Goal: Task Accomplishment & Management: Use online tool/utility

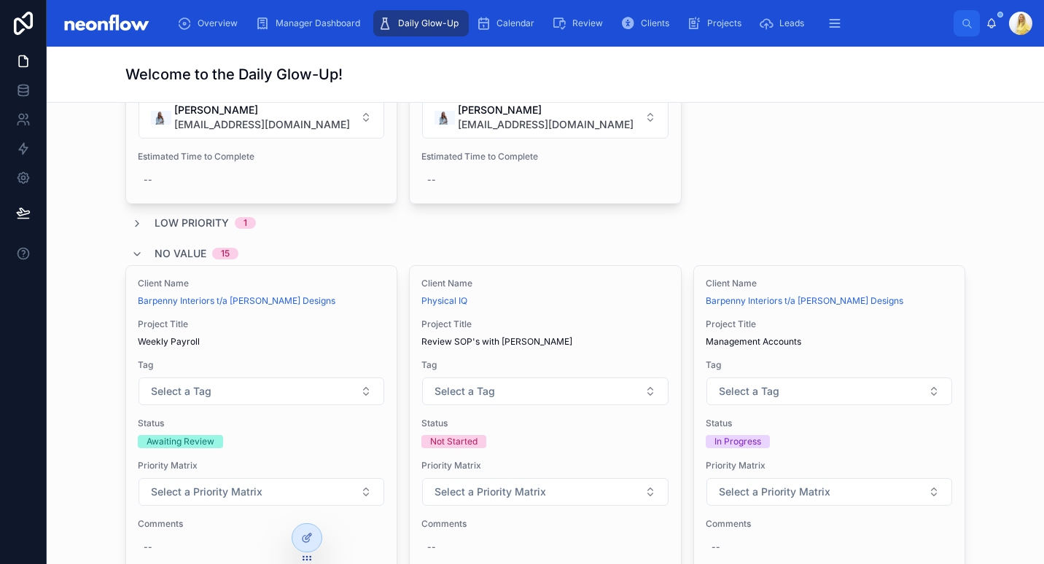
scroll to position [6030, 0]
click at [133, 218] on icon at bounding box center [137, 224] width 12 height 12
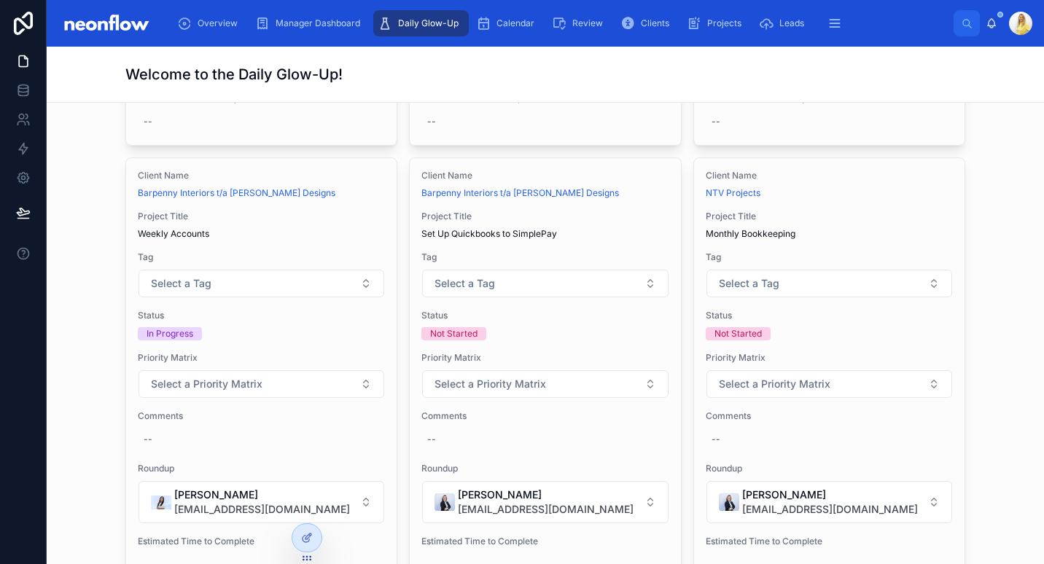
scroll to position [7020, 0]
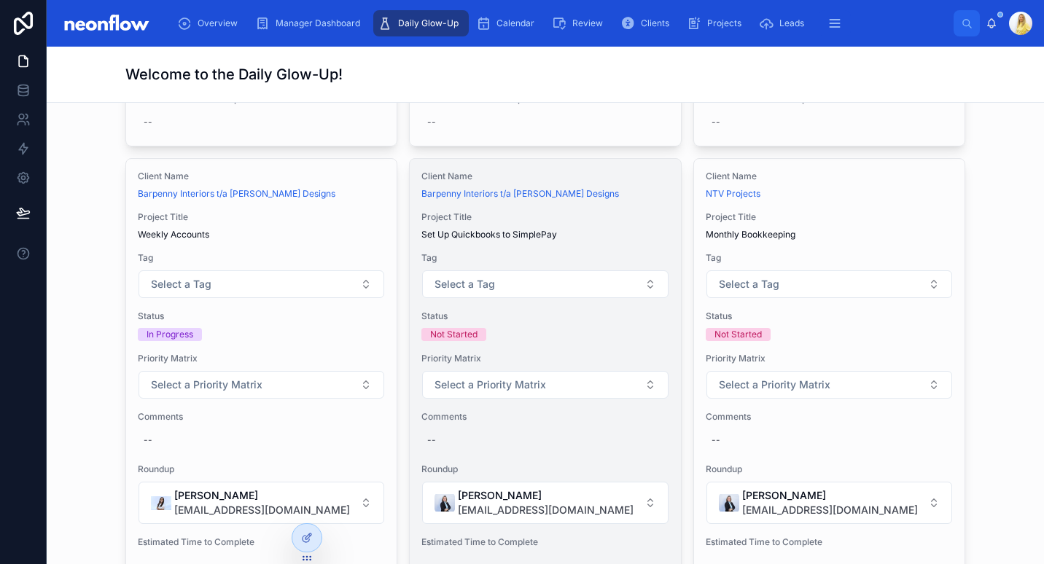
click at [626, 211] on span "Project Title" at bounding box center [544, 217] width 247 height 12
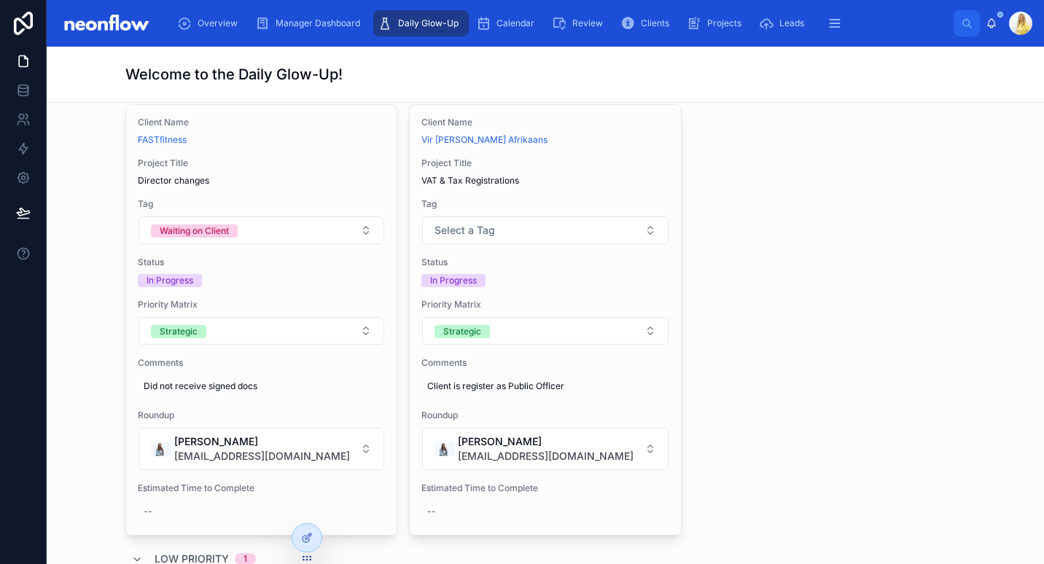
scroll to position [5697, 0]
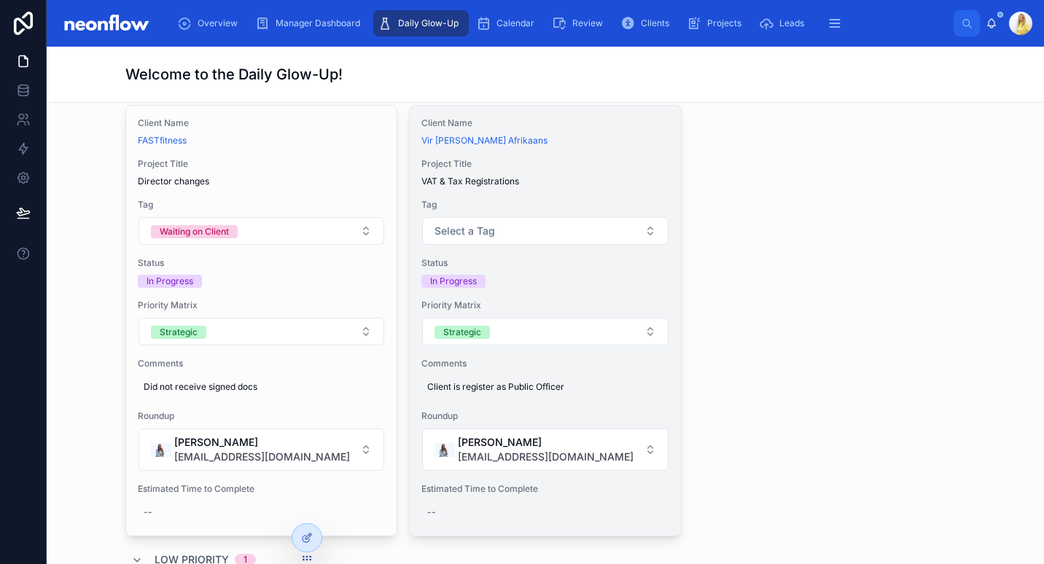
click at [620, 138] on div "Client Name Vir Ewig Afrikaans Project Title VAT & Tax Registrations Tag Select…" at bounding box center [545, 321] width 270 height 430
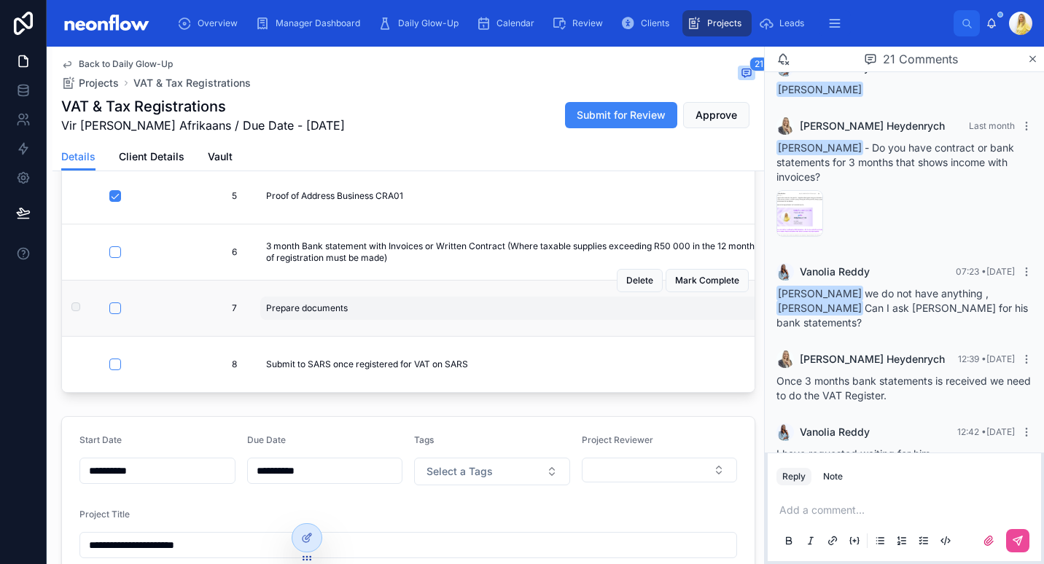
scroll to position [410, 0]
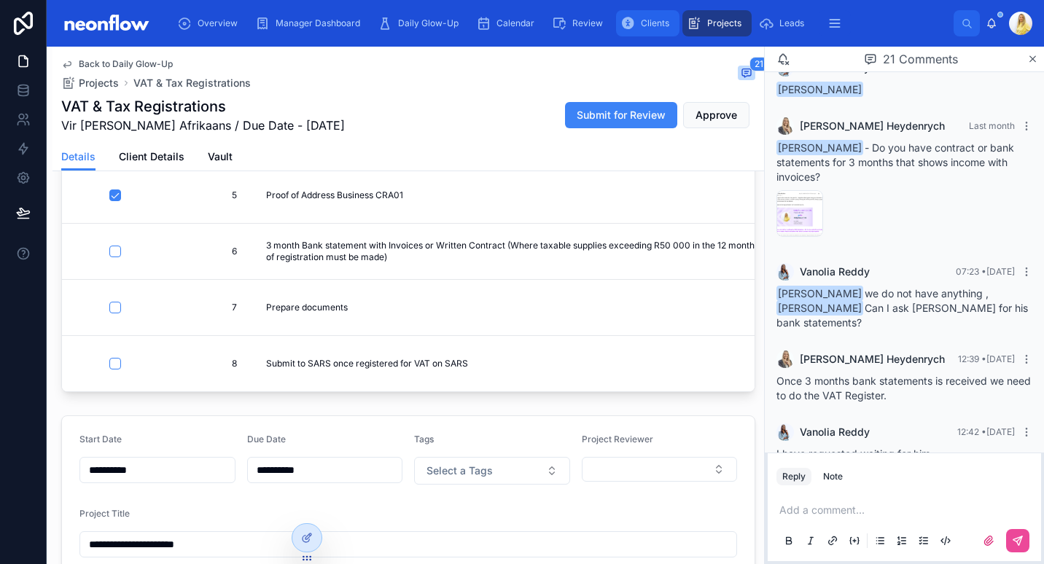
click at [649, 21] on span "Clients" at bounding box center [655, 23] width 28 height 12
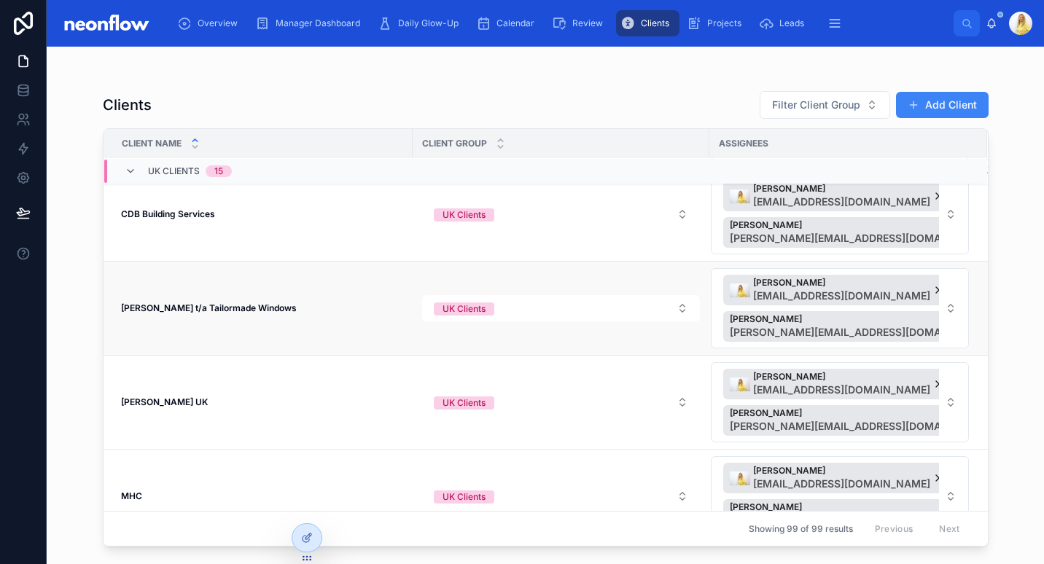
scroll to position [192, 0]
click at [225, 316] on td "Ian Reason t/a Tailormade Windows Ian Reason t/a Tailormade Windows" at bounding box center [257, 310] width 309 height 94
click at [229, 310] on strong "Ian Reason t/a Tailormade Windows" at bounding box center [209, 309] width 176 height 11
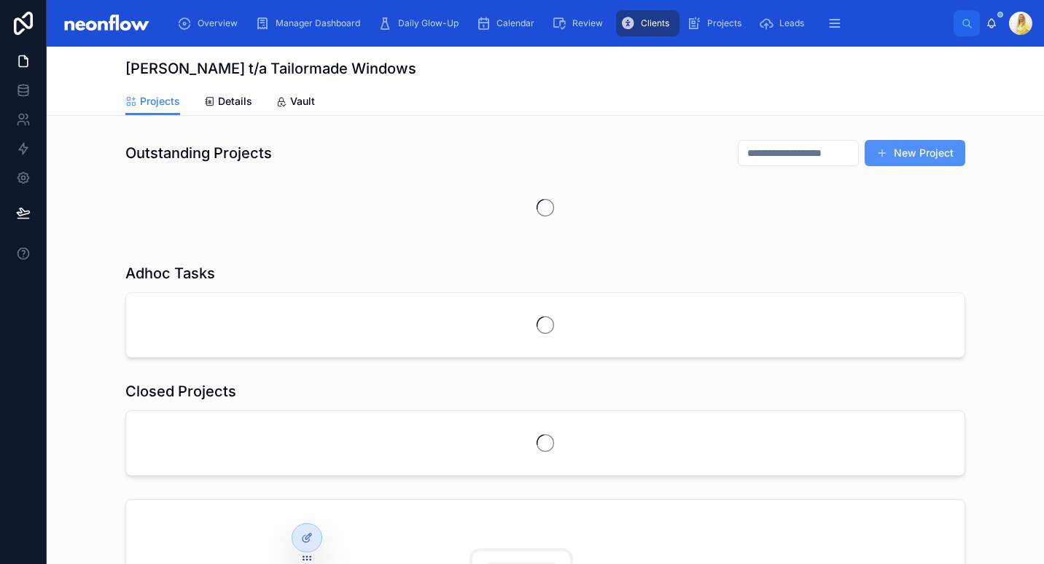
click at [918, 144] on button "New Project" at bounding box center [914, 153] width 101 height 26
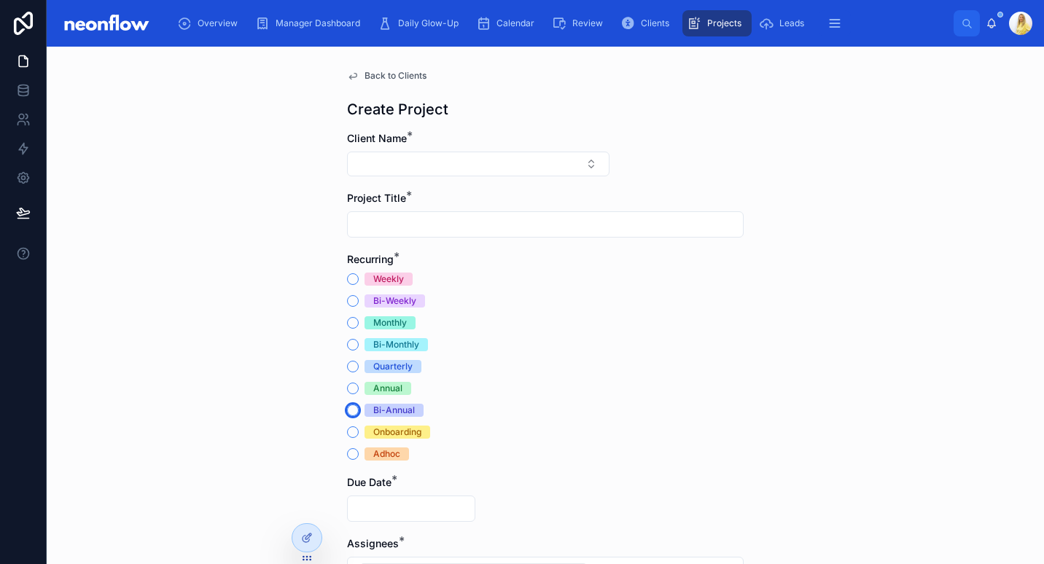
click at [347, 411] on button "Bi-Annual" at bounding box center [353, 410] width 12 height 12
click at [528, 167] on button "Select Button" at bounding box center [478, 164] width 262 height 25
type input "***"
click at [441, 216] on span "Ian Reason t/a Tailormade Windows" at bounding box center [452, 221] width 202 height 15
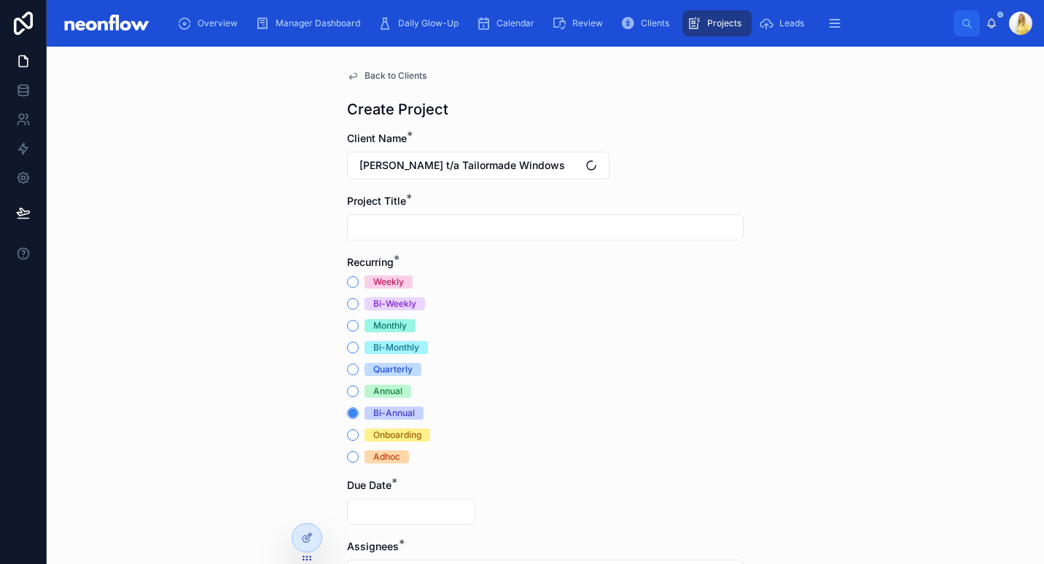
click at [414, 227] on input "text" at bounding box center [545, 227] width 395 height 20
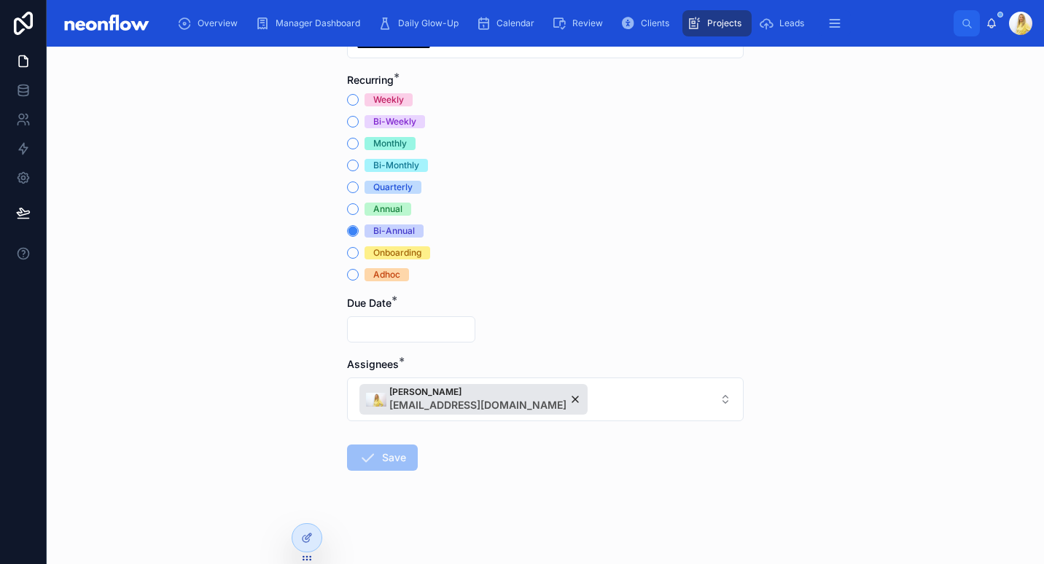
type input "**********"
click at [399, 332] on input "text" at bounding box center [411, 329] width 127 height 20
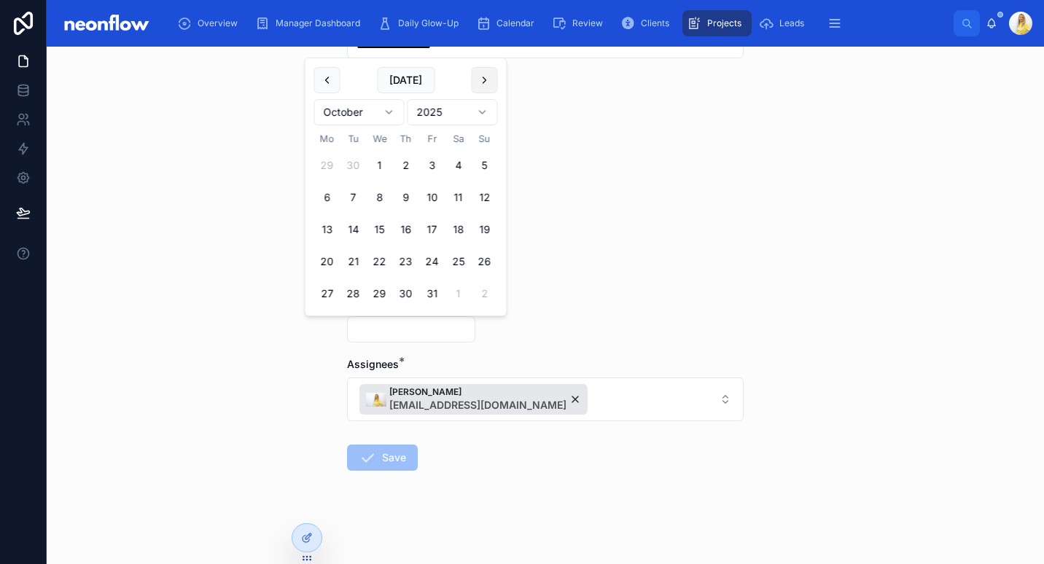
click at [489, 79] on button at bounding box center [485, 80] width 26 height 26
click at [411, 230] on button "15" at bounding box center [406, 229] width 26 height 26
type input "**********"
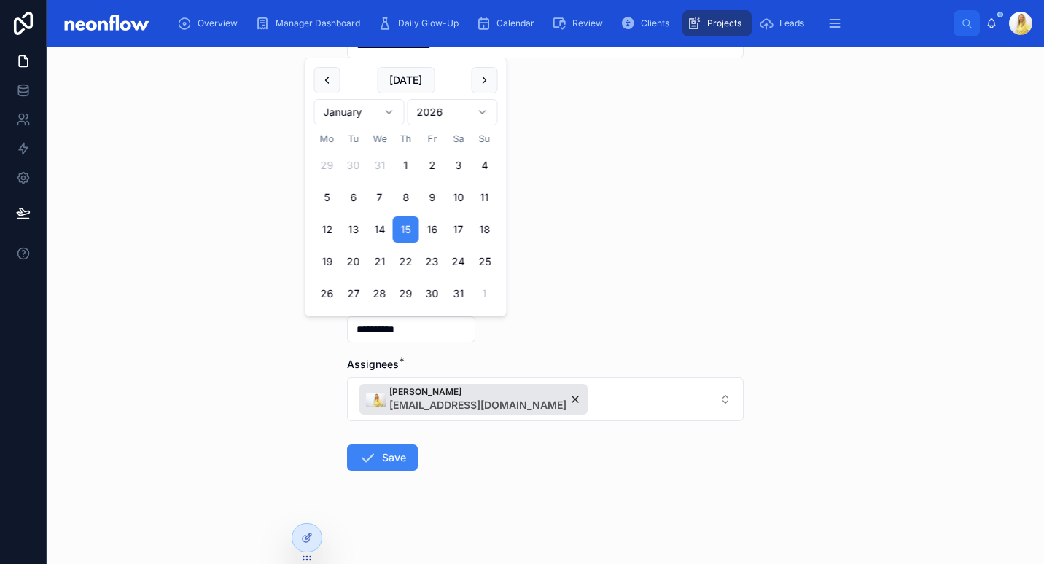
click at [589, 298] on form "**********" at bounding box center [545, 256] width 396 height 615
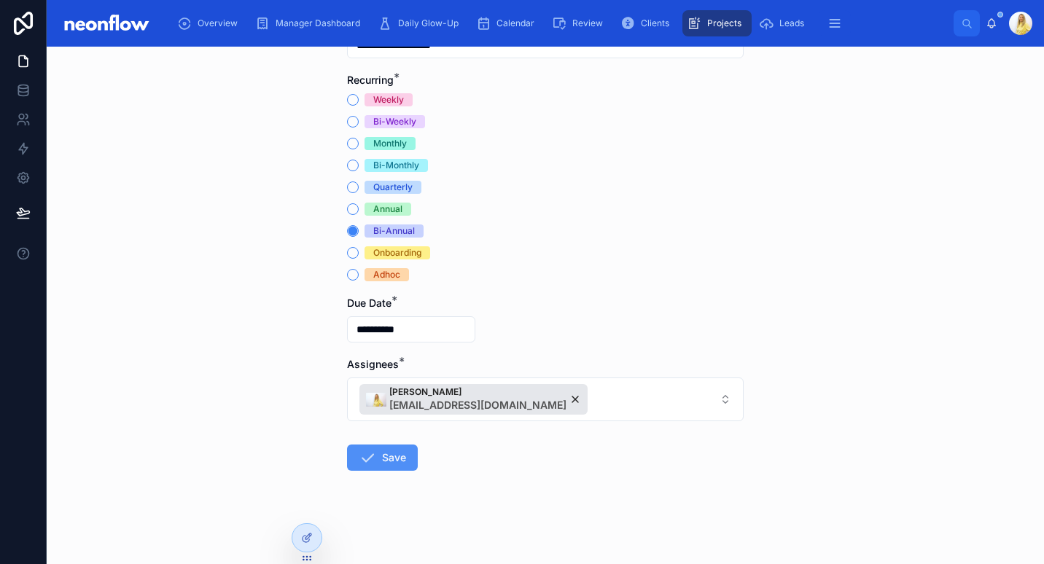
click at [374, 461] on button "Save" at bounding box center [382, 458] width 71 height 26
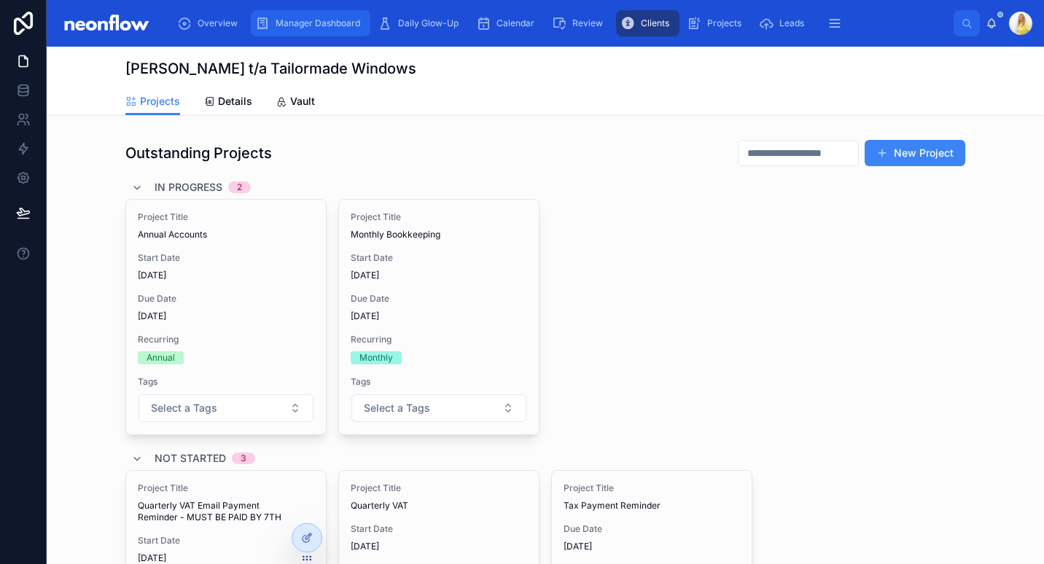
click at [327, 22] on span "Manager Dashboard" at bounding box center [317, 23] width 85 height 12
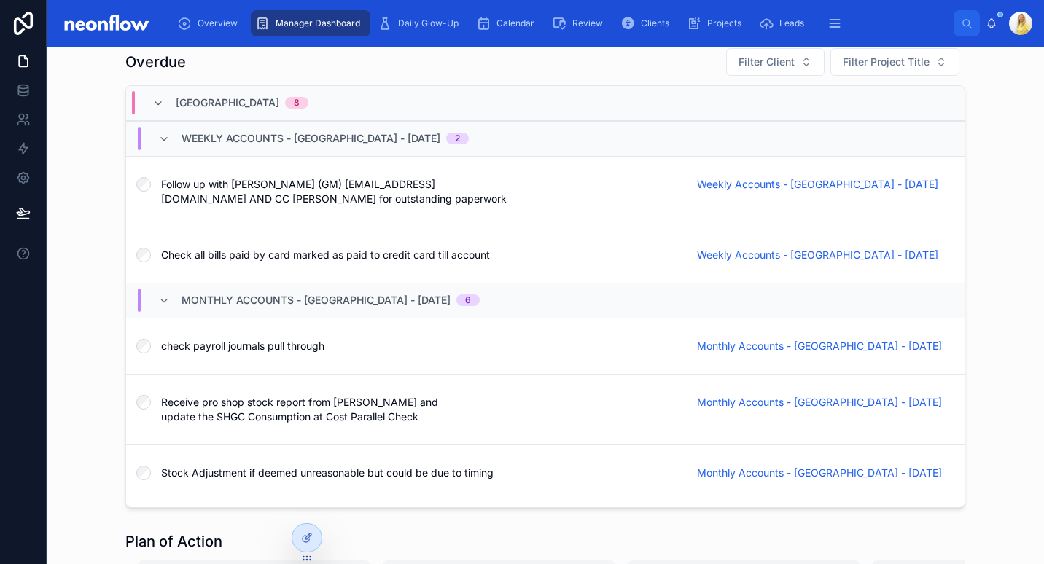
scroll to position [2631, 0]
click at [775, 179] on span "Weekly Accounts - Stinchcombe Hill Golf Club - 29/09/2025" at bounding box center [817, 183] width 241 height 15
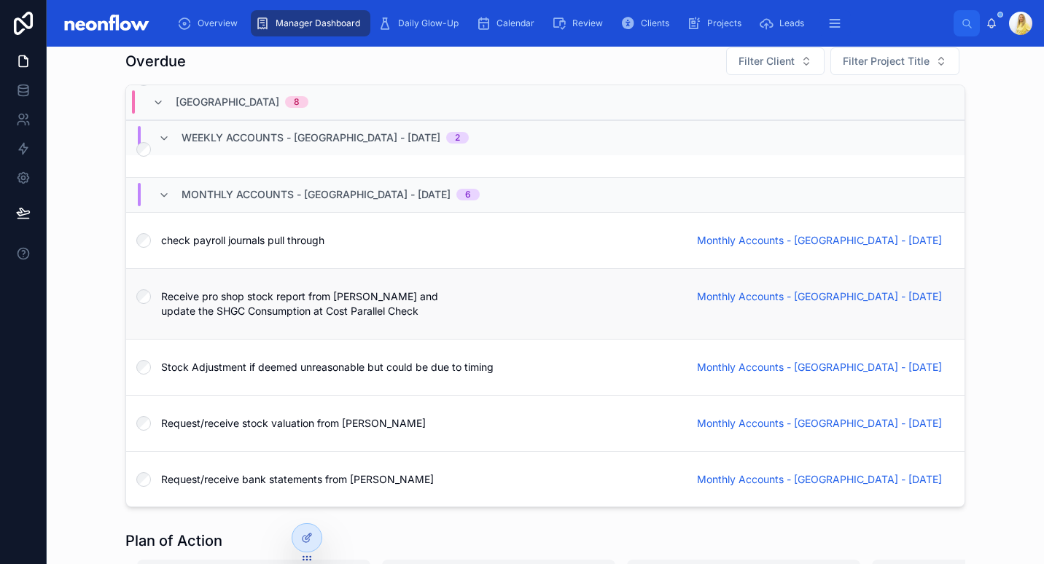
scroll to position [110, 0]
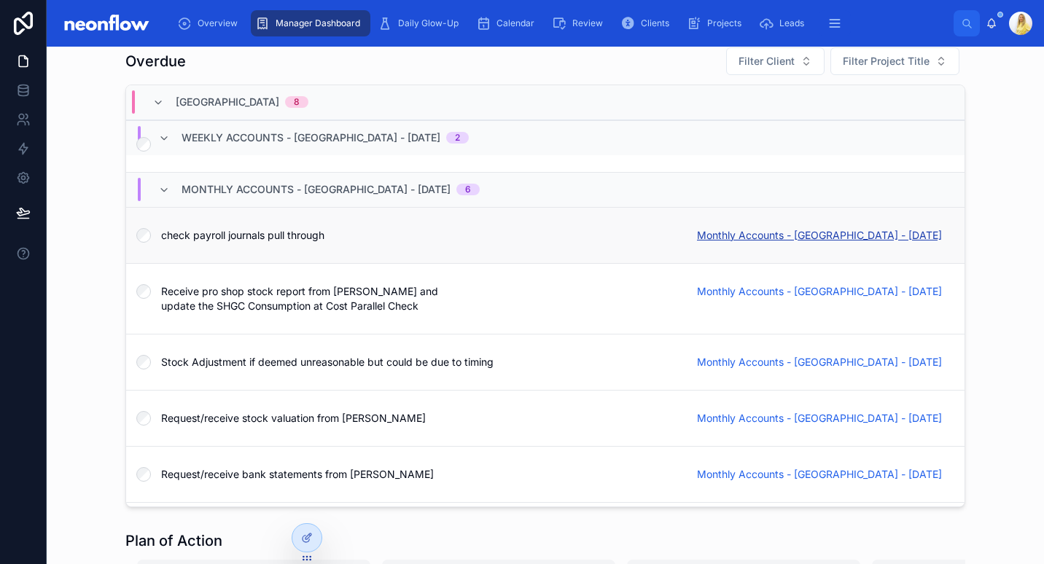
click at [773, 228] on span "Monthly Accounts - Stinchcombe Hill Golf Club - 05/10/2025" at bounding box center [819, 235] width 245 height 15
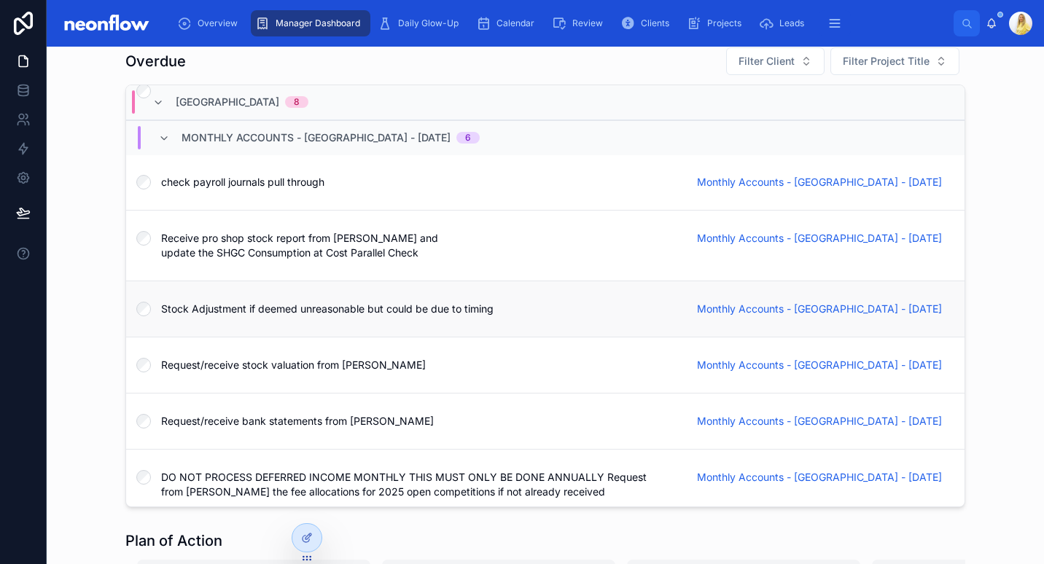
scroll to position [453, 0]
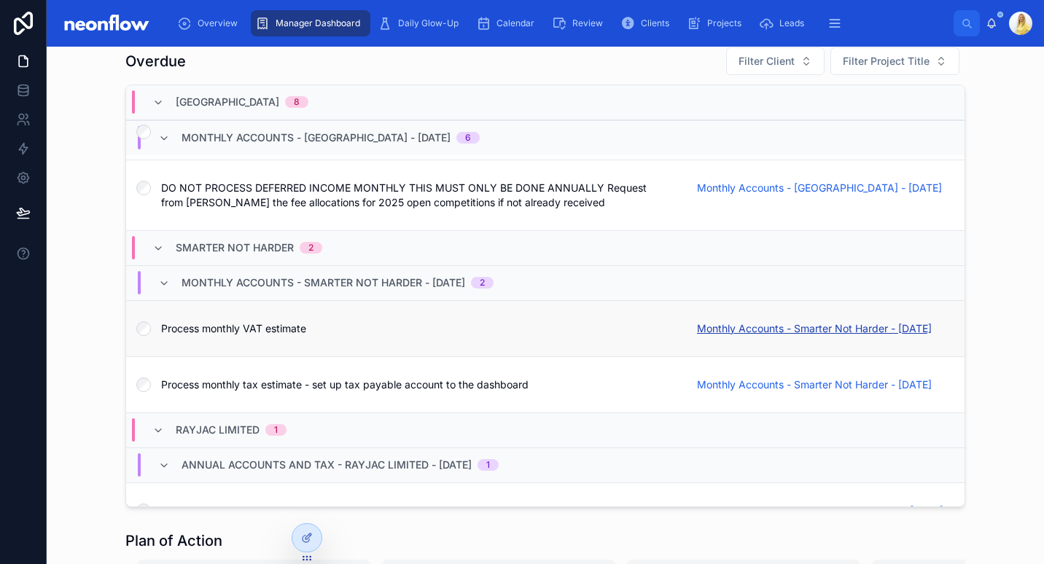
click at [775, 321] on span "Monthly Accounts - Smarter Not Harder - 01/10/2025" at bounding box center [814, 328] width 235 height 15
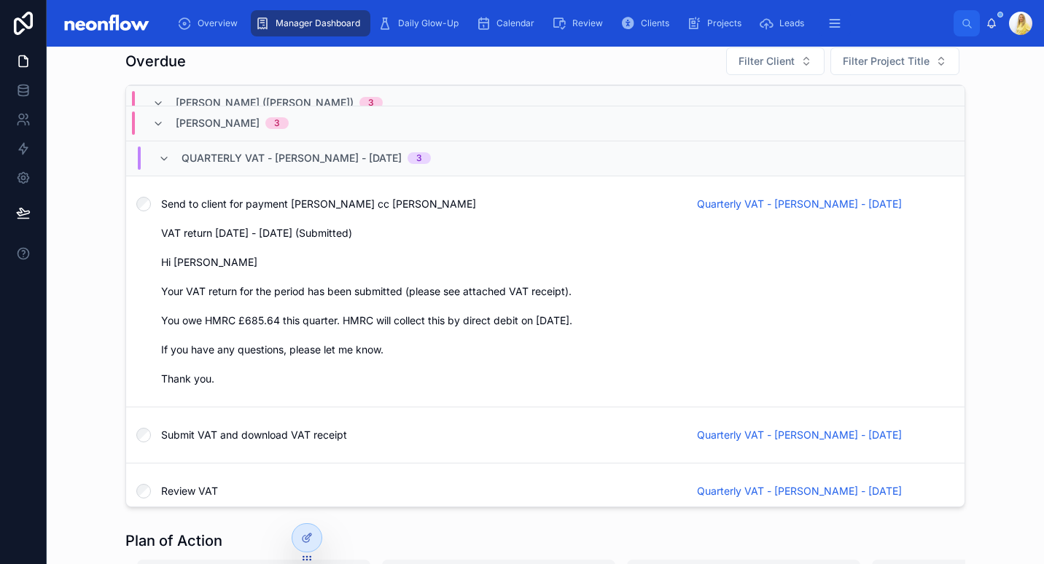
scroll to position [968, 0]
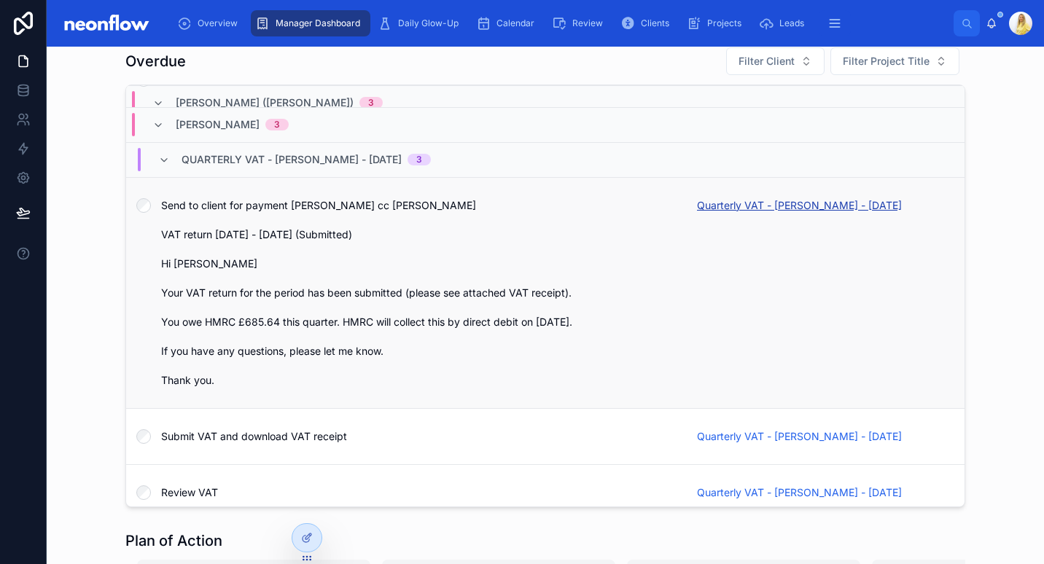
click at [789, 198] on span "Quarterly VAT - Peter Holder - 01/10/2025" at bounding box center [799, 205] width 205 height 15
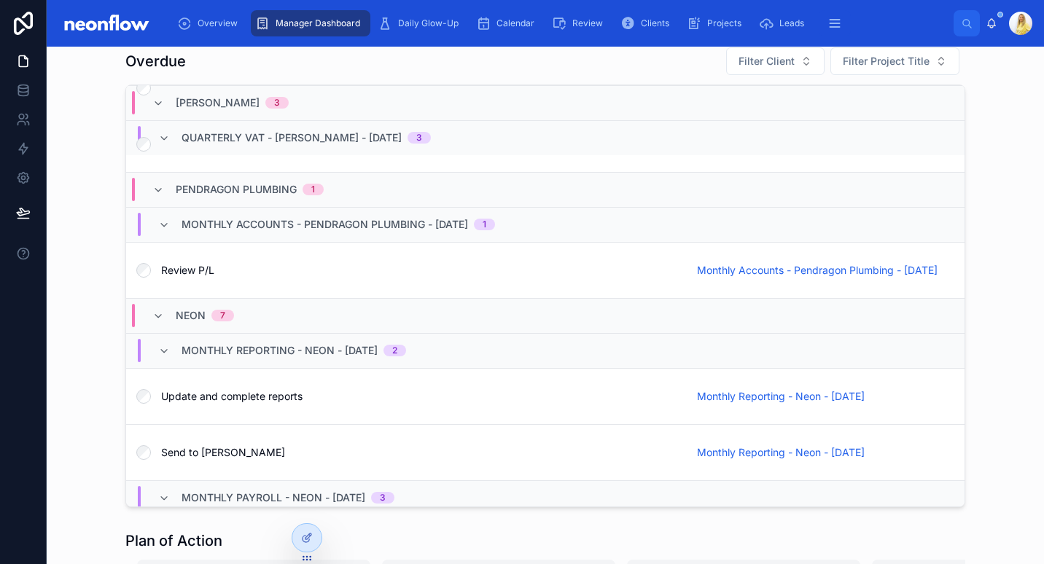
scroll to position [1301, 0]
click at [751, 269] on span "Monthly Accounts - Pendragon Plumbing - 02/09/2025" at bounding box center [817, 271] width 241 height 15
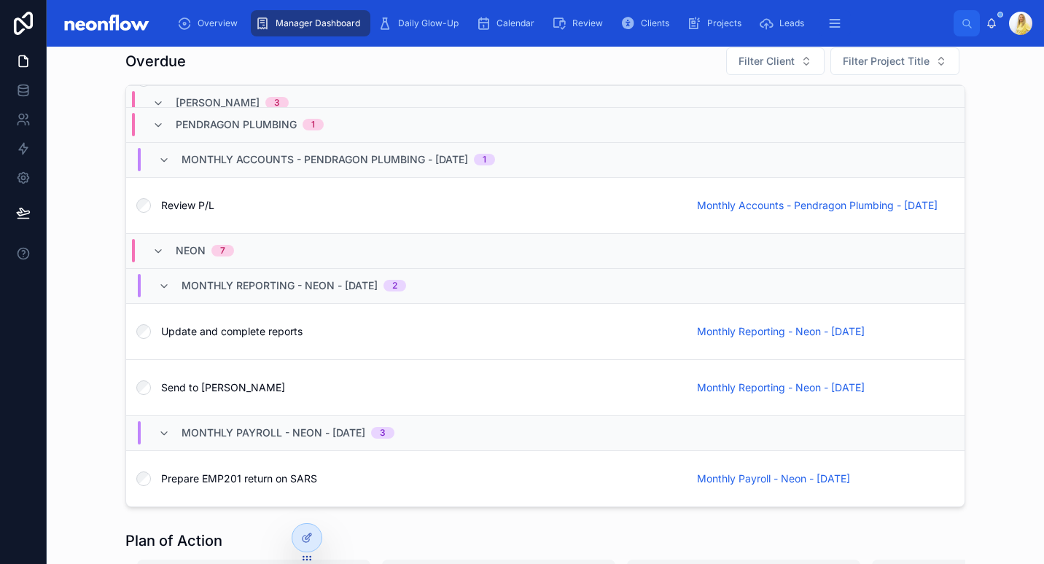
scroll to position [1367, 0]
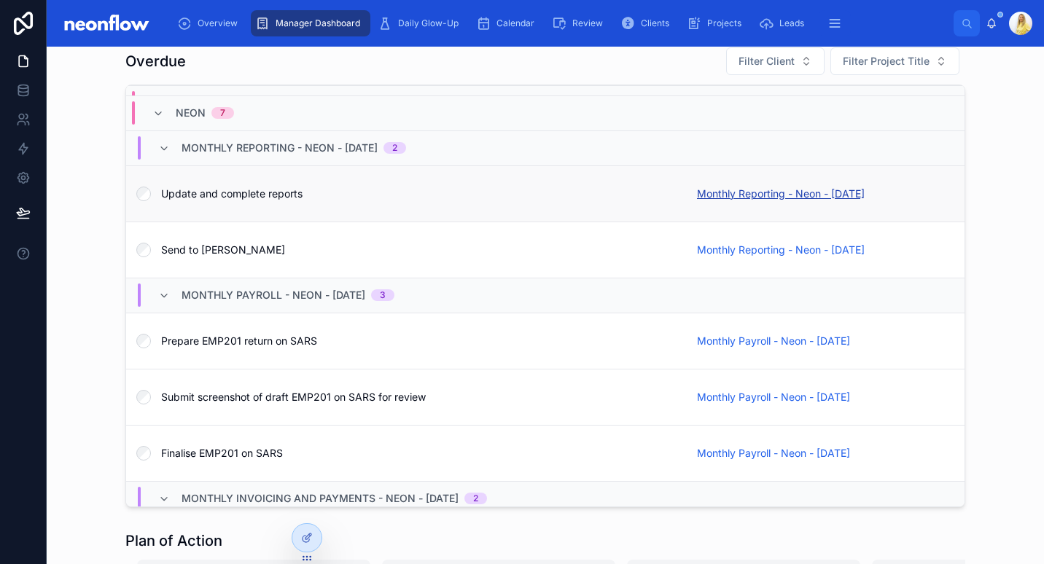
click at [780, 201] on span "Monthly Reporting - Neon - 03/10/2025" at bounding box center [781, 194] width 168 height 15
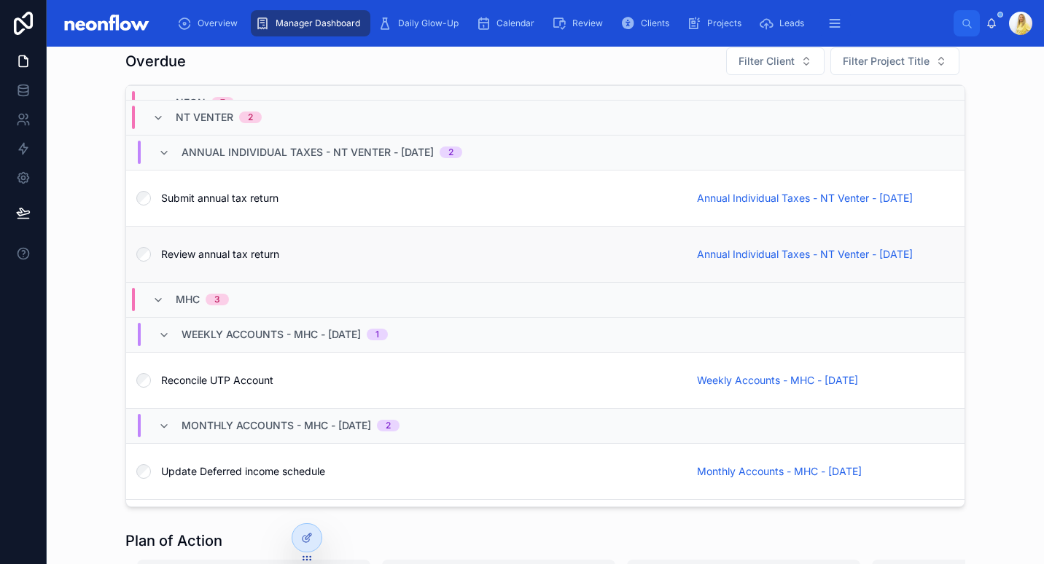
scroll to position [2119, 0]
click at [873, 193] on span "Annual Individual Taxes - NT Venter - 01/07/2025" at bounding box center [805, 197] width 216 height 15
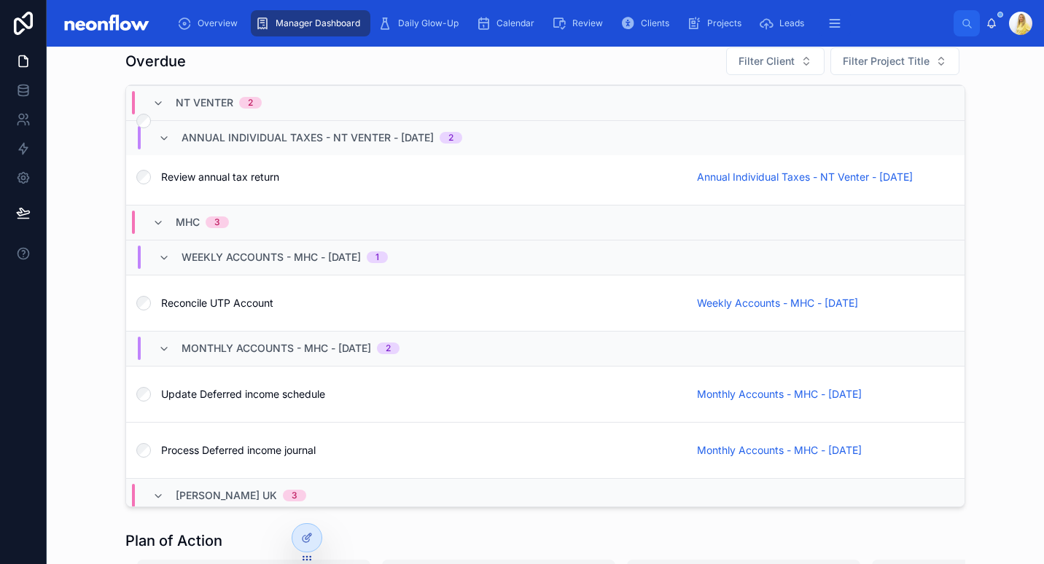
scroll to position [2403, 0]
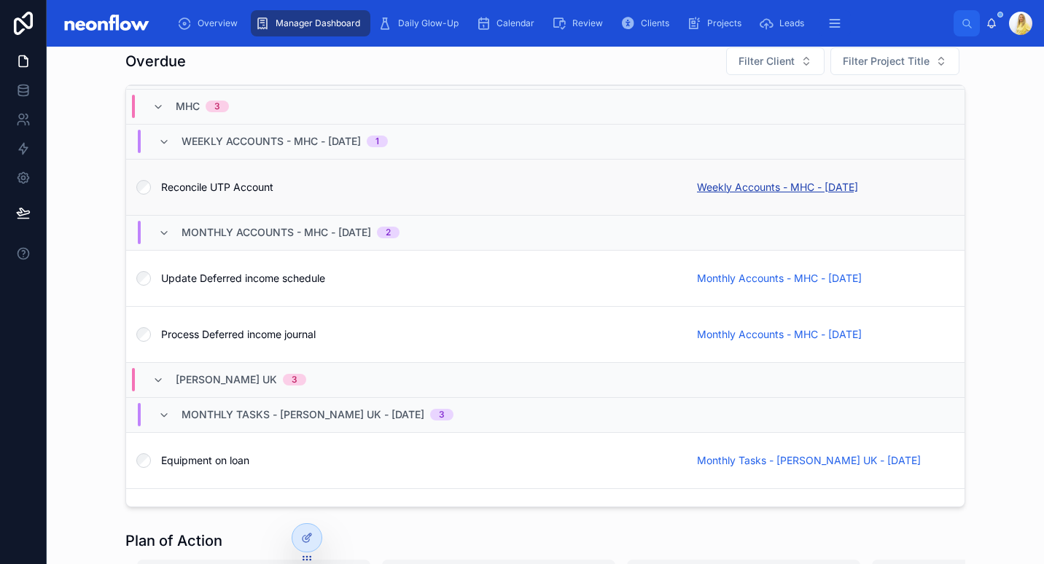
click at [762, 187] on span "Weekly Accounts - MHC - 23/09/2025" at bounding box center [777, 187] width 161 height 15
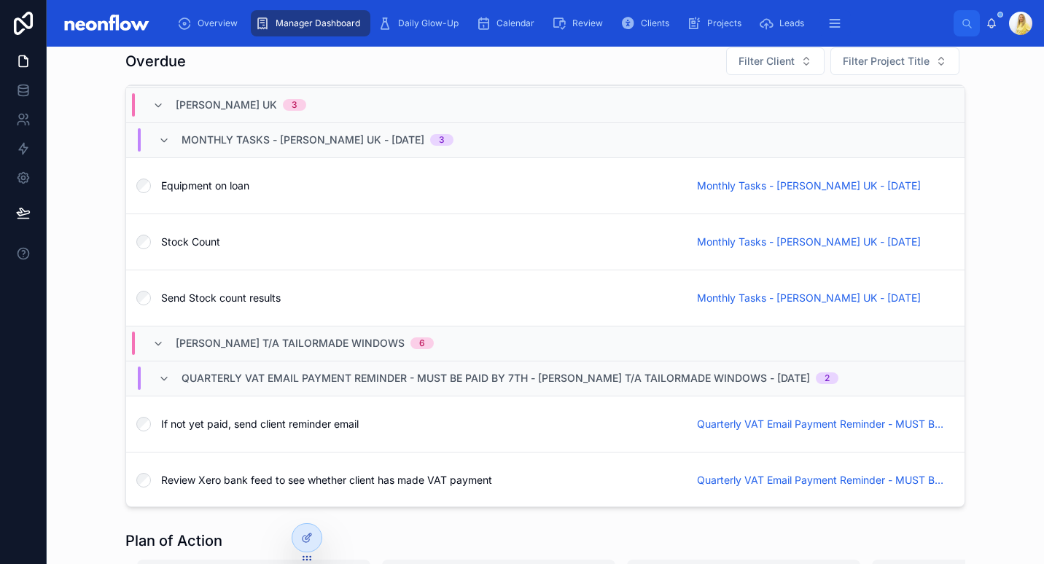
scroll to position [2916, 0]
click at [797, 186] on span "Monthly Tasks - Keiser UK - 10/09/2025" at bounding box center [809, 186] width 224 height 15
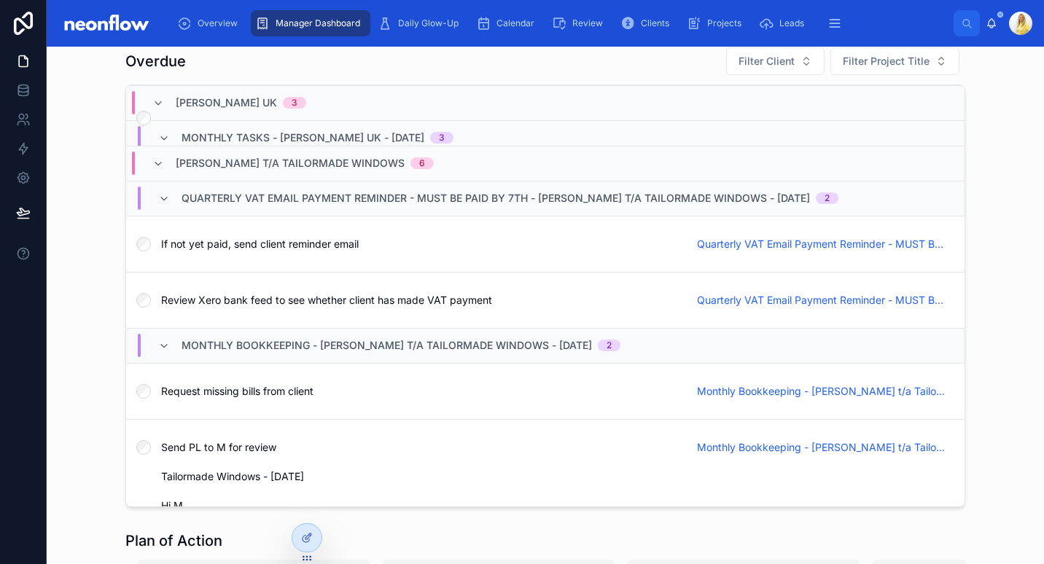
scroll to position [3117, 0]
click at [841, 251] on link "If not yet paid, send client reminder email Quarterly VAT Email Payment Reminde…" at bounding box center [545, 244] width 838 height 56
click at [843, 242] on span "Quarterly VAT Email Payment Reminder - MUST BE PAID BY 7TH - Ian Reason t/a Tai…" at bounding box center [822, 244] width 250 height 15
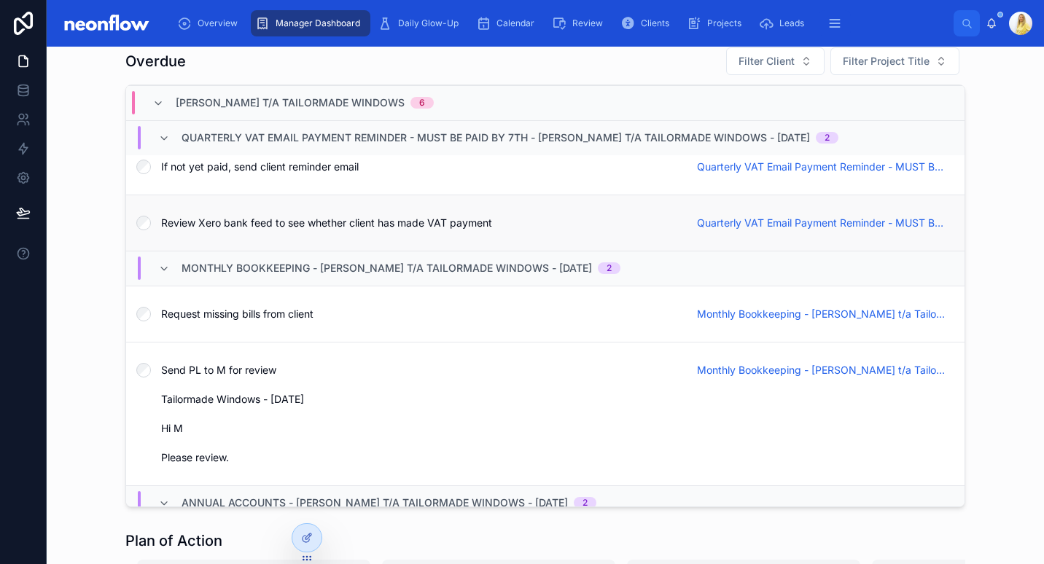
scroll to position [3302, 0]
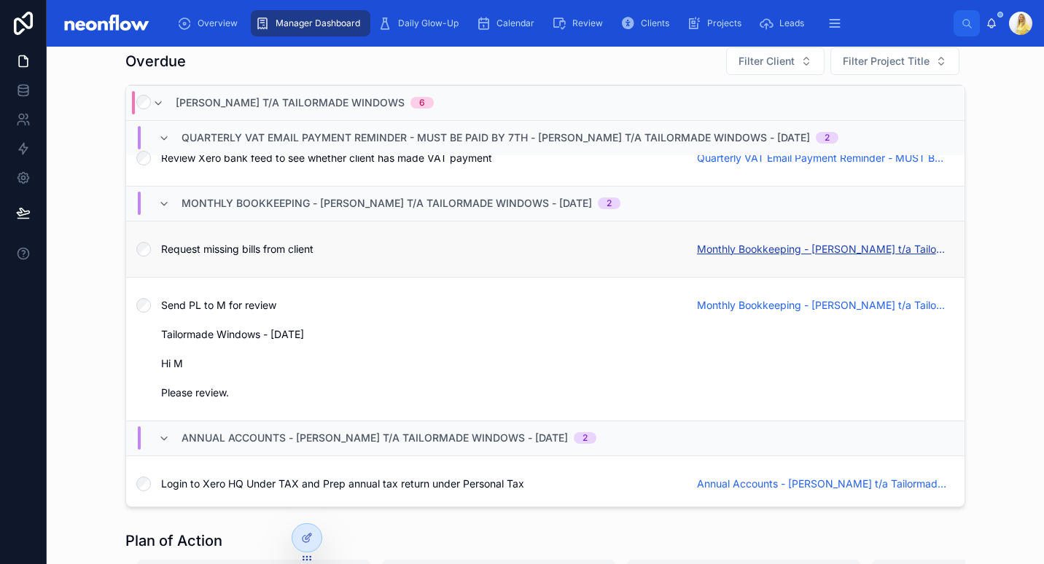
click at [753, 249] on span "Monthly Bookkeeping - Ian Reason t/a Tailormade Windows - 02/10/2025" at bounding box center [822, 249] width 250 height 15
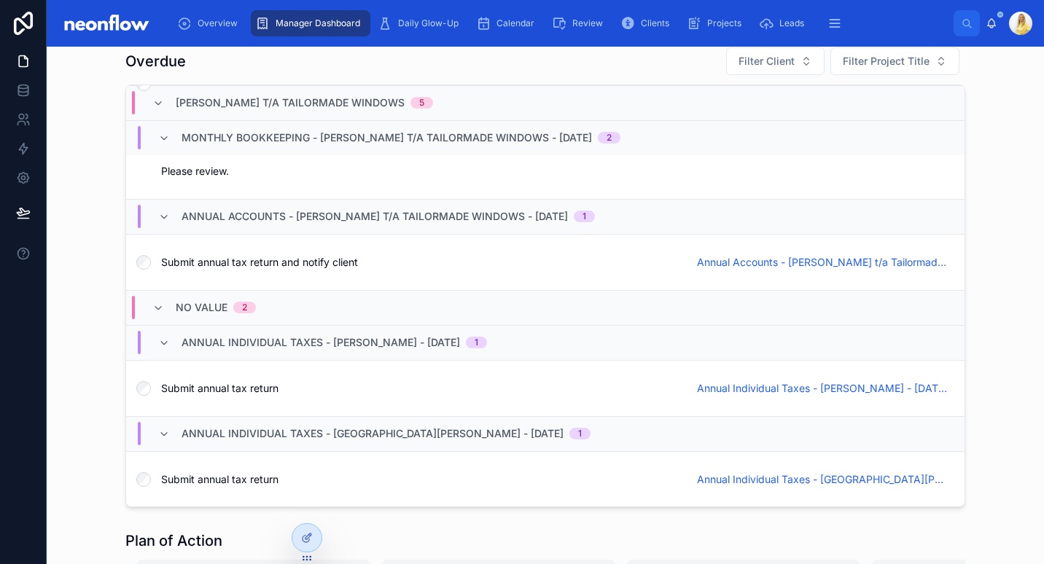
scroll to position [3544, 0]
click at [736, 265] on span "Annual Accounts - Ian Reason t/a Tailormade Windows - 15/04/2025" at bounding box center [822, 262] width 250 height 15
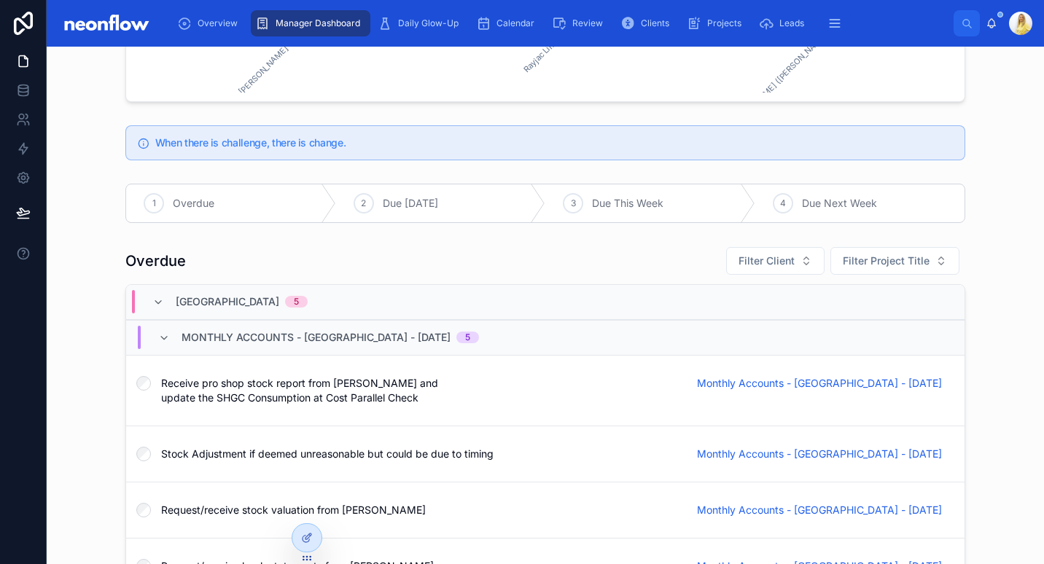
scroll to position [2389, 0]
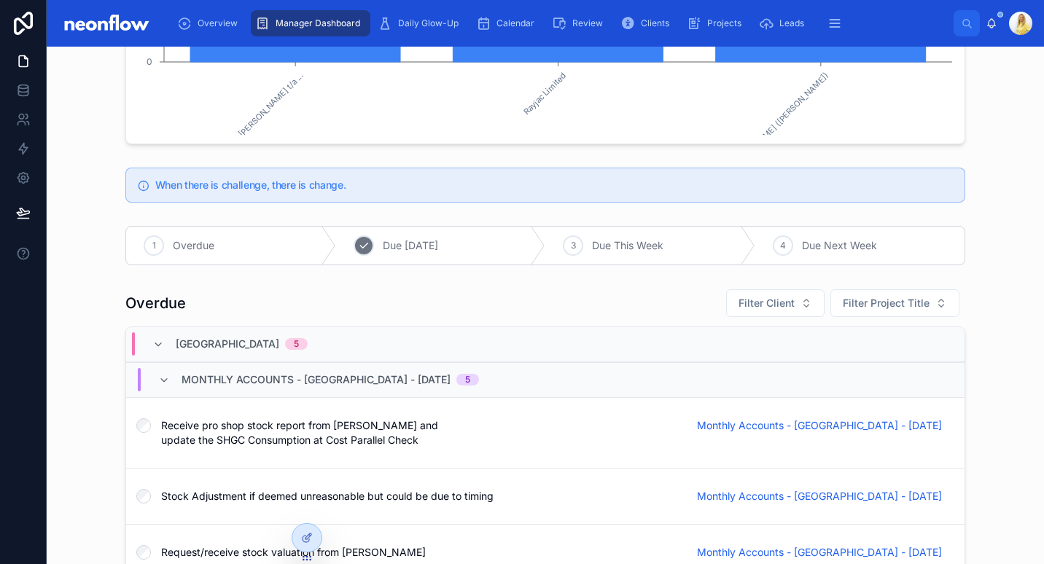
click at [415, 246] on span "Due Today" at bounding box center [410, 245] width 55 height 15
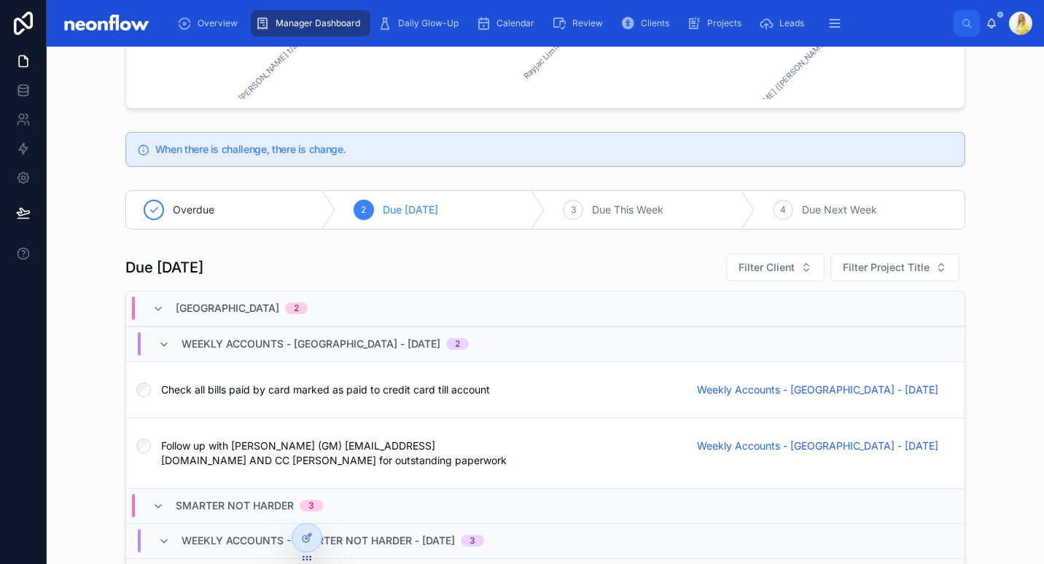
scroll to position [2426, 0]
click at [638, 31] on div "Clients" at bounding box center [647, 23] width 55 height 23
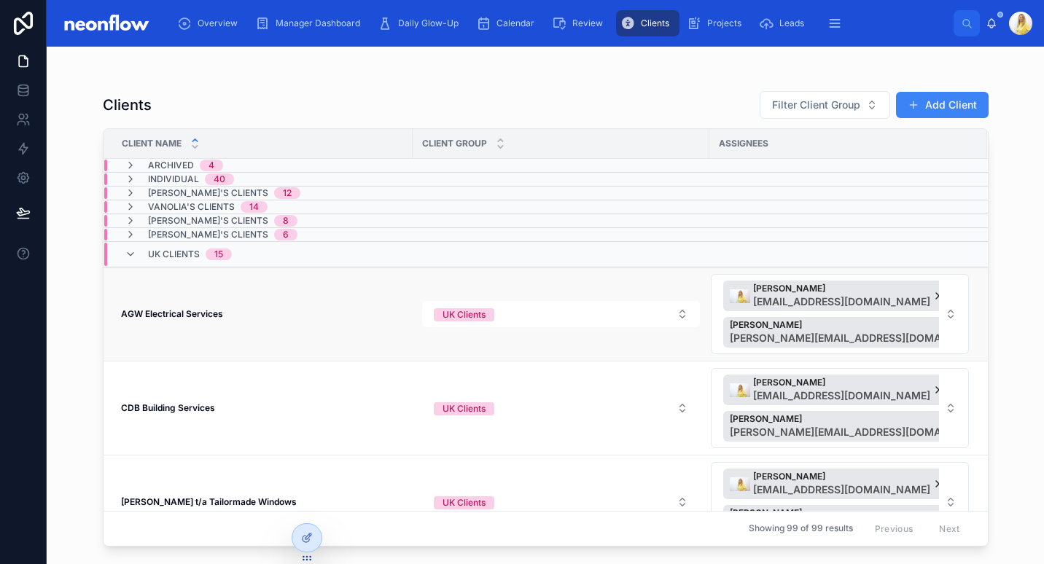
click at [204, 311] on strong "AGW Electrical Services" at bounding box center [172, 313] width 102 height 11
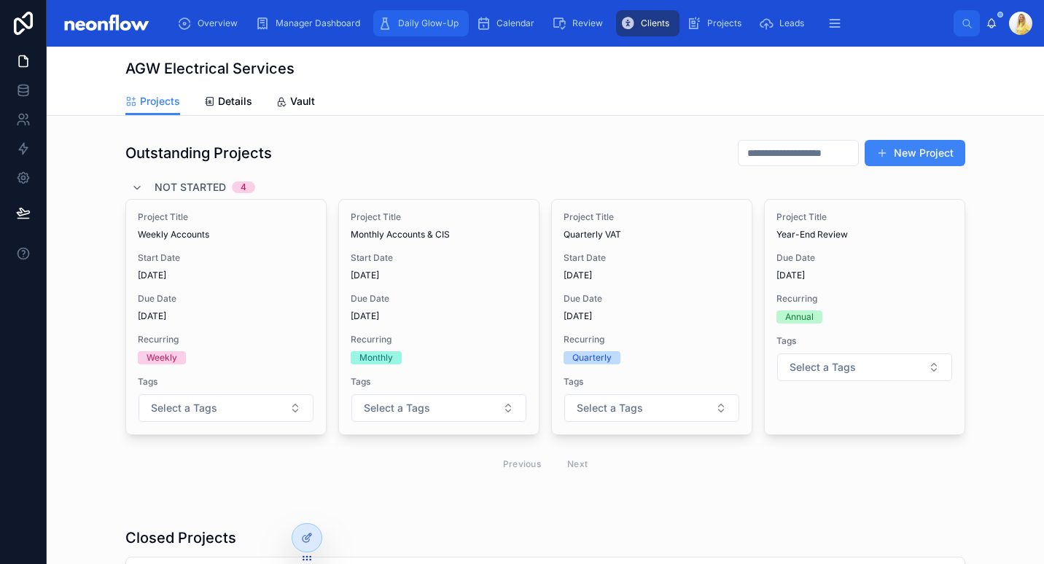
click at [421, 26] on span "Daily Glow-Up" at bounding box center [428, 23] width 60 height 12
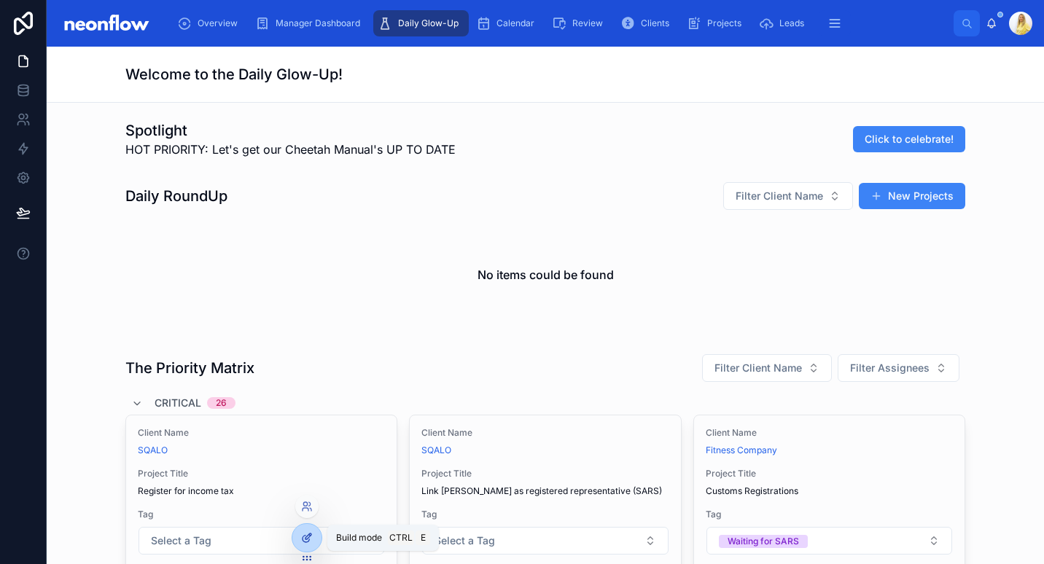
click at [309, 545] on div at bounding box center [306, 538] width 29 height 28
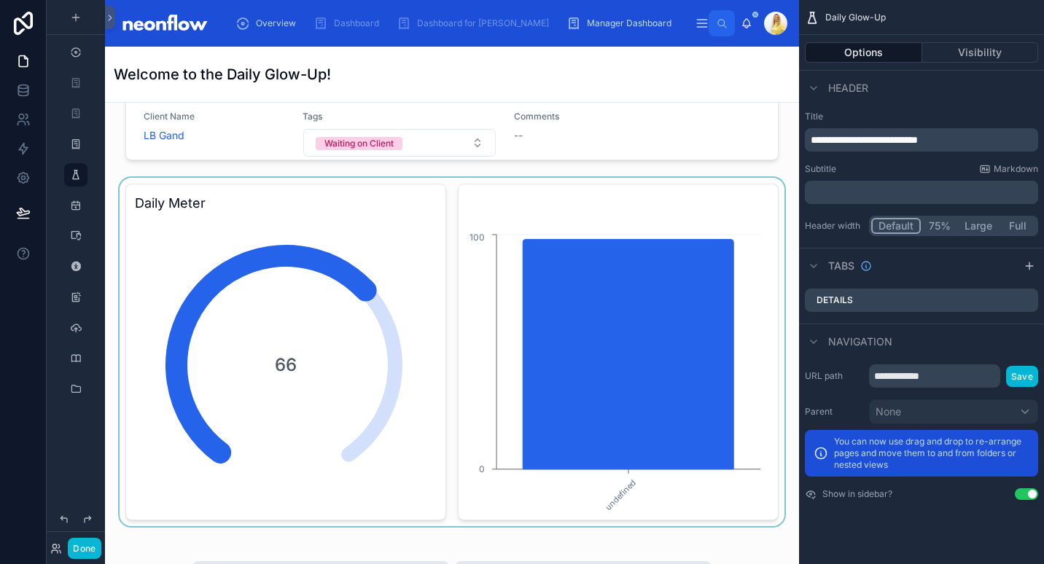
scroll to position [2060, 0]
click at [361, 212] on div at bounding box center [452, 352] width 671 height 348
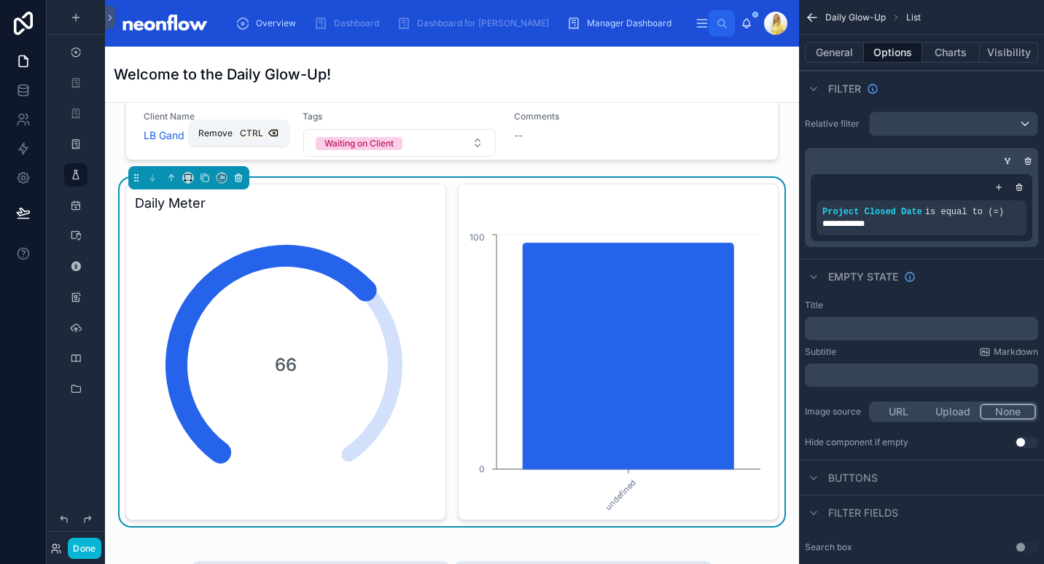
click at [241, 173] on icon at bounding box center [238, 178] width 10 height 10
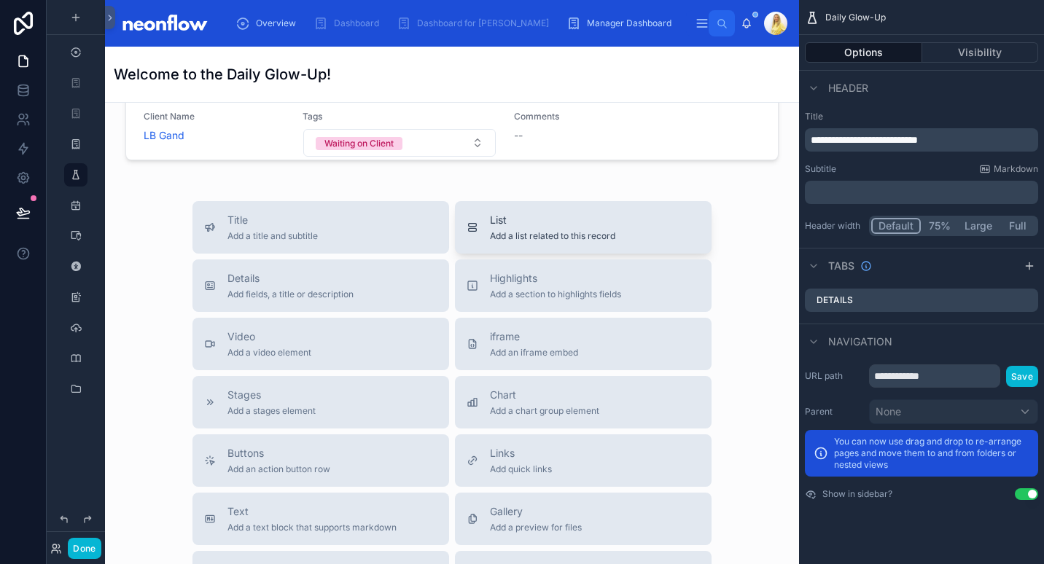
click at [554, 230] on span "Add a list related to this record" at bounding box center [552, 236] width 125 height 12
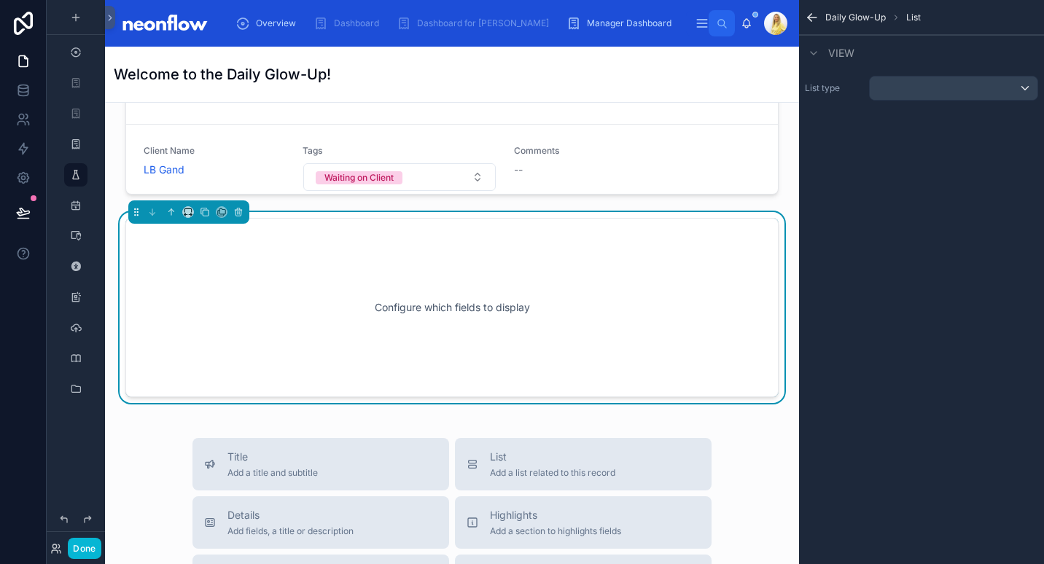
scroll to position [10453, 0]
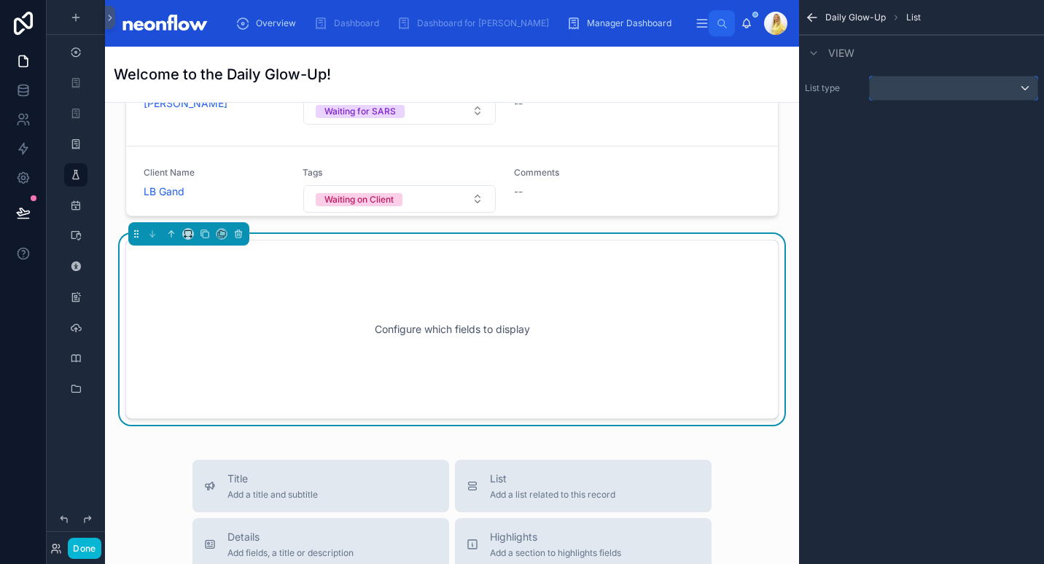
click at [920, 91] on div "scrollable content" at bounding box center [953, 88] width 168 height 23
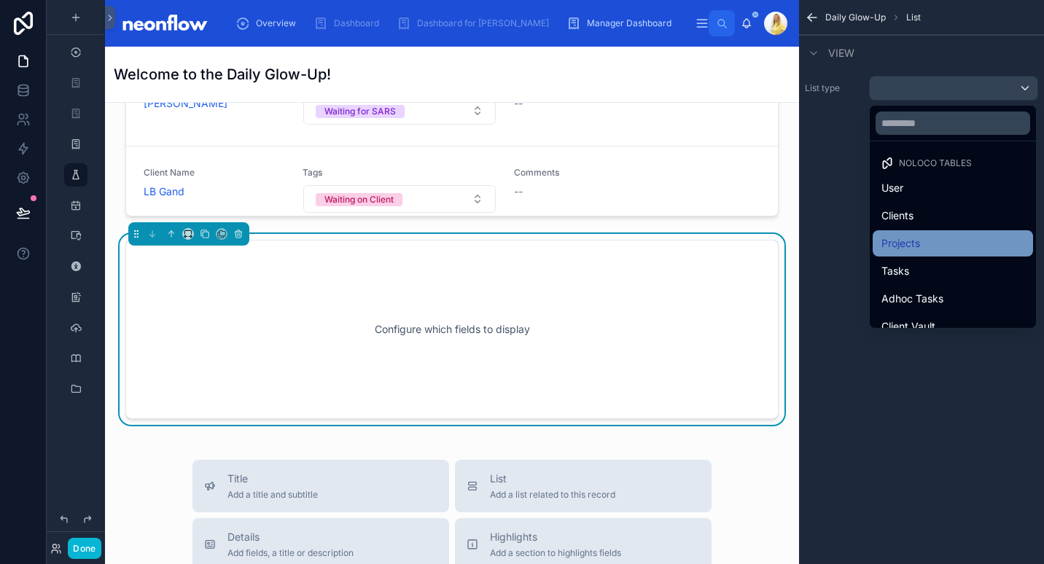
click at [958, 241] on div "Projects" at bounding box center [952, 243] width 143 height 17
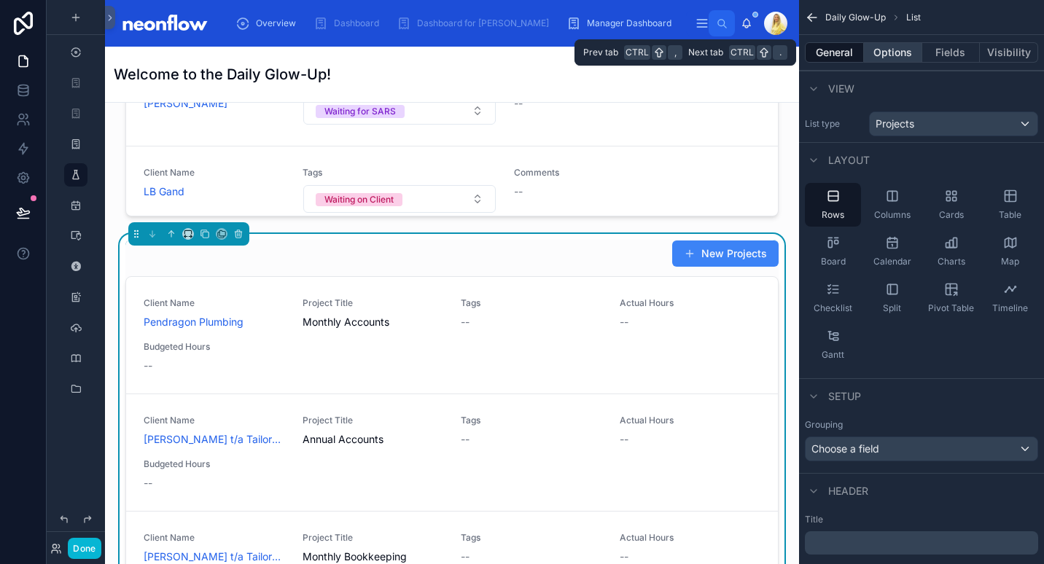
click at [885, 55] on button "Options" at bounding box center [893, 52] width 58 height 20
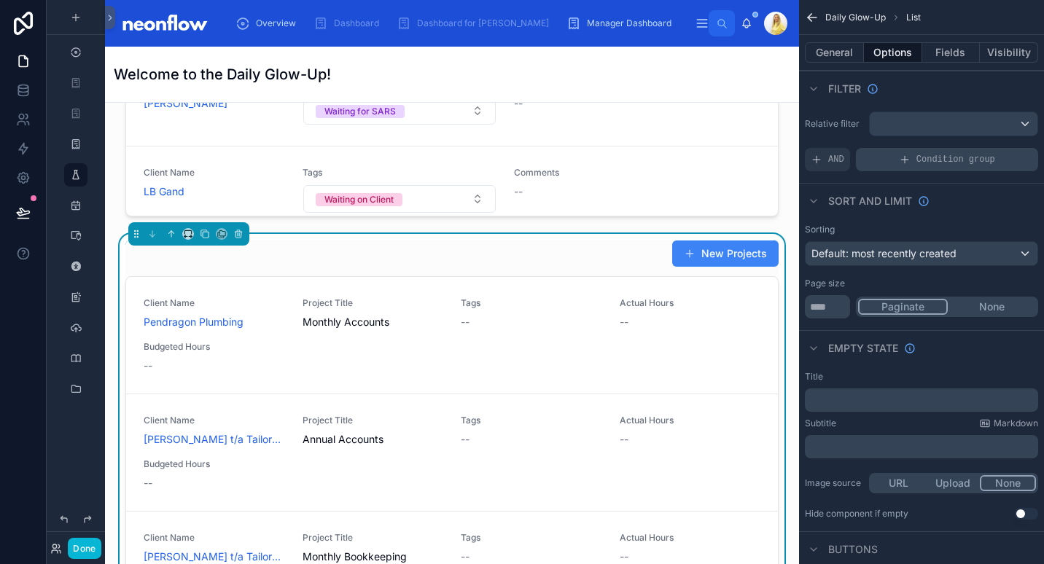
click at [947, 168] on div "Condition group" at bounding box center [947, 159] width 182 height 23
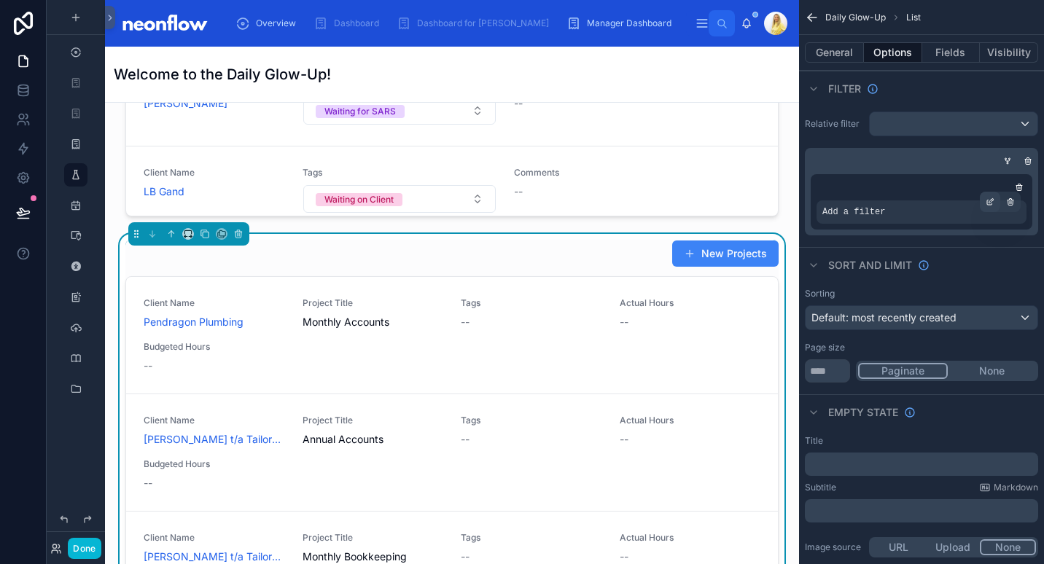
click at [992, 206] on div "scrollable content" at bounding box center [990, 202] width 20 height 20
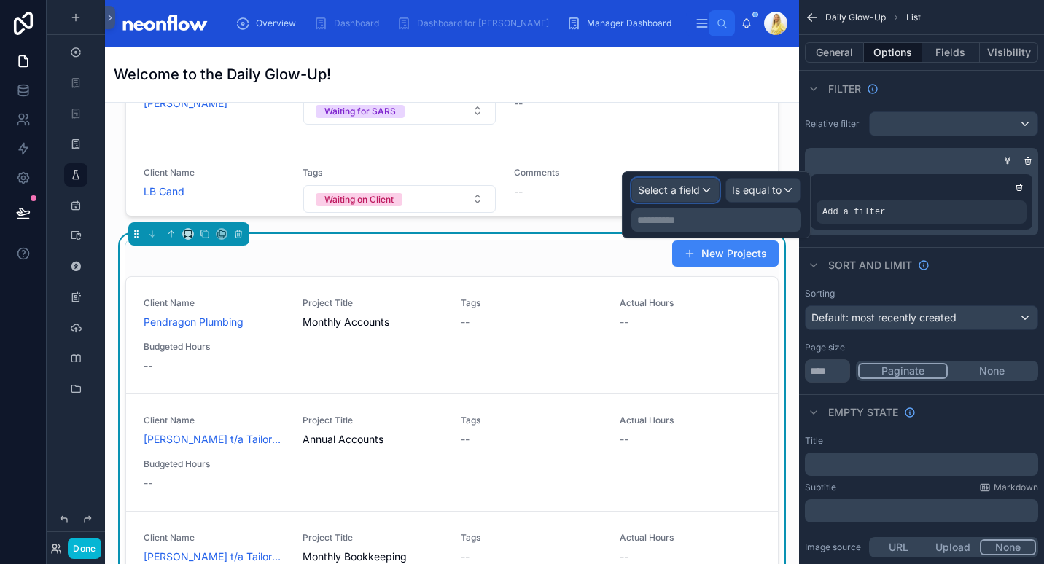
click at [648, 195] on span "Select a field" at bounding box center [669, 190] width 62 height 12
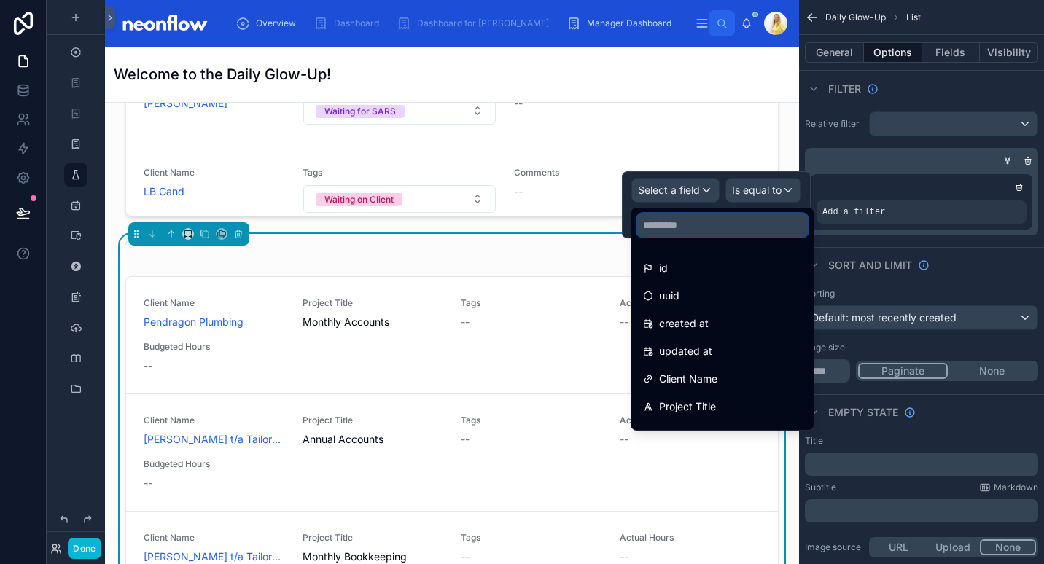
click at [695, 232] on input "text" at bounding box center [722, 225] width 171 height 23
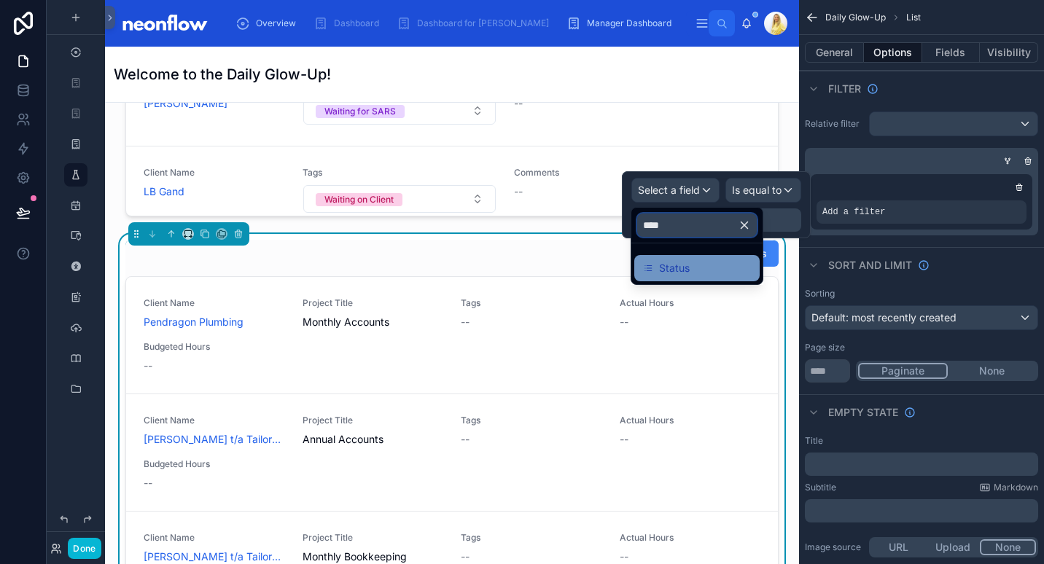
type input "****"
click at [690, 264] on div "Status" at bounding box center [697, 267] width 108 height 17
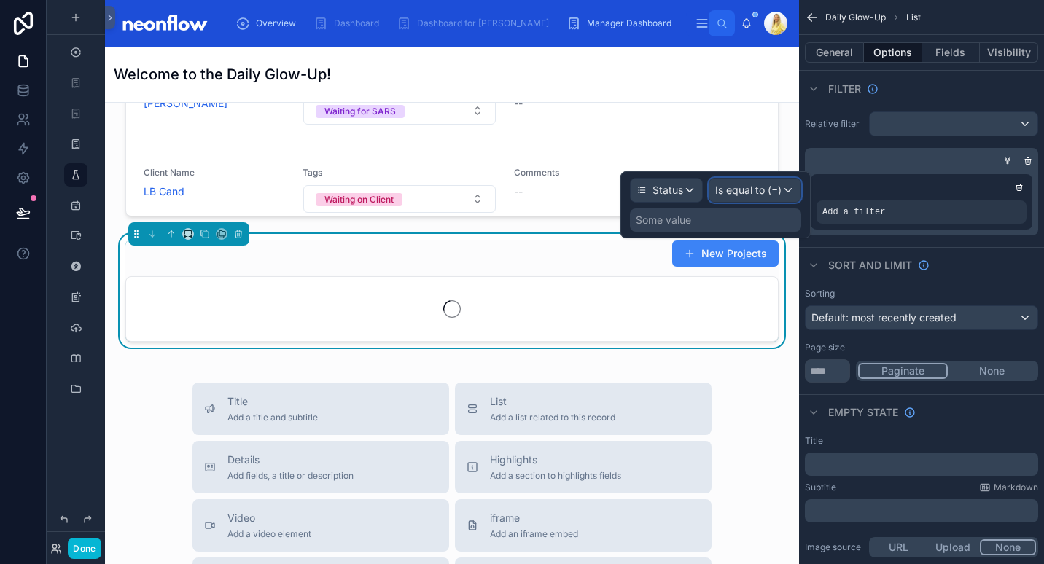
click at [767, 198] on div "Is equal to (=)" at bounding box center [754, 190] width 91 height 23
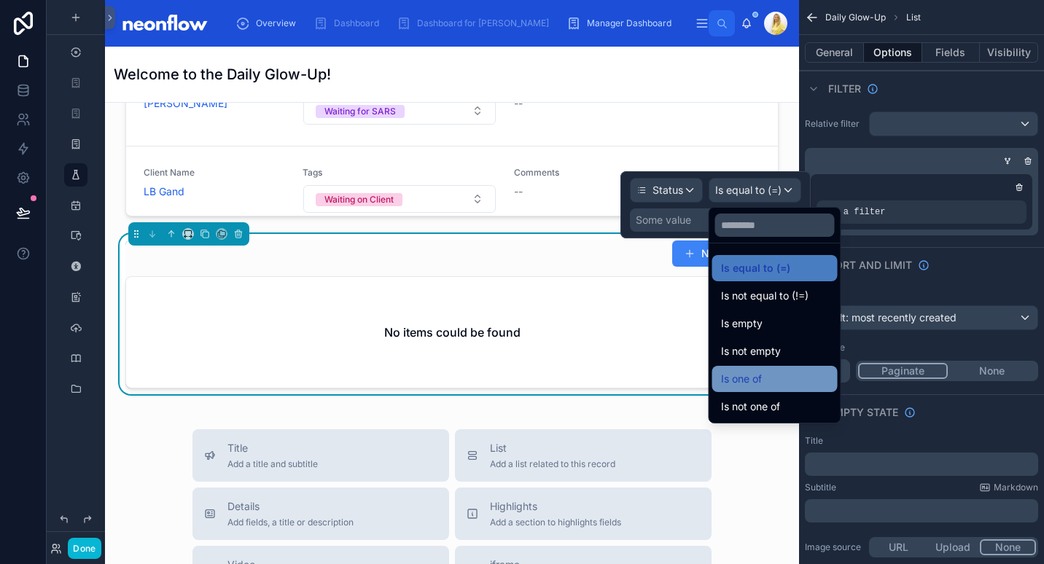
click at [772, 390] on div "Is one of" at bounding box center [774, 379] width 125 height 26
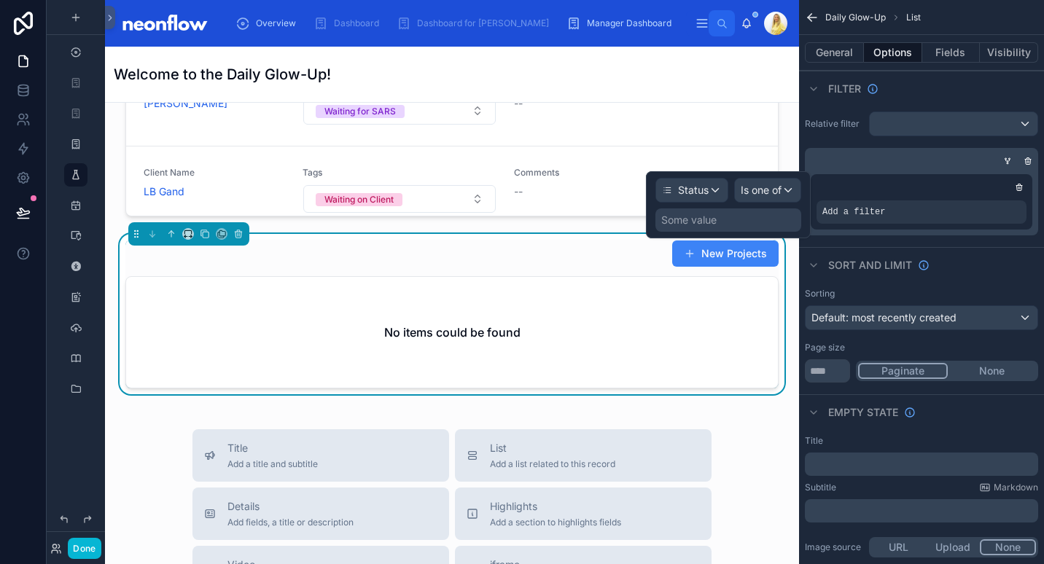
click at [728, 226] on div "Some value" at bounding box center [728, 219] width 146 height 23
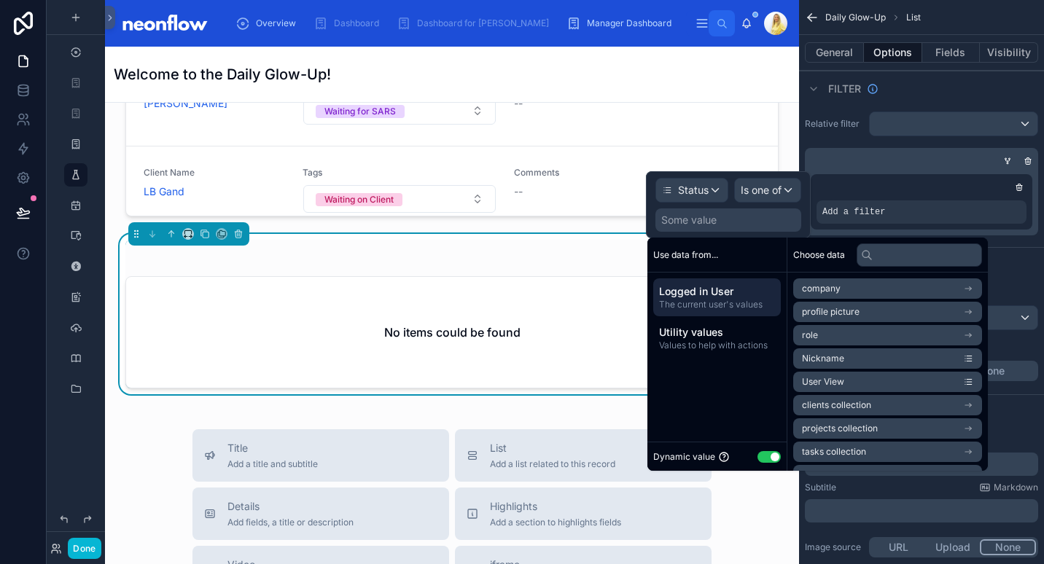
click at [770, 459] on button "Use setting" at bounding box center [768, 457] width 23 height 12
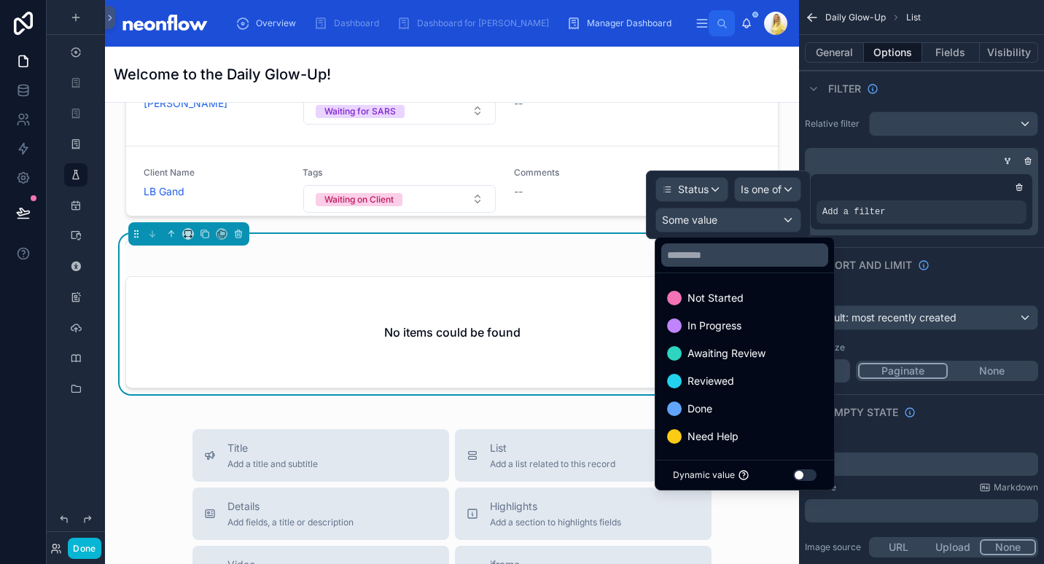
click at [765, 184] on div at bounding box center [728, 205] width 165 height 69
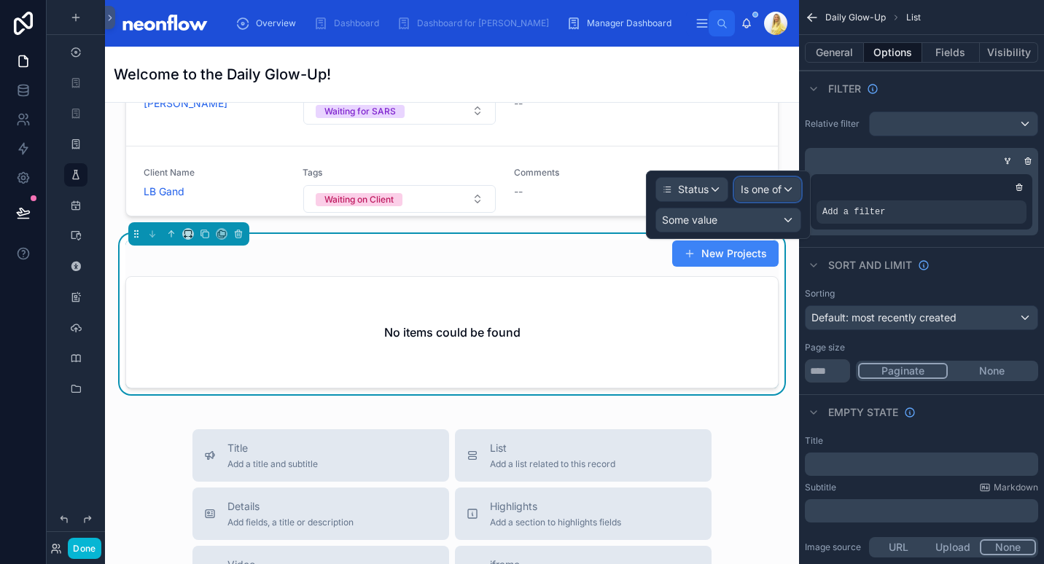
click at [787, 191] on div "Is one of" at bounding box center [768, 189] width 66 height 23
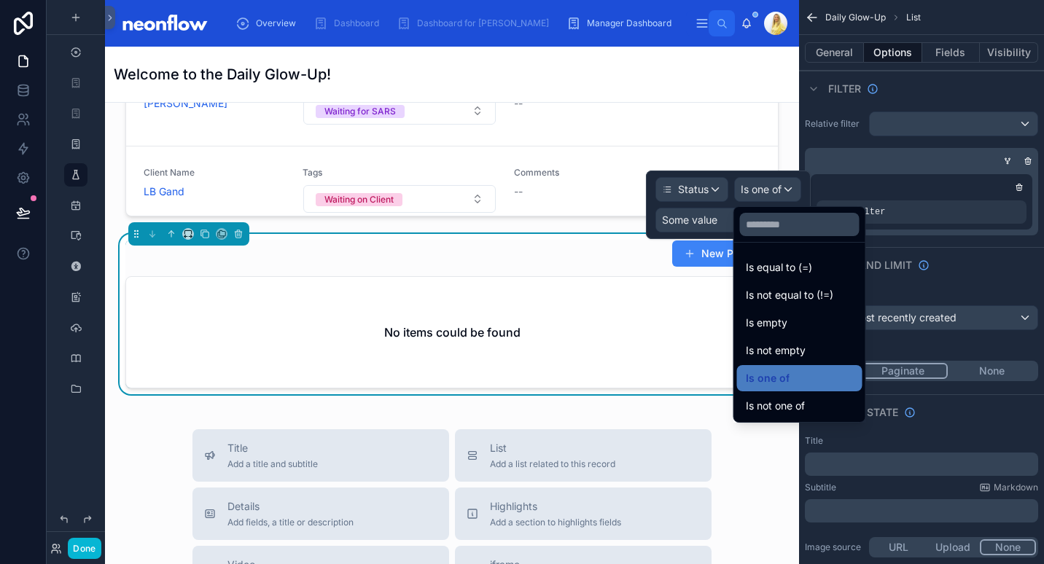
click at [783, 404] on span "Is not one of" at bounding box center [775, 405] width 59 height 17
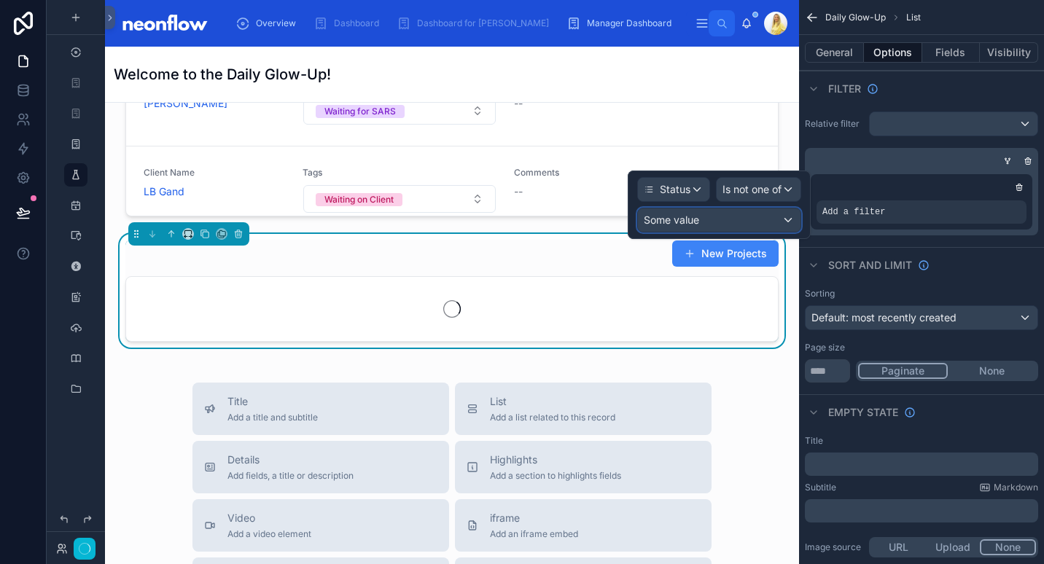
click at [746, 227] on div "Some value" at bounding box center [719, 219] width 163 height 23
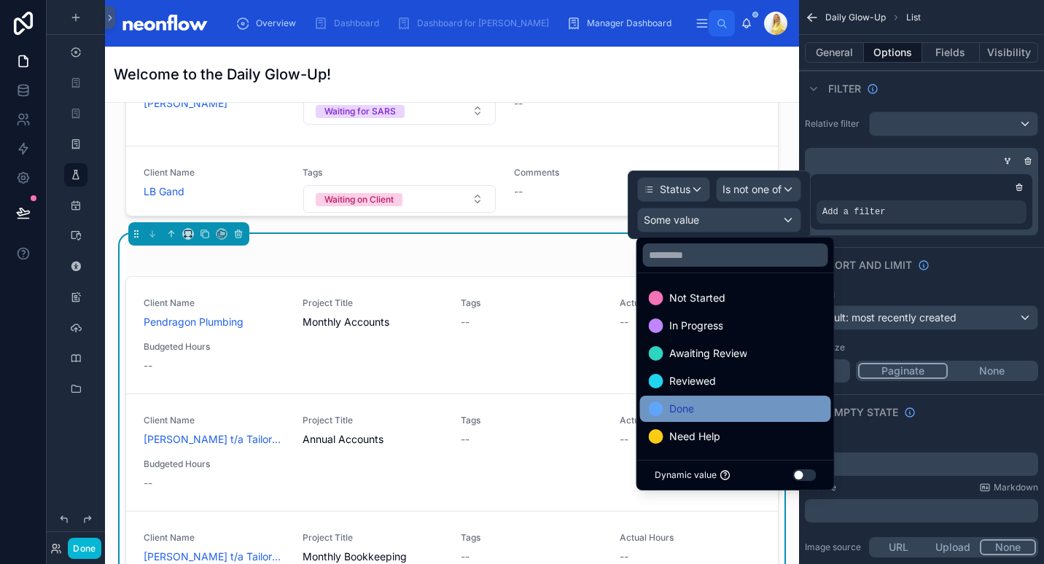
click at [731, 407] on div "Done" at bounding box center [735, 408] width 173 height 17
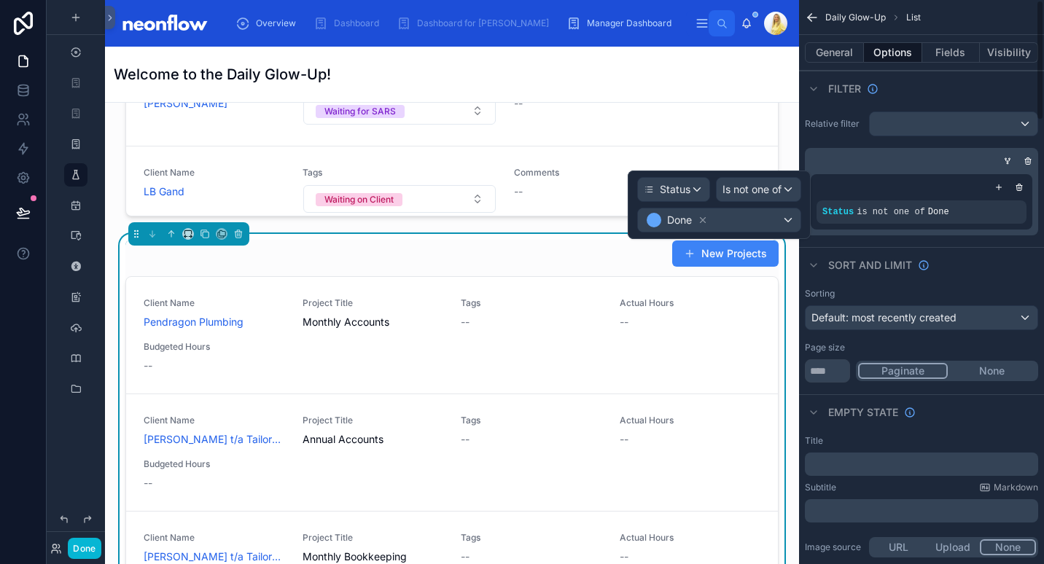
click at [991, 258] on div "Sort And Limit" at bounding box center [921, 264] width 245 height 35
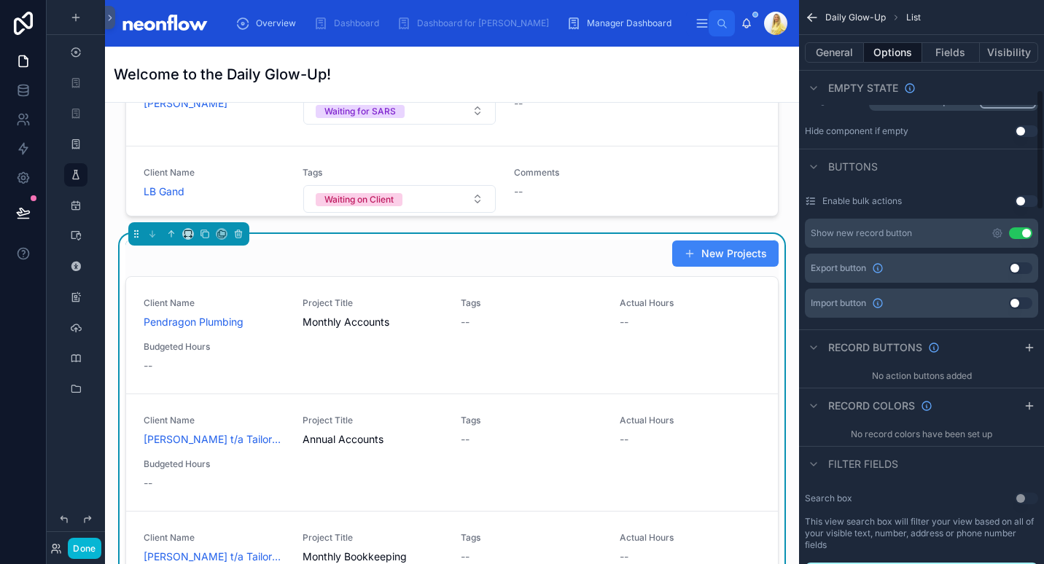
scroll to position [410, 0]
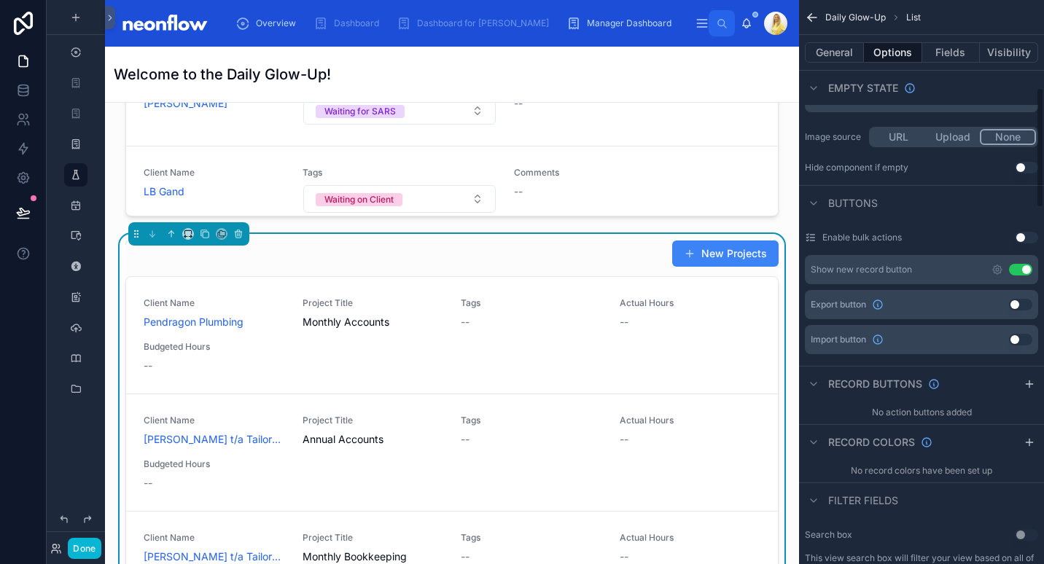
click at [1023, 267] on button "Use setting" at bounding box center [1020, 270] width 23 height 12
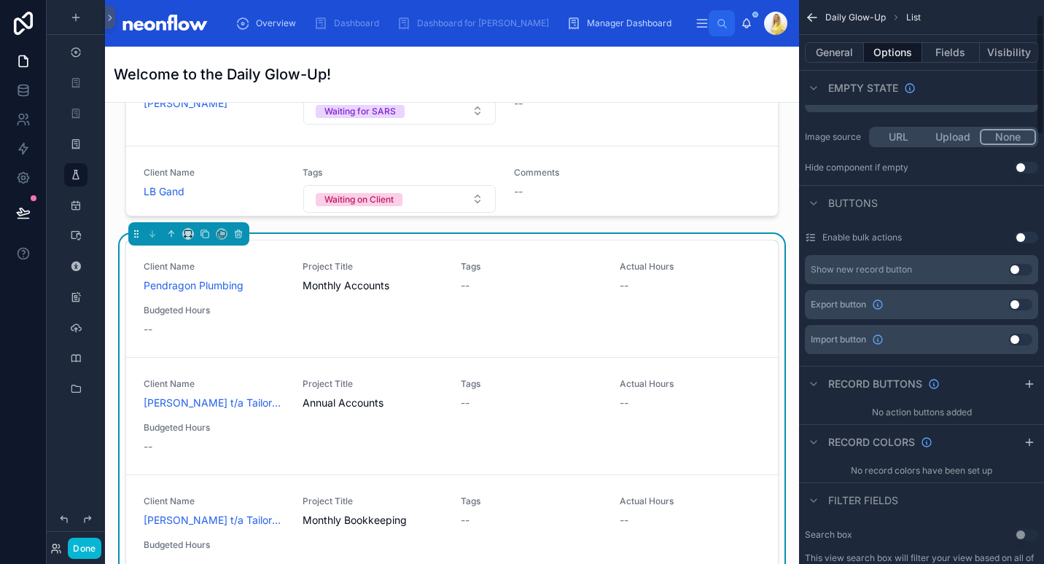
scroll to position [0, 0]
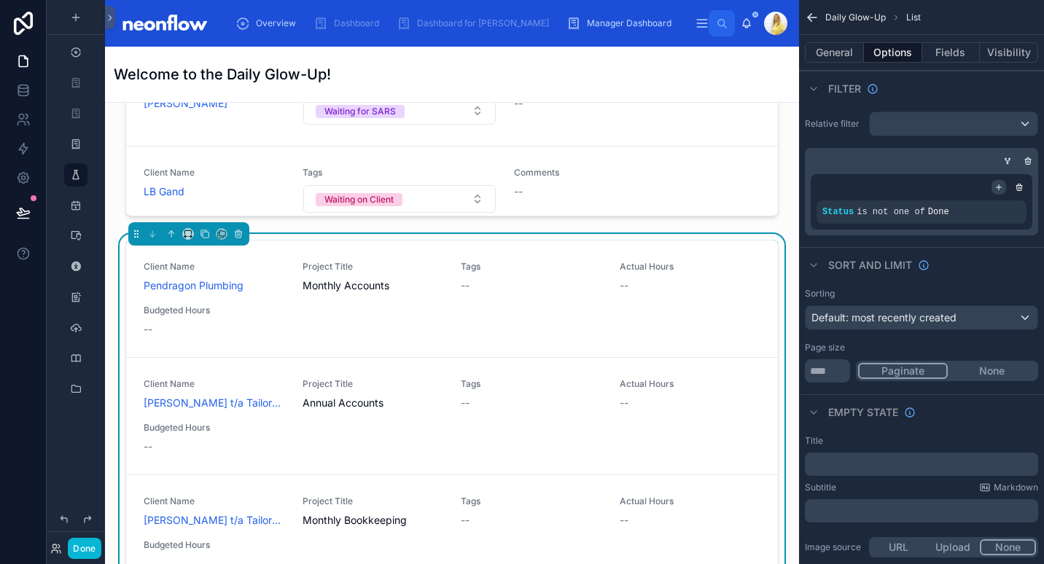
click at [998, 192] on div "scrollable content" at bounding box center [998, 187] width 15 height 15
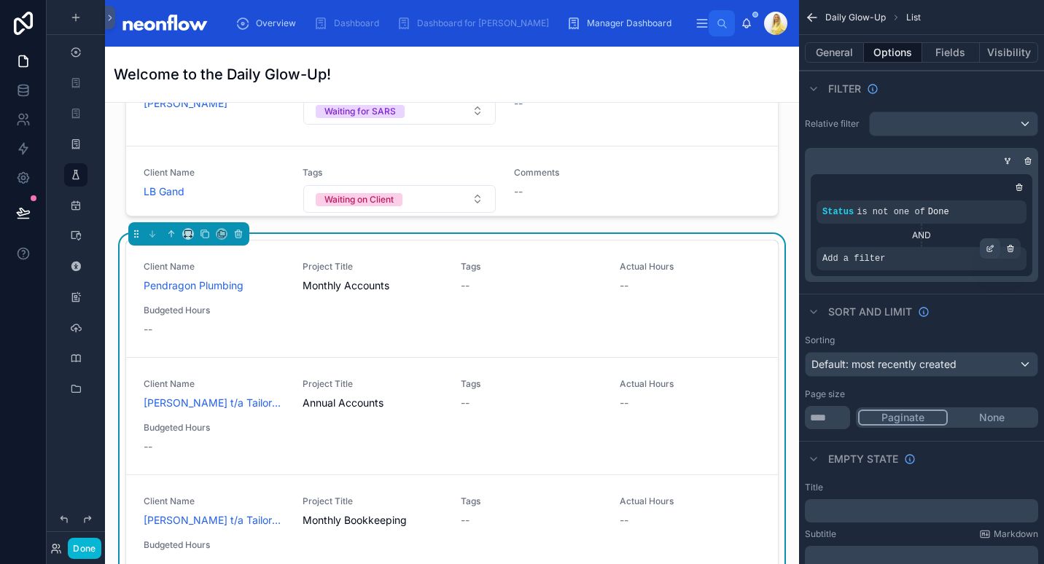
click at [993, 251] on icon "scrollable content" at bounding box center [989, 248] width 9 height 9
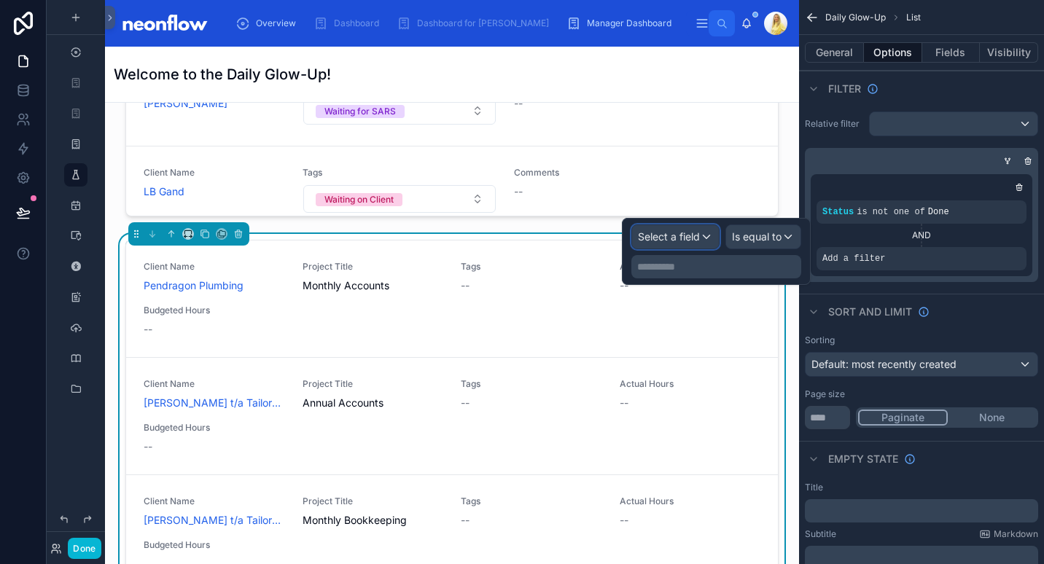
click at [671, 241] on span "Select a field" at bounding box center [669, 236] width 62 height 12
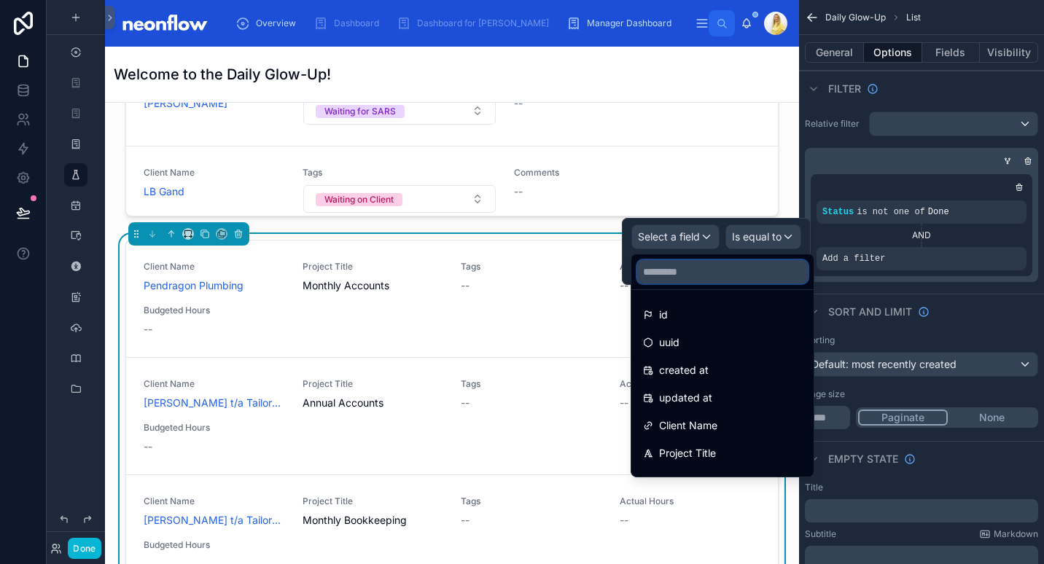
click at [702, 275] on input "text" at bounding box center [722, 271] width 171 height 23
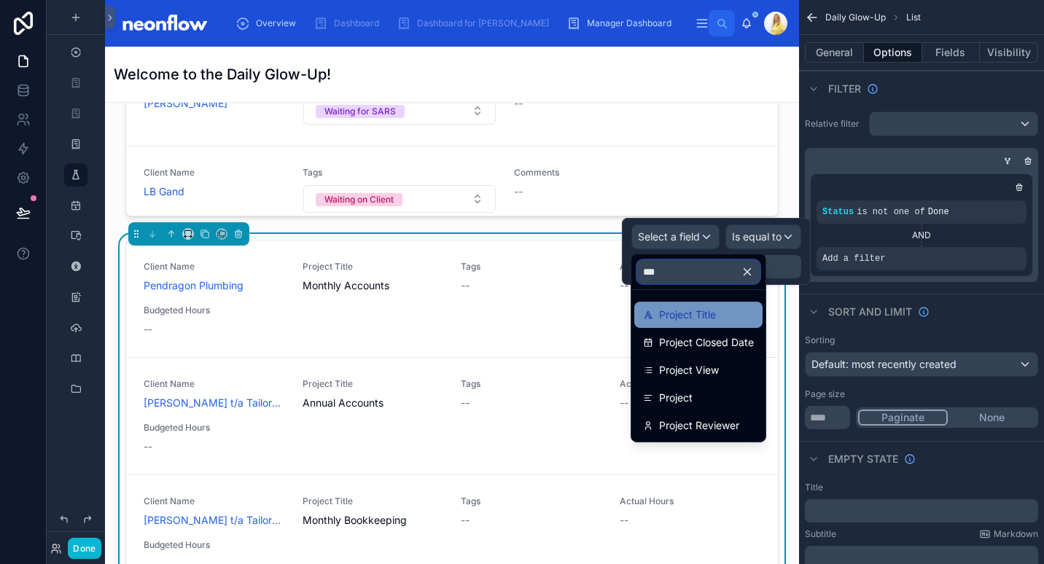
type input "***"
click at [713, 316] on span "Project Title" at bounding box center [687, 314] width 57 height 17
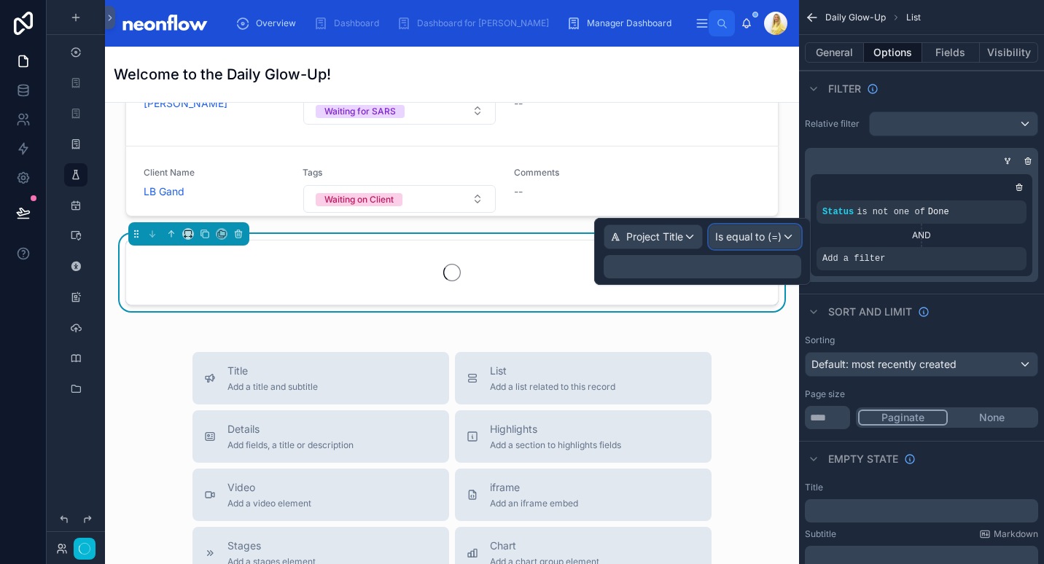
click at [767, 243] on span "Is equal to (=)" at bounding box center [748, 237] width 66 height 15
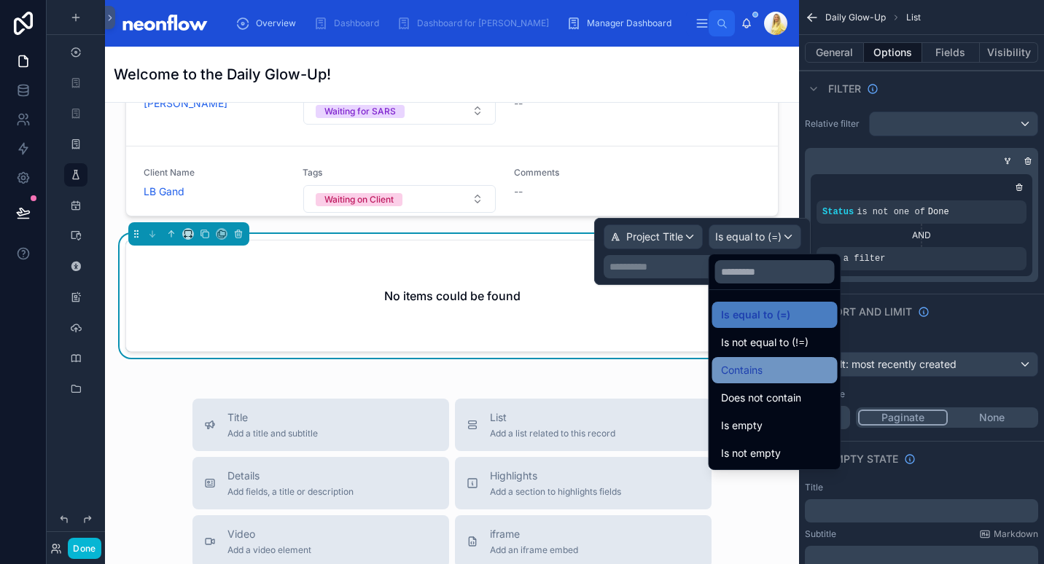
click at [775, 375] on div "Contains" at bounding box center [775, 369] width 108 height 17
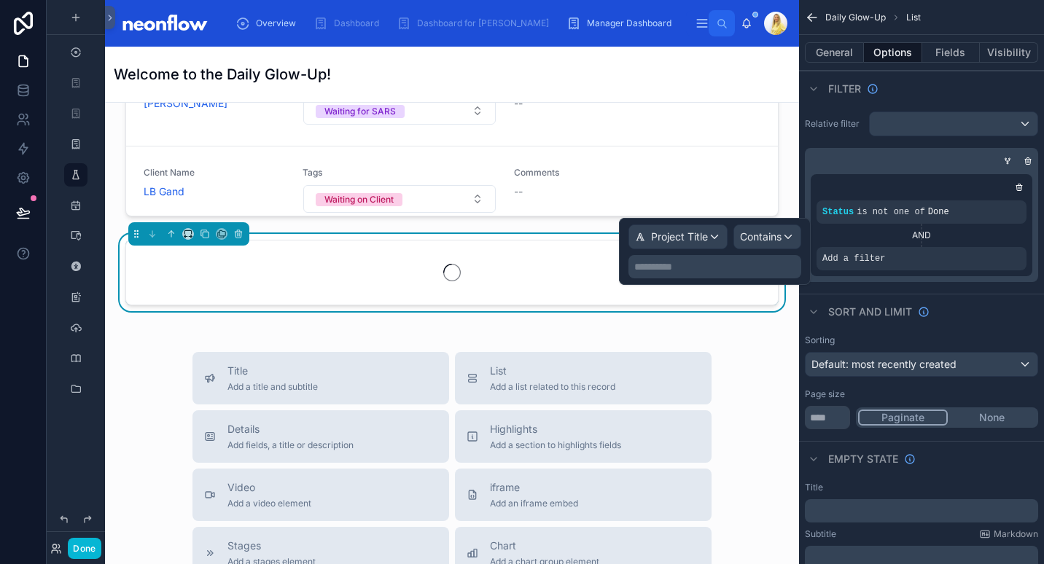
click at [693, 266] on p "**********" at bounding box center [716, 266] width 164 height 15
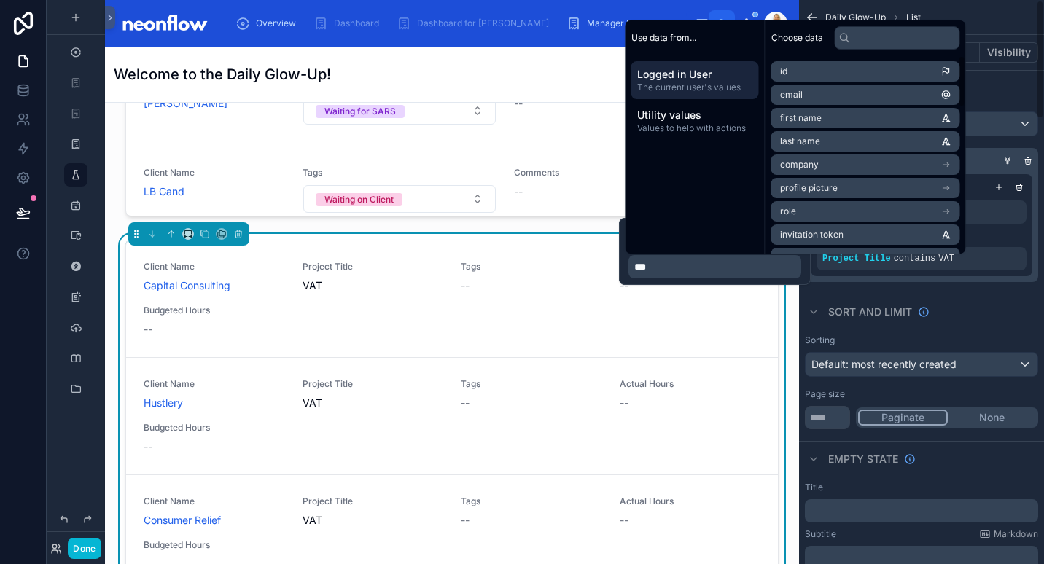
click at [969, 294] on div "Sort And Limit" at bounding box center [921, 311] width 245 height 35
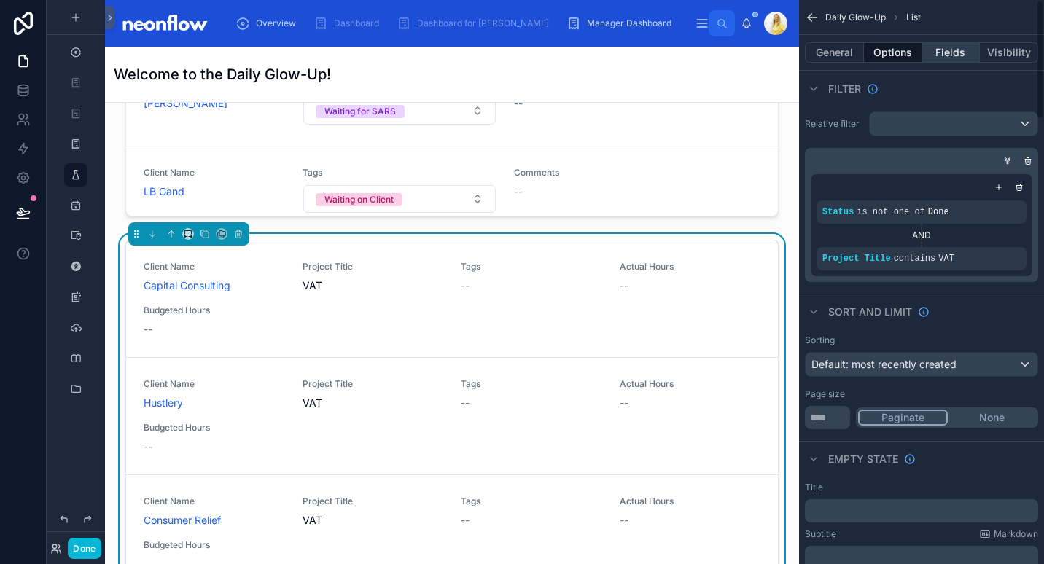
click at [947, 57] on button "Fields" at bounding box center [951, 52] width 58 height 20
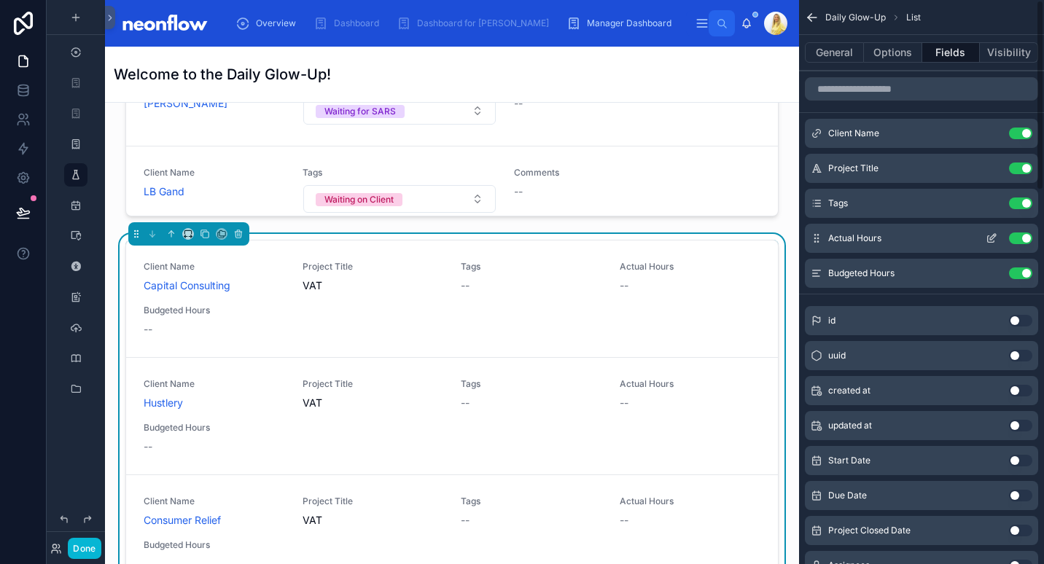
click at [1022, 239] on button "Use setting" at bounding box center [1020, 238] width 23 height 12
click at [1023, 267] on button "Use setting" at bounding box center [1020, 273] width 23 height 12
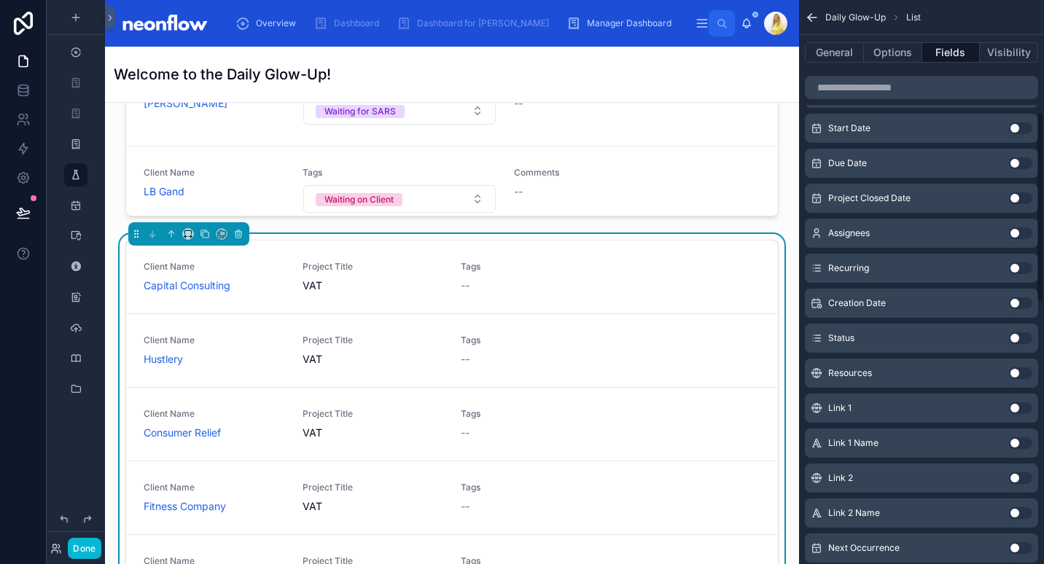
scroll to position [313, 0]
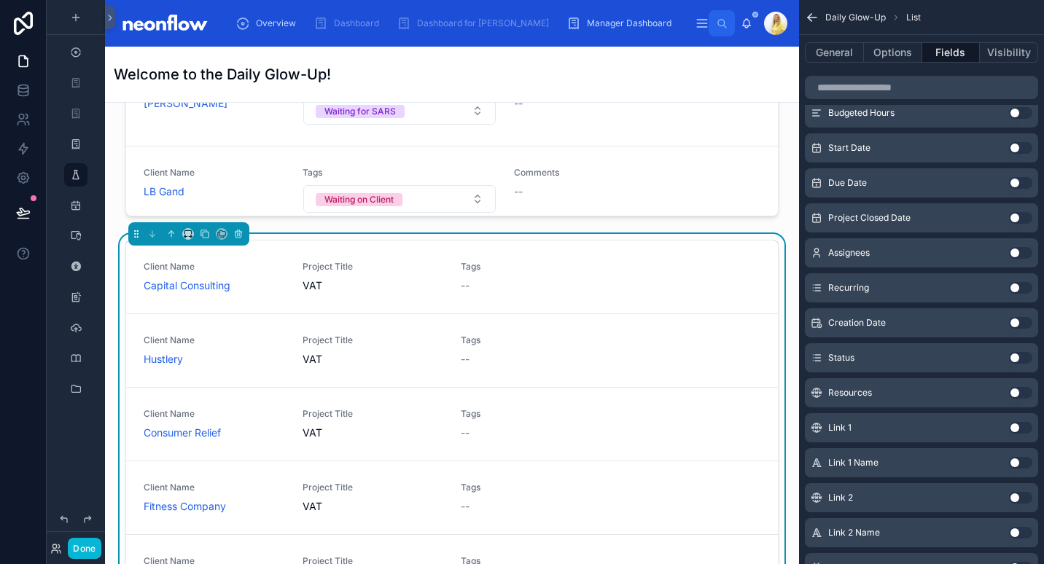
click at [1020, 252] on button "Use setting" at bounding box center [1020, 253] width 23 height 12
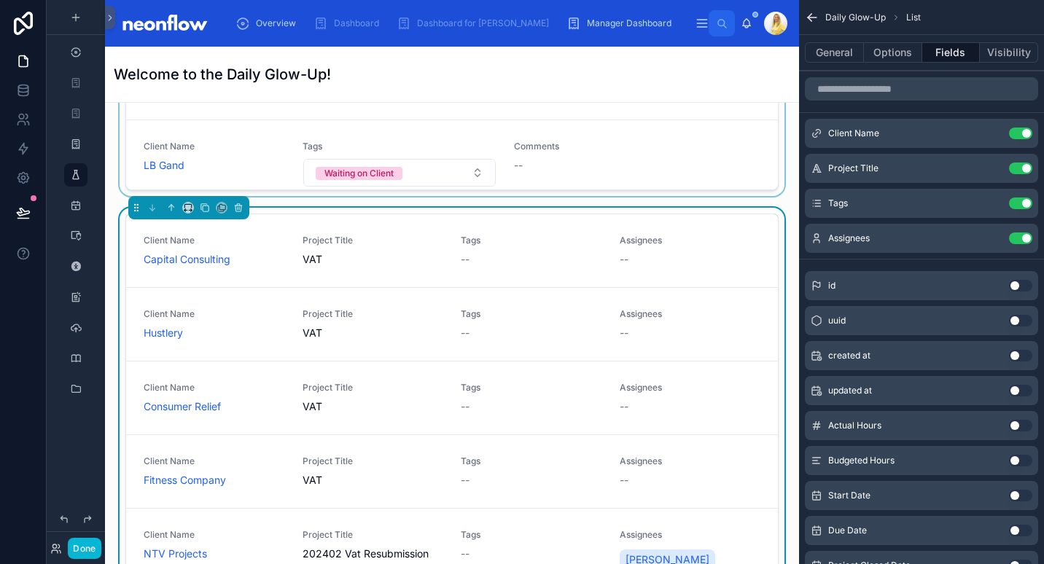
scroll to position [10487, 0]
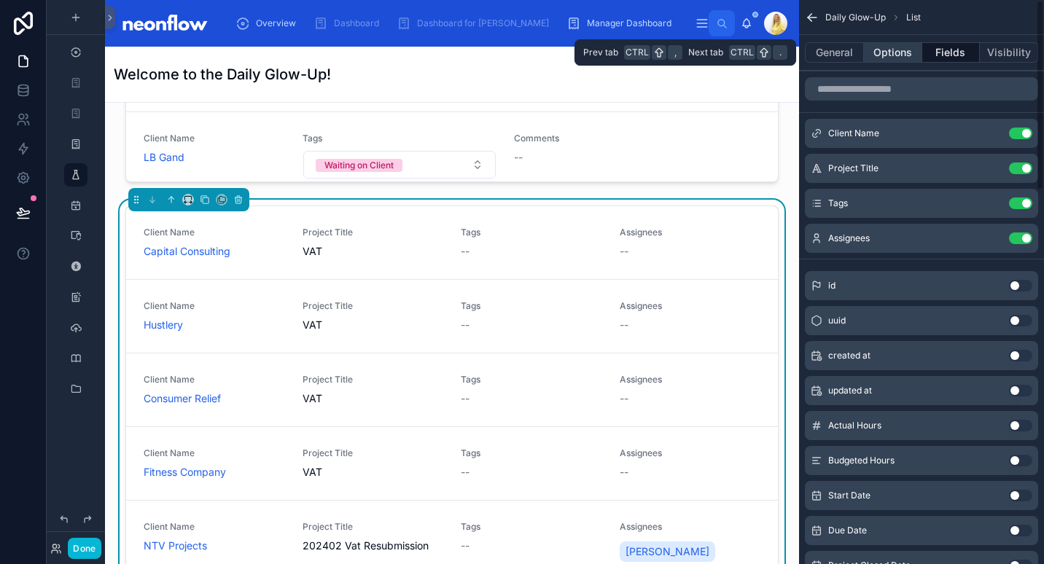
click at [884, 48] on button "Options" at bounding box center [893, 52] width 58 height 20
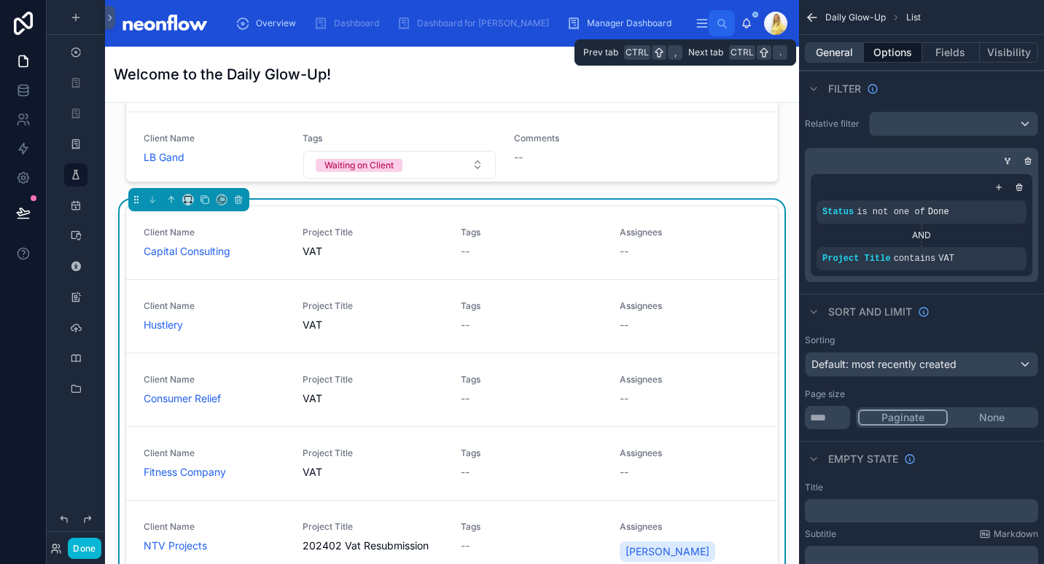
click at [837, 54] on button "General" at bounding box center [834, 52] width 59 height 20
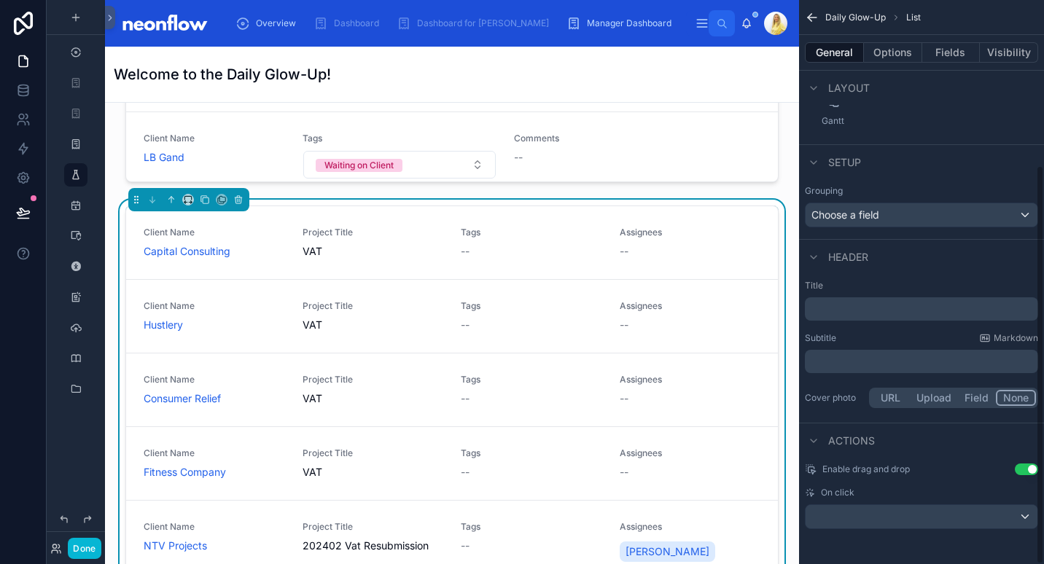
scroll to position [233, 0]
click at [894, 305] on p "﻿" at bounding box center [922, 309] width 224 height 15
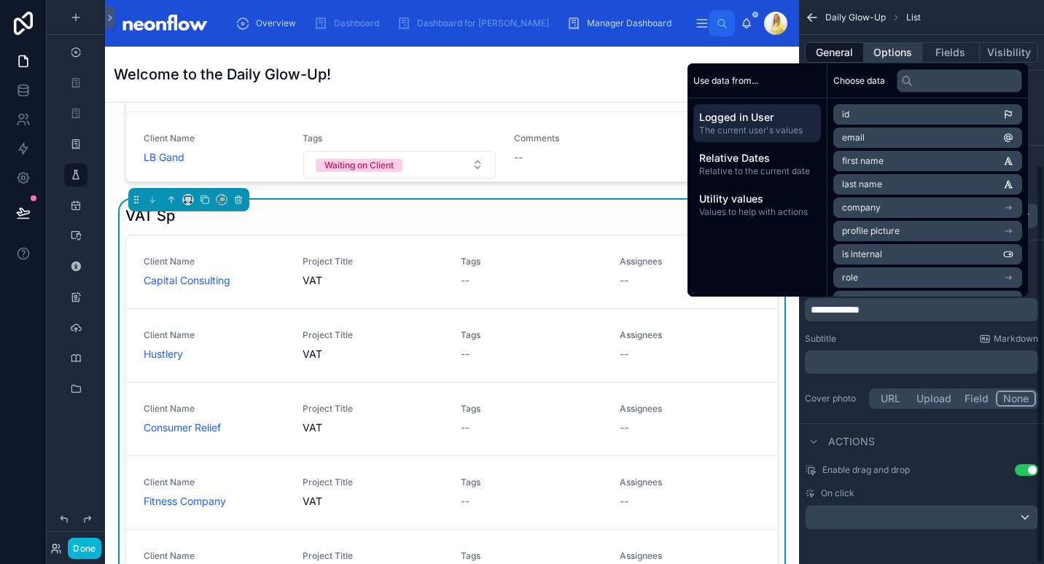
click at [909, 51] on button "Options" at bounding box center [893, 52] width 58 height 20
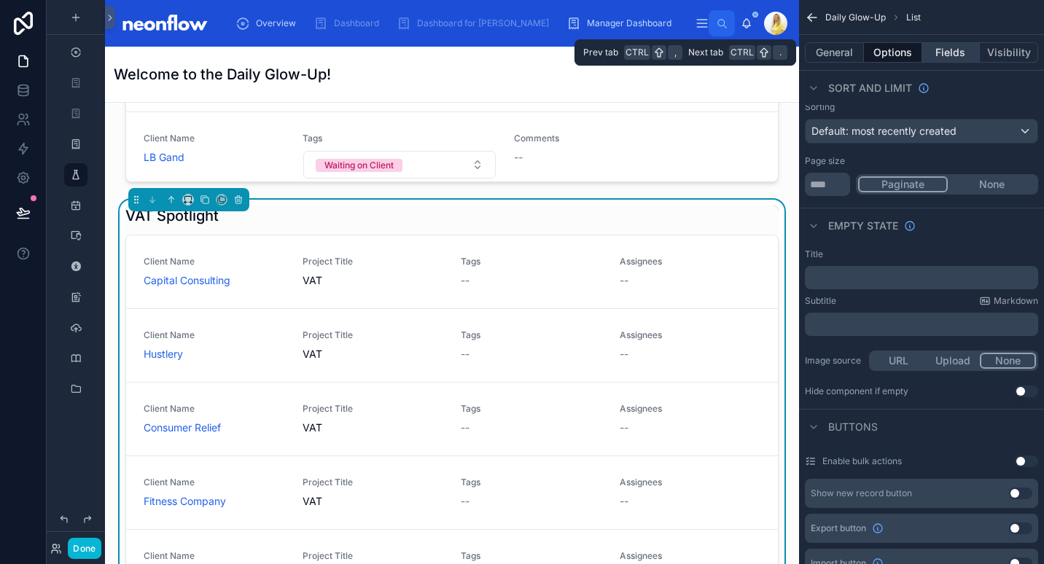
click at [944, 54] on button "Fields" at bounding box center [951, 52] width 58 height 20
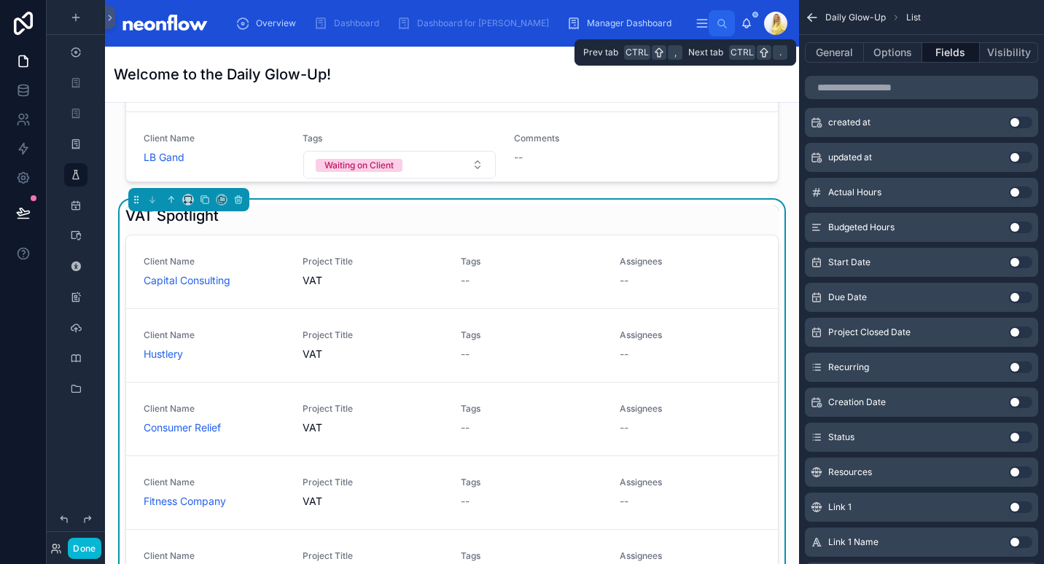
click at [886, 41] on div "General Options Fields Visibility" at bounding box center [921, 52] width 245 height 35
click at [891, 54] on button "Options" at bounding box center [893, 52] width 58 height 20
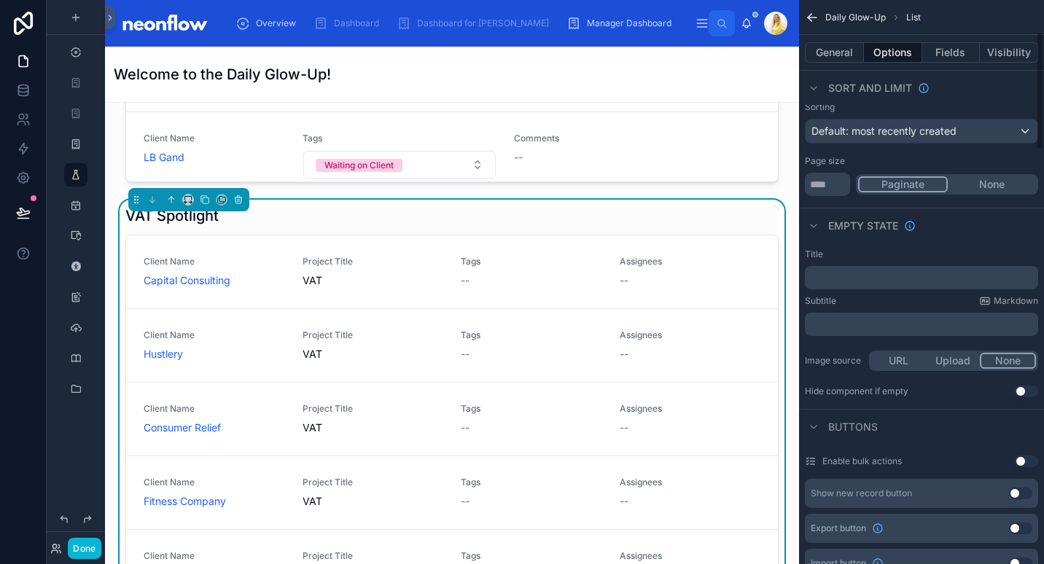
scroll to position [0, 0]
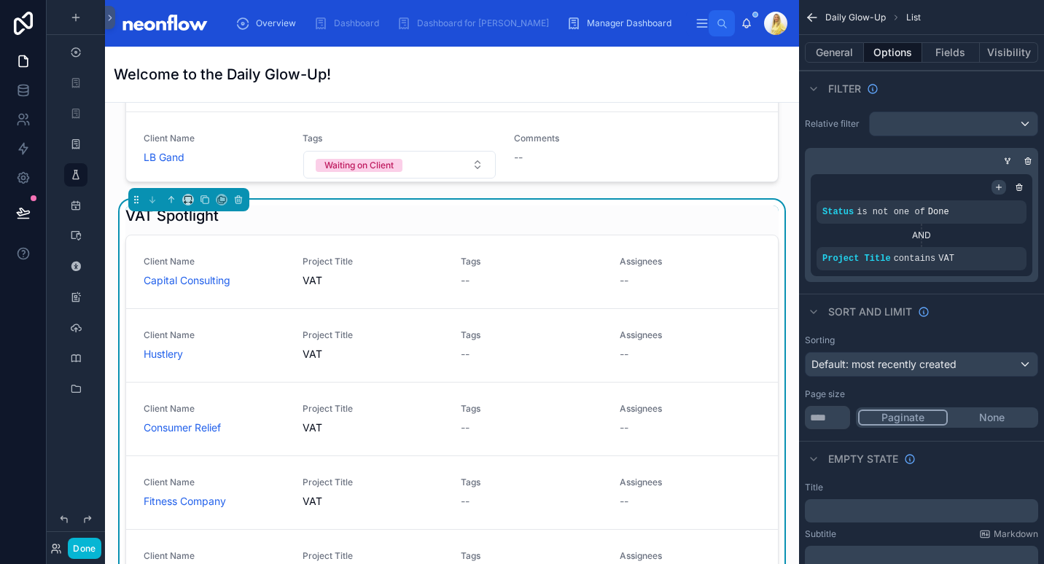
click at [1000, 189] on icon "scrollable content" at bounding box center [998, 187] width 9 height 9
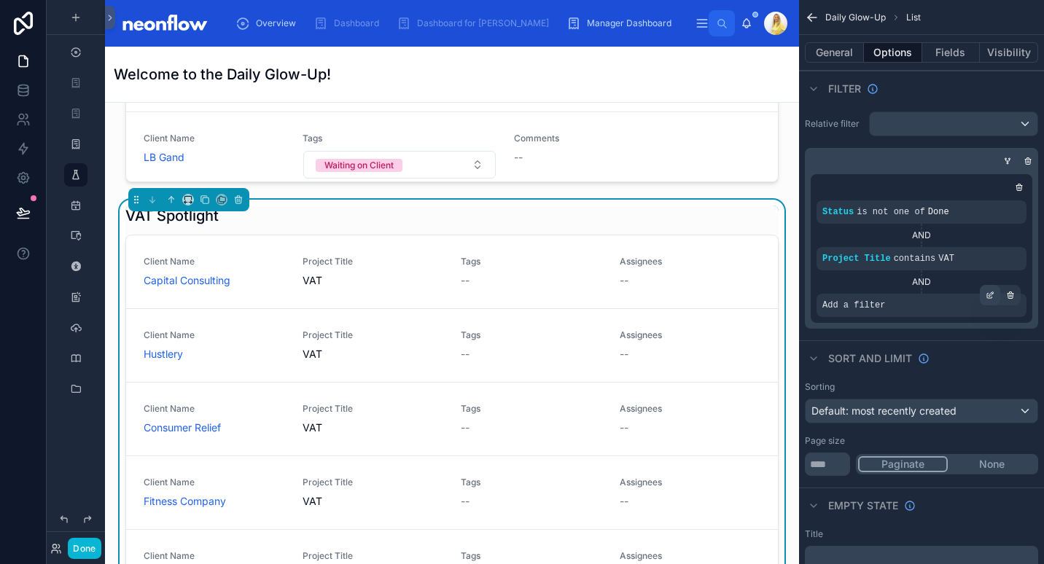
click at [983, 300] on div "scrollable content" at bounding box center [990, 295] width 20 height 20
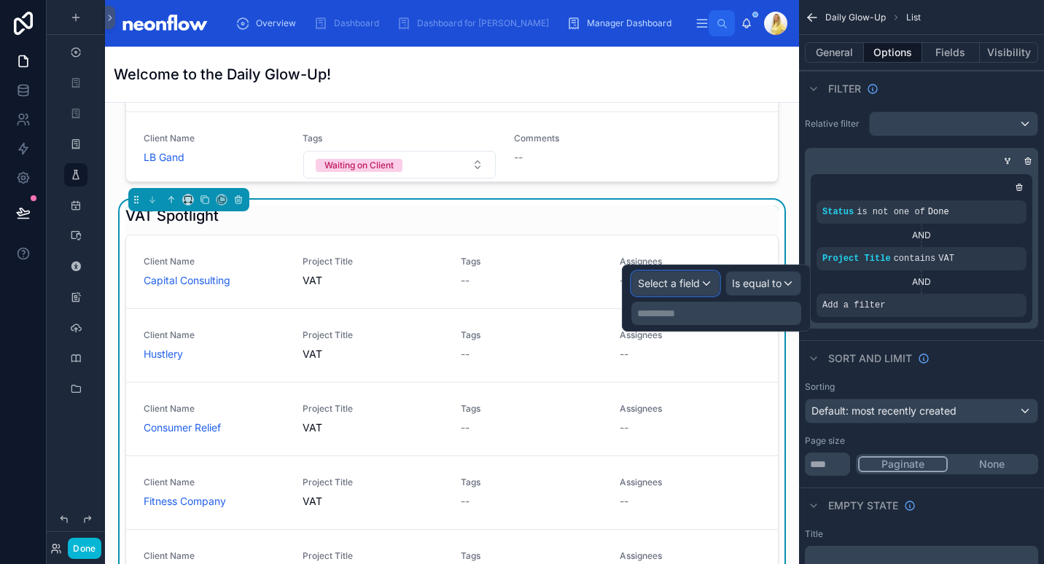
click at [695, 286] on span "Select a field" at bounding box center [669, 283] width 62 height 12
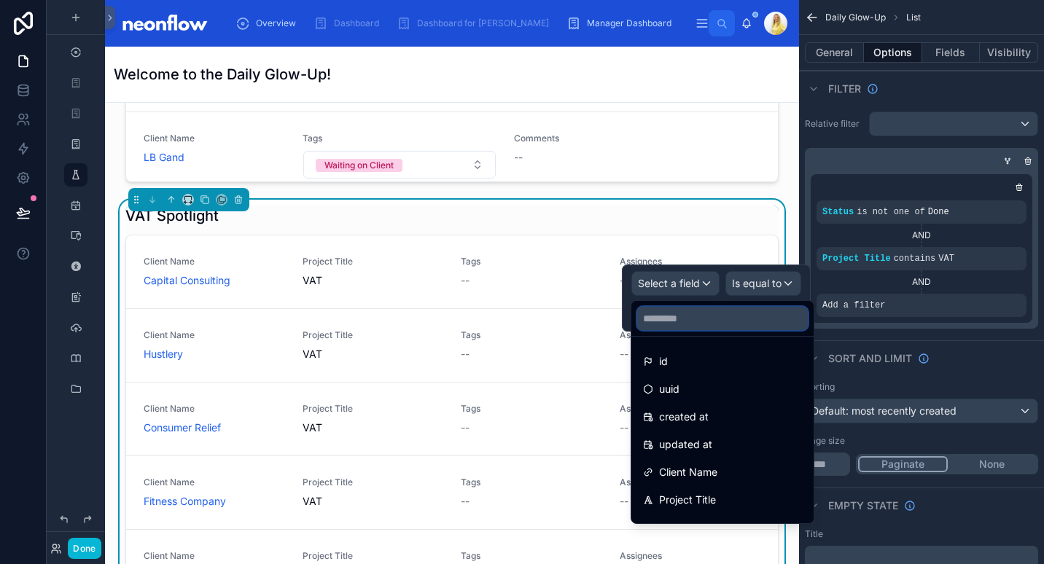
click at [688, 329] on input "text" at bounding box center [722, 318] width 171 height 23
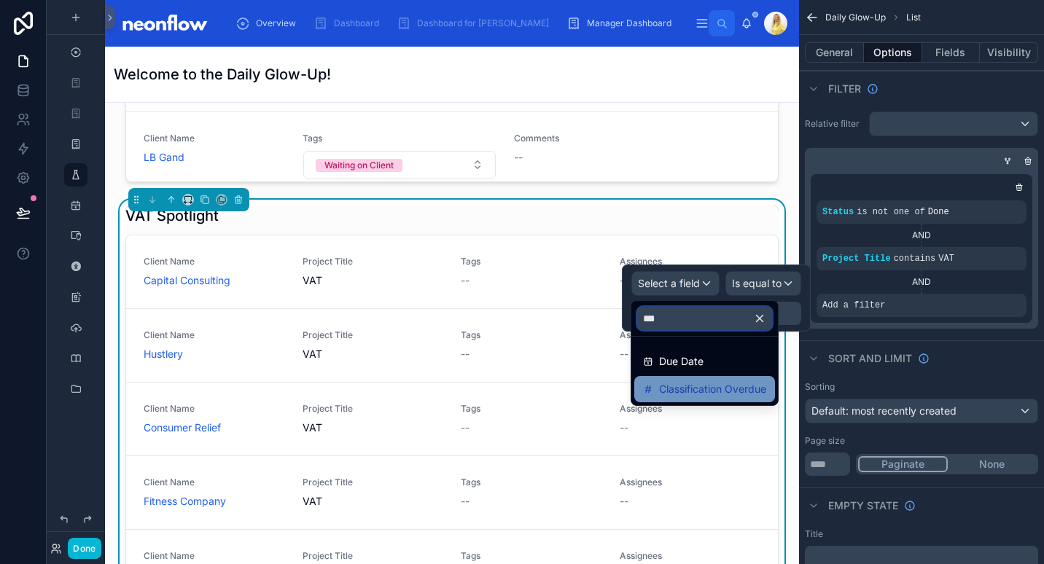
type input "***"
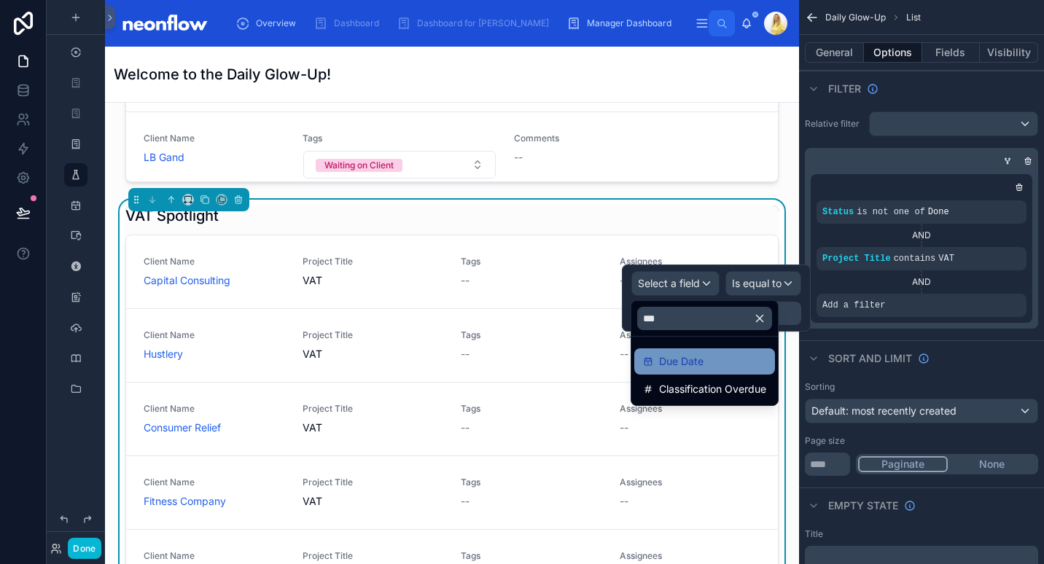
drag, startPoint x: 693, startPoint y: 376, endPoint x: 696, endPoint y: 362, distance: 14.2
click at [696, 362] on ul "Due Date Classification Overdue" at bounding box center [704, 371] width 146 height 69
click at [696, 362] on span "Due Date" at bounding box center [681, 361] width 44 height 17
click at [781, 283] on div "Is equal to" at bounding box center [763, 283] width 74 height 23
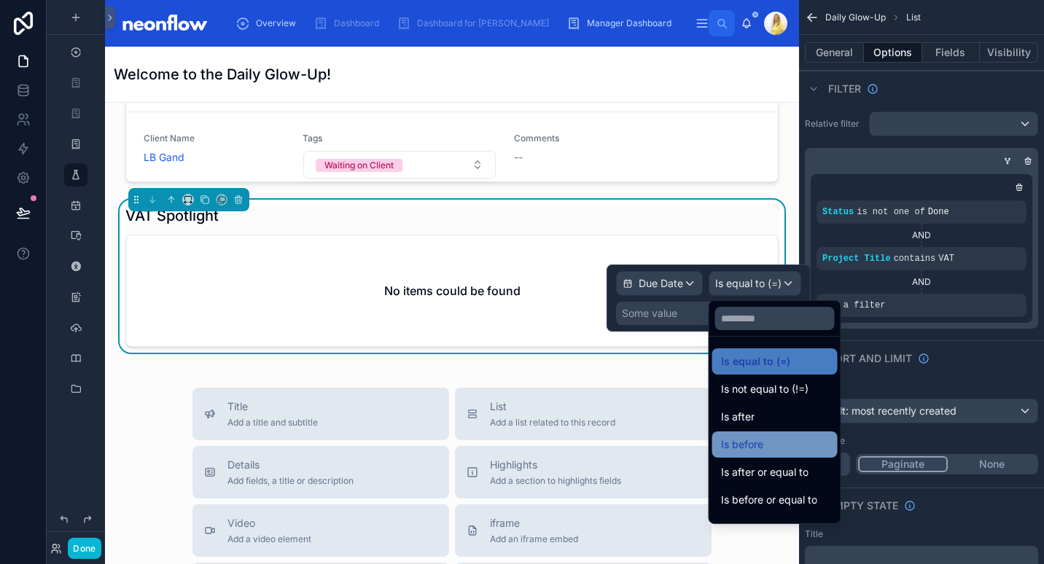
click at [778, 442] on div "Is before" at bounding box center [775, 444] width 108 height 17
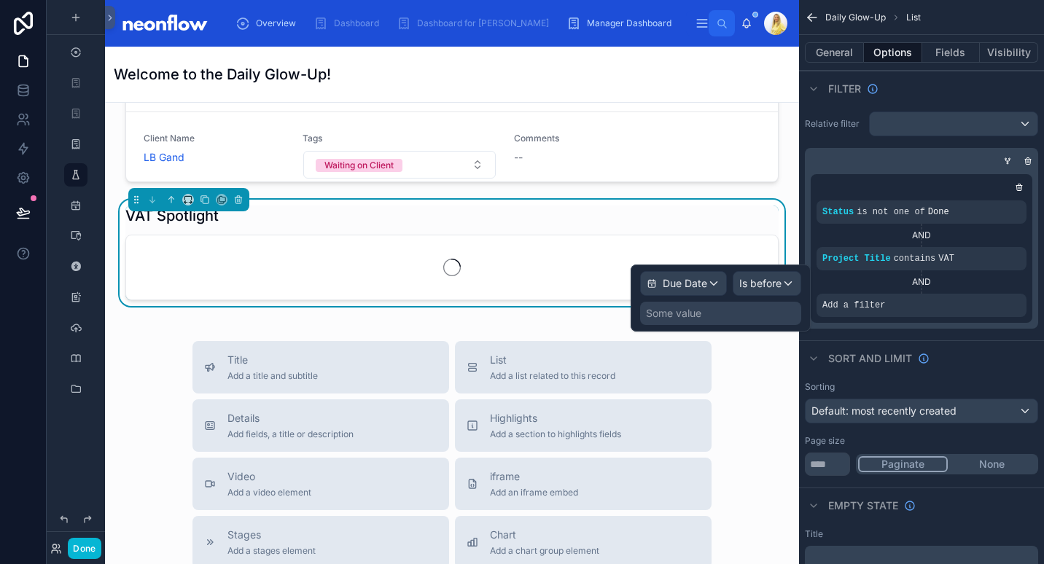
click at [770, 317] on div "Some value" at bounding box center [720, 313] width 161 height 23
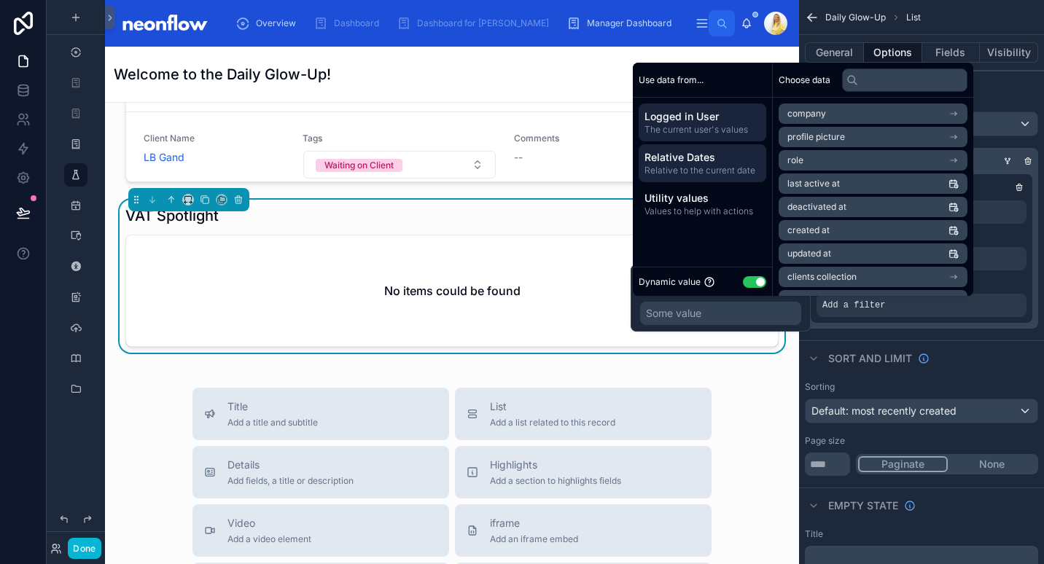
click at [740, 163] on span "Relative Dates" at bounding box center [702, 157] width 116 height 15
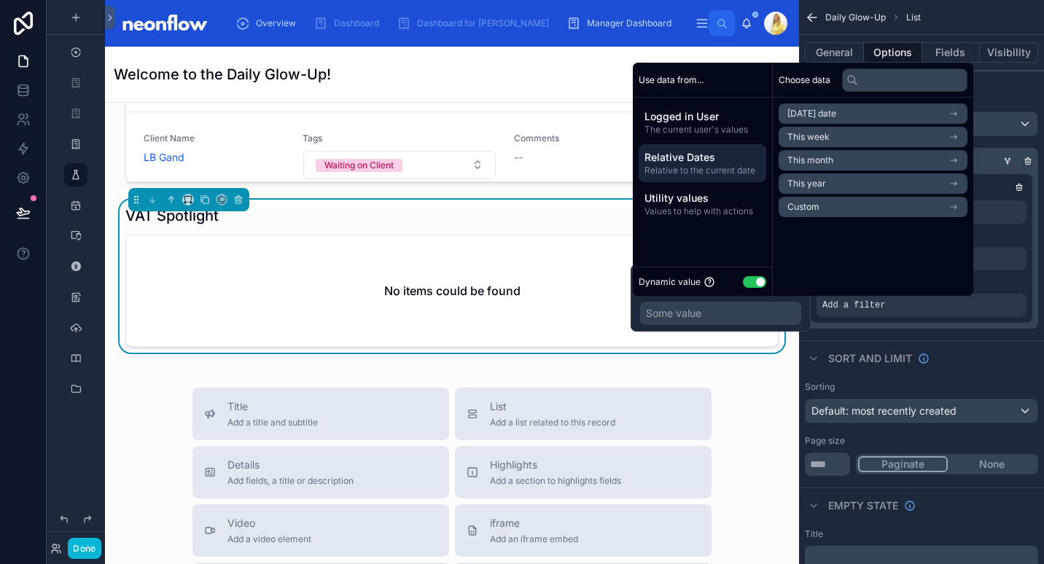
click at [853, 112] on li "Today's date" at bounding box center [872, 113] width 189 height 20
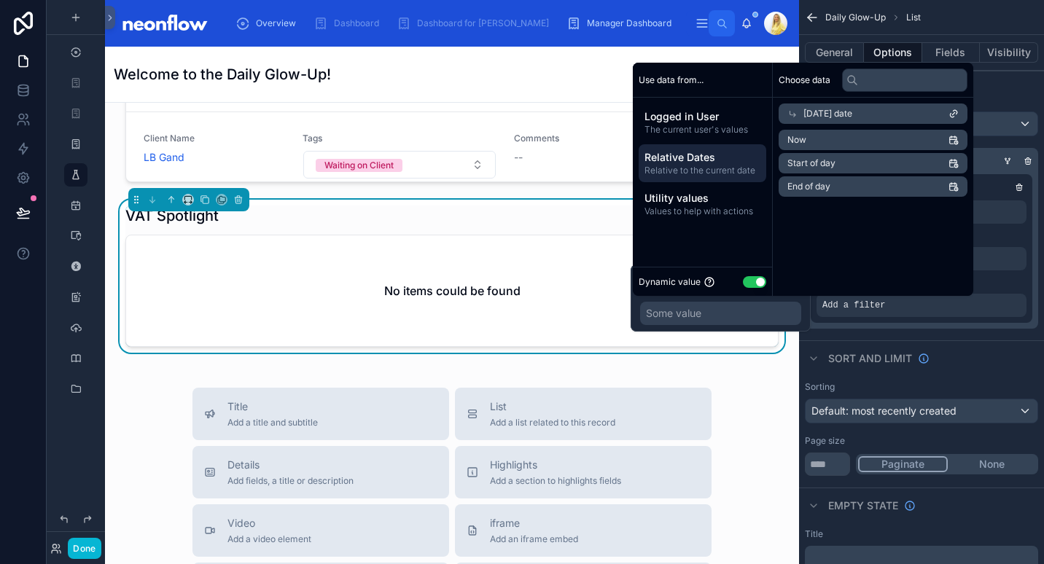
click at [863, 165] on li "Start of day" at bounding box center [872, 163] width 189 height 20
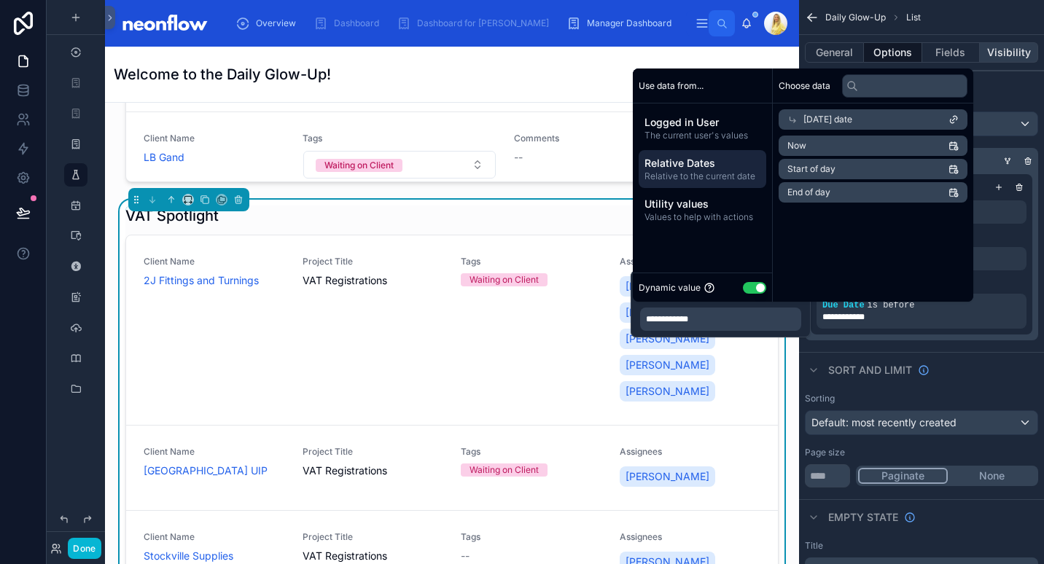
drag, startPoint x: 471, startPoint y: 197, endPoint x: 1021, endPoint y: 53, distance: 568.7
click at [471, 206] on div "VAT Spotlight" at bounding box center [451, 216] width 653 height 20
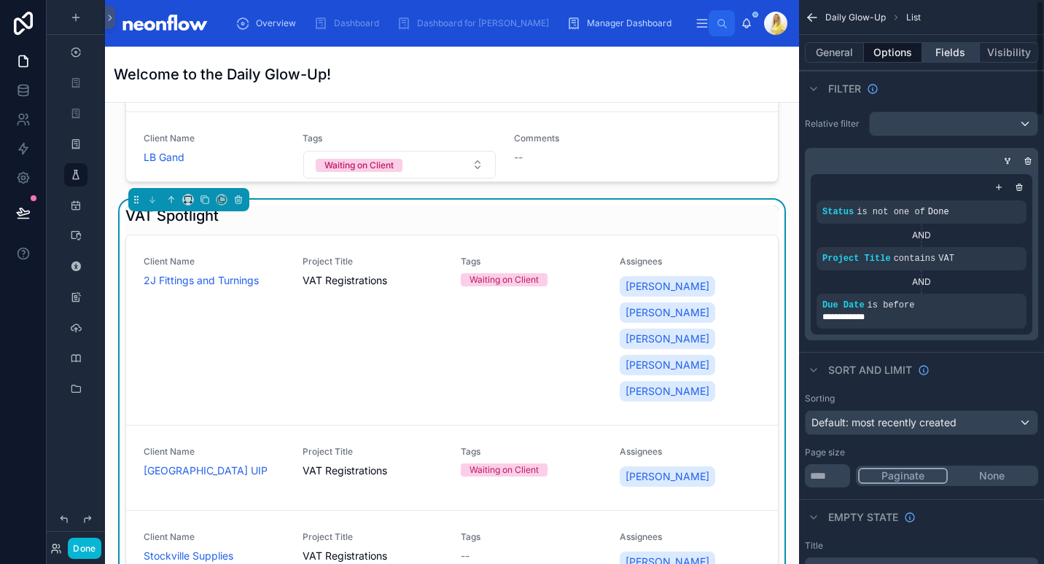
click at [964, 55] on button "Fields" at bounding box center [951, 52] width 58 height 20
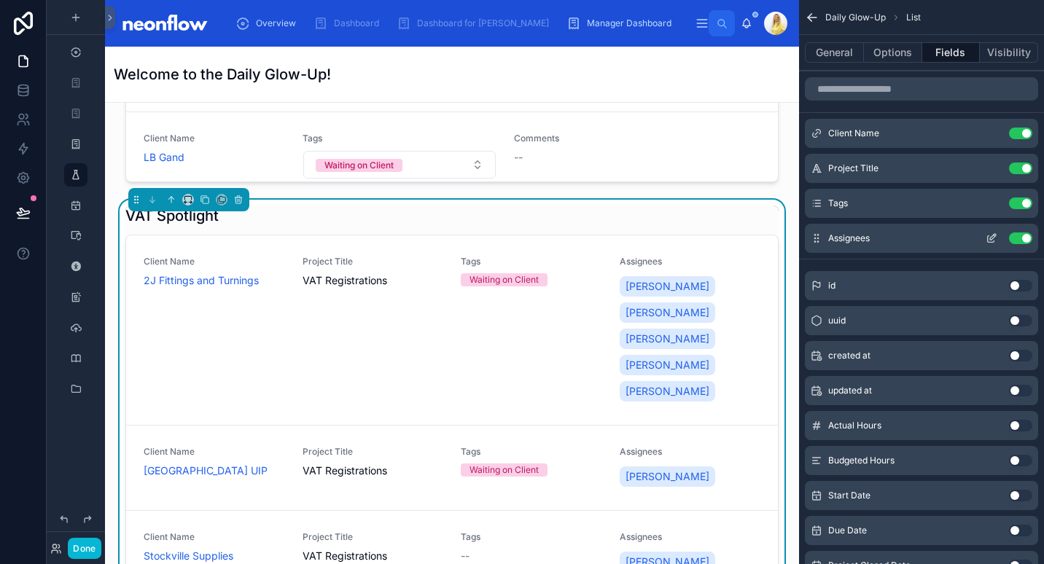
click at [1023, 242] on button "Use setting" at bounding box center [1020, 238] width 23 height 12
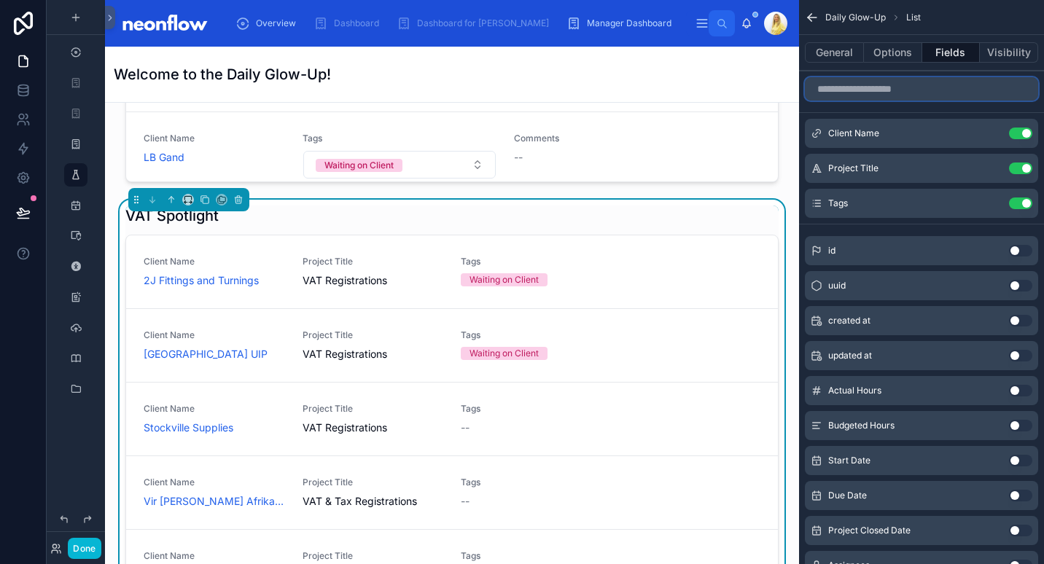
click at [937, 87] on input "scrollable content" at bounding box center [921, 88] width 233 height 23
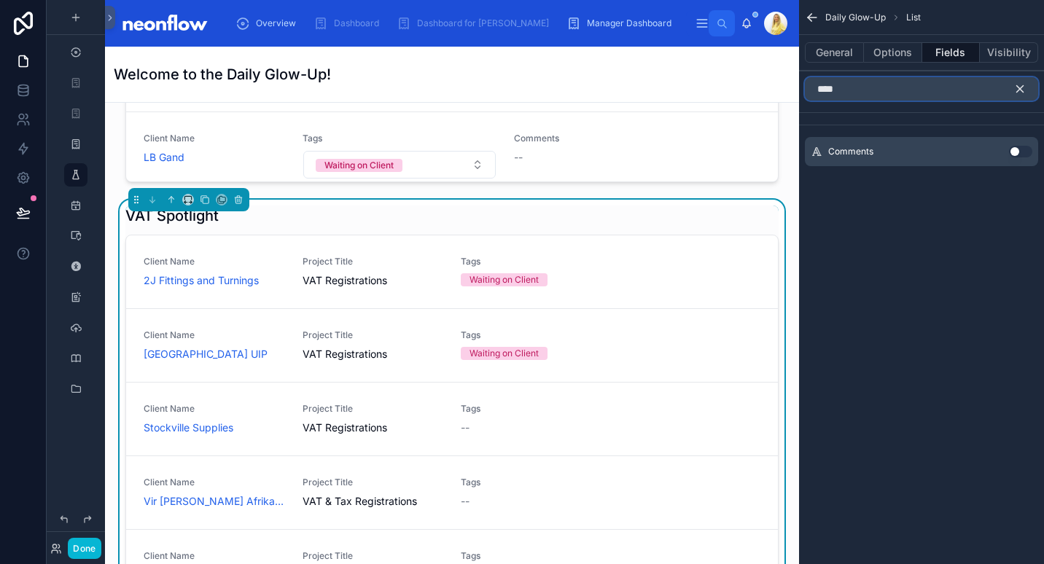
type input "****"
click at [1017, 153] on button "Use setting" at bounding box center [1020, 152] width 23 height 12
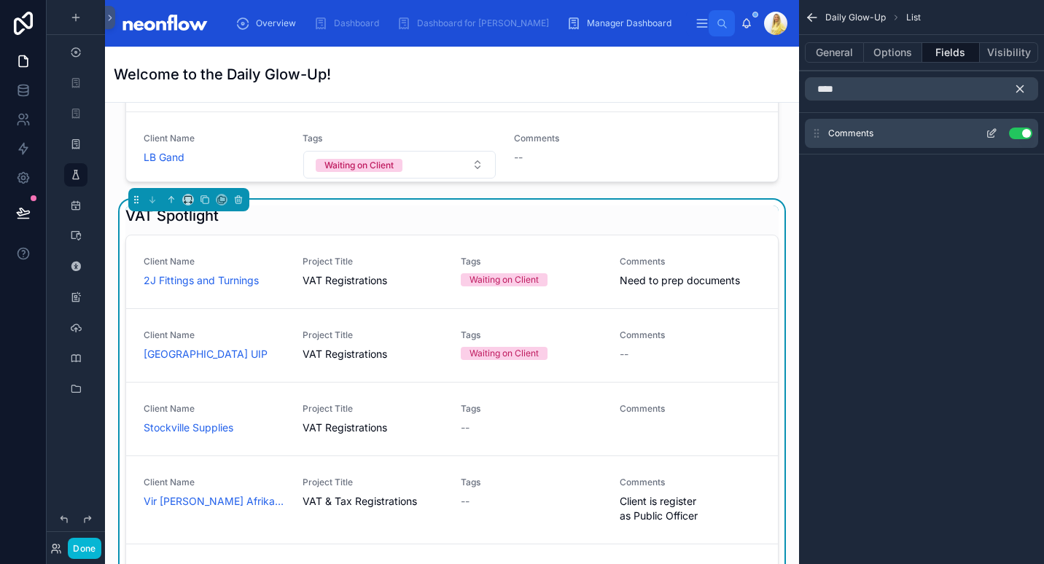
click at [990, 133] on icon "scrollable content" at bounding box center [993, 132] width 6 height 6
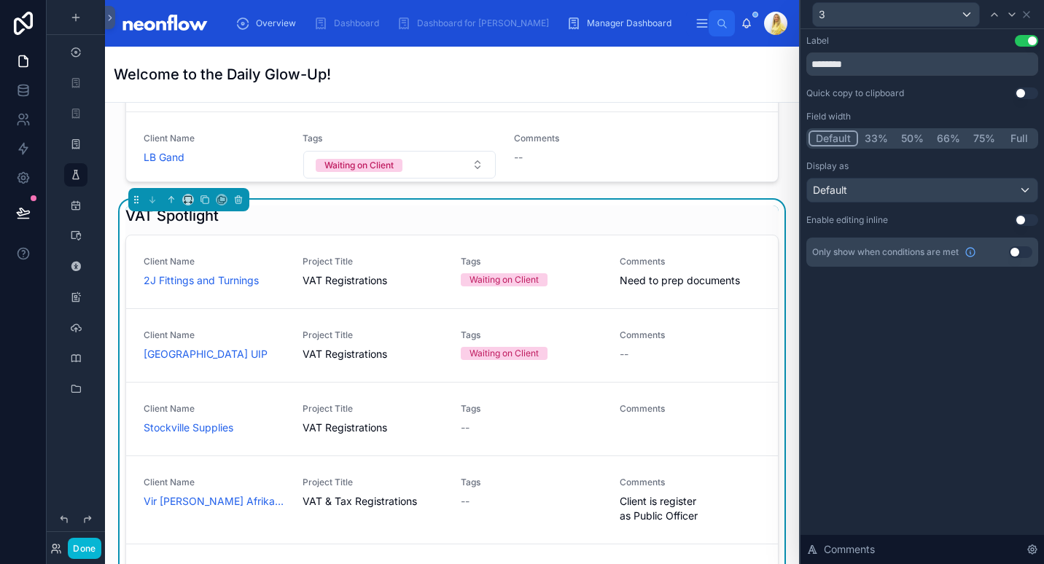
click at [1024, 213] on div "Label Use setting ******** Quick copy to clipboard Use setting Field width Defa…" at bounding box center [922, 151] width 232 height 232
click at [1023, 221] on button "Use setting" at bounding box center [1026, 220] width 23 height 12
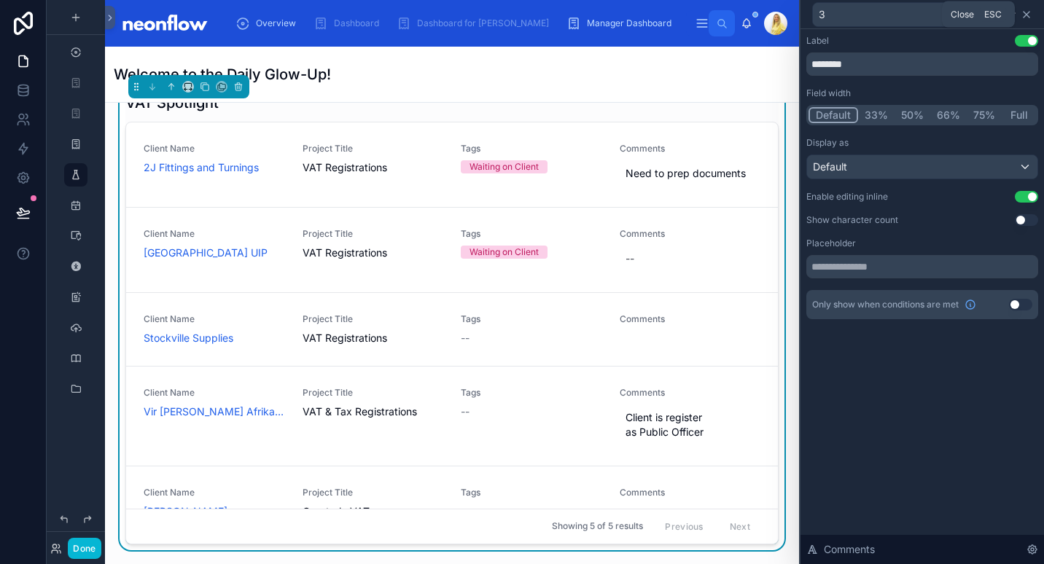
click at [1029, 13] on icon at bounding box center [1026, 15] width 12 height 12
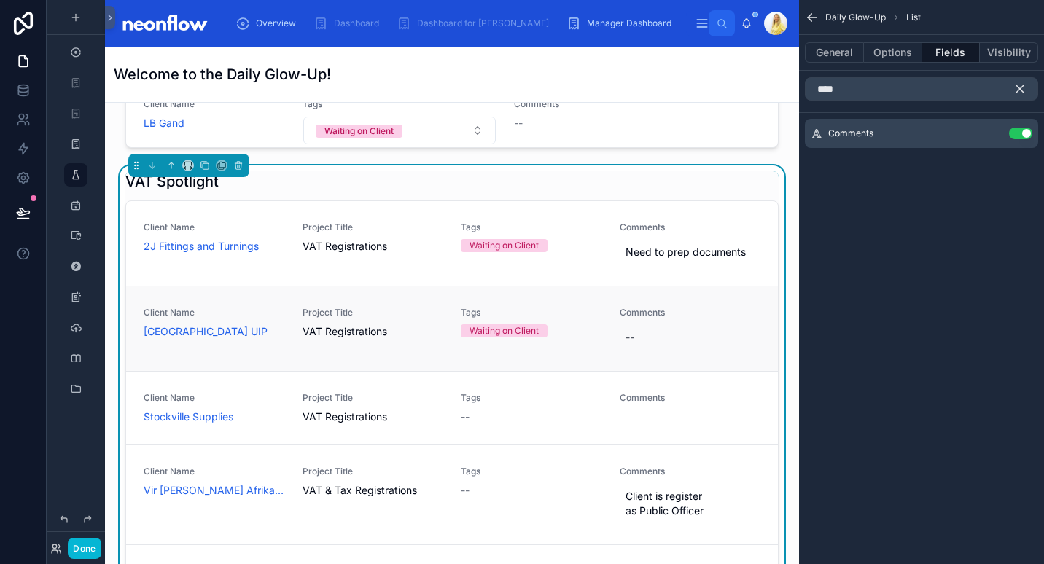
scroll to position [10555, 0]
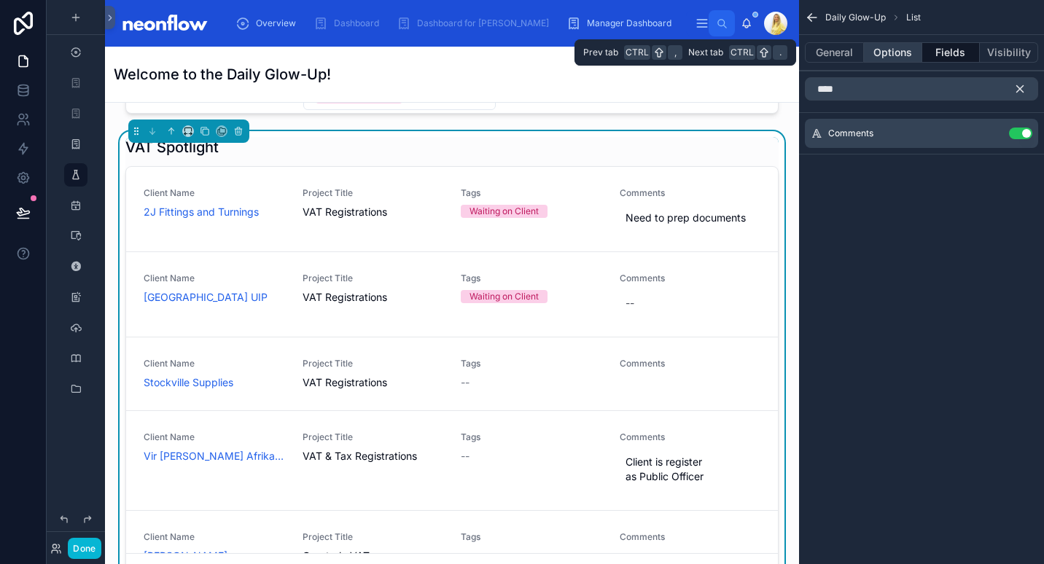
click at [907, 55] on button "Options" at bounding box center [893, 52] width 58 height 20
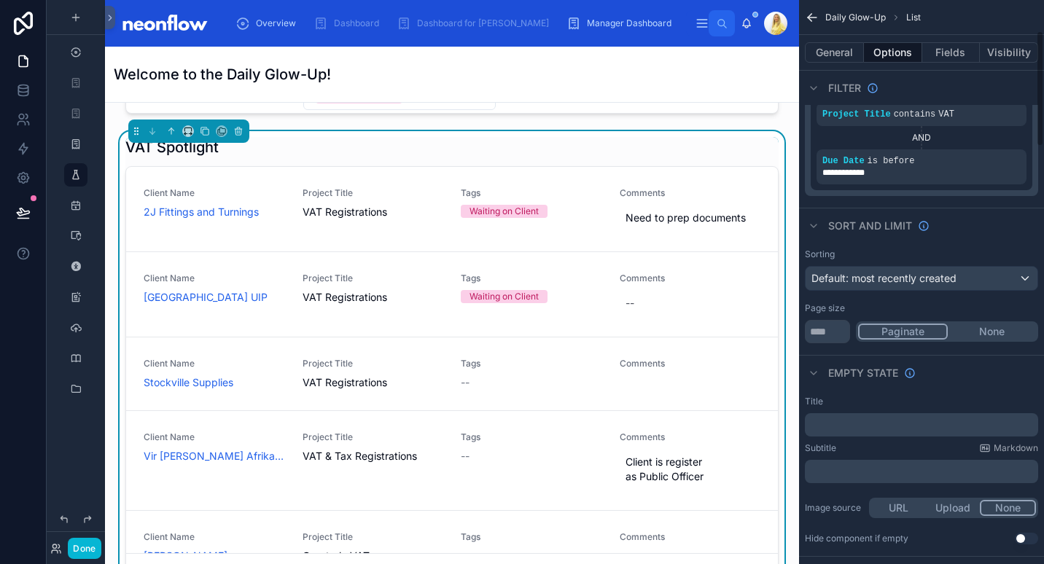
scroll to position [153, 0]
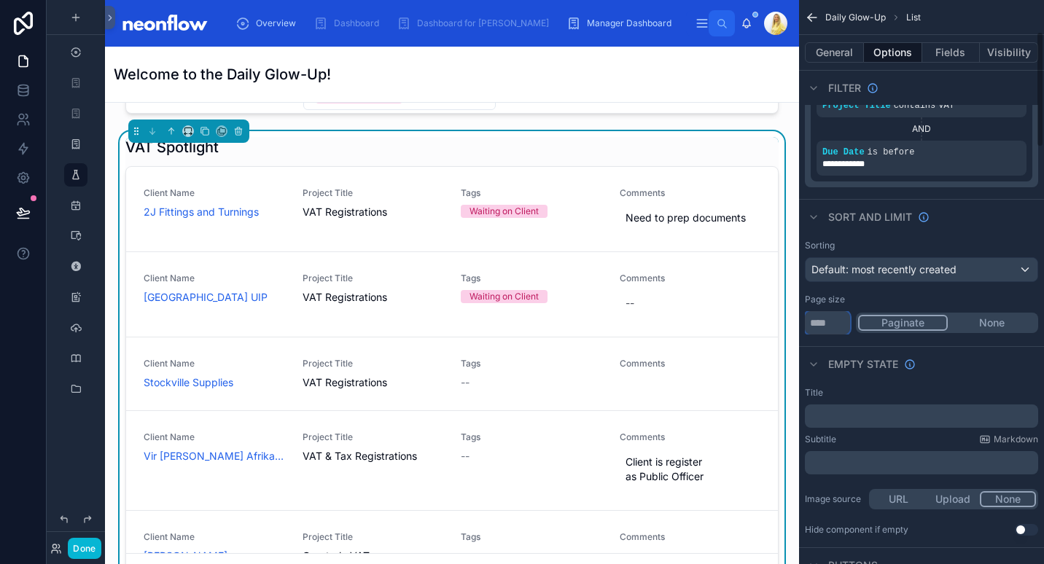
drag, startPoint x: 828, startPoint y: 326, endPoint x: 806, endPoint y: 324, distance: 21.9
click at [806, 324] on input "**" at bounding box center [827, 322] width 45 height 23
click at [988, 347] on div "Empty state" at bounding box center [921, 363] width 245 height 35
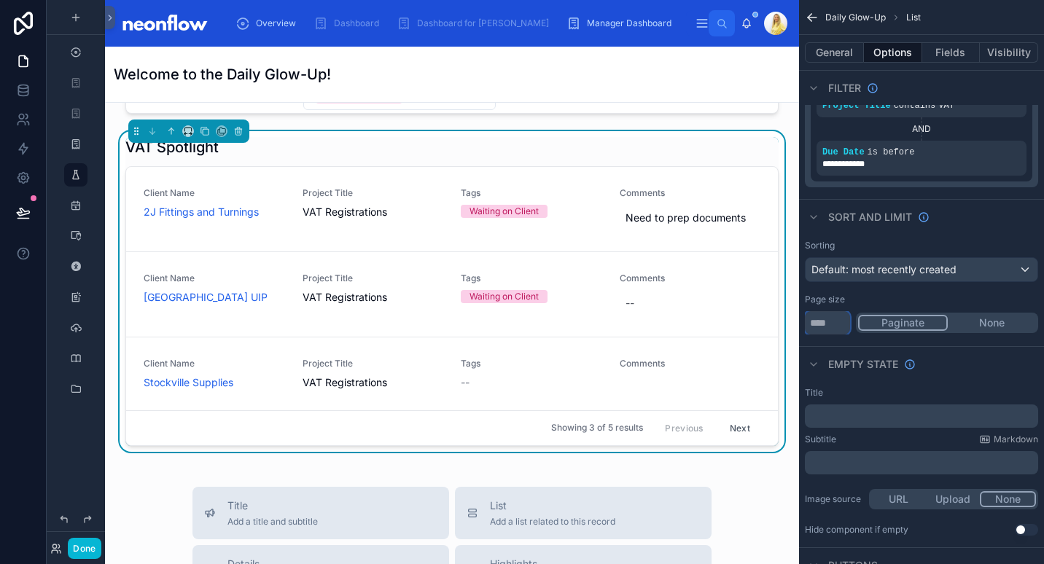
drag, startPoint x: 834, startPoint y: 313, endPoint x: 773, endPoint y: 333, distance: 64.3
click at [773, 333] on div "Overview Dashboard Dashboard for Kyle Manager Dashboard Daily Glow-Up Calendar …" at bounding box center [574, 282] width 939 height 564
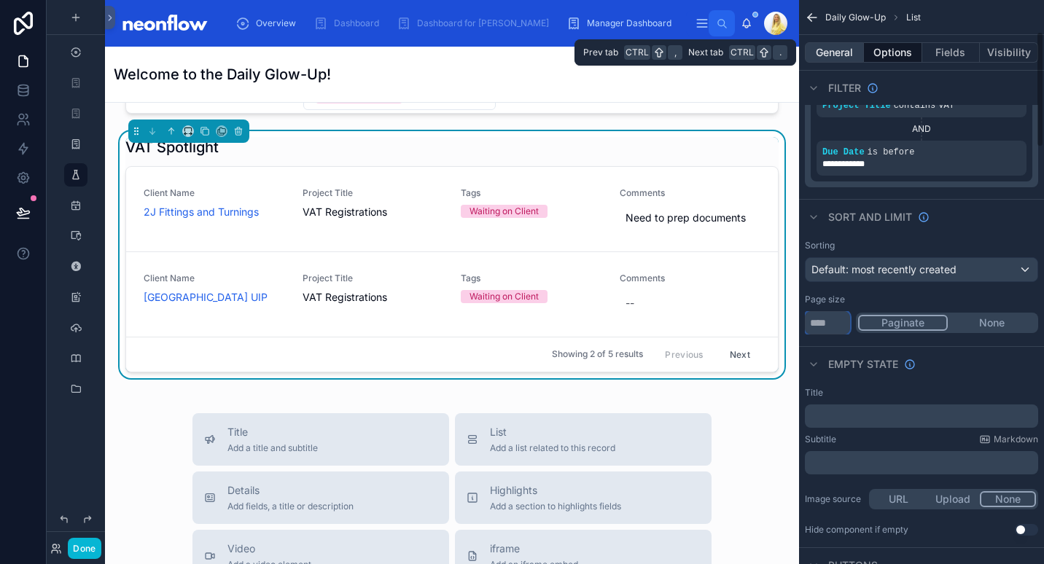
type input "*"
click at [818, 52] on button "General" at bounding box center [834, 52] width 59 height 20
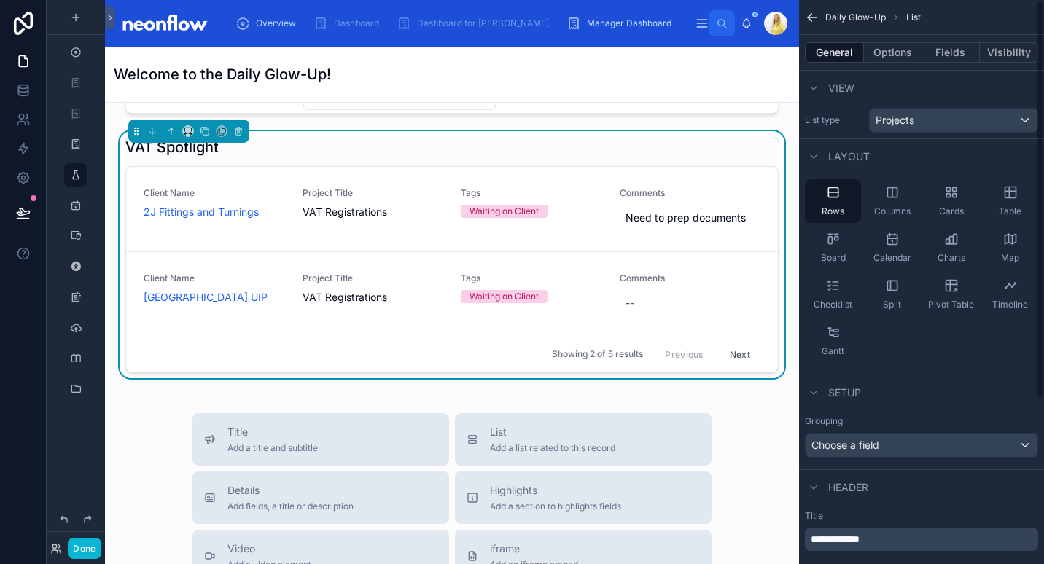
scroll to position [0, 0]
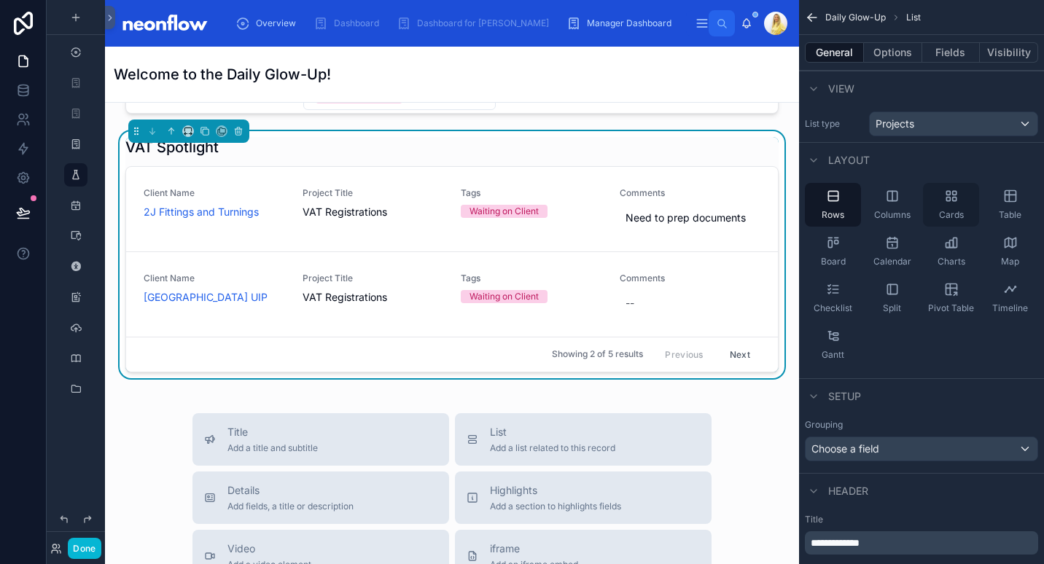
click at [959, 215] on span "Cards" at bounding box center [951, 215] width 25 height 12
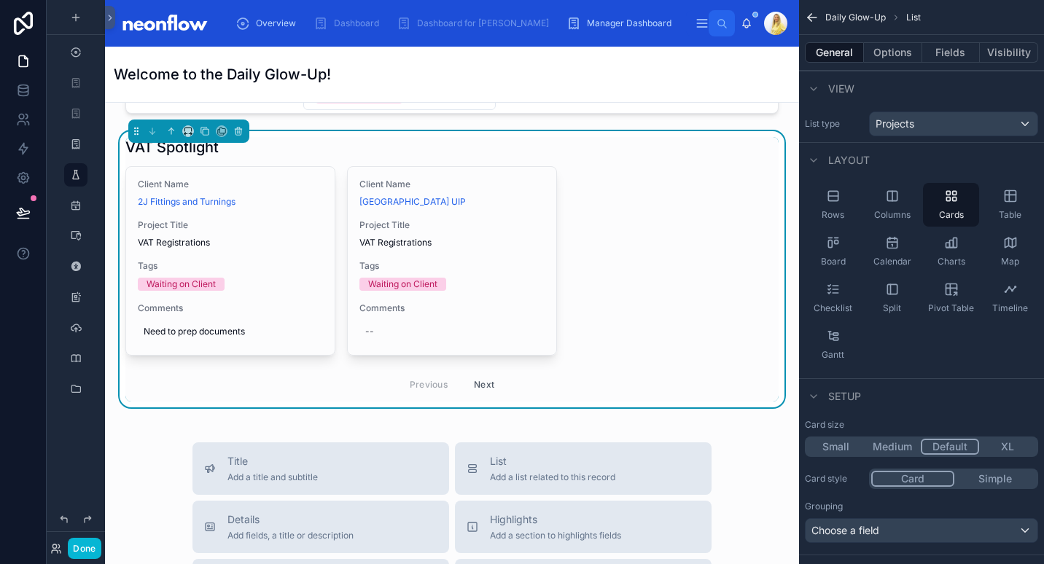
click at [831, 443] on button "Small" at bounding box center [835, 447] width 57 height 16
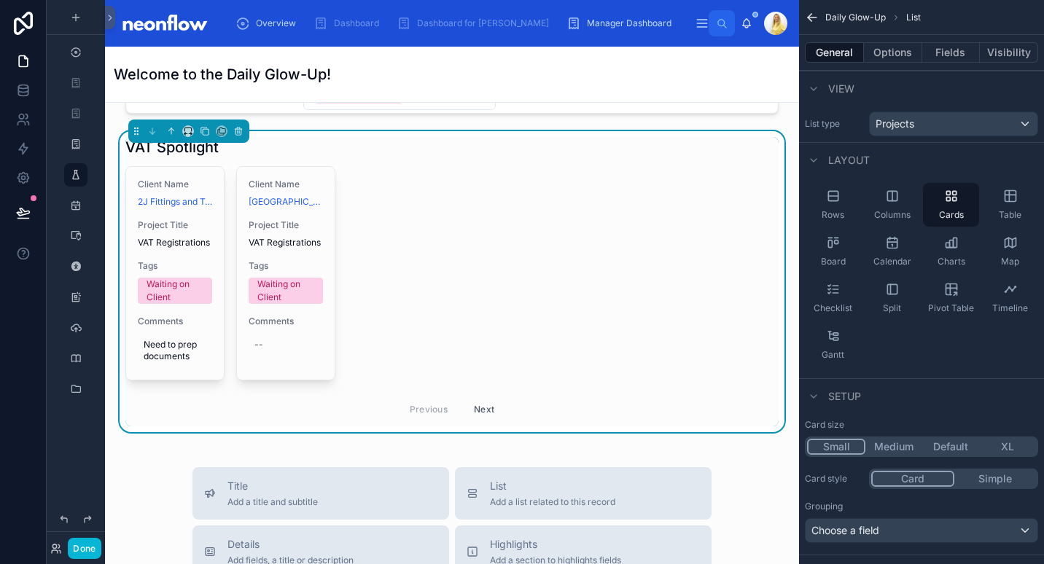
click at [888, 445] on button "Medium" at bounding box center [893, 447] width 57 height 16
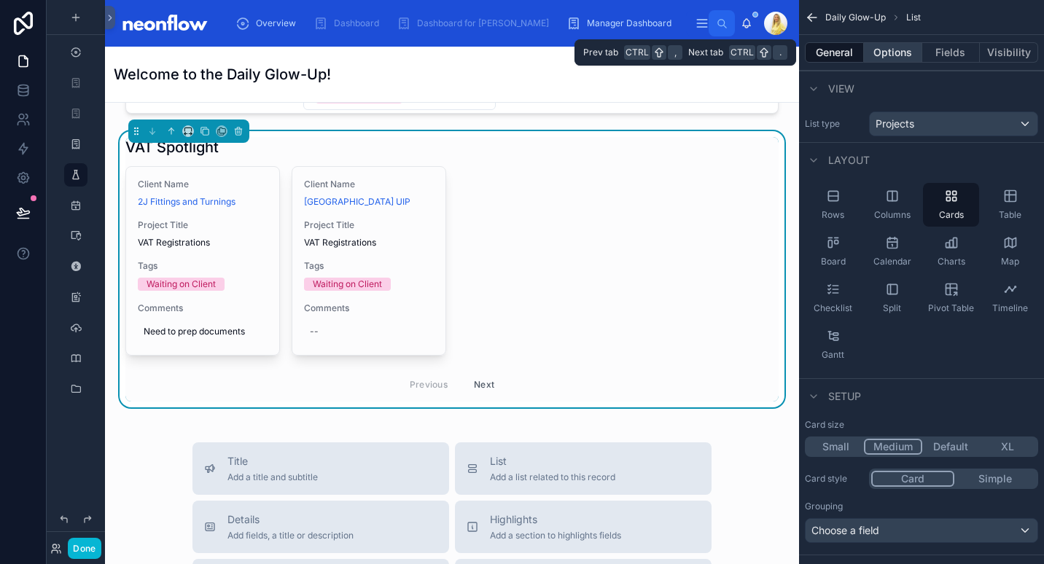
click at [888, 57] on button "Options" at bounding box center [893, 52] width 58 height 20
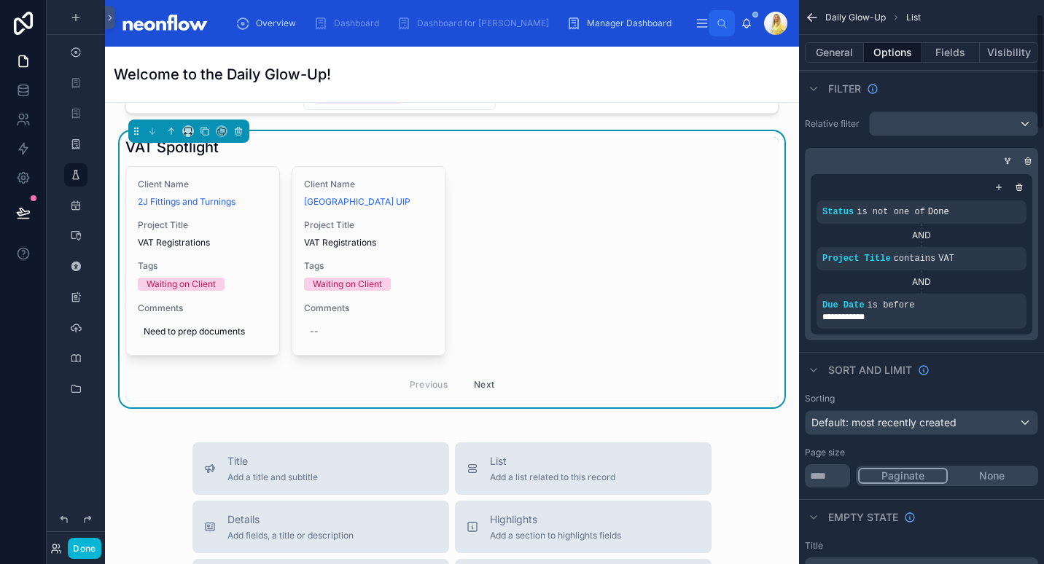
scroll to position [78, 0]
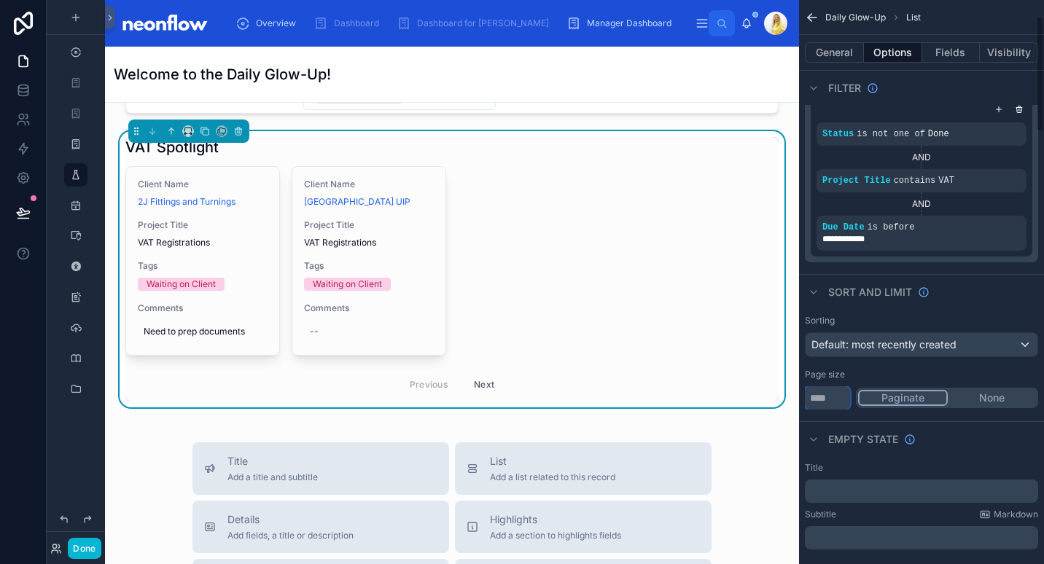
drag, startPoint x: 824, startPoint y: 394, endPoint x: 811, endPoint y: 394, distance: 13.1
click at [811, 394] on input "*" at bounding box center [827, 397] width 45 height 23
click at [824, 399] on input "*" at bounding box center [827, 397] width 45 height 23
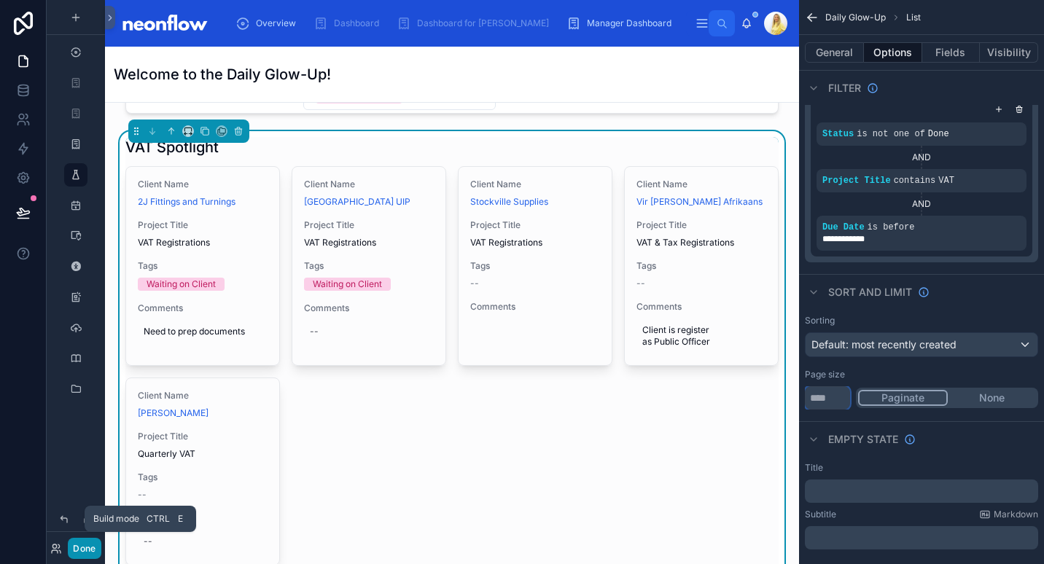
type input "*"
click at [85, 545] on button "Done" at bounding box center [84, 548] width 33 height 21
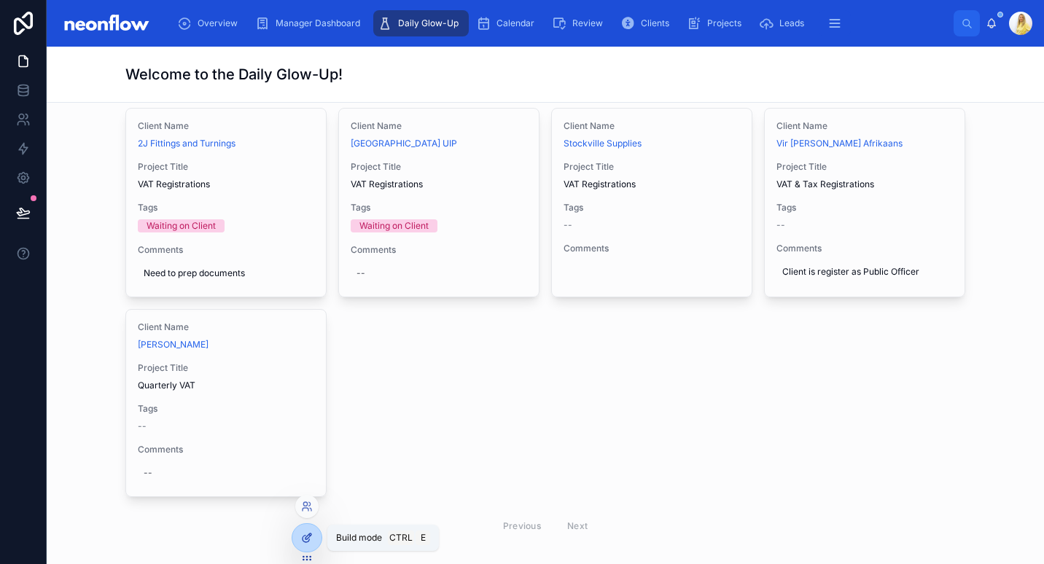
click at [301, 548] on div at bounding box center [306, 538] width 29 height 28
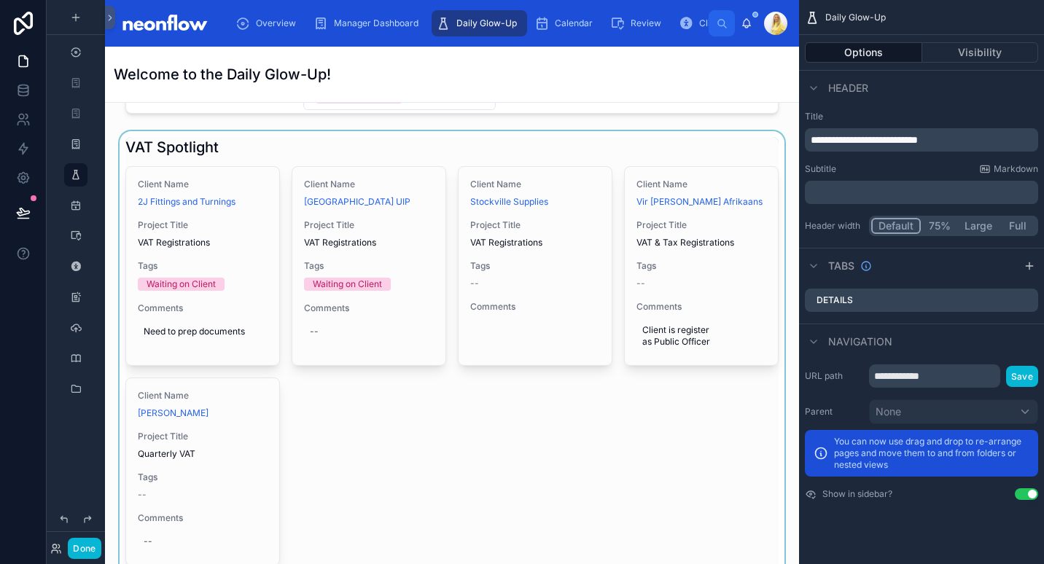
click at [483, 458] on div at bounding box center [452, 374] width 671 height 486
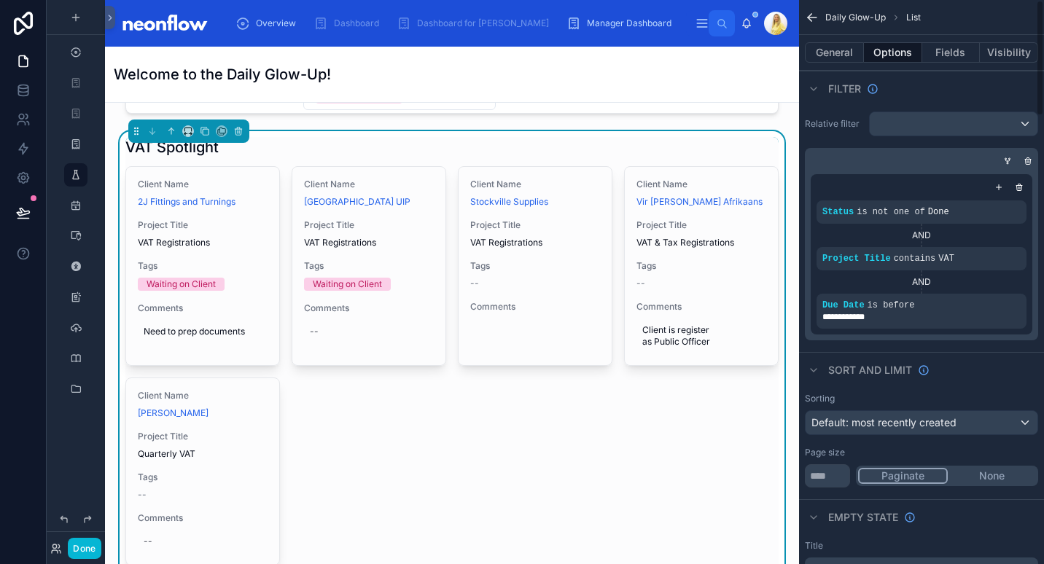
scroll to position [10494, 0]
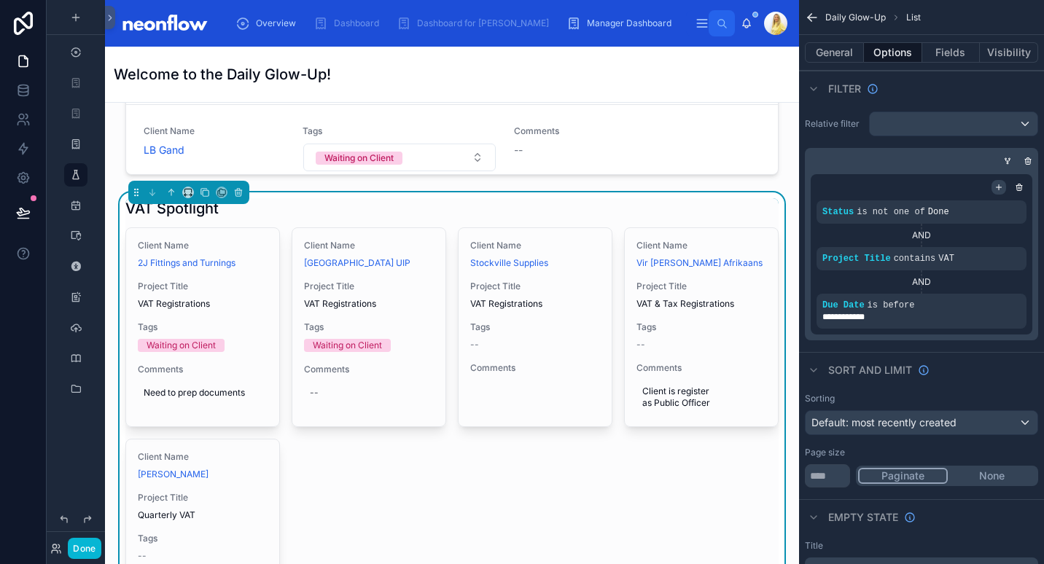
click at [1000, 189] on icon "scrollable content" at bounding box center [998, 187] width 9 height 9
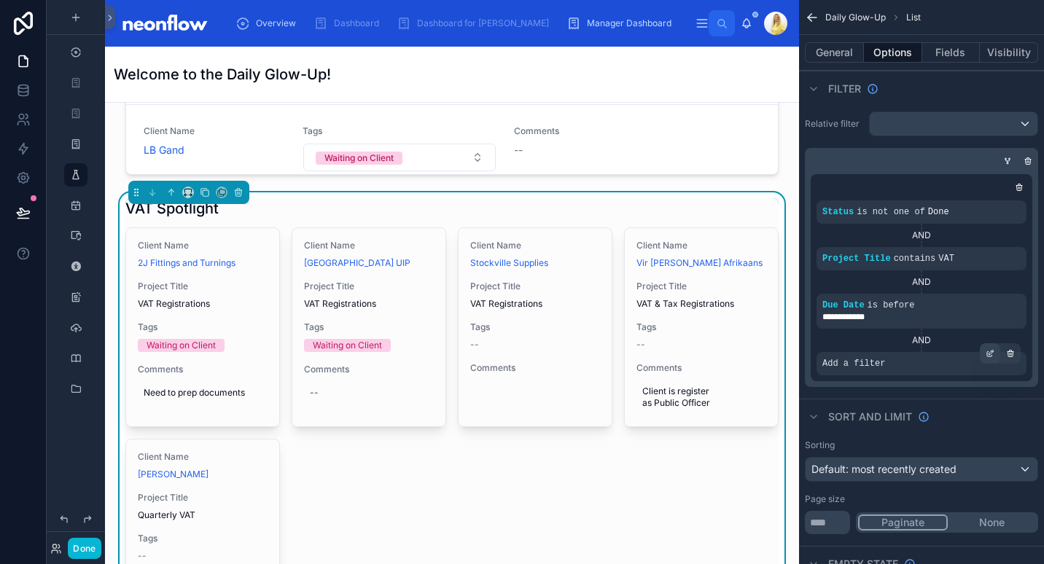
click at [989, 354] on icon "scrollable content" at bounding box center [991, 352] width 4 height 4
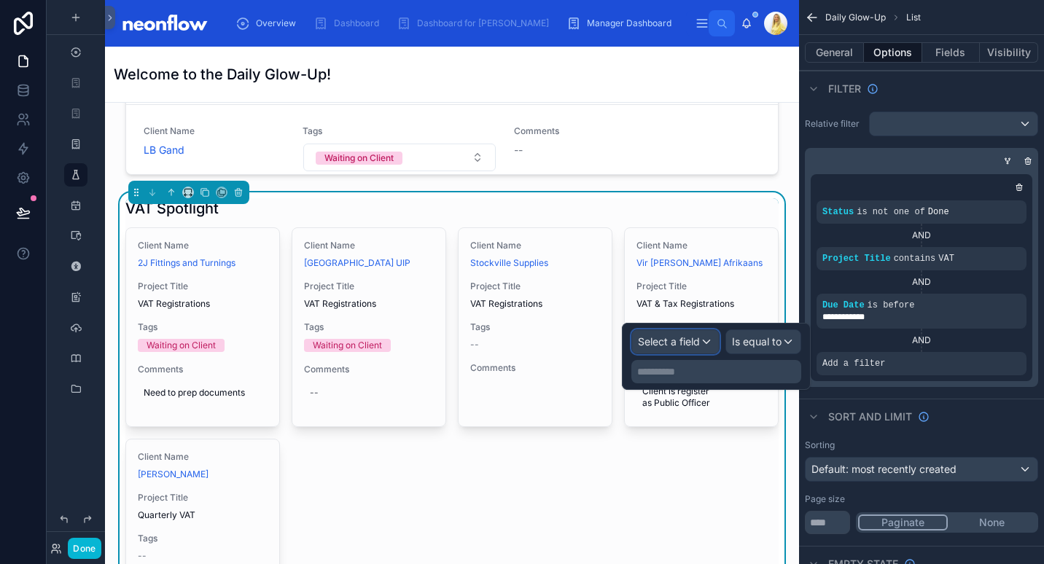
click at [691, 348] on span "Select a field" at bounding box center [669, 341] width 62 height 12
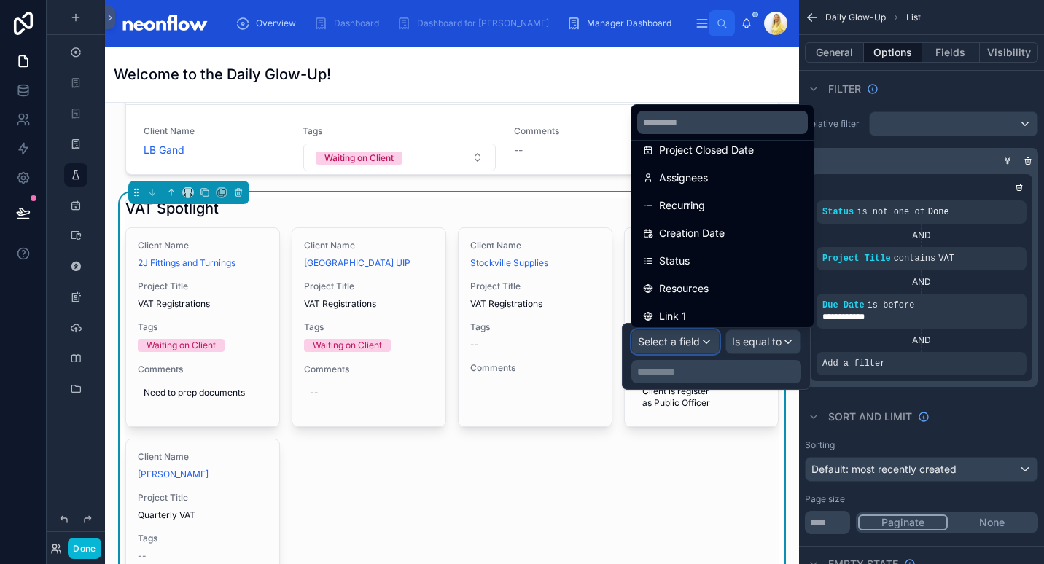
scroll to position [441, 0]
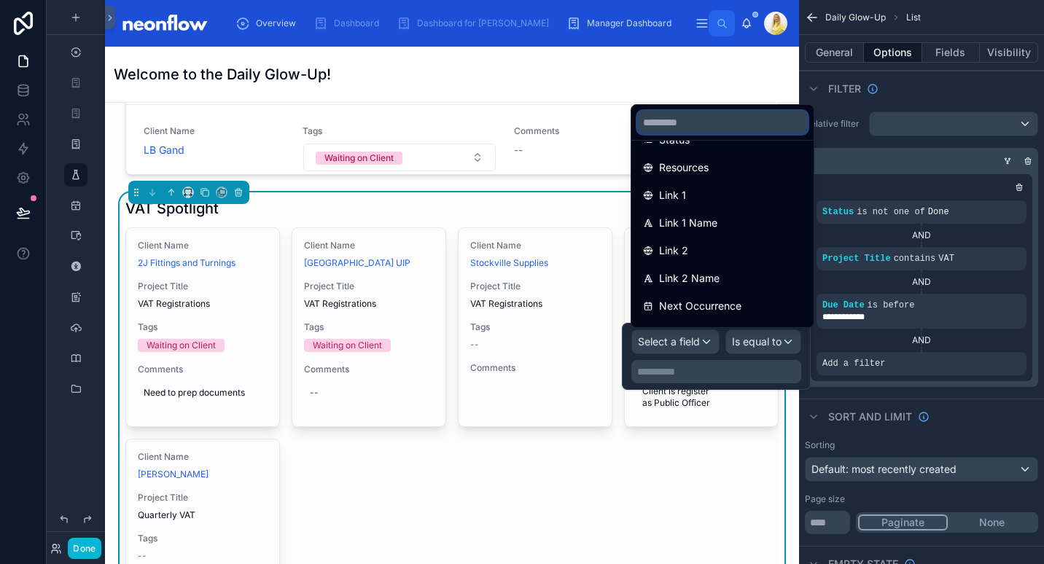
click at [762, 120] on input "text" at bounding box center [722, 122] width 171 height 23
click at [735, 128] on input "text" at bounding box center [722, 122] width 171 height 23
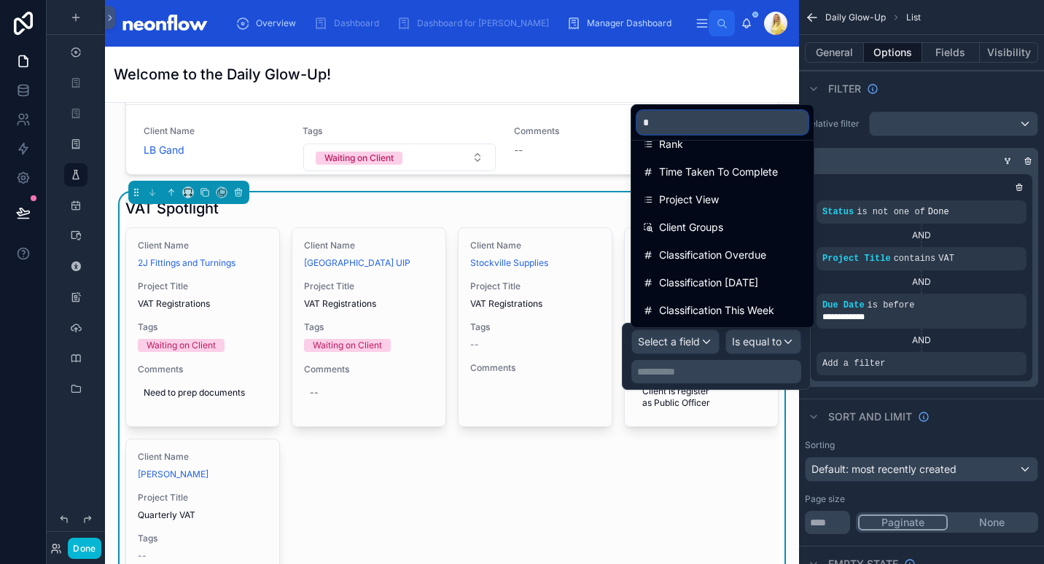
scroll to position [0, 0]
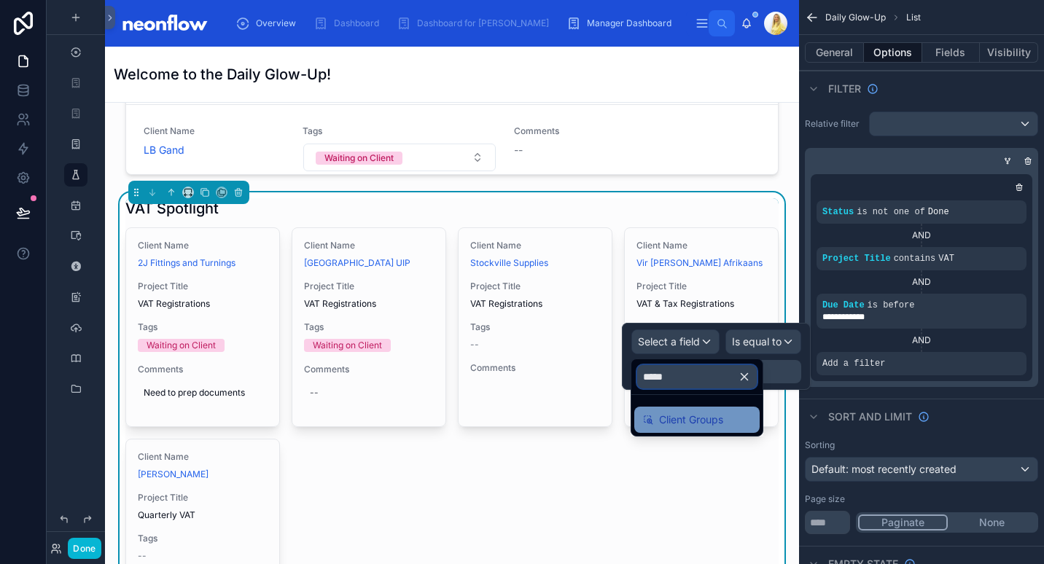
type input "*****"
click at [697, 421] on span "Client Groups" at bounding box center [691, 419] width 64 height 17
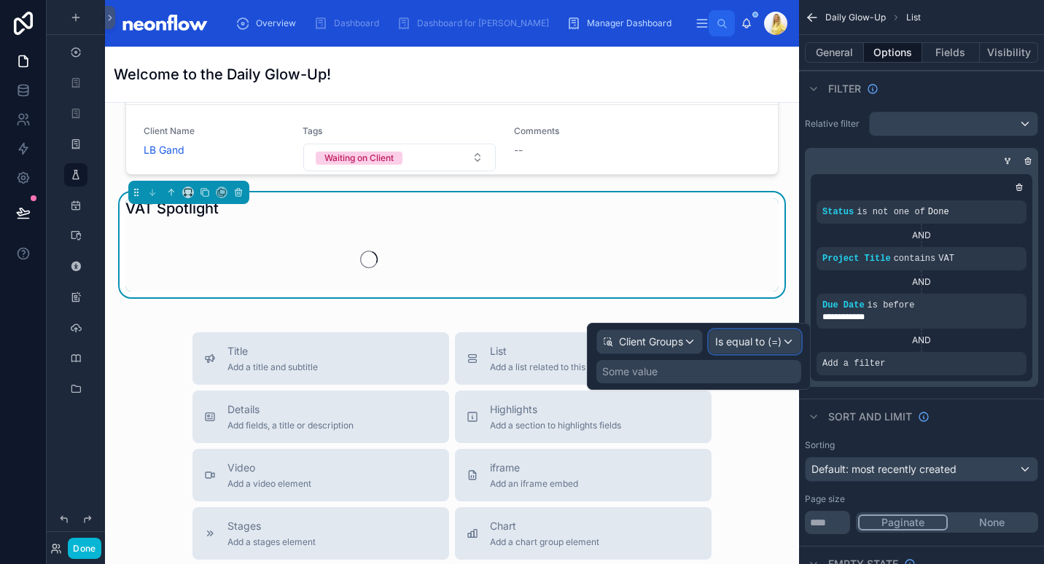
click at [764, 351] on div "Is equal to (=)" at bounding box center [754, 341] width 91 height 23
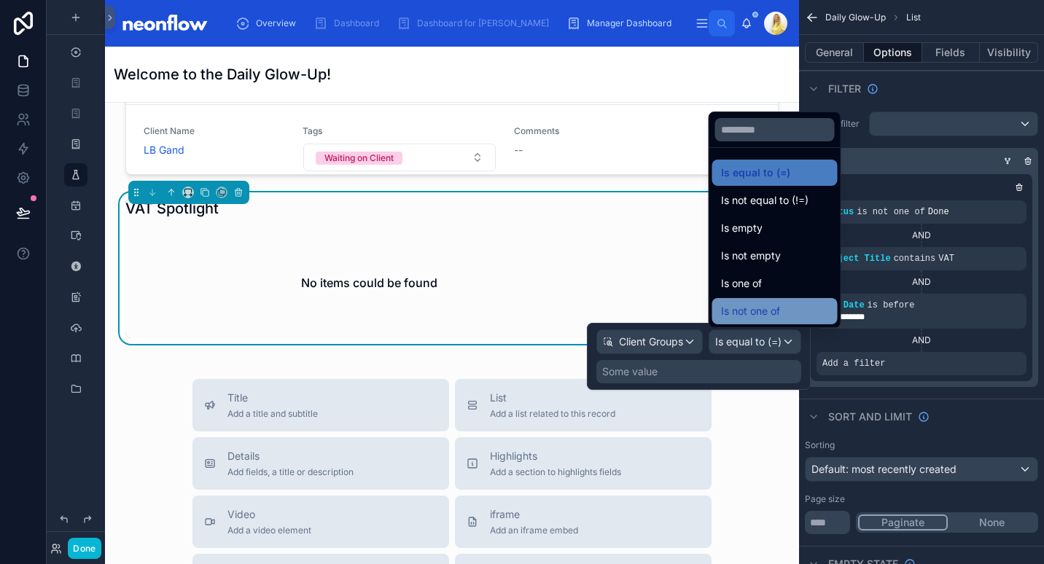
click at [798, 323] on div "Is not one of" at bounding box center [774, 311] width 125 height 26
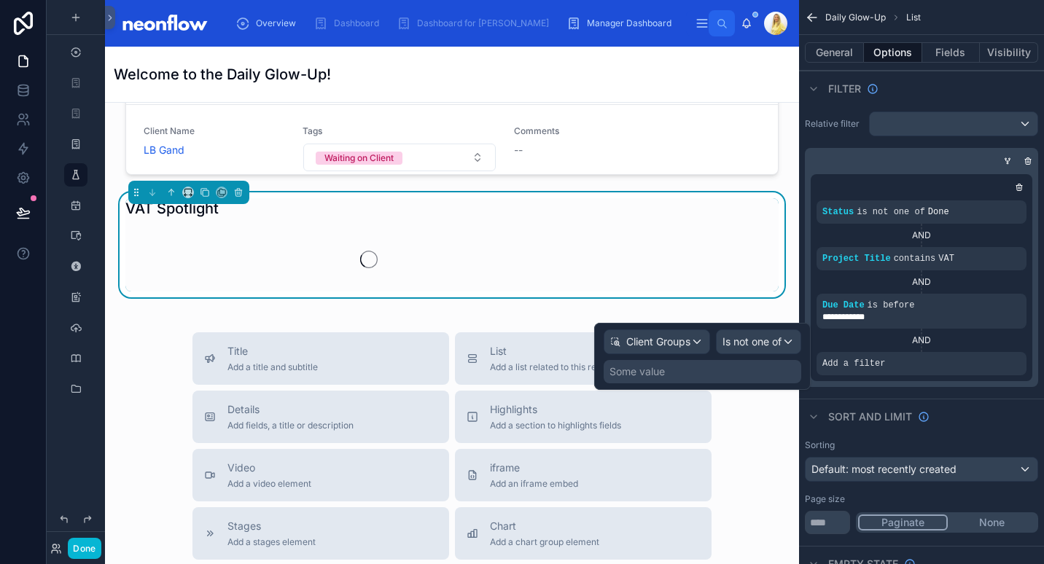
click at [757, 375] on div "Some value" at bounding box center [702, 371] width 198 height 23
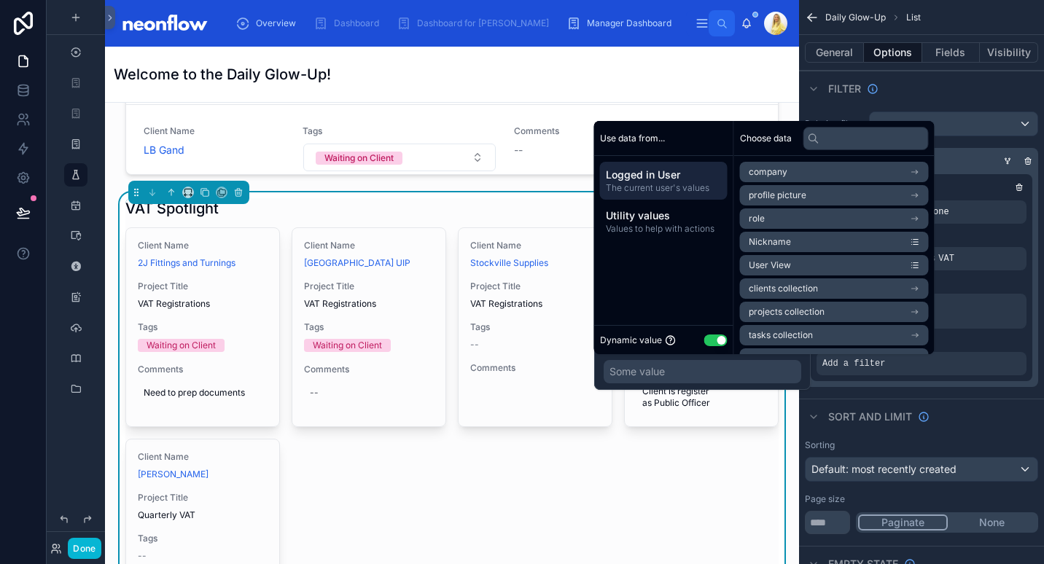
click at [721, 341] on button "Use setting" at bounding box center [715, 341] width 23 height 12
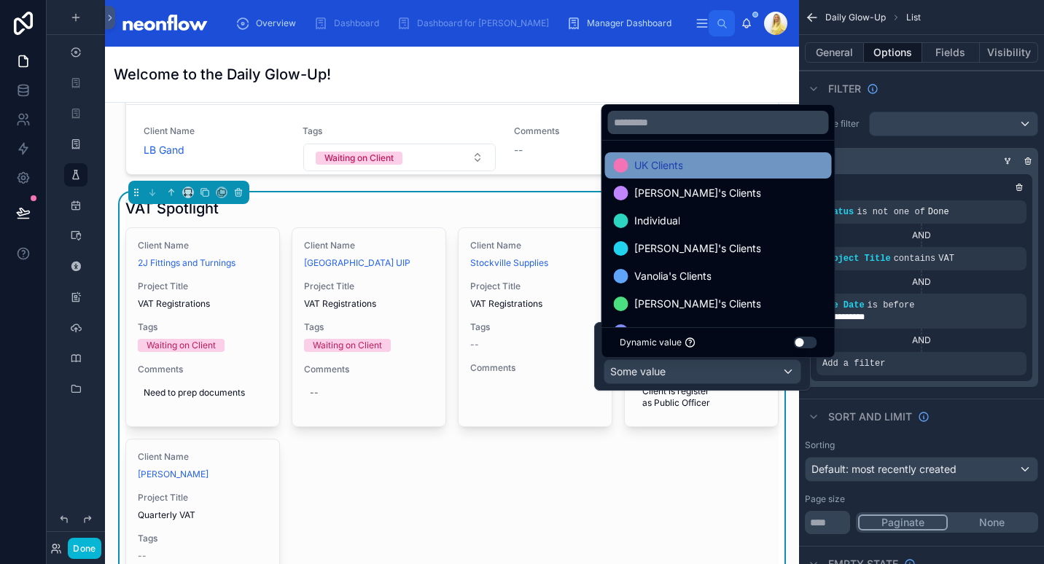
click at [724, 160] on div "UK Clients" at bounding box center [718, 165] width 209 height 17
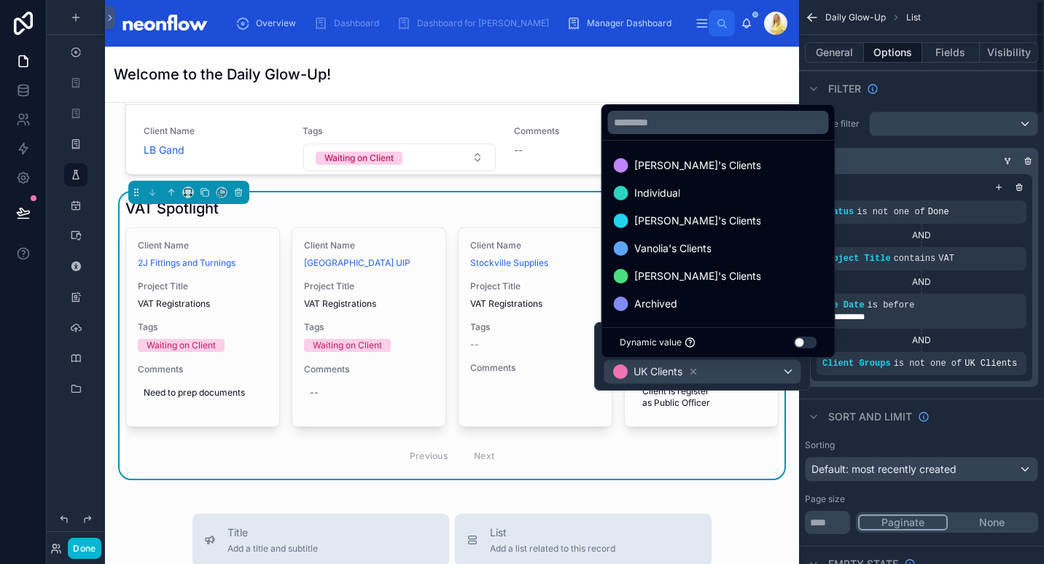
click at [981, 412] on div "Sort And Limit" at bounding box center [921, 416] width 245 height 35
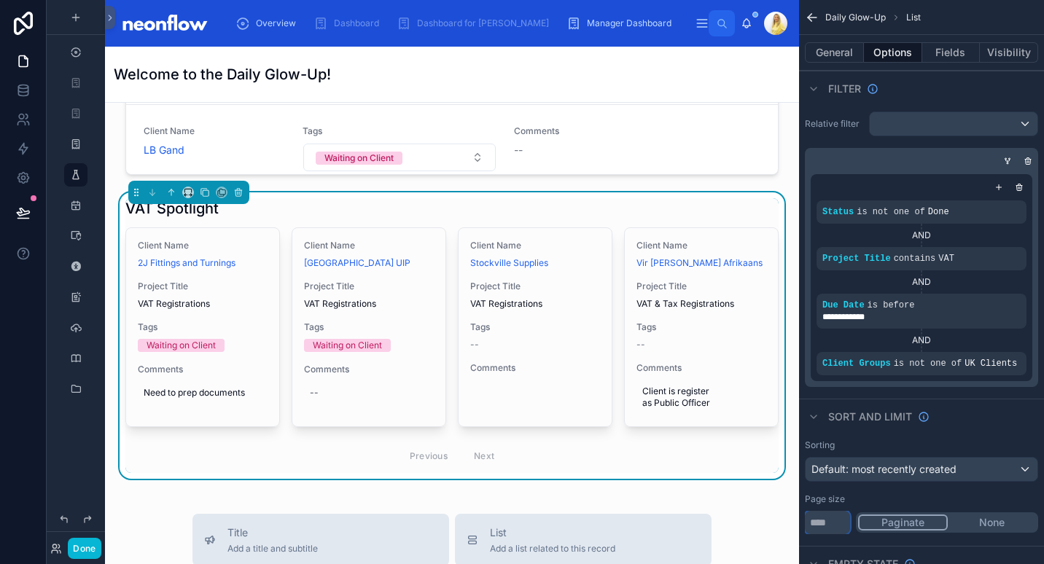
click at [826, 523] on input "*" at bounding box center [827, 522] width 45 height 23
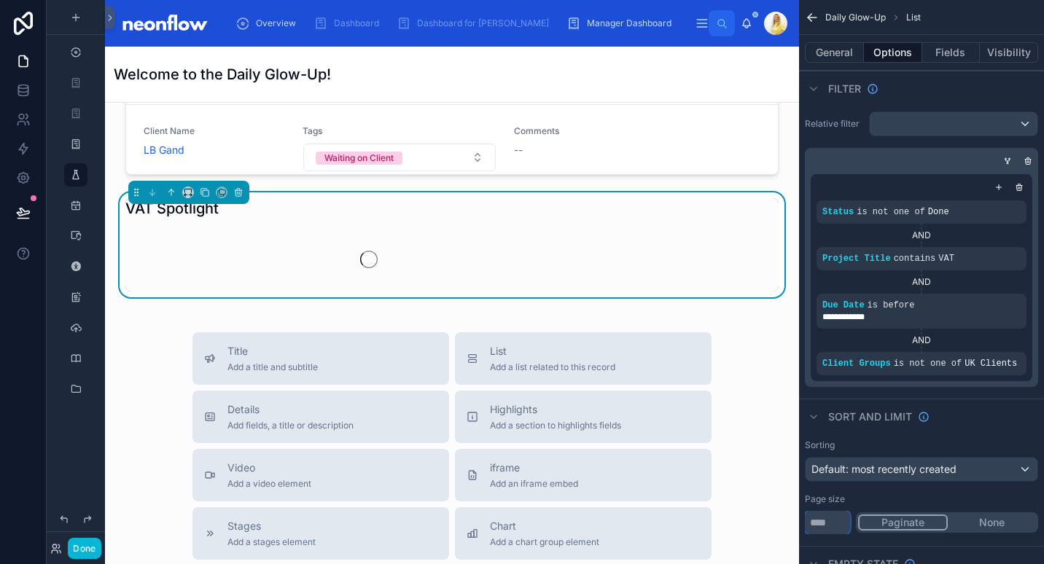
type input "*"
click at [26, 213] on icon at bounding box center [23, 213] width 15 height 15
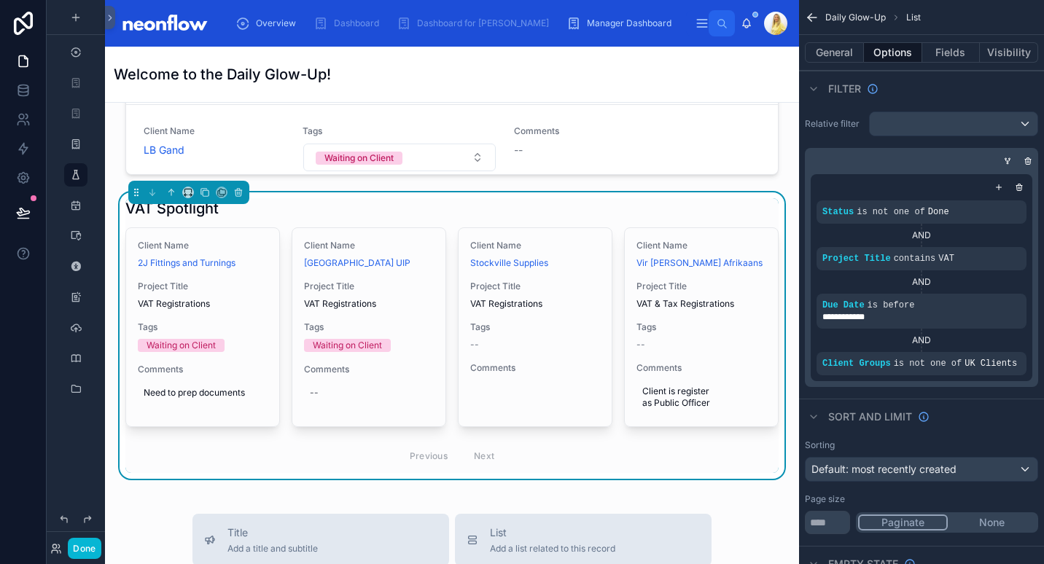
click at [451, 198] on div "VAT Spotlight" at bounding box center [451, 208] width 653 height 20
click at [171, 189] on icon at bounding box center [170, 190] width 3 height 3
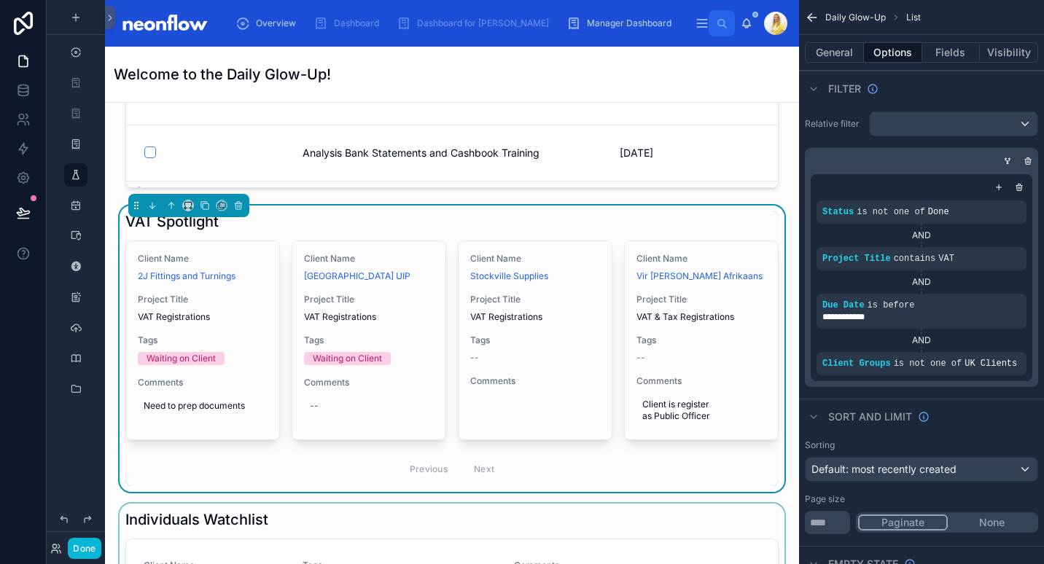
scroll to position [10003, 0]
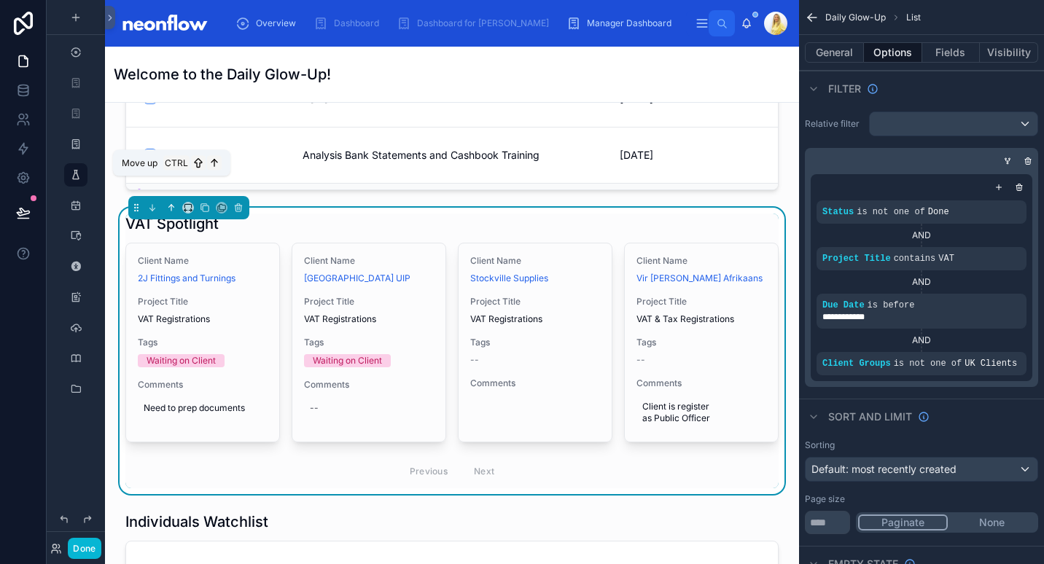
click at [173, 203] on icon at bounding box center [171, 208] width 10 height 10
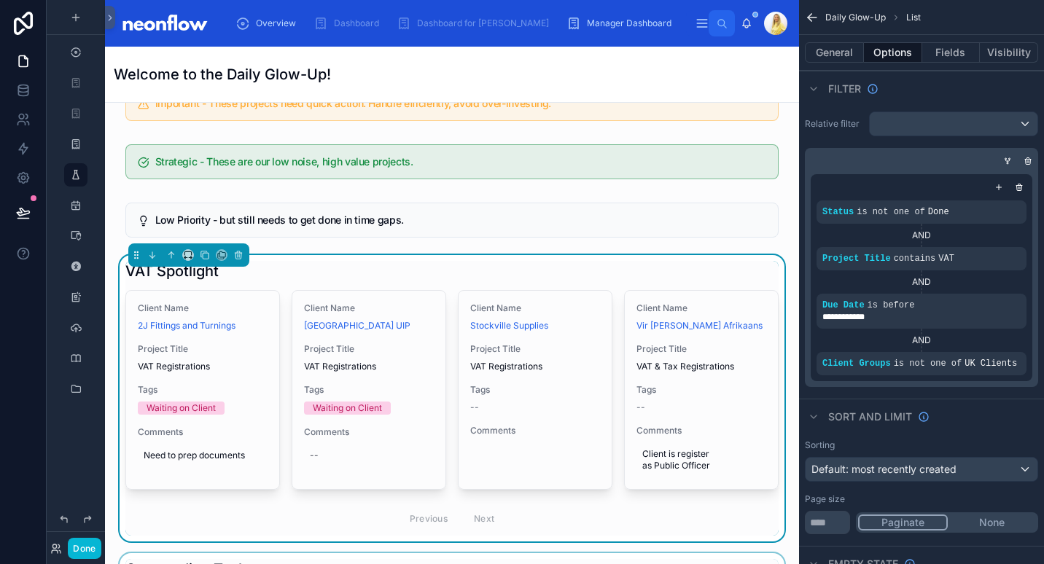
scroll to position [9481, 0]
click at [168, 249] on icon at bounding box center [171, 254] width 10 height 10
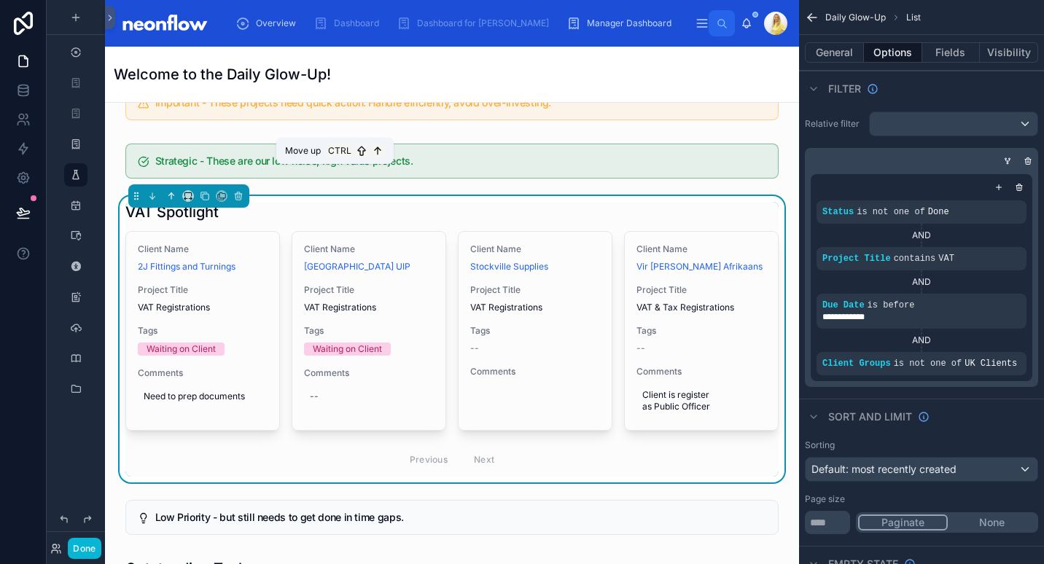
click at [171, 191] on icon at bounding box center [171, 196] width 10 height 10
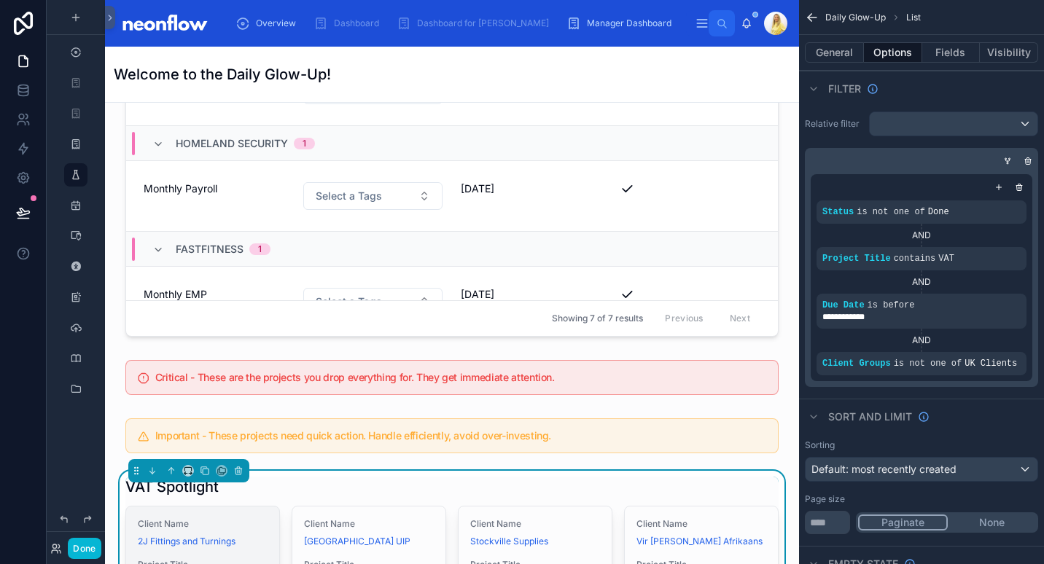
scroll to position [9146, 0]
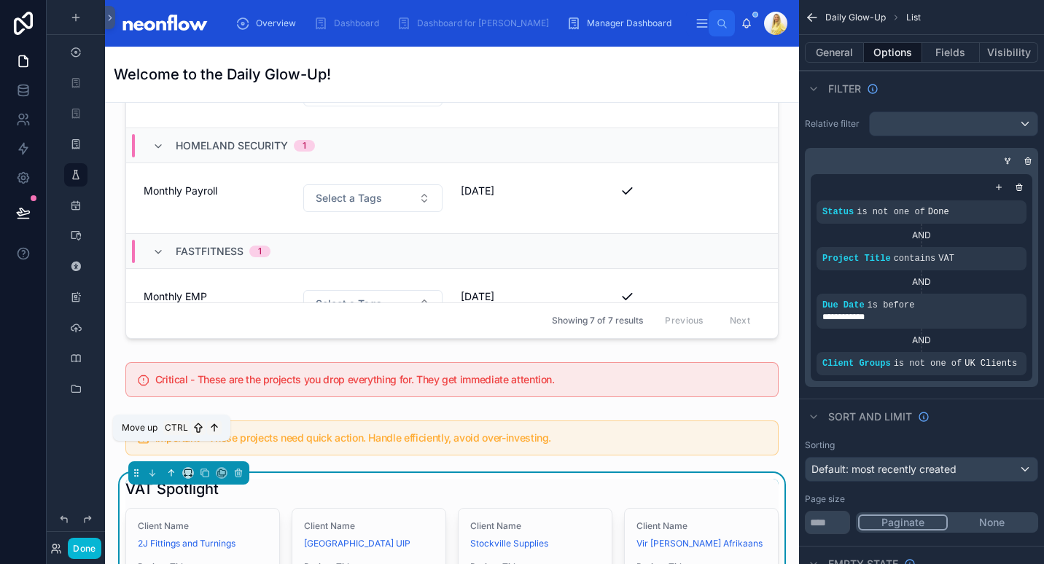
click at [168, 465] on button at bounding box center [171, 473] width 16 height 16
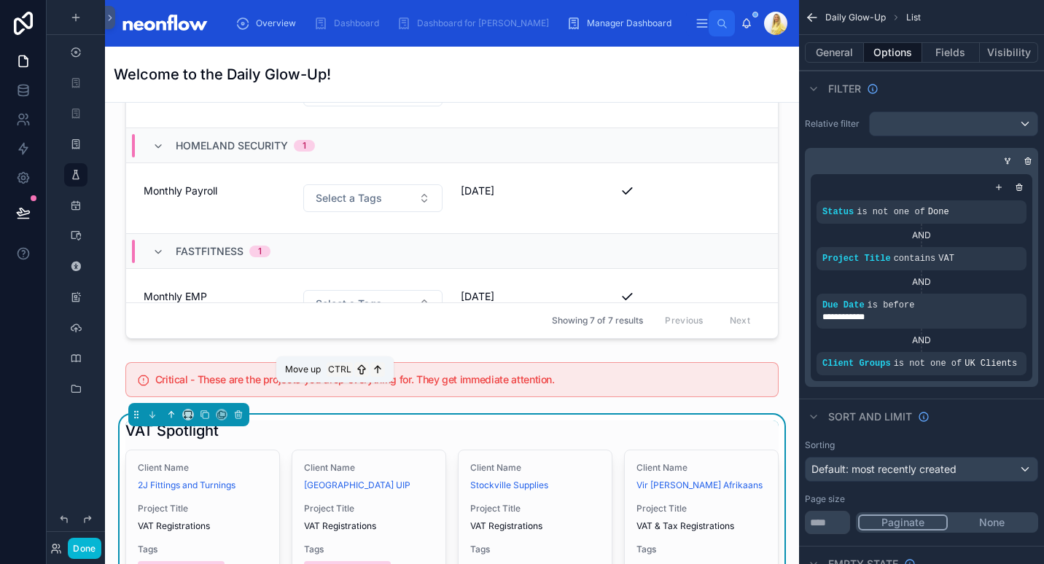
click at [171, 411] on icon at bounding box center [171, 414] width 0 height 6
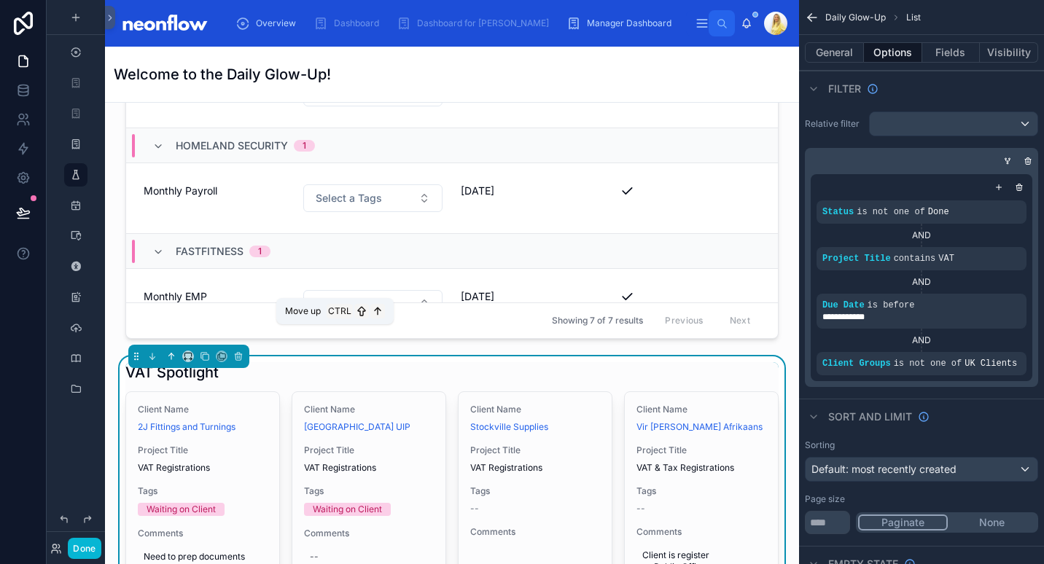
click at [171, 351] on icon at bounding box center [171, 356] width 10 height 10
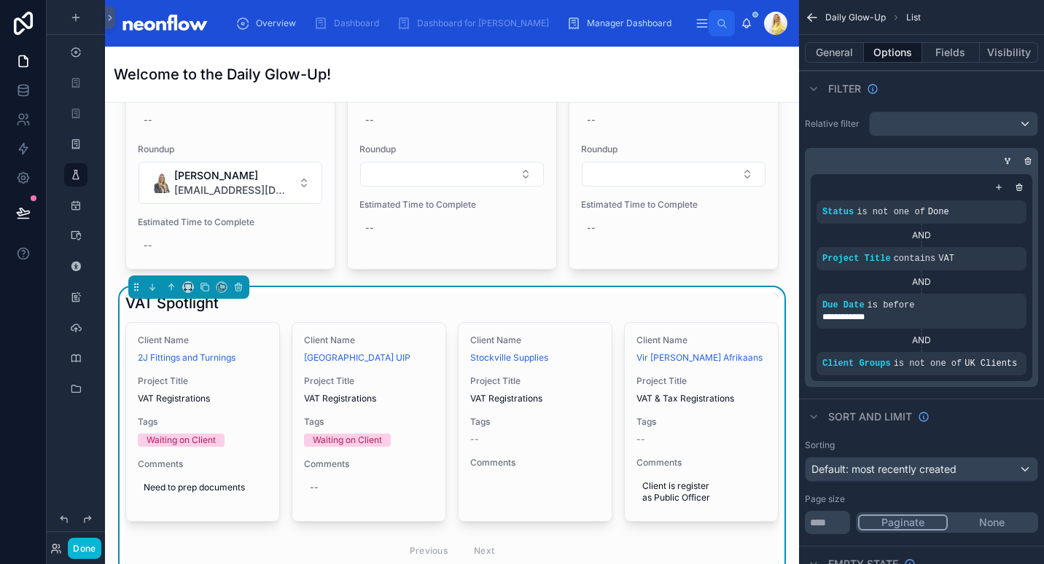
scroll to position [8744, 0]
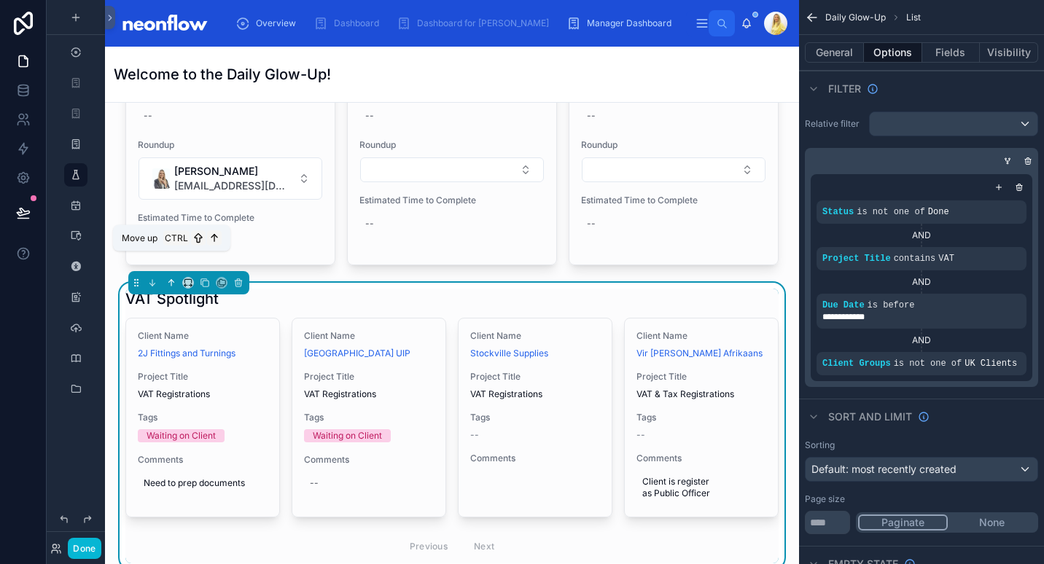
click at [170, 278] on icon at bounding box center [171, 283] width 10 height 10
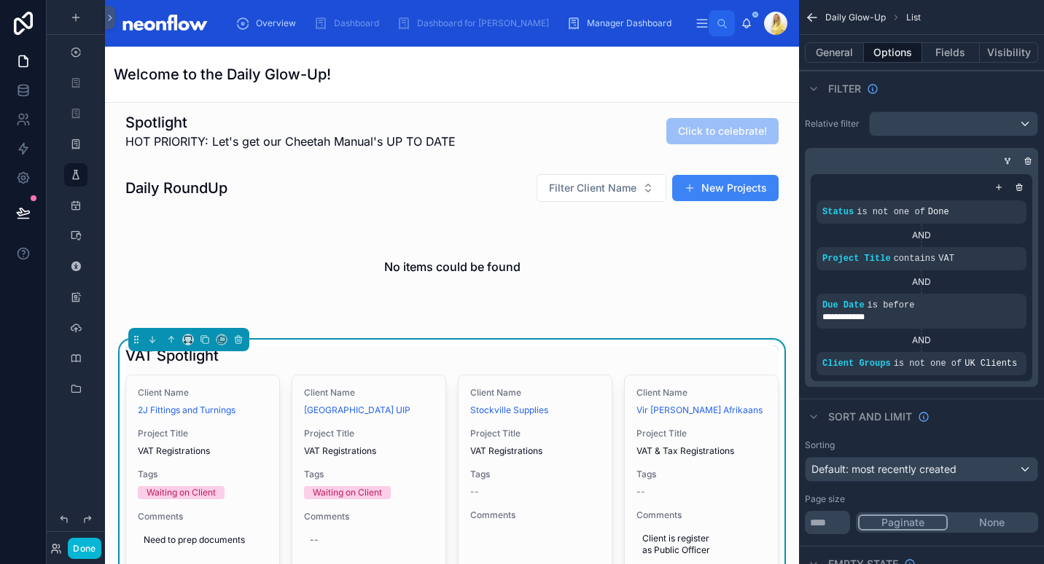
scroll to position [7, 0]
click at [171, 343] on icon at bounding box center [171, 340] width 0 height 6
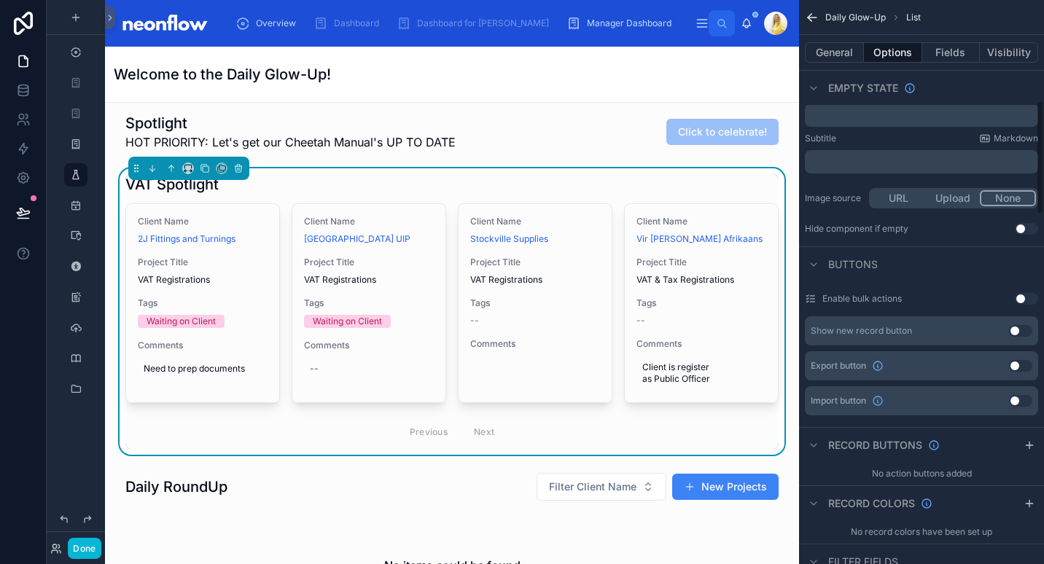
scroll to position [504, 0]
click at [1027, 224] on button "Use setting" at bounding box center [1026, 226] width 23 height 12
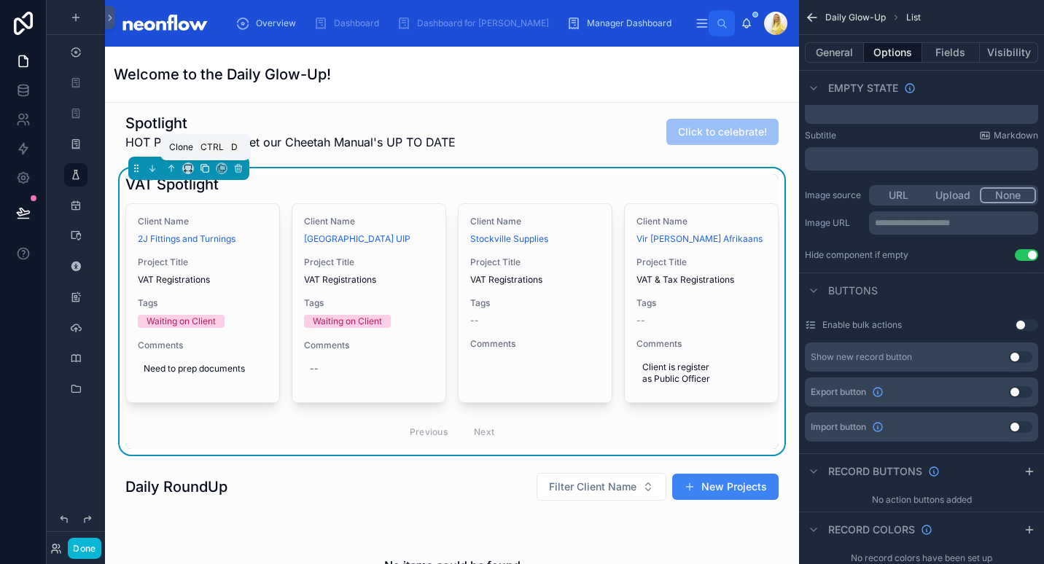
click at [205, 169] on icon at bounding box center [205, 168] width 10 height 10
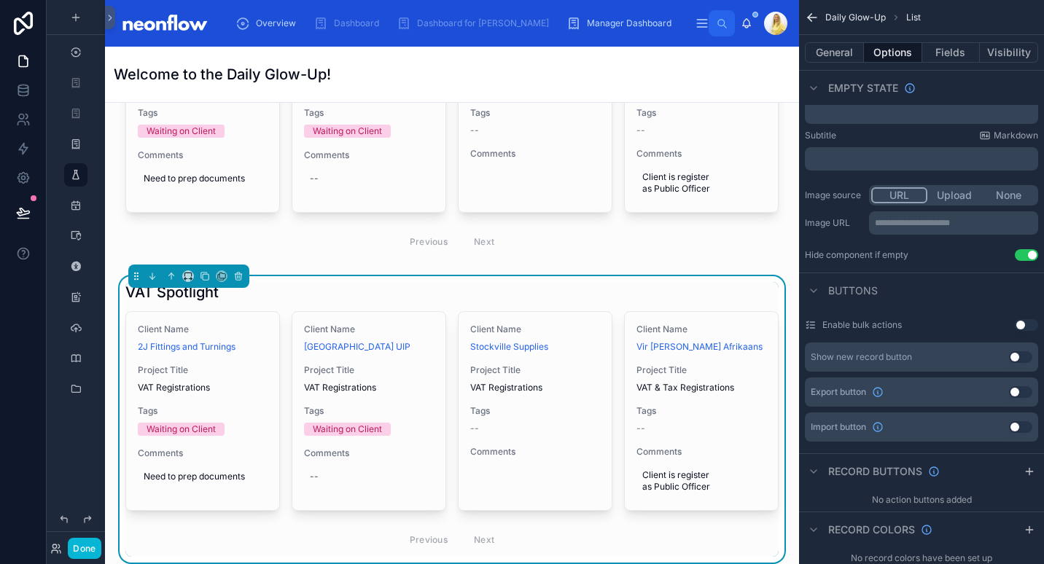
scroll to position [198, 0]
click at [370, 288] on div "VAT Spotlight" at bounding box center [451, 291] width 653 height 20
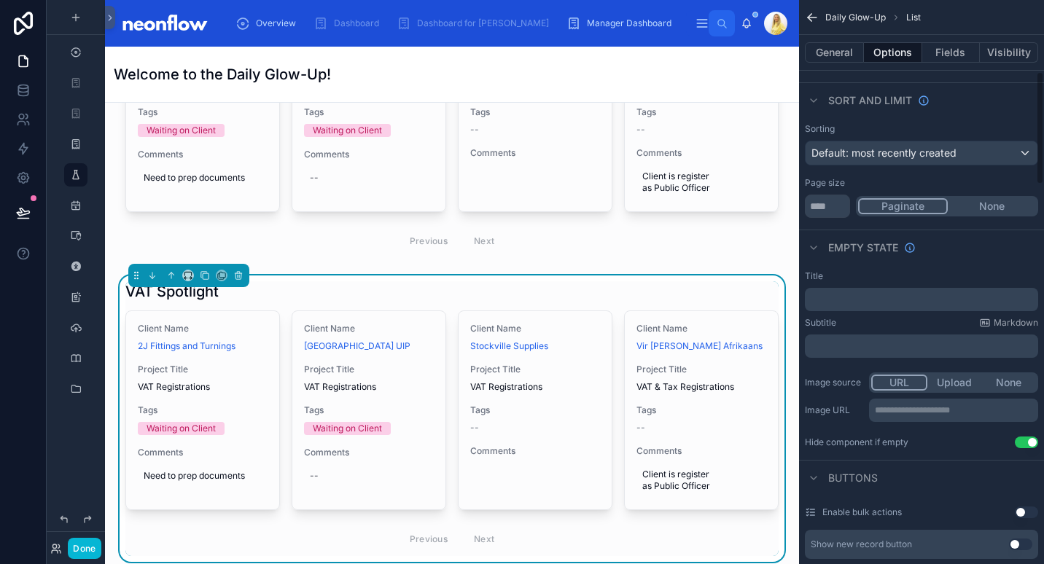
scroll to position [369, 0]
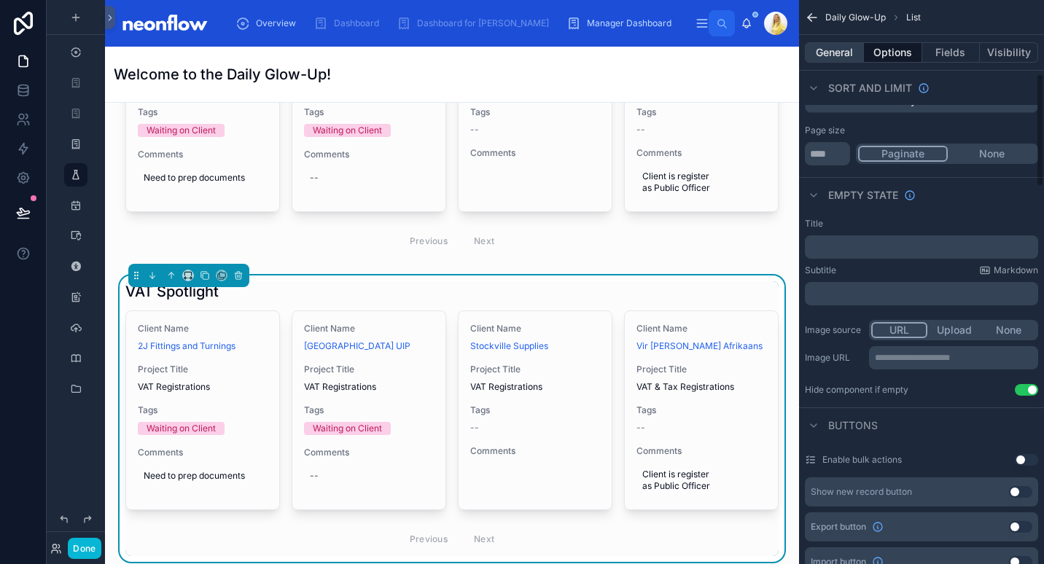
click at [837, 51] on button "General" at bounding box center [834, 52] width 59 height 20
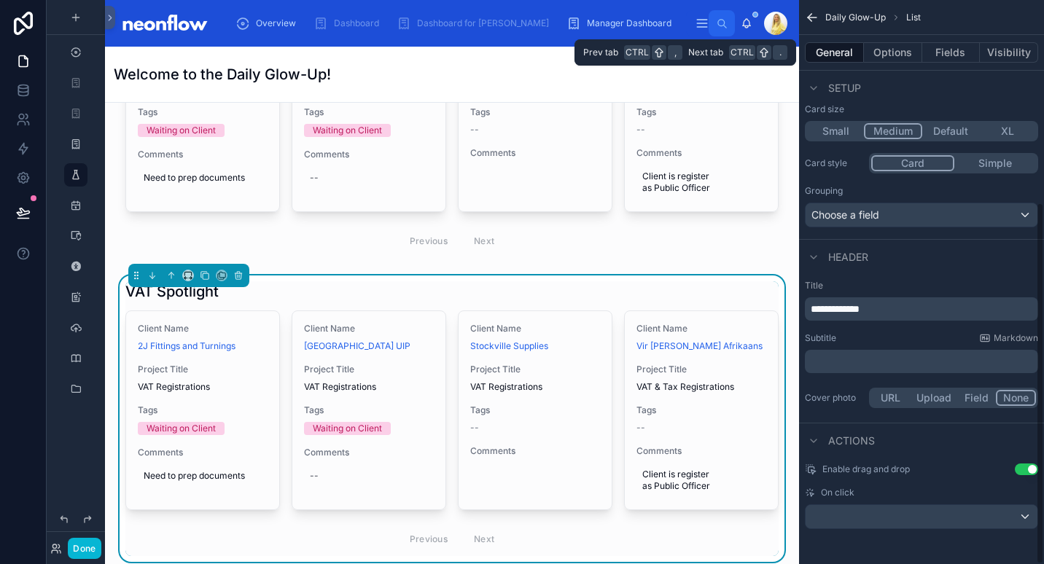
scroll to position [316, 0]
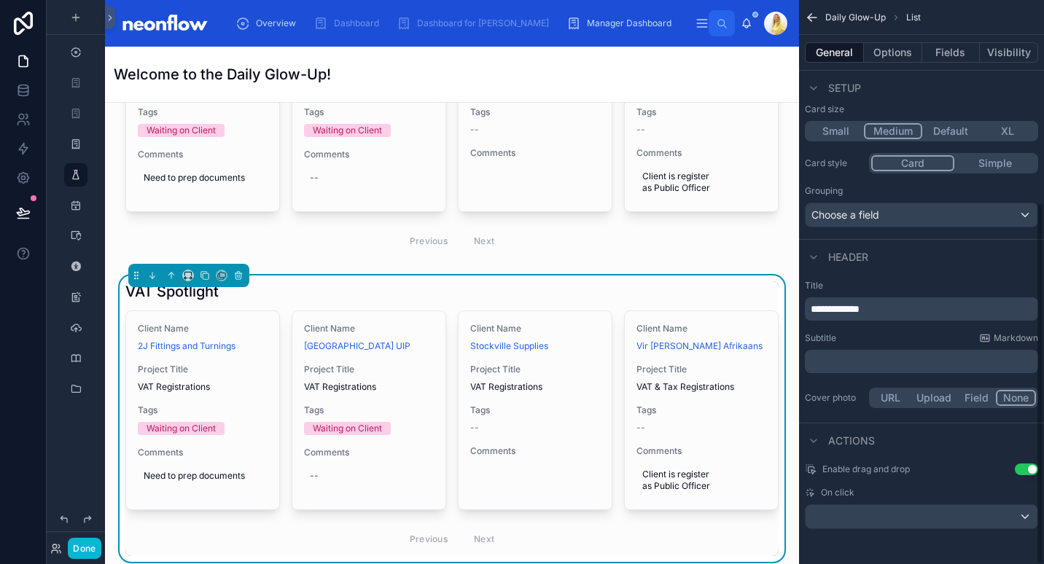
click at [821, 300] on div "**********" at bounding box center [921, 308] width 233 height 23
click at [821, 307] on span "**********" at bounding box center [834, 309] width 49 height 10
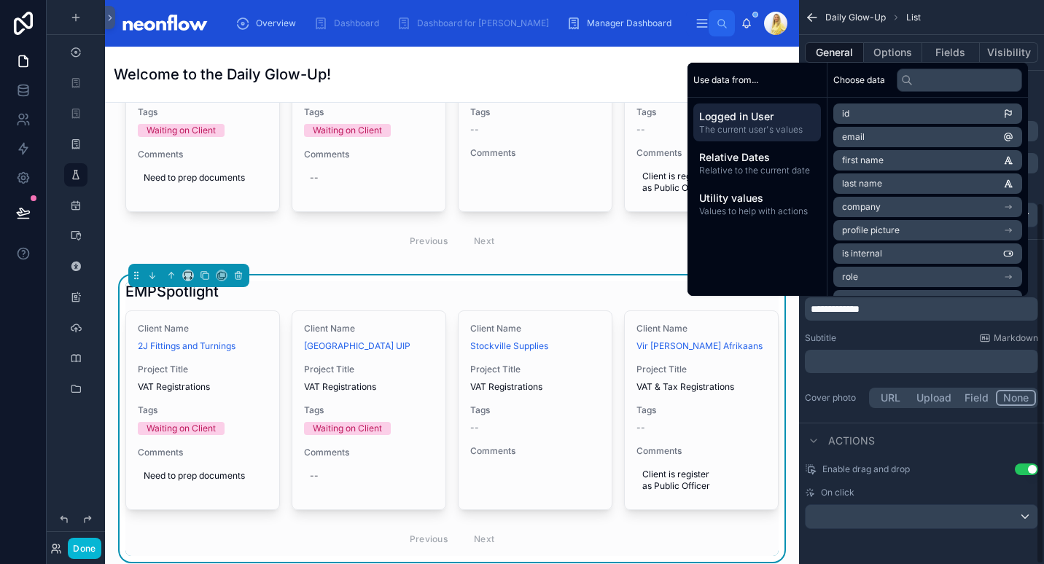
click at [894, 53] on button "Options" at bounding box center [893, 52] width 58 height 20
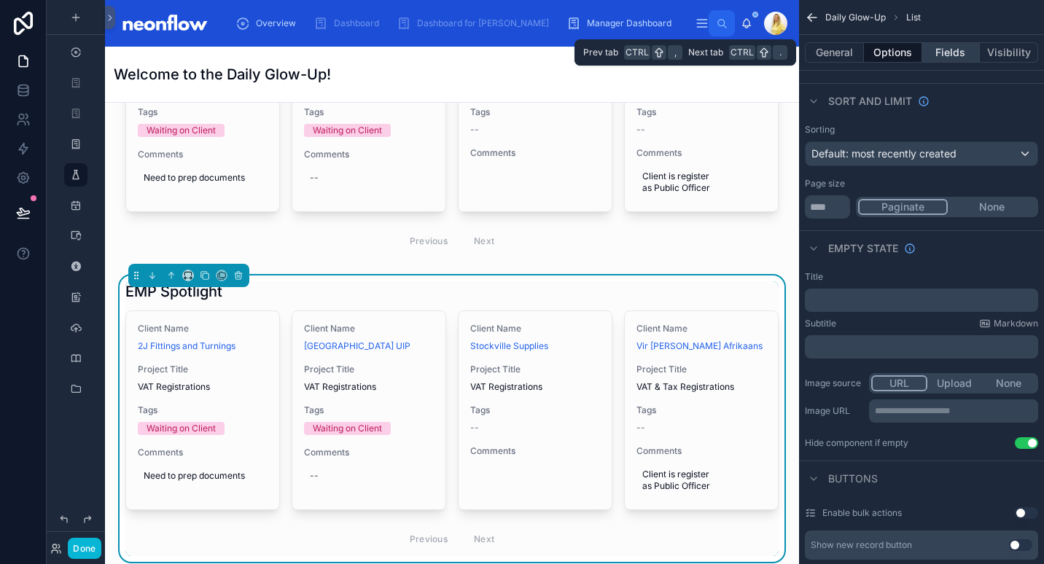
click at [950, 50] on button "Fields" at bounding box center [951, 52] width 58 height 20
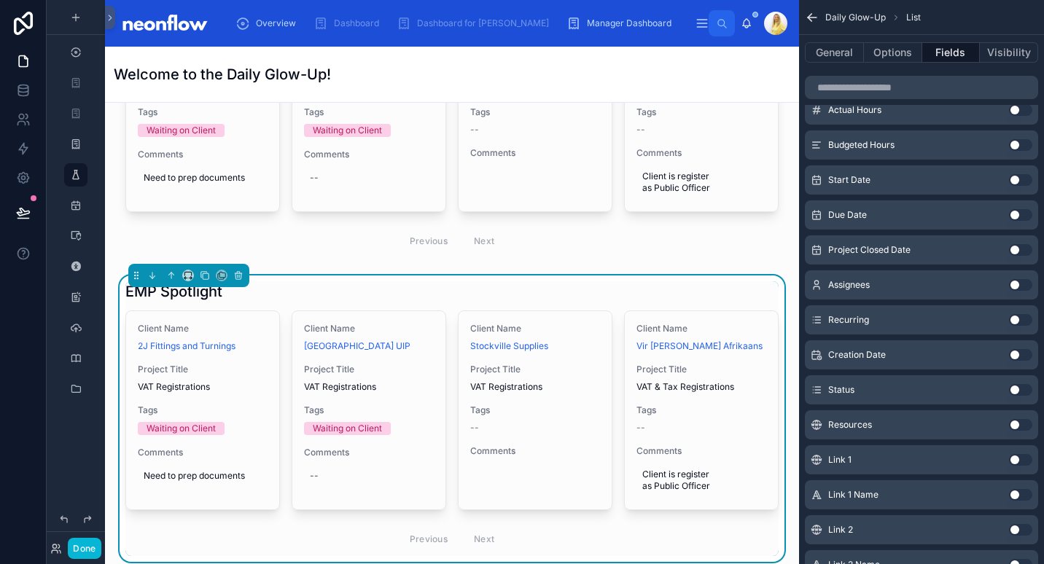
scroll to position [0, 0]
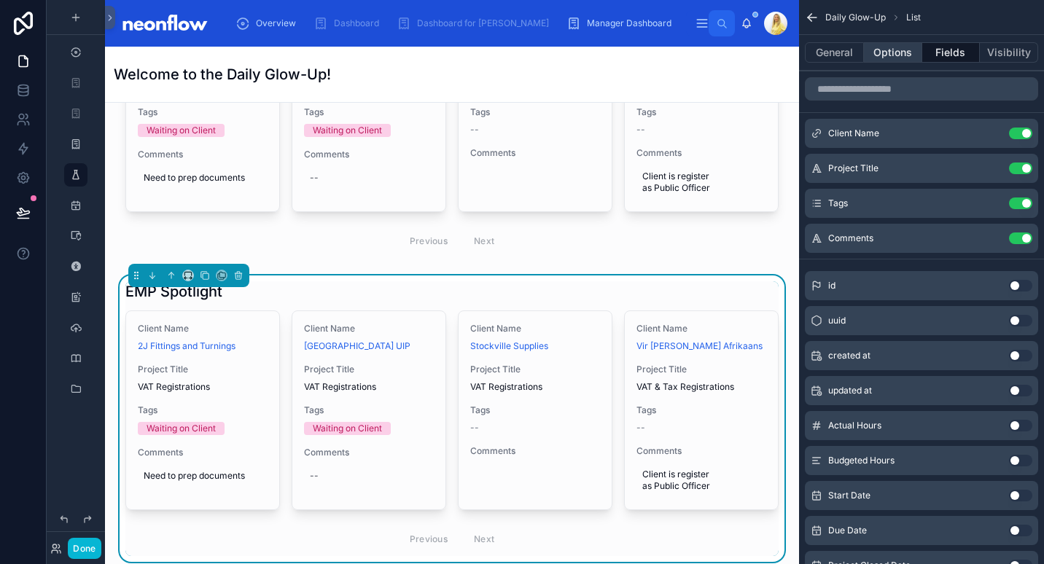
click at [886, 57] on button "Options" at bounding box center [893, 52] width 58 height 20
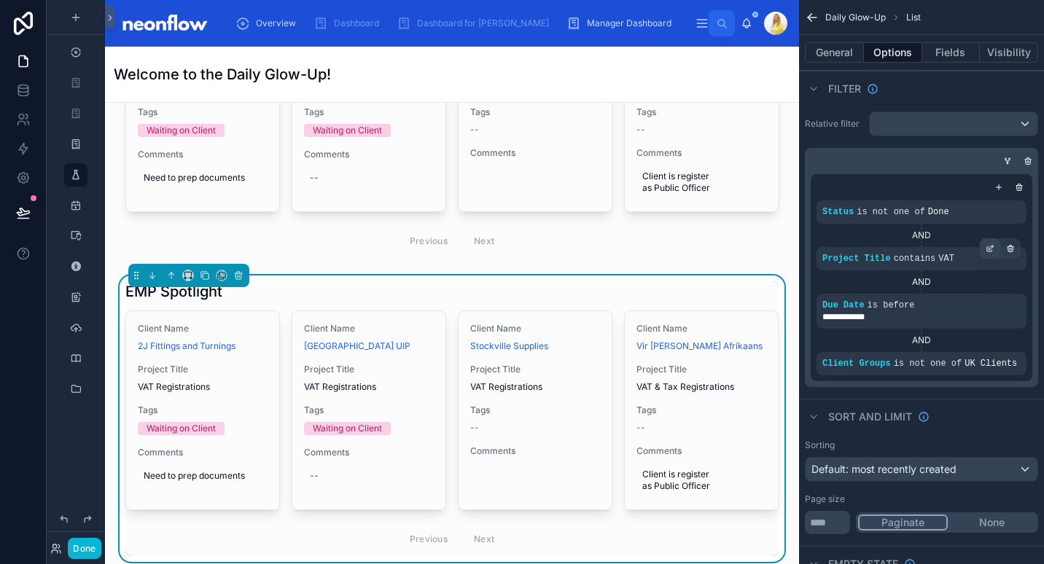
click at [988, 250] on icon "scrollable content" at bounding box center [989, 248] width 9 height 9
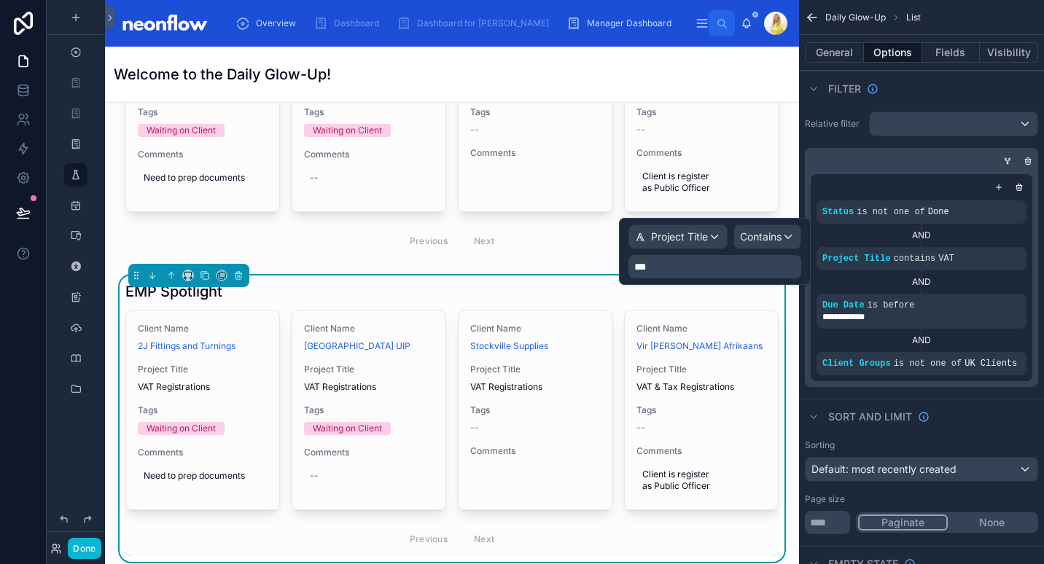
click at [672, 261] on p "***" at bounding box center [716, 266] width 164 height 15
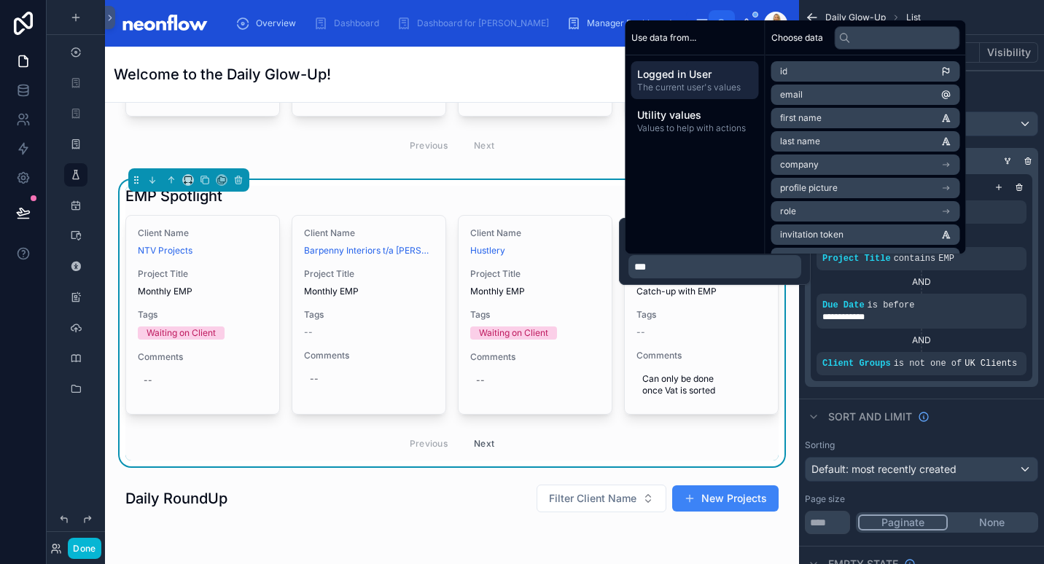
scroll to position [294, 0]
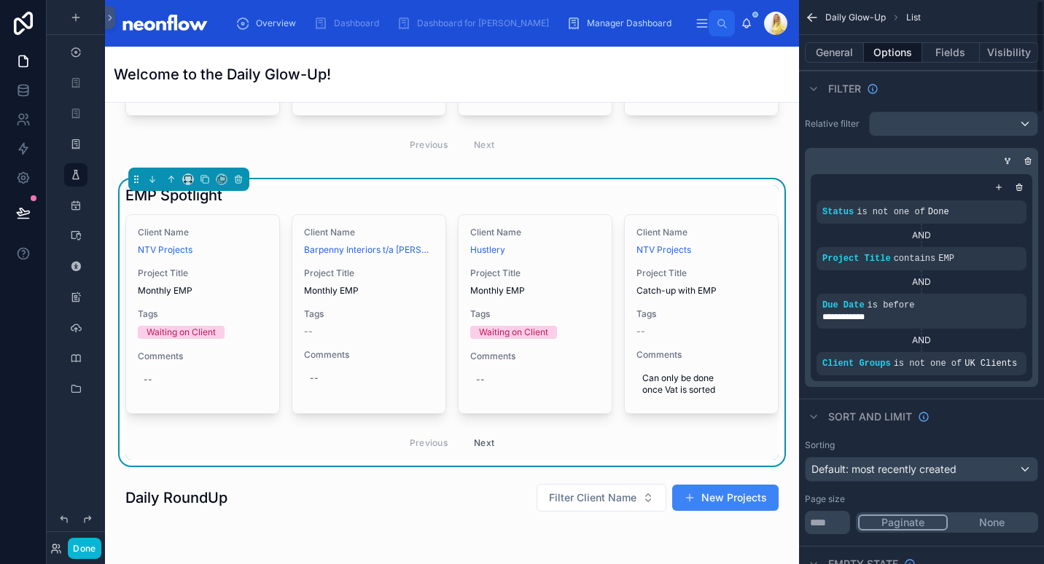
click at [1008, 414] on div "Sort And Limit" at bounding box center [921, 416] width 245 height 35
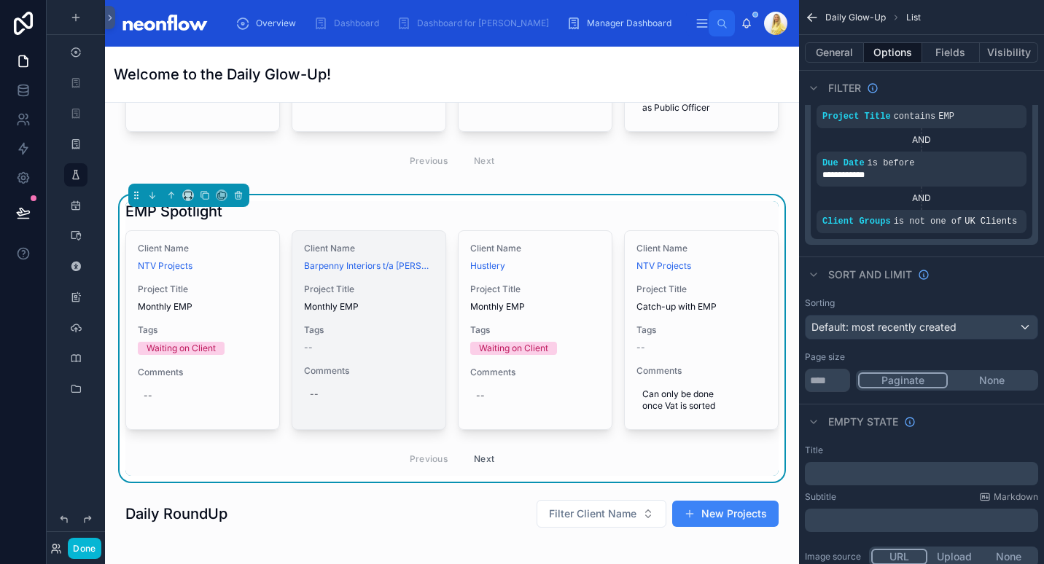
scroll to position [282, 0]
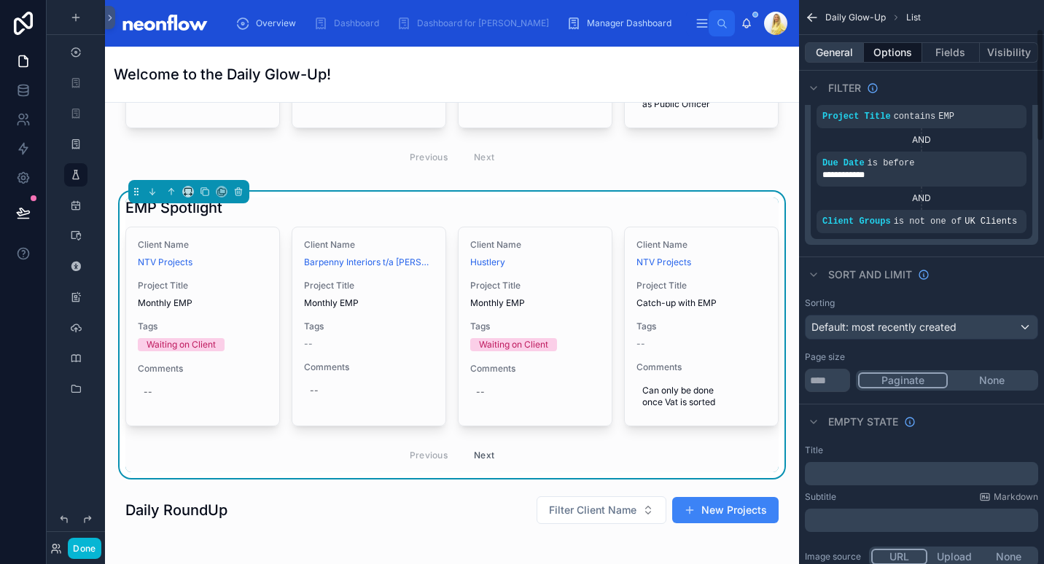
click at [839, 57] on button "General" at bounding box center [834, 52] width 59 height 20
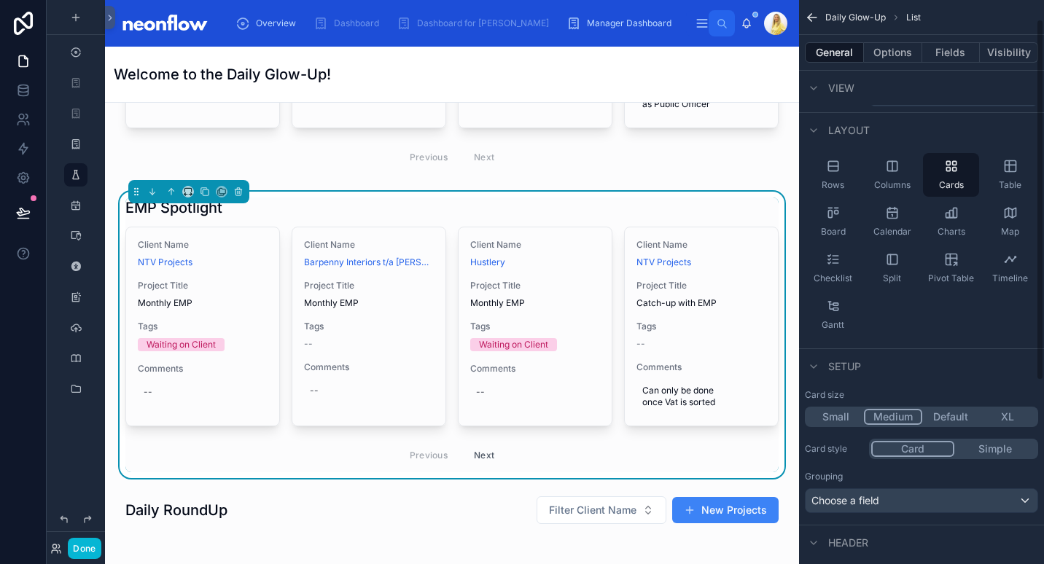
scroll to position [31, 0]
click at [835, 222] on div "Board" at bounding box center [833, 221] width 56 height 44
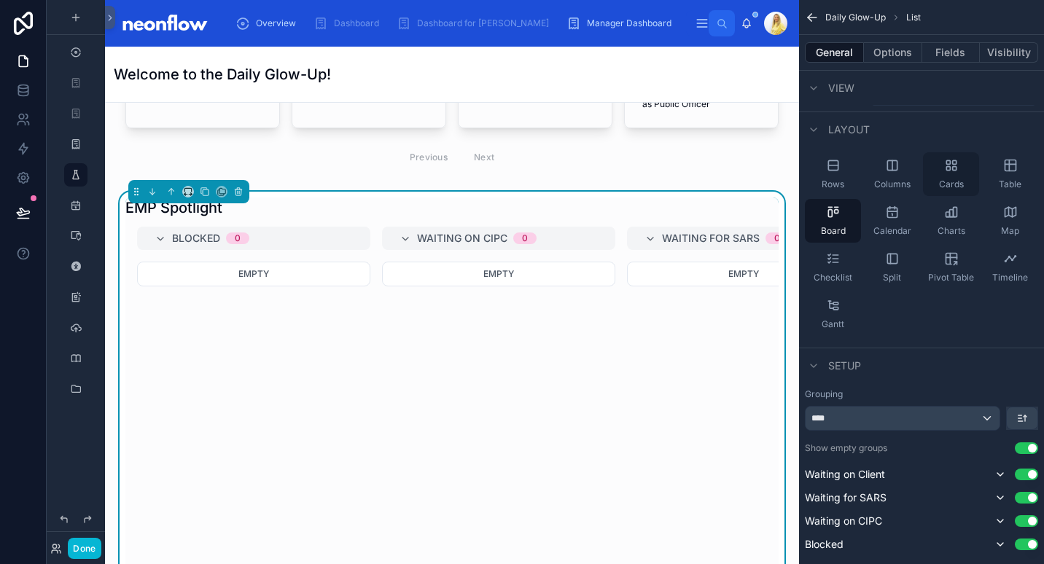
click at [945, 177] on div "Cards" at bounding box center [951, 174] width 56 height 44
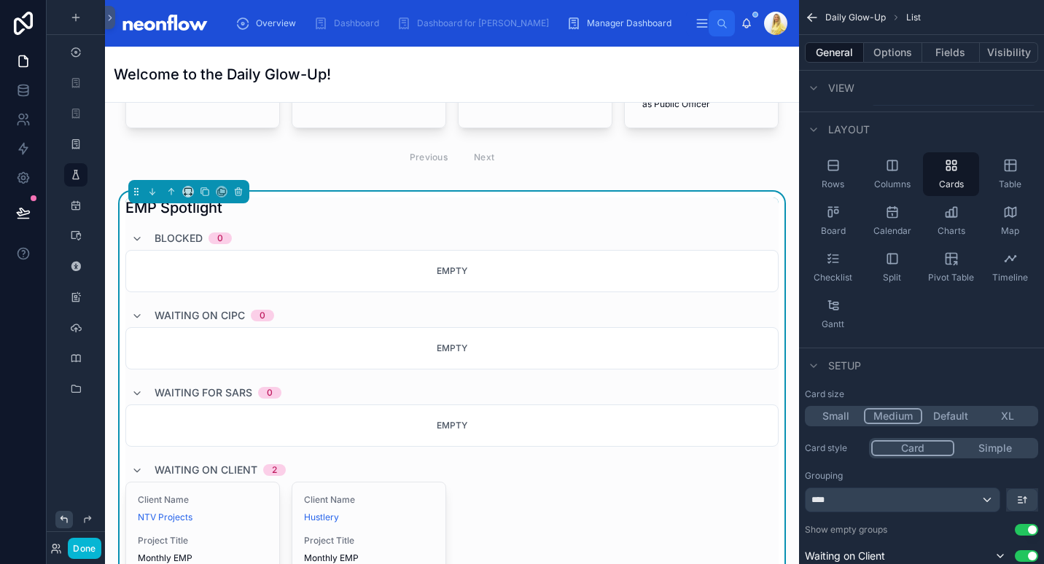
click at [61, 522] on icon at bounding box center [64, 520] width 12 height 12
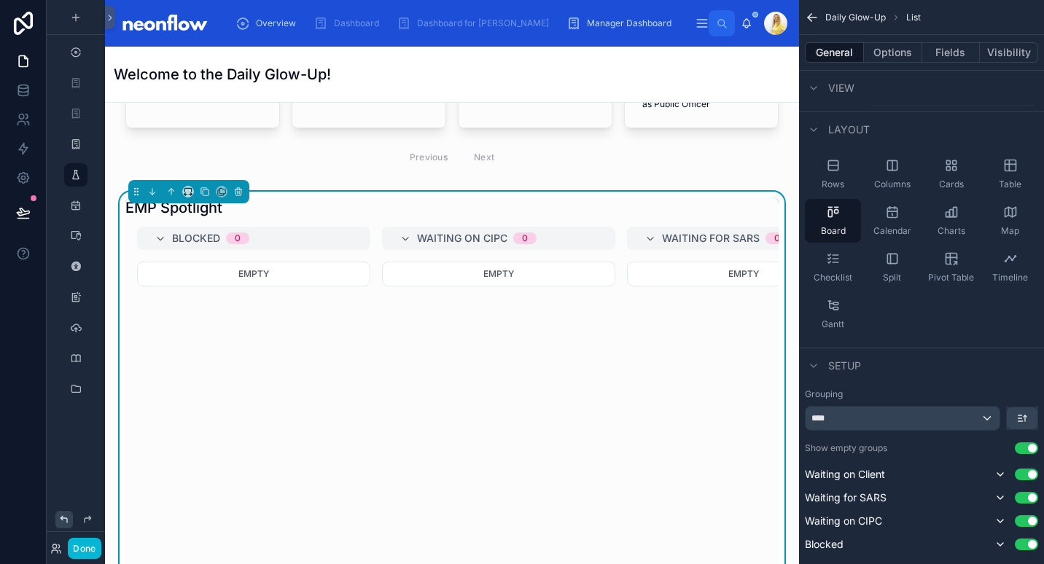
click at [61, 522] on icon at bounding box center [64, 520] width 12 height 12
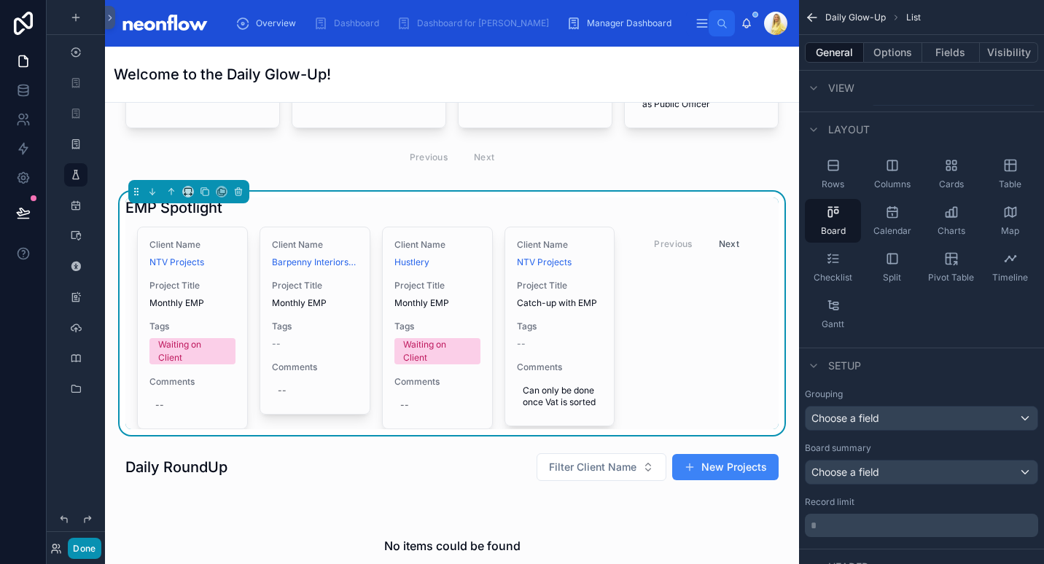
click at [84, 552] on button "Done" at bounding box center [84, 548] width 33 height 21
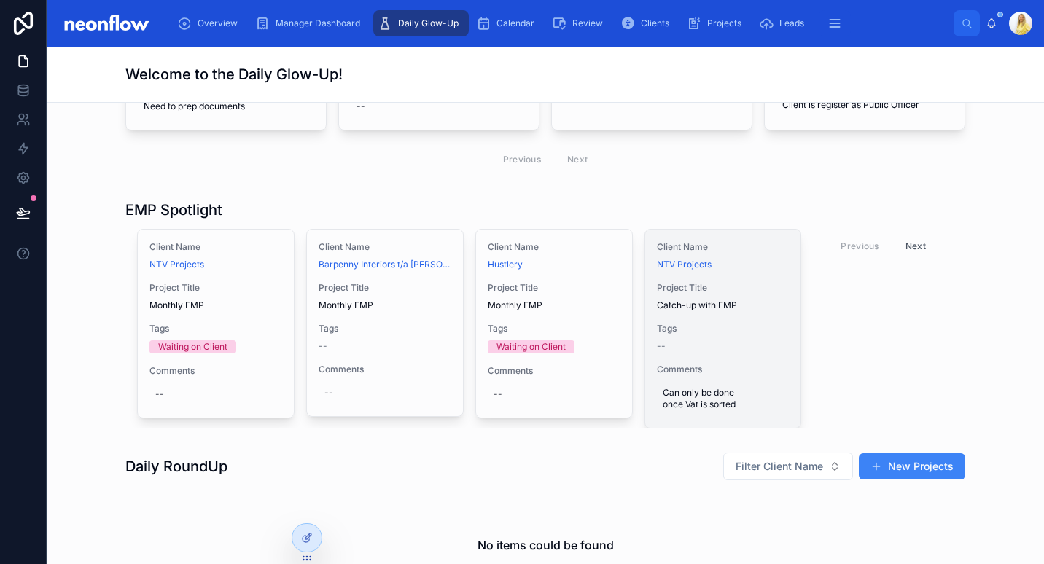
scroll to position [269, 0]
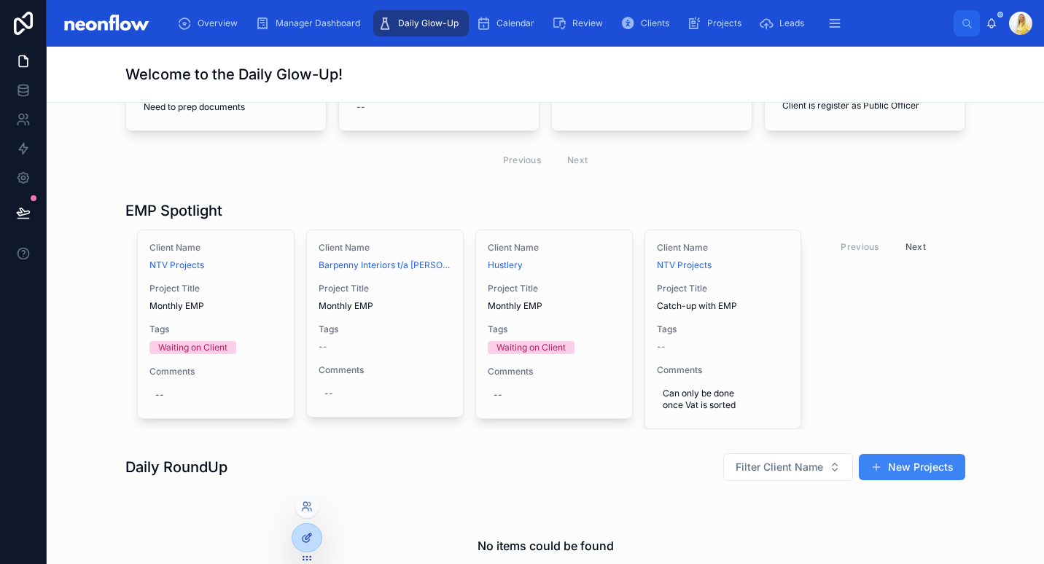
click at [306, 545] on div at bounding box center [306, 538] width 29 height 28
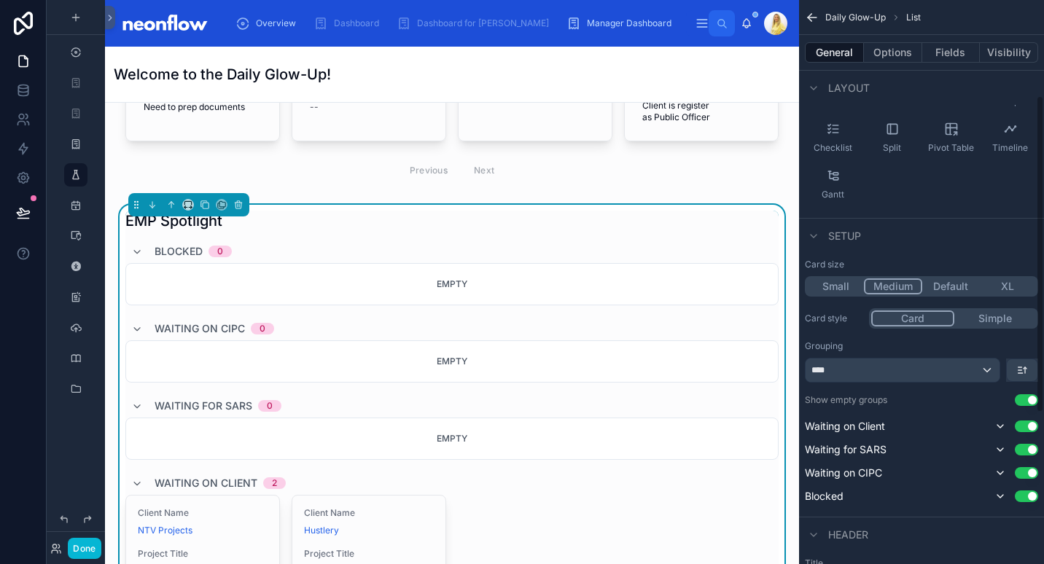
scroll to position [171, 0]
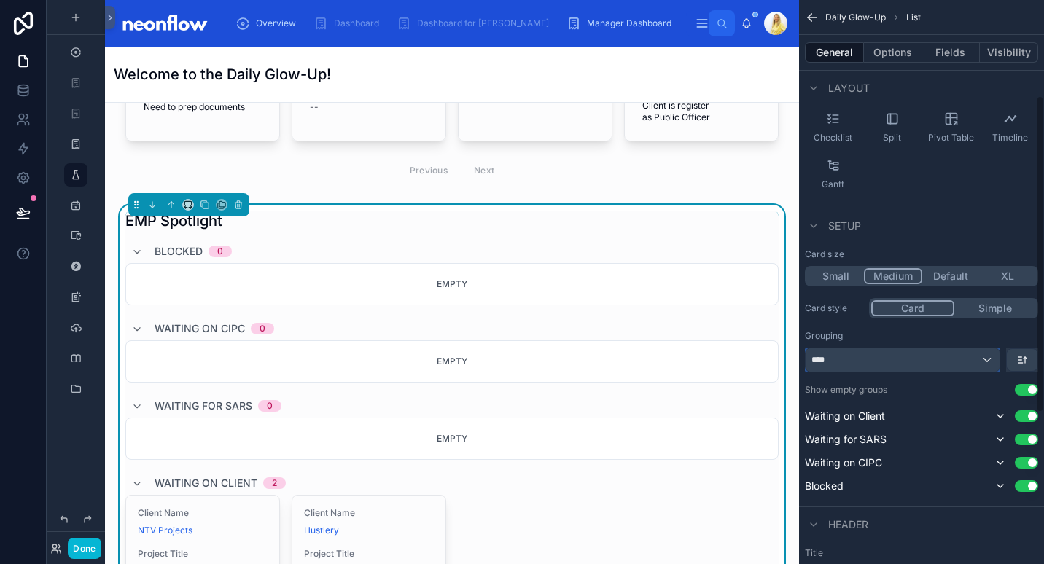
click at [954, 364] on div "****" at bounding box center [902, 359] width 194 height 23
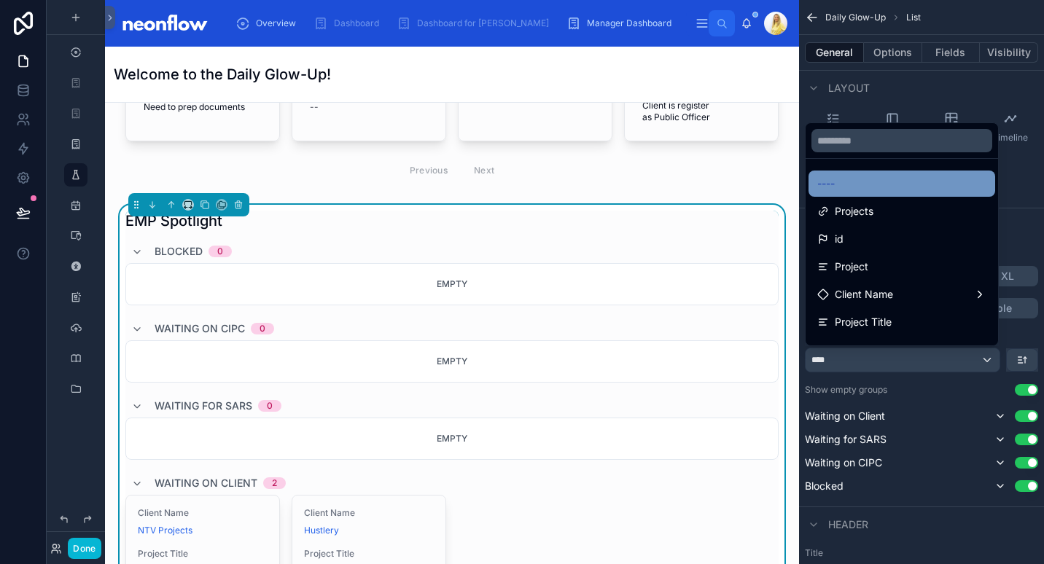
click at [866, 195] on div "----" at bounding box center [901, 184] width 187 height 26
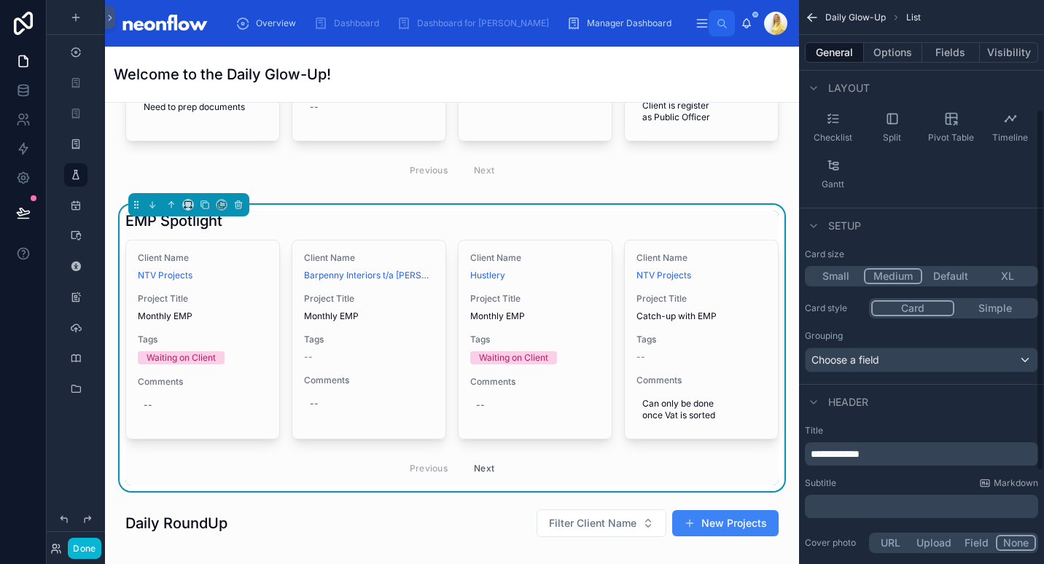
click at [834, 275] on button "Small" at bounding box center [835, 276] width 57 height 16
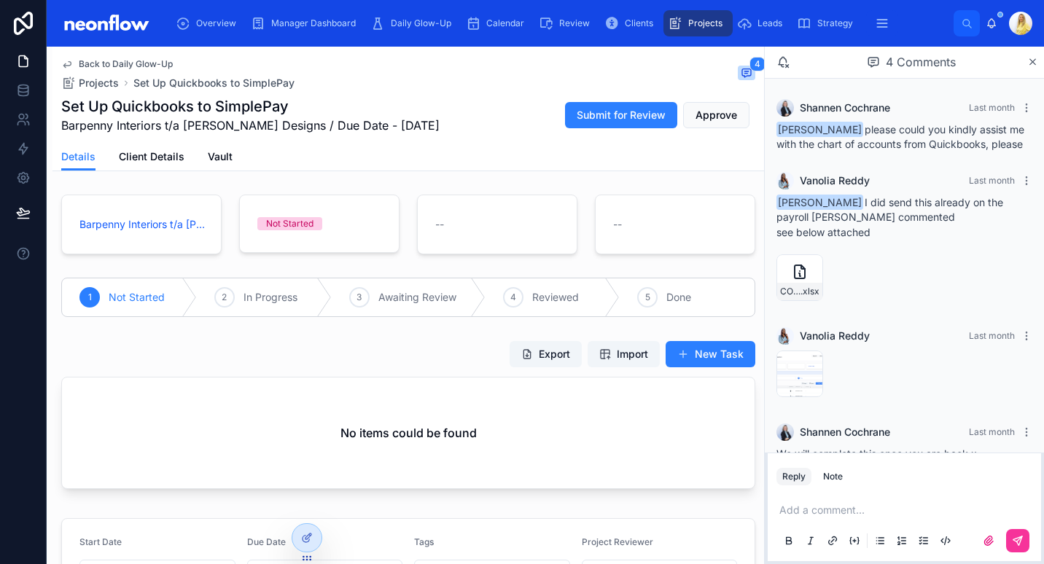
scroll to position [44, 0]
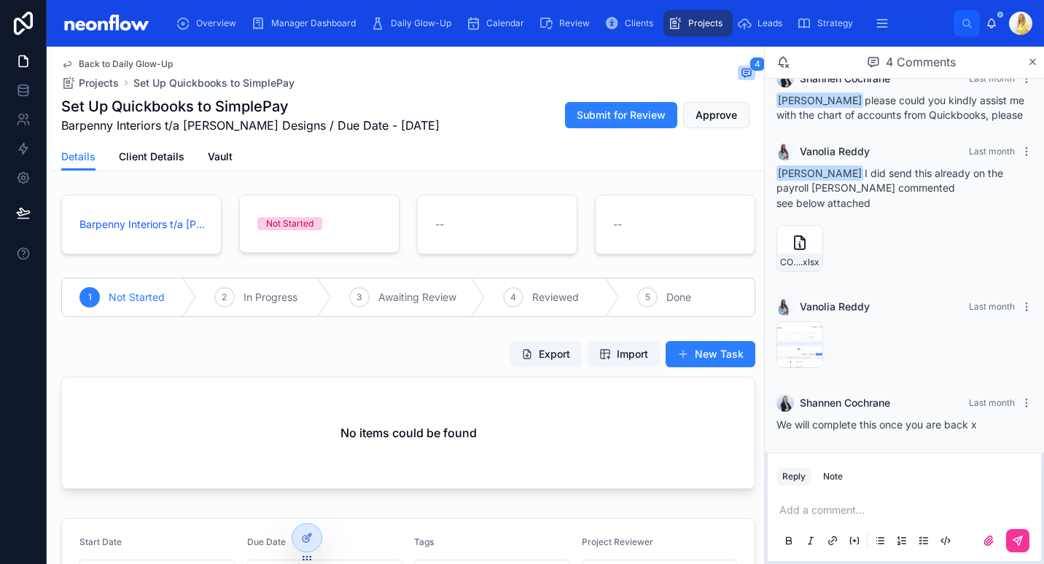
click at [838, 515] on p at bounding box center [907, 510] width 256 height 15
click at [0, 0] on span "image" at bounding box center [0, 0] width 0 height 0
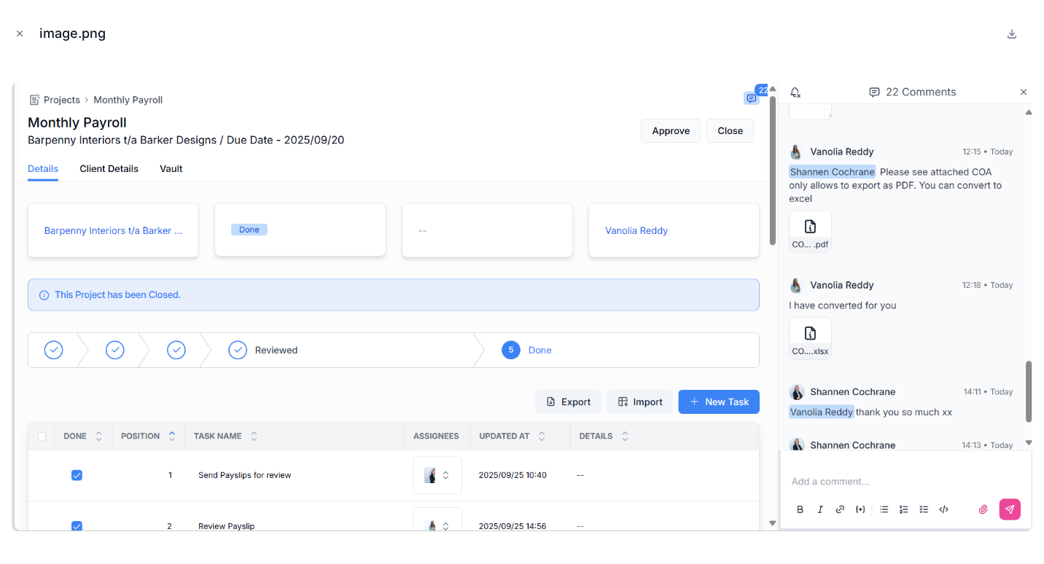
click at [12, 33] on button "Close modal" at bounding box center [20, 34] width 16 height 16
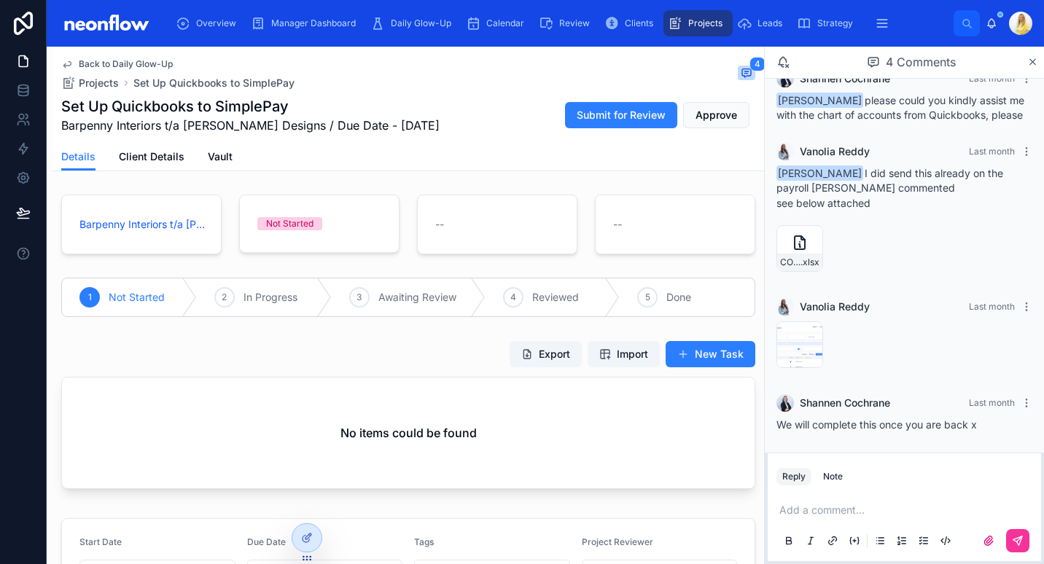
click at [875, 513] on p at bounding box center [907, 510] width 256 height 15
click at [861, 507] on p at bounding box center [907, 510] width 256 height 15
click at [839, 509] on p at bounding box center [907, 510] width 256 height 15
click at [1028, 551] on div at bounding box center [1000, 540] width 58 height 23
click at [1020, 545] on icon at bounding box center [1018, 541] width 12 height 12
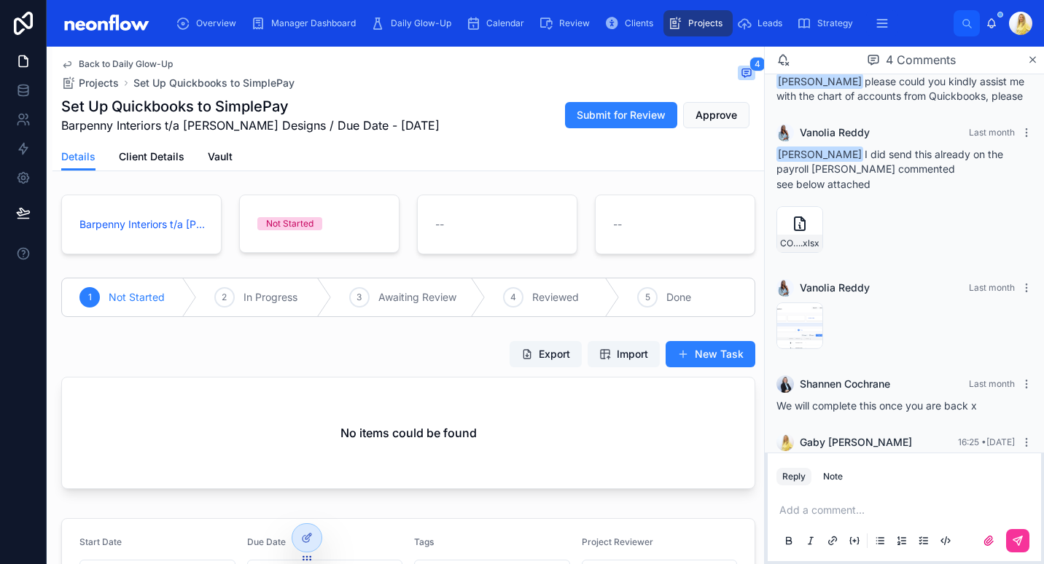
click at [630, 23] on span "Clients" at bounding box center [639, 23] width 28 height 12
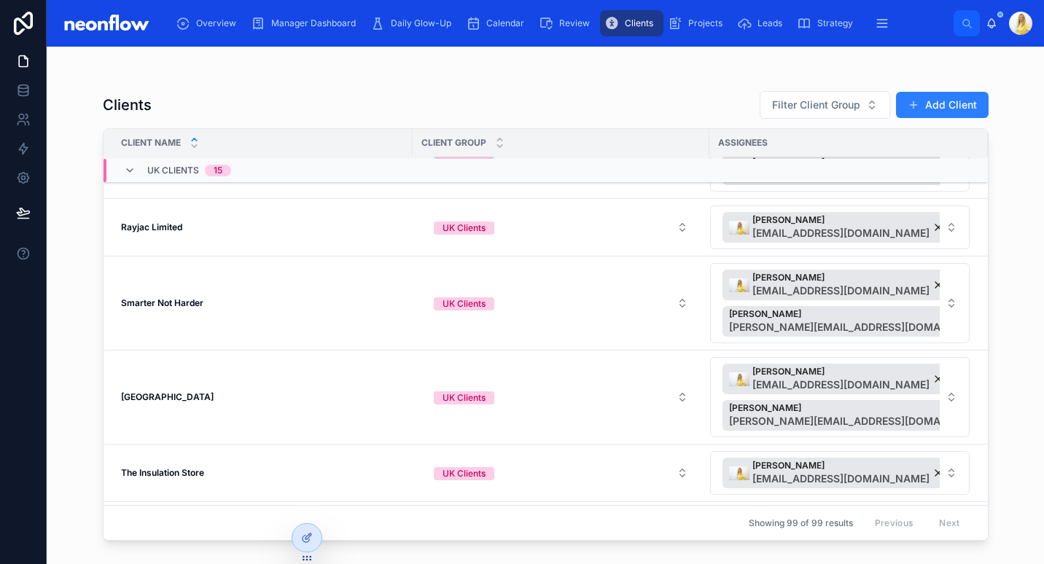
scroll to position [973, 0]
click at [204, 391] on strong "Stinchcombe Hill Golf Club" at bounding box center [167, 396] width 93 height 11
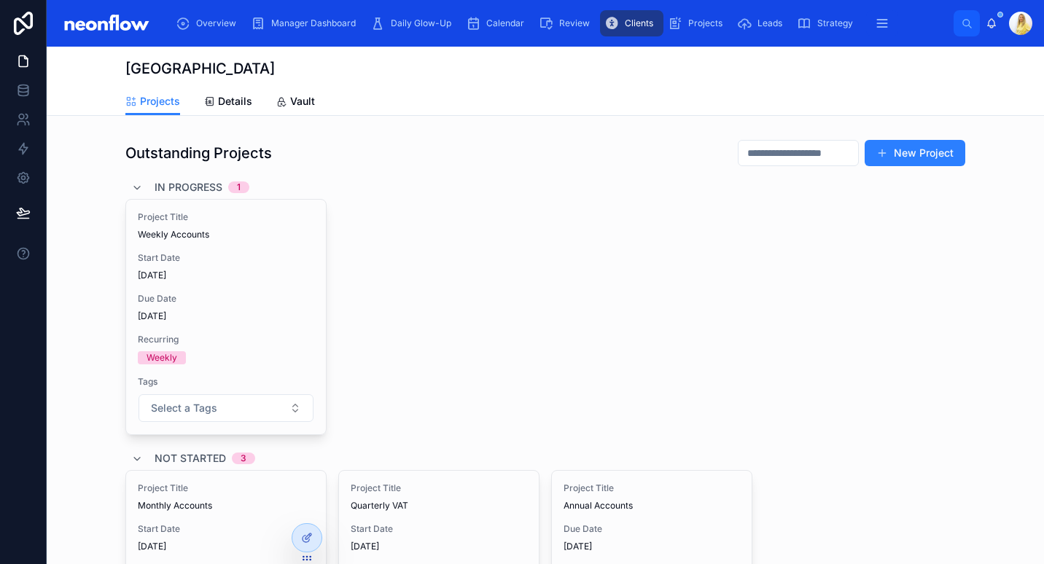
scroll to position [48, 0]
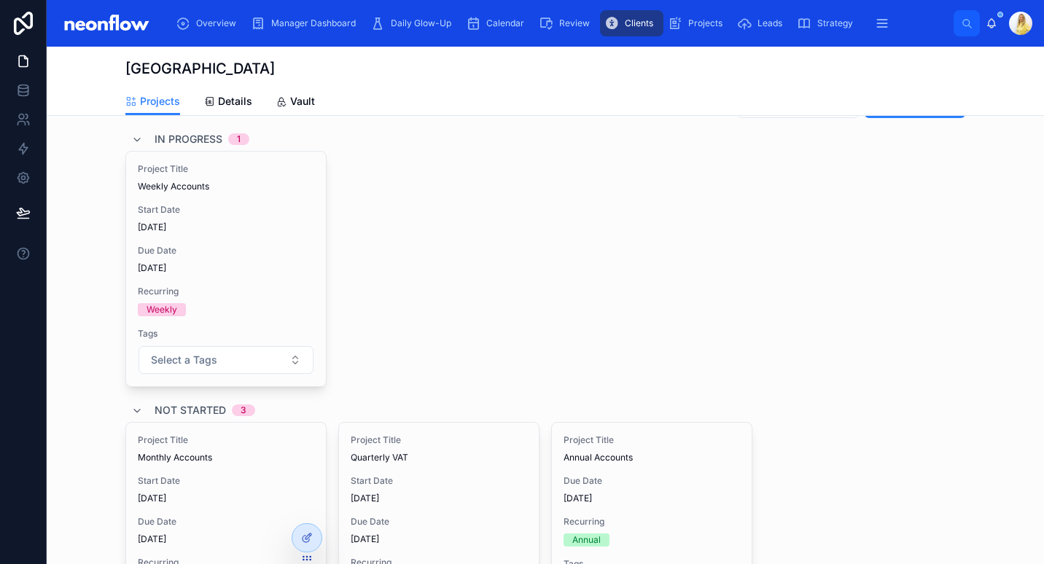
click at [251, 259] on div "Due Date 29/09/2025" at bounding box center [226, 259] width 176 height 29
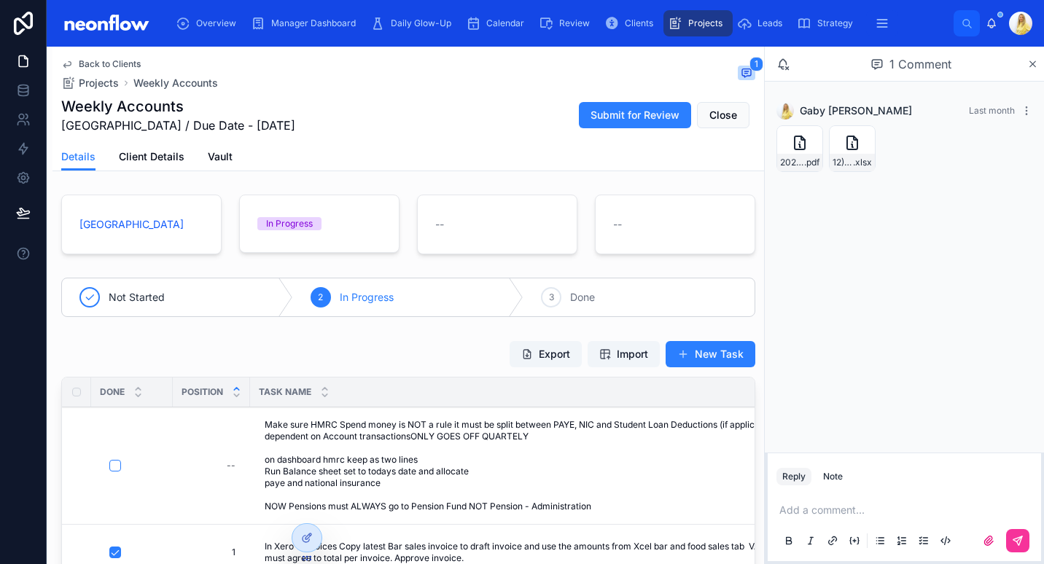
click at [984, 540] on icon at bounding box center [988, 541] width 12 height 12
click at [0, 0] on input "file" at bounding box center [0, 0] width 0 height 0
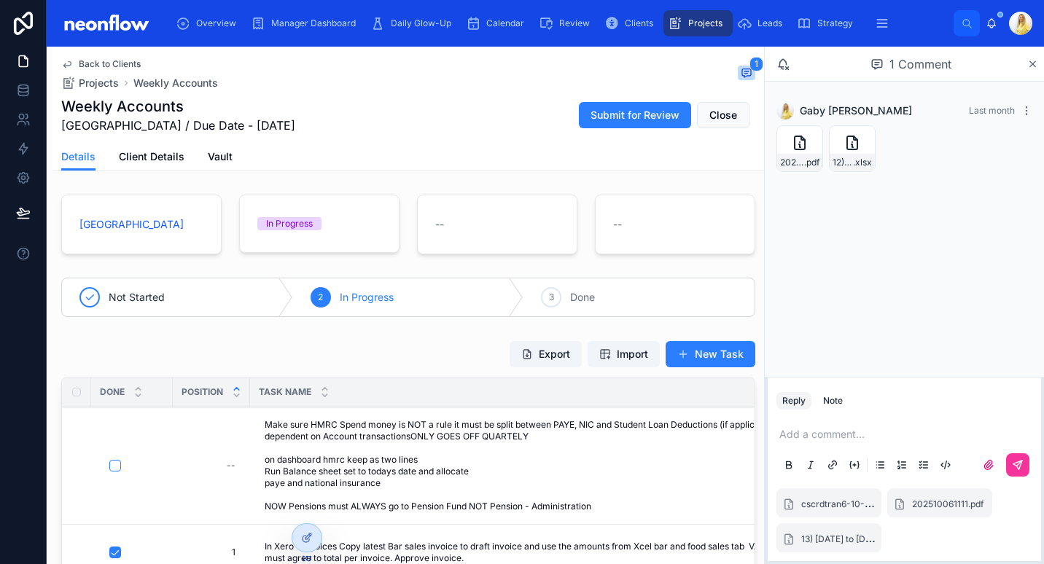
click at [1020, 461] on icon at bounding box center [1017, 465] width 9 height 9
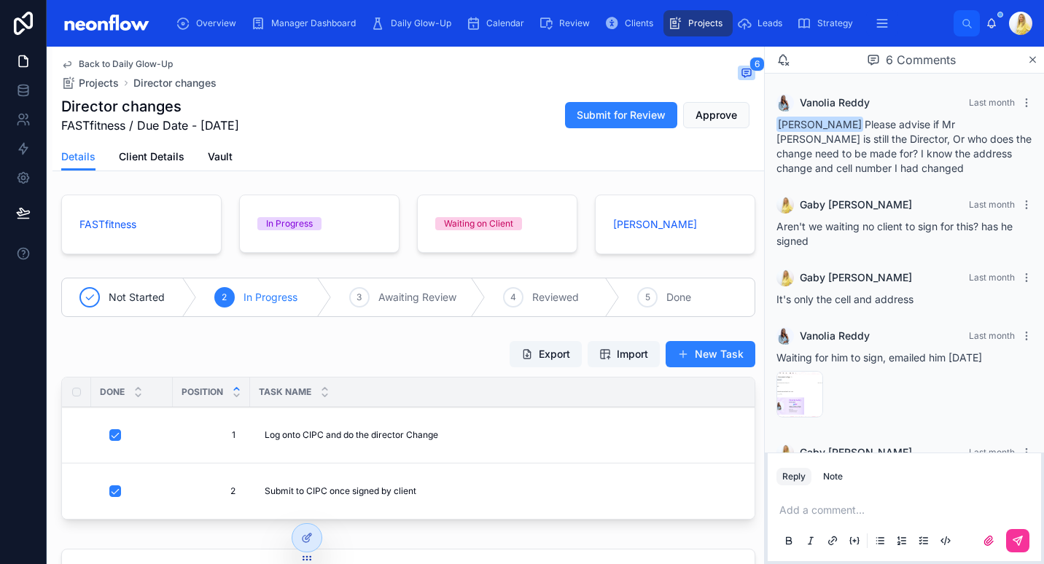
scroll to position [52, 0]
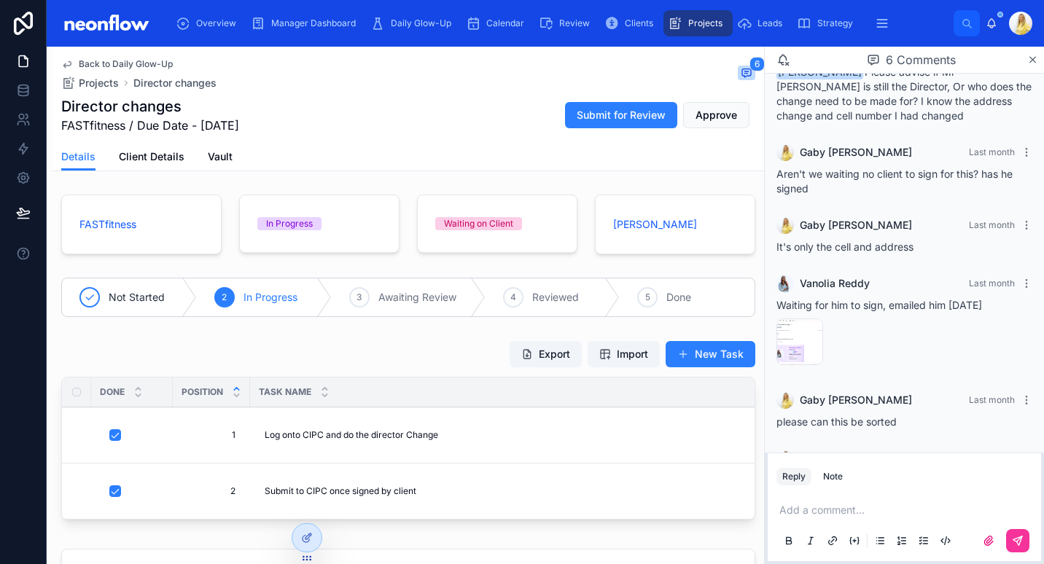
click at [316, 29] on div "Manager Dashboard" at bounding box center [306, 23] width 111 height 23
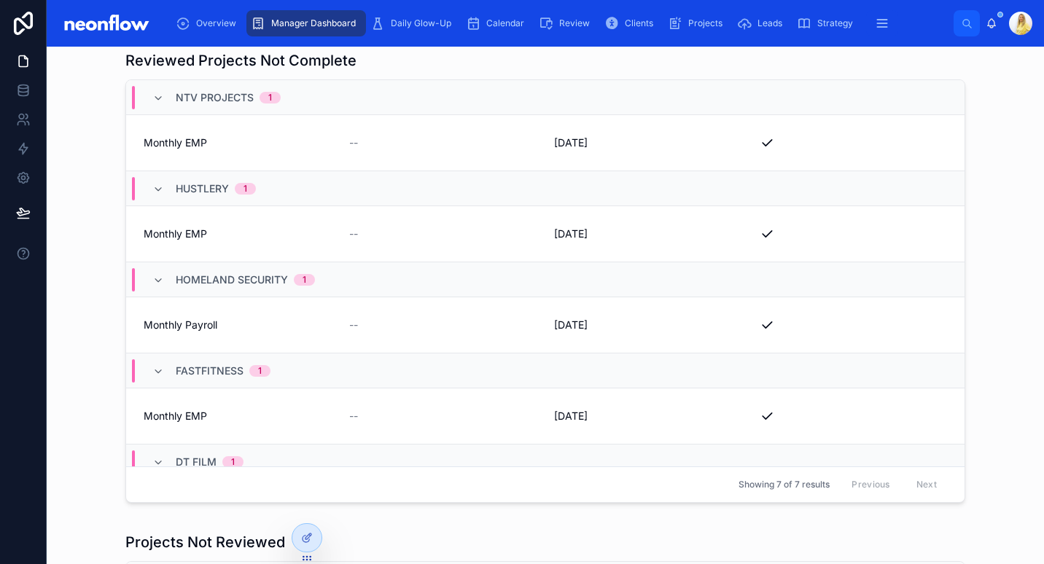
scroll to position [251, 0]
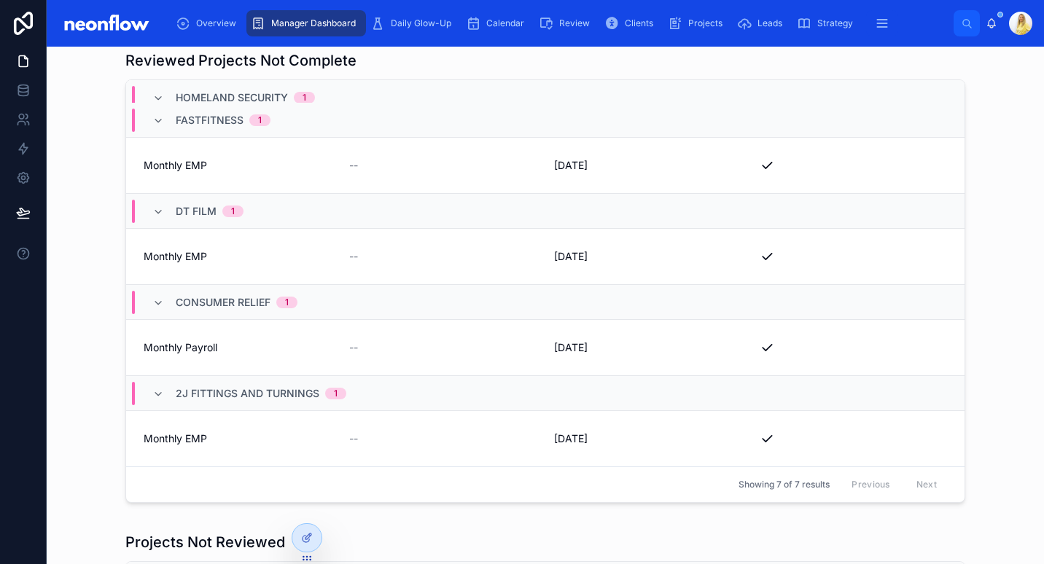
click at [144, 346] on span "Monthly Payroll" at bounding box center [238, 347] width 188 height 15
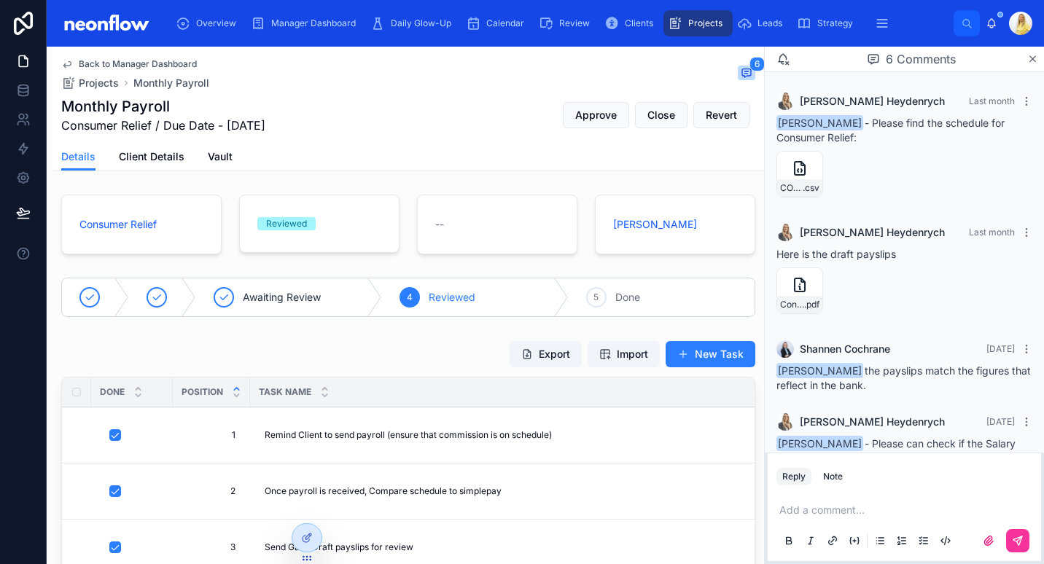
scroll to position [203, 0]
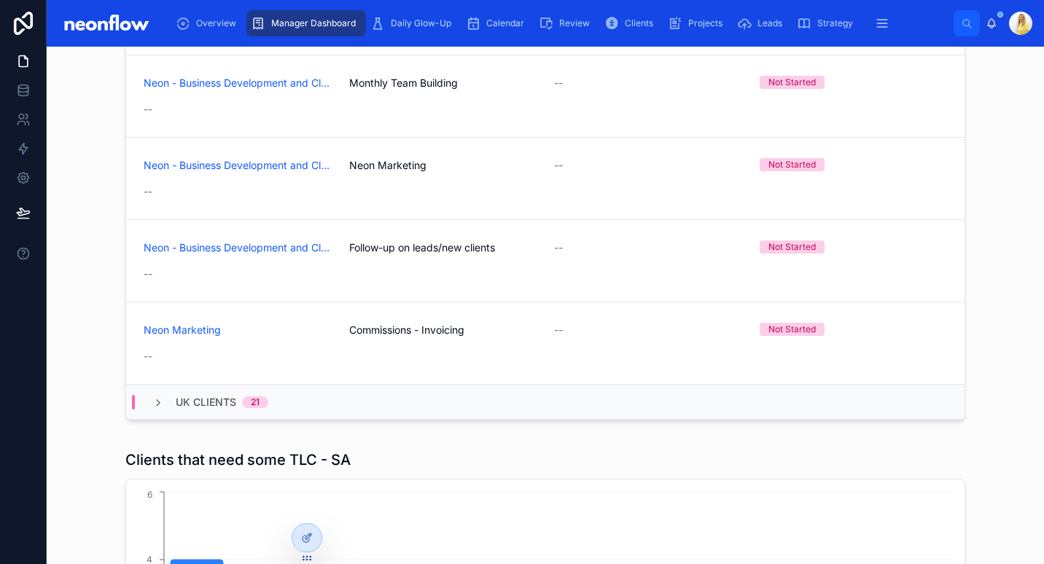
click at [152, 396] on span at bounding box center [158, 402] width 12 height 12
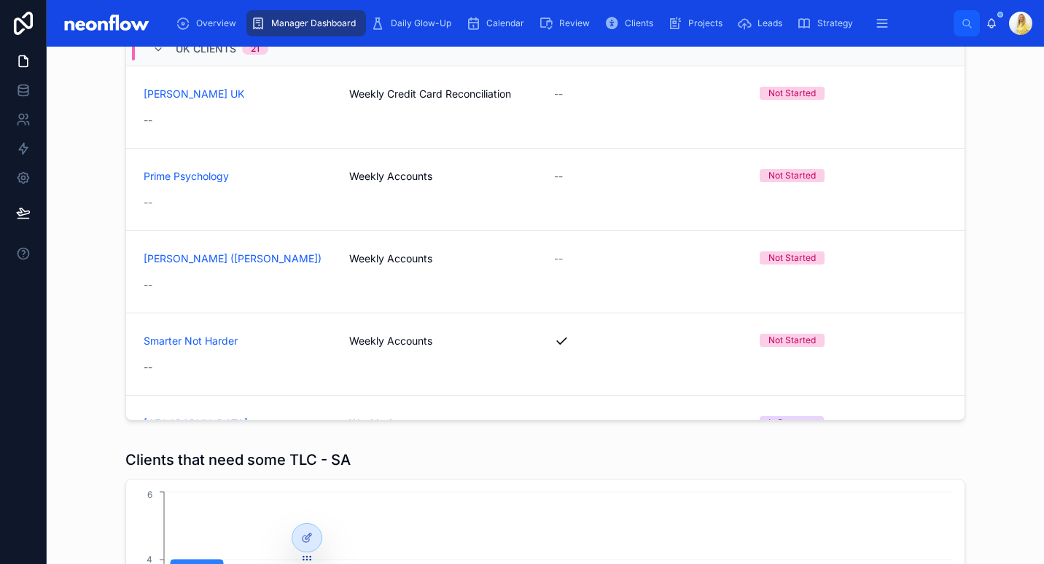
click at [259, 192] on div "Prime Psychology Weekly Accounts -- Not Started --" at bounding box center [545, 189] width 803 height 41
click at [308, 117] on div "--" at bounding box center [238, 120] width 188 height 15
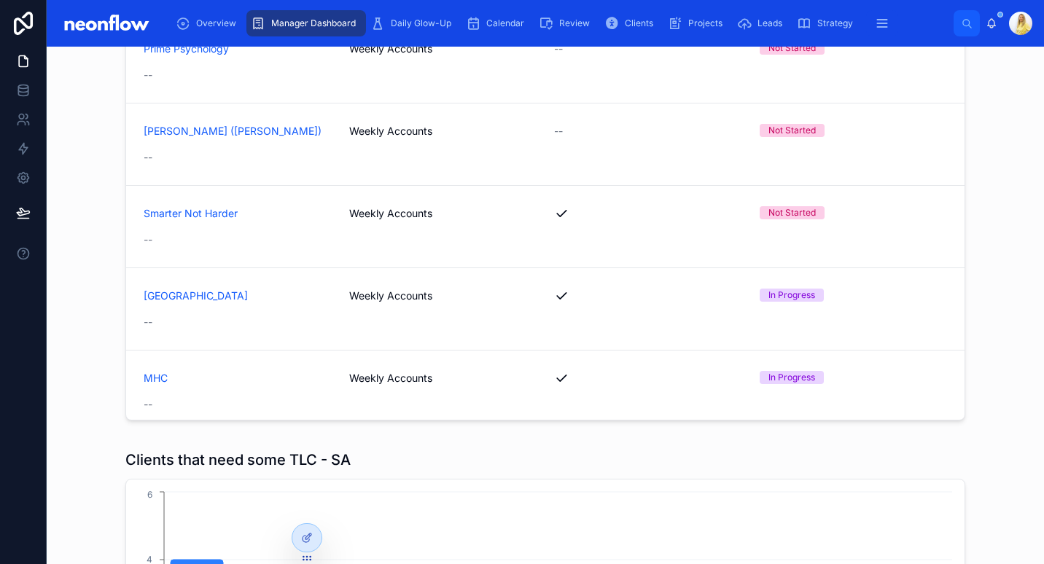
scroll to position [4723, 0]
click at [380, 257] on link "Smarter Not Harder Weekly Accounts Not Started -- Close" at bounding box center [545, 226] width 838 height 82
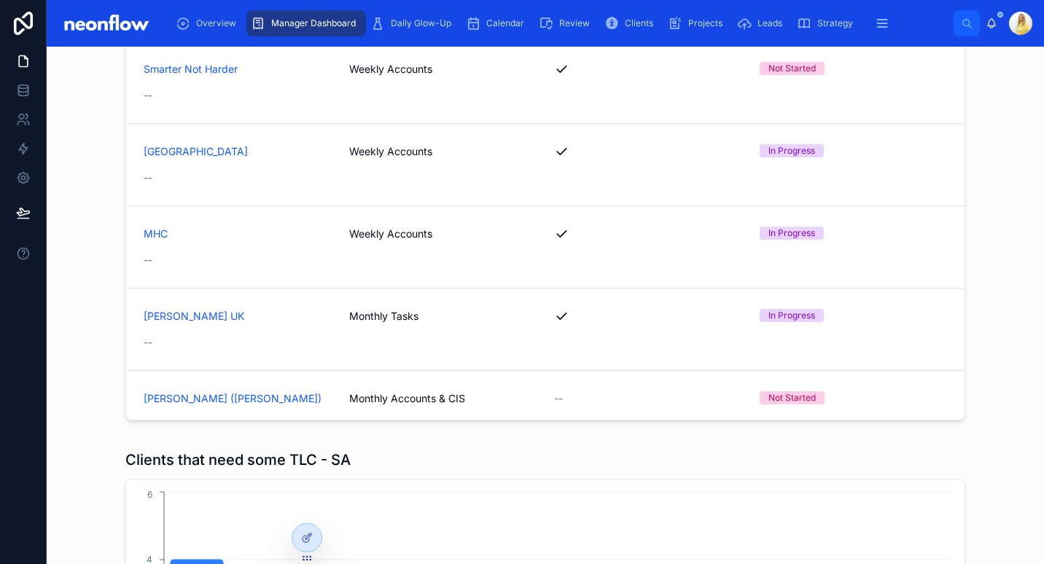
scroll to position [5071, 0]
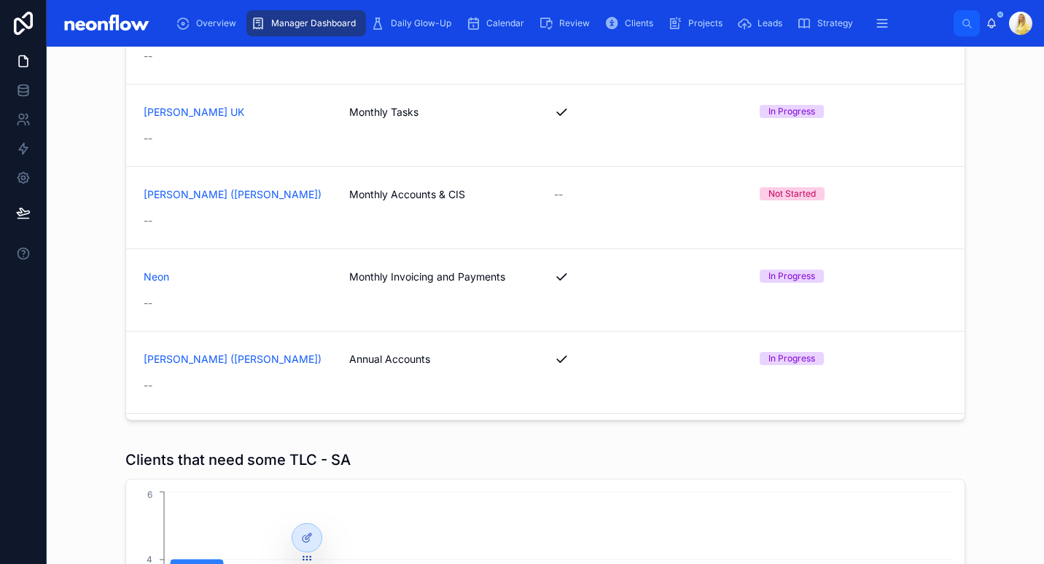
click at [434, 209] on div "RA Adams (Bob) Monthly Accounts & CIS -- Not Started --" at bounding box center [545, 207] width 803 height 41
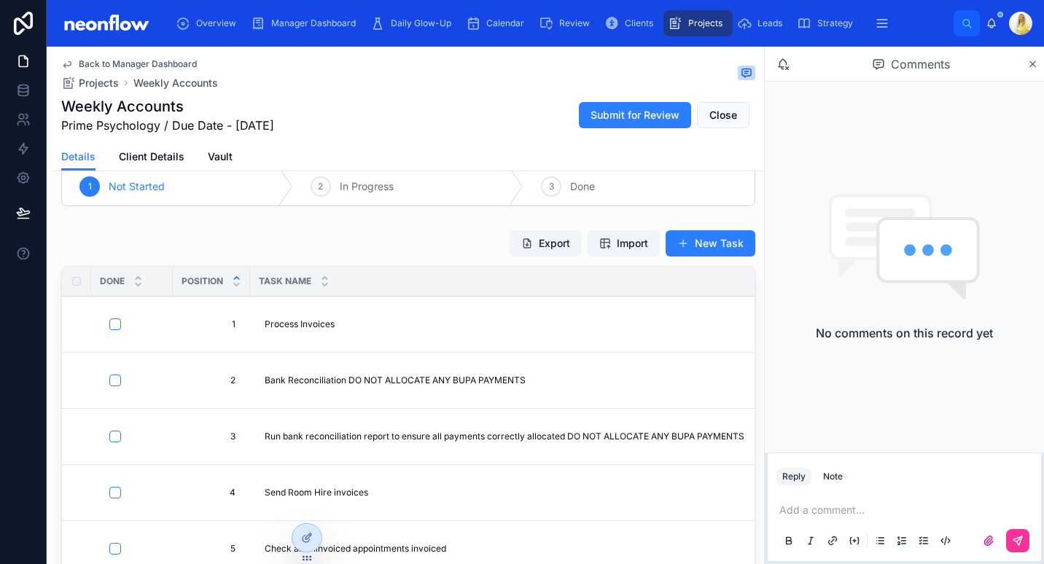
scroll to position [112, 0]
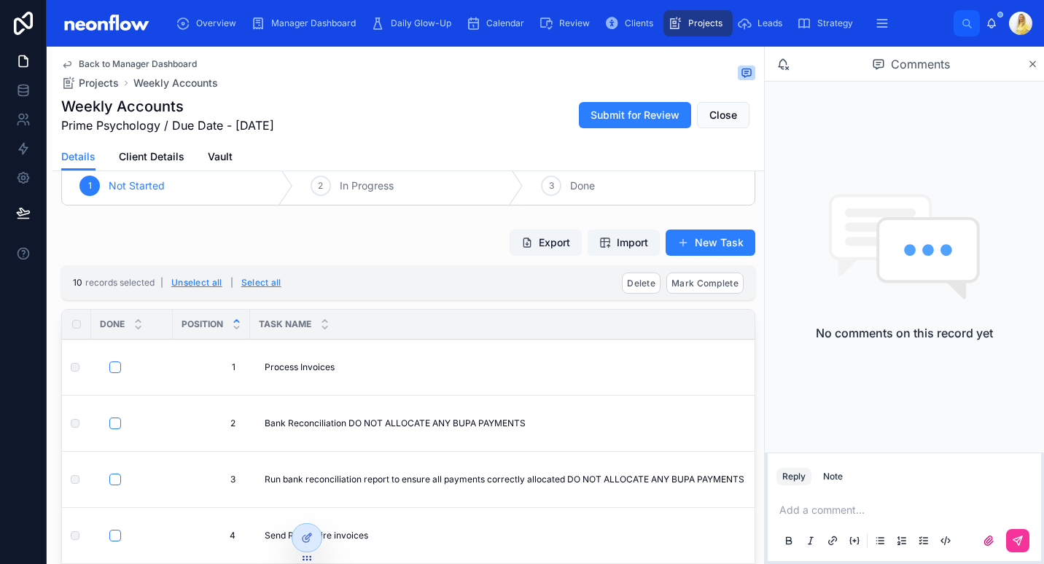
click at [272, 278] on button "Select all" at bounding box center [261, 282] width 50 height 23
click at [707, 286] on span "Mark Complete" at bounding box center [704, 283] width 67 height 11
click at [764, 259] on icon at bounding box center [765, 255] width 12 height 12
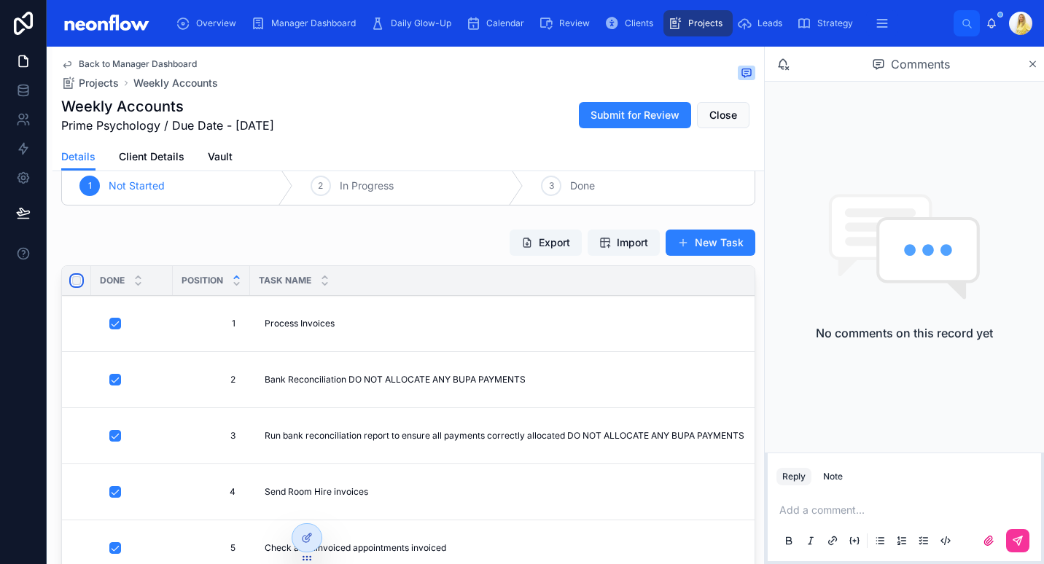
scroll to position [110, 0]
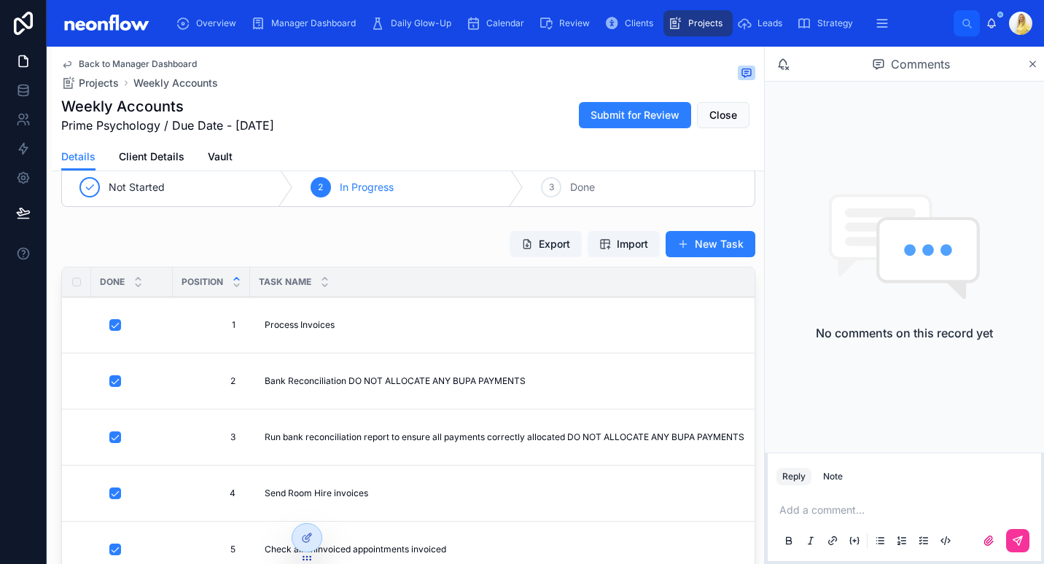
click at [454, 219] on div "Prime Psychology In Progress -- -- Not Started 2 In Progress 3 Done Export Impo…" at bounding box center [407, 567] width 711 height 977
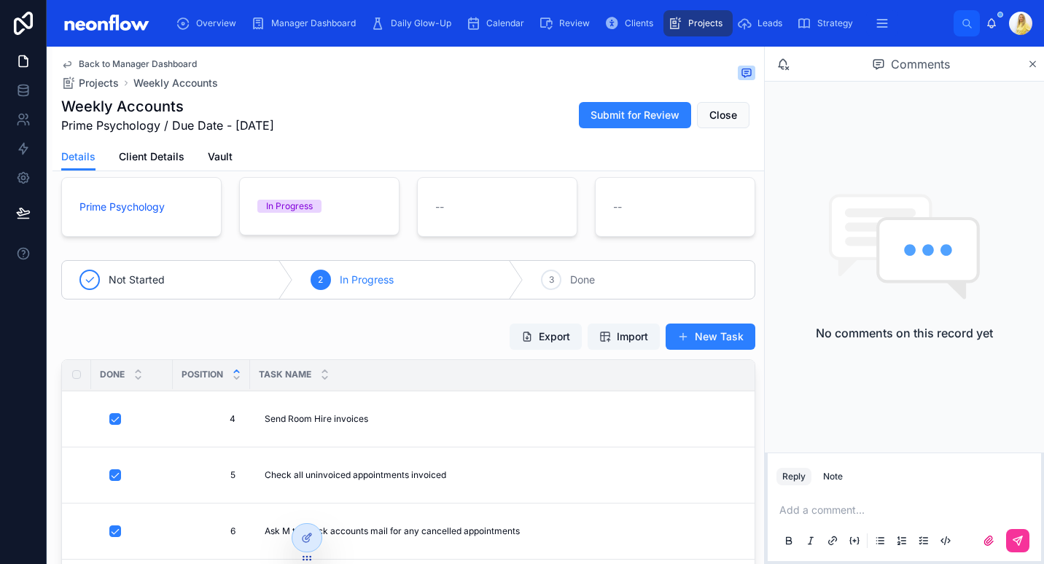
scroll to position [0, 0]
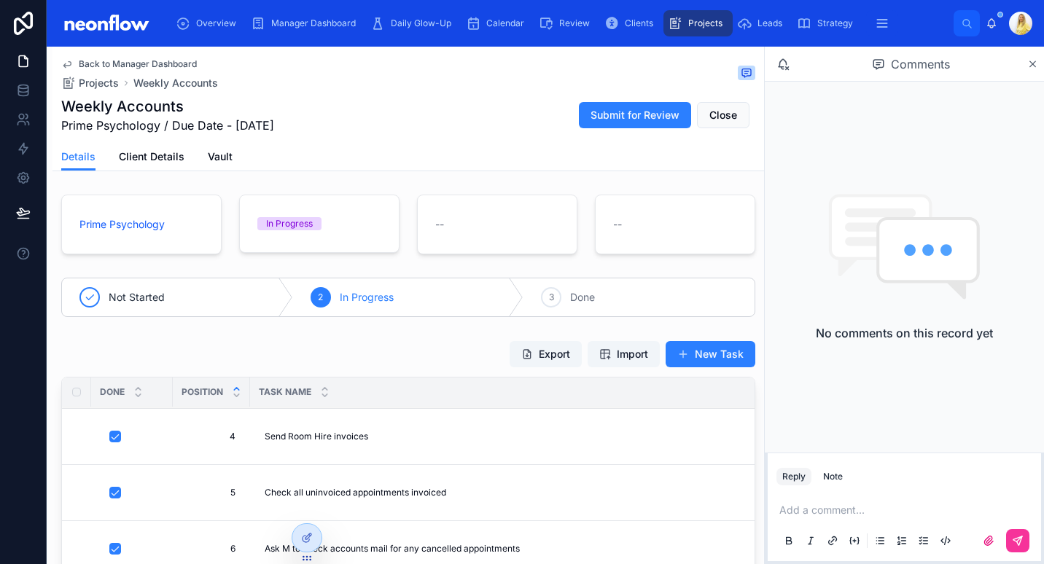
click at [717, 111] on span "Close" at bounding box center [723, 115] width 28 height 15
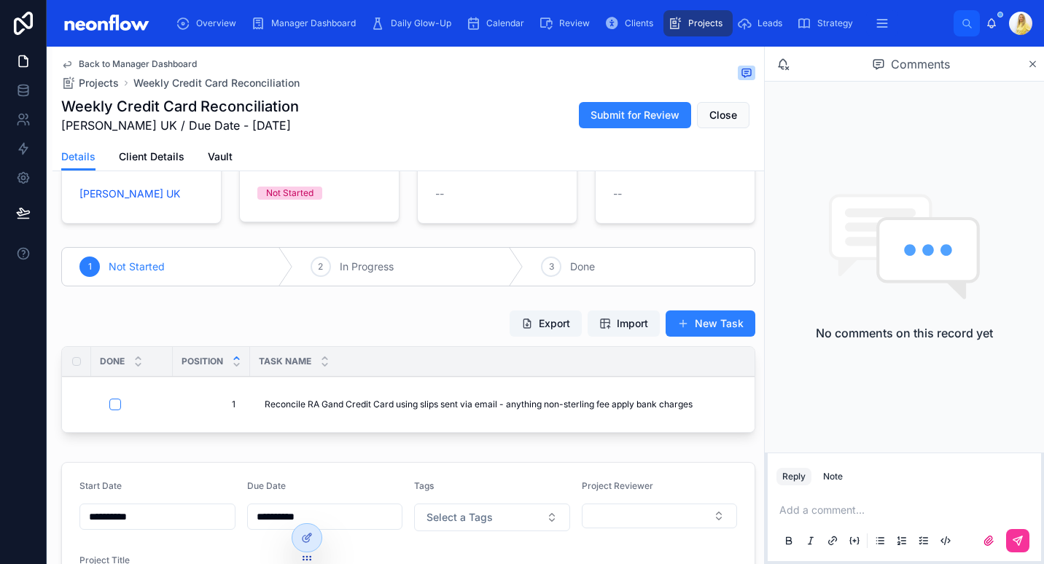
scroll to position [33, 0]
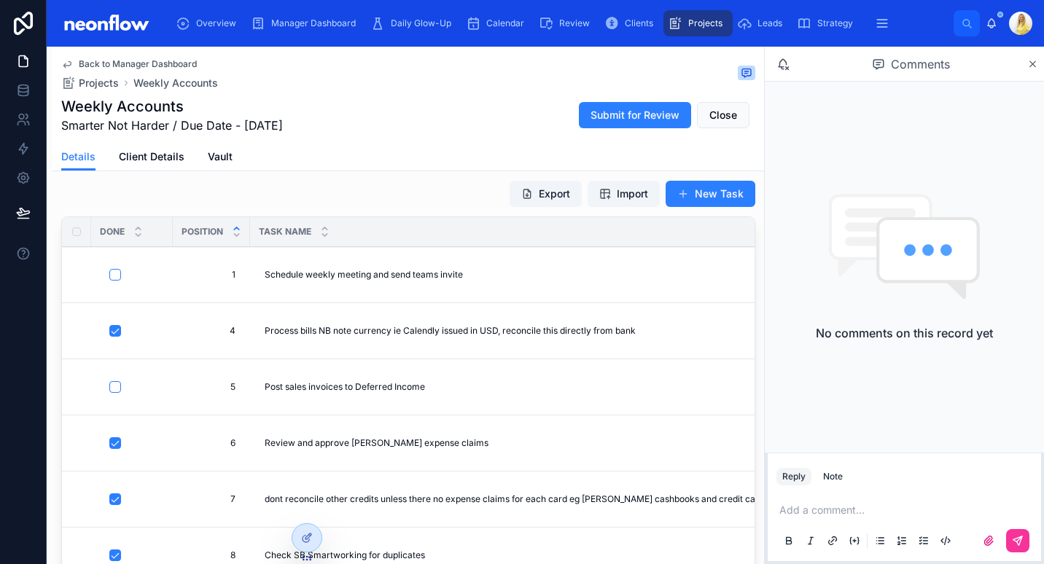
scroll to position [165, 0]
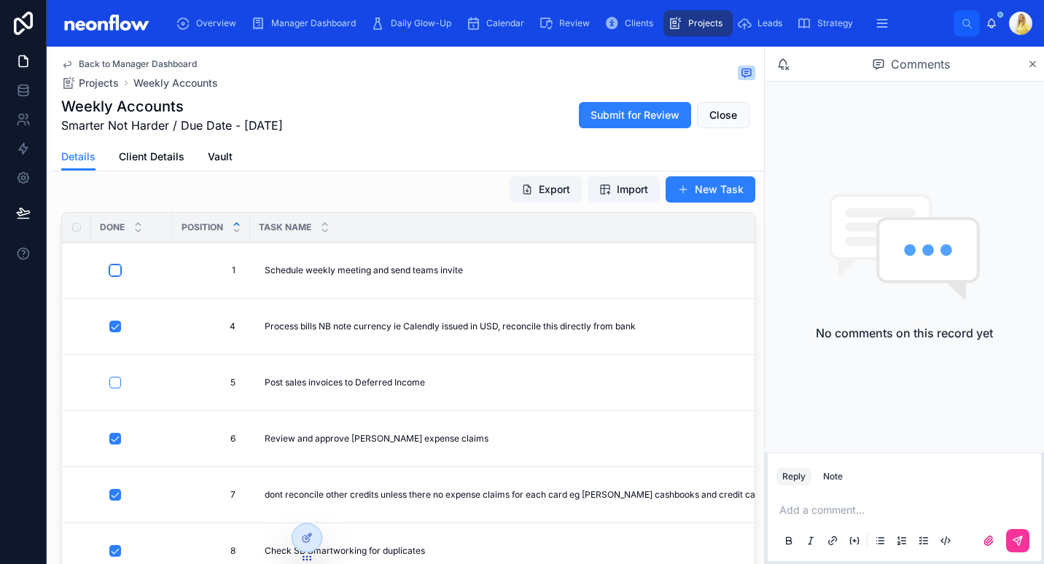
click at [113, 270] on button "button" at bounding box center [115, 271] width 12 height 12
click at [112, 383] on button "button" at bounding box center [115, 383] width 12 height 12
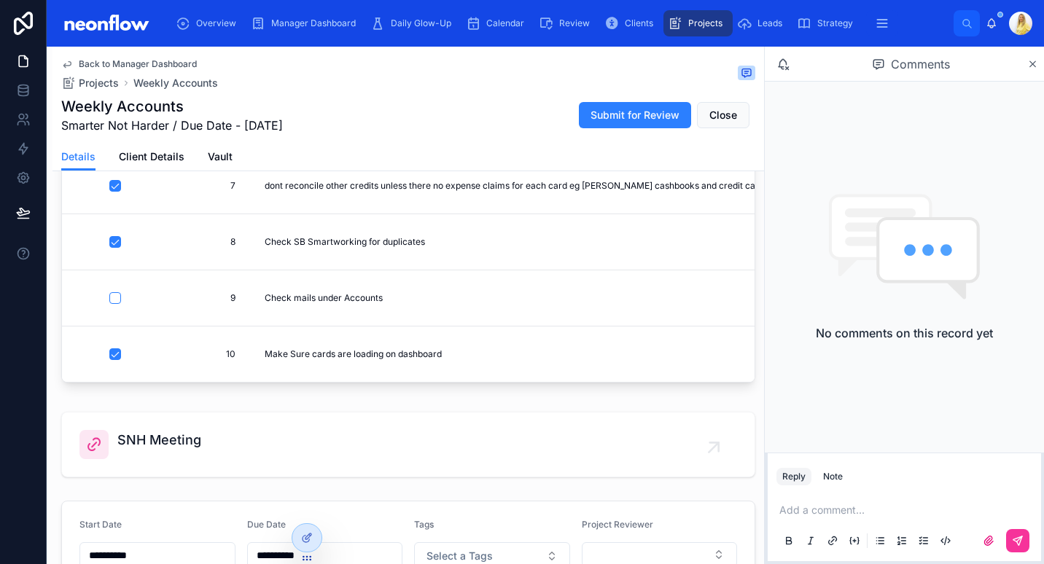
scroll to position [420, 0]
click at [113, 292] on button "button" at bounding box center [115, 298] width 12 height 12
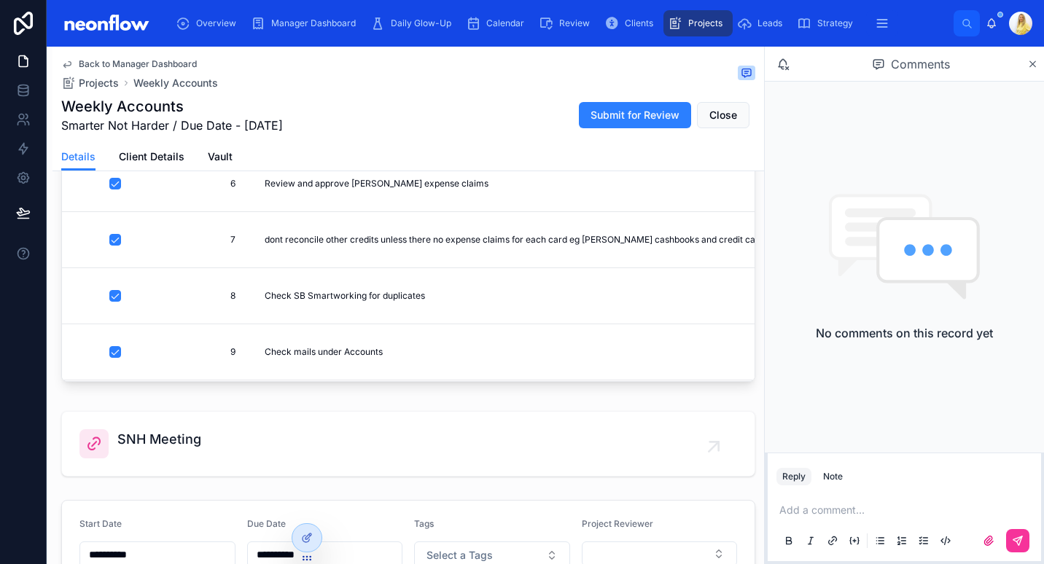
scroll to position [0, 0]
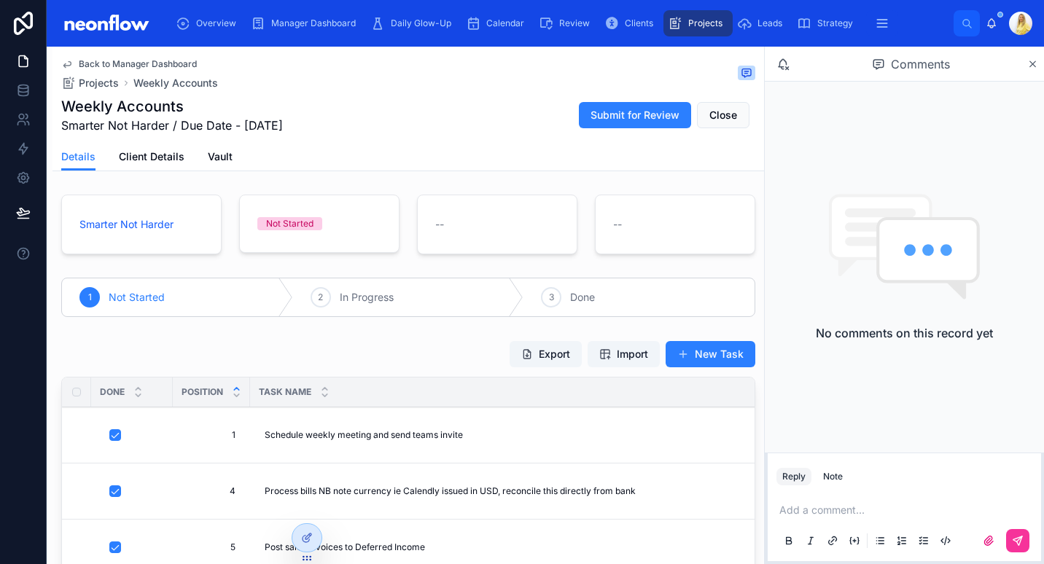
click at [370, 303] on span "In Progress" at bounding box center [367, 297] width 54 height 15
click at [454, 349] on div "Export Import New Task" at bounding box center [408, 354] width 694 height 28
click at [721, 124] on button "Close" at bounding box center [723, 115] width 52 height 26
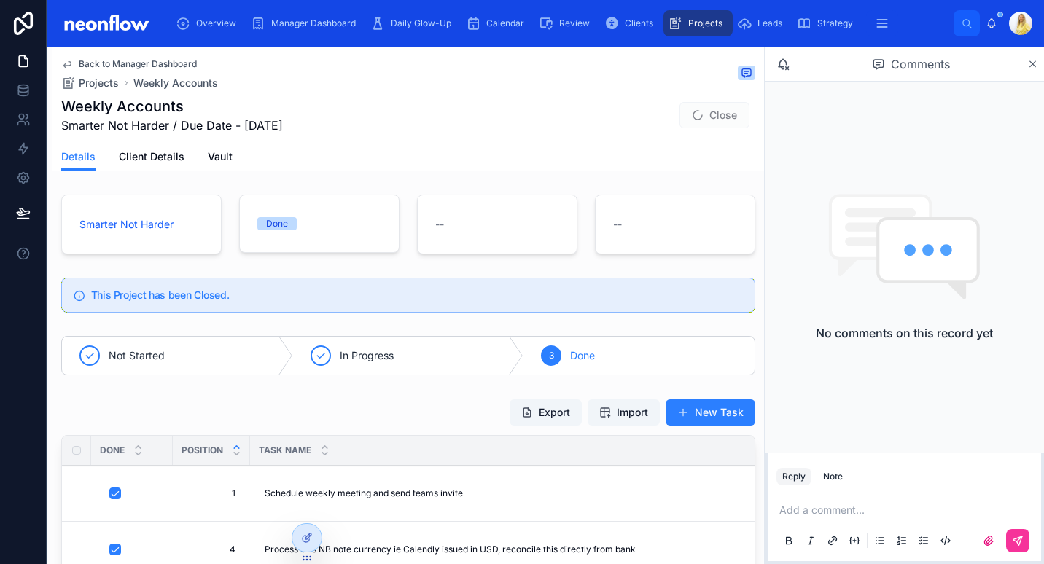
type input "**********"
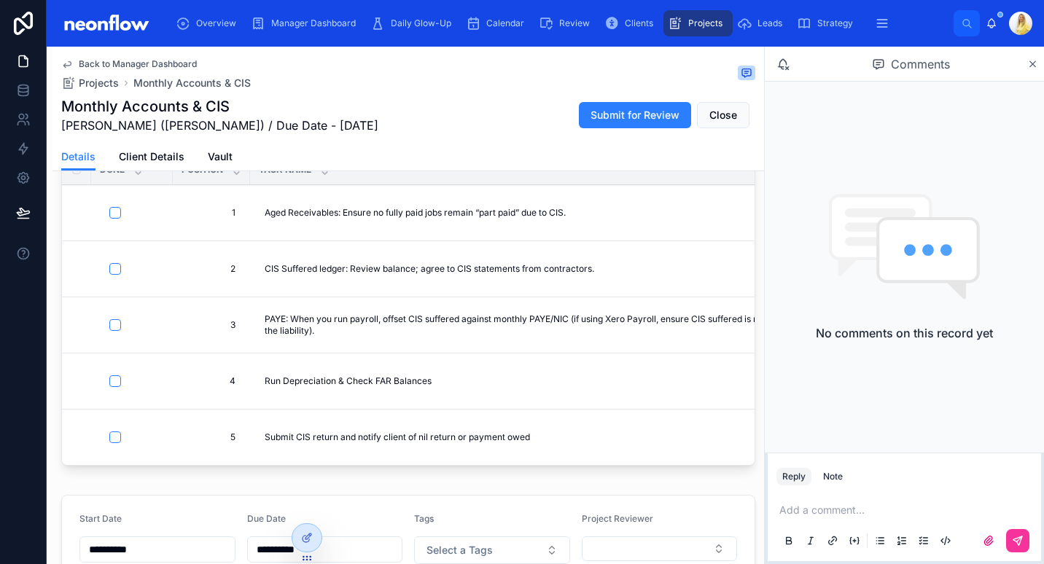
scroll to position [223, 0]
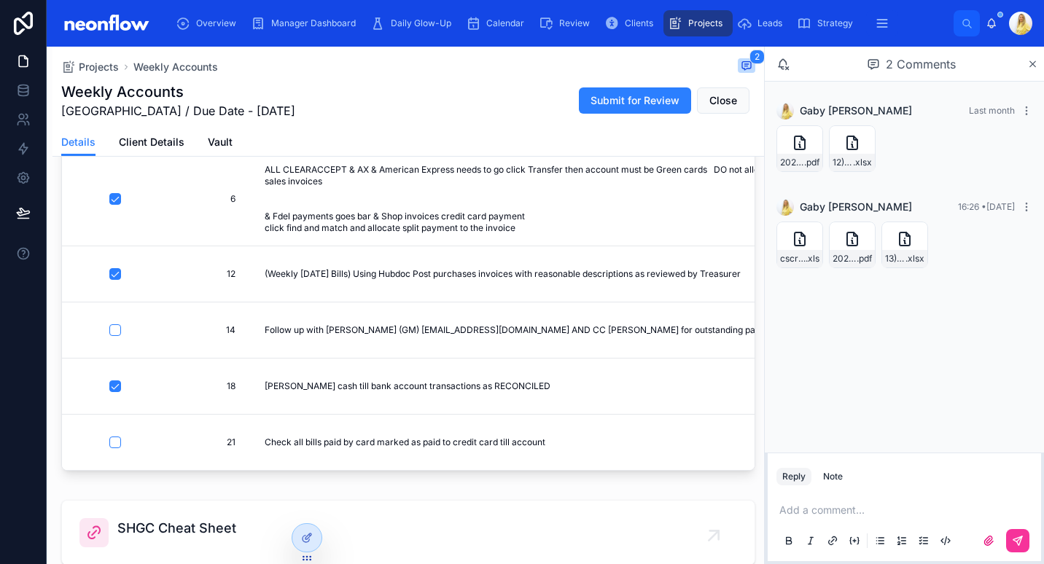
scroll to position [316, 0]
click at [789, 173] on div "Gaby Nivison Last month 202509291250 .pdf 12)-22-9-25-to-28-9-25-Weekly-reporti…" at bounding box center [903, 139] width 273 height 93
click at [791, 164] on span "202509291250" at bounding box center [792, 163] width 24 height 12
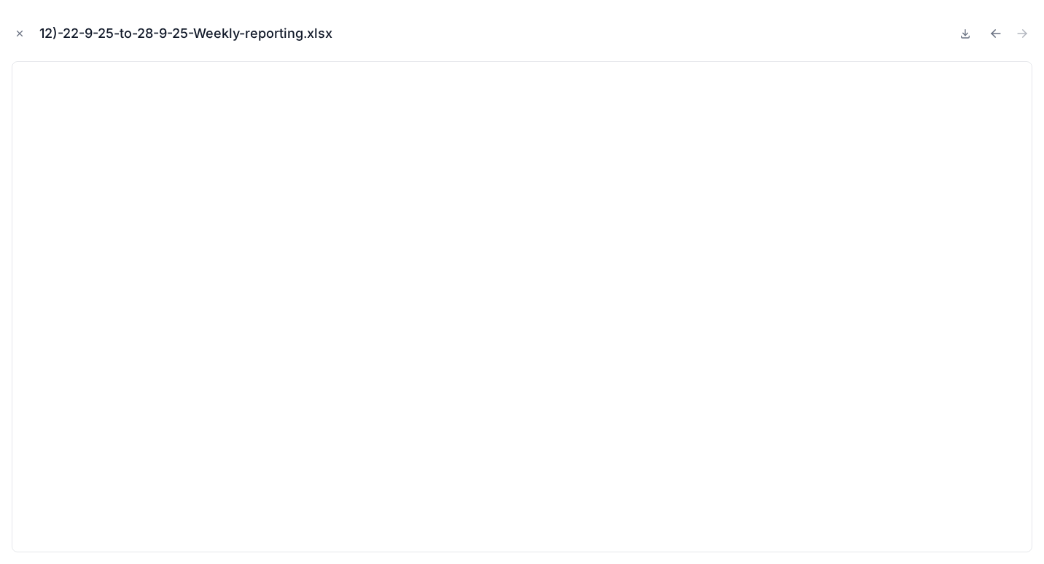
click at [23, 34] on icon "Close modal" at bounding box center [20, 33] width 10 height 10
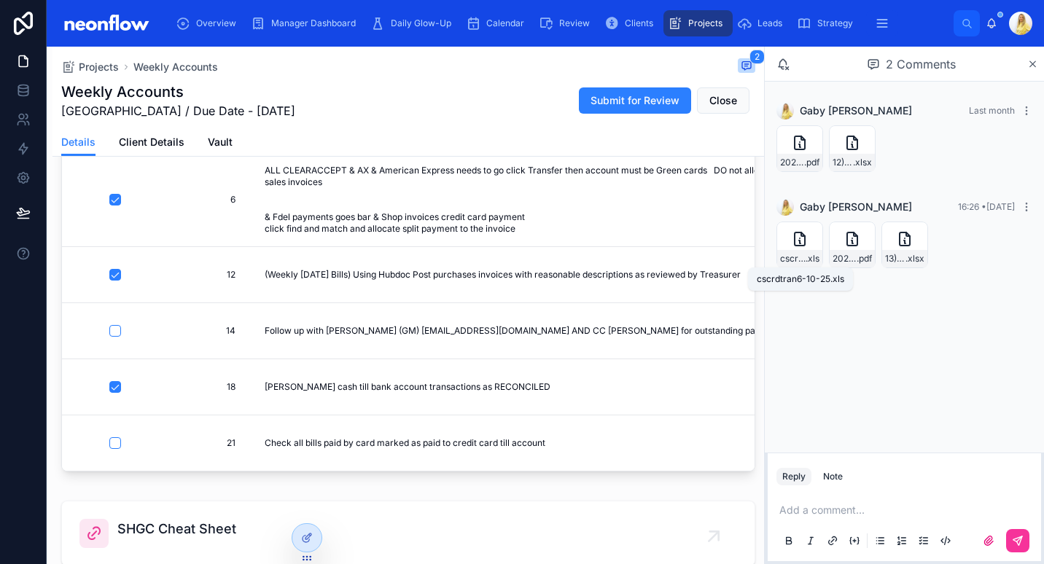
click at [792, 263] on span "cscrdtran6-10-25" at bounding box center [793, 259] width 26 height 12
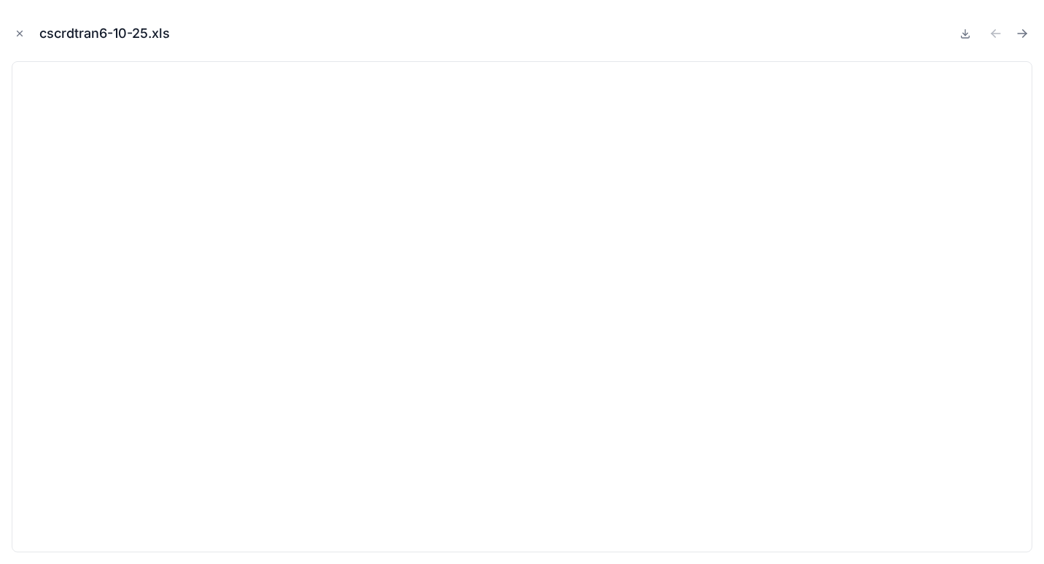
click at [20, 34] on icon "Close modal" at bounding box center [19, 33] width 5 height 5
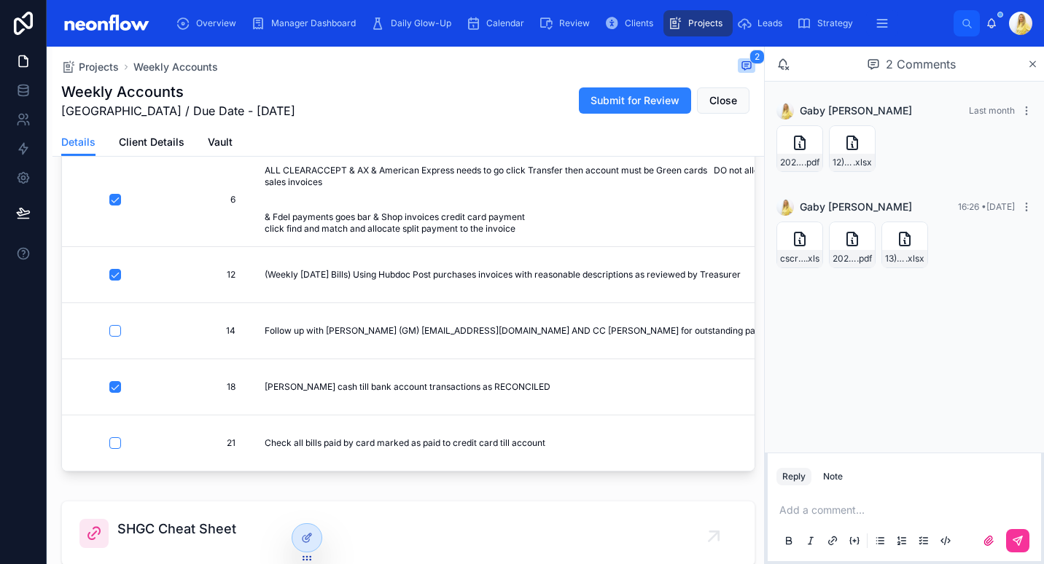
click at [378, 485] on div "Stinchcombe Hill Golf Club In Progress -- -- Not Started 2 In Progress 3 Done E…" at bounding box center [407, 392] width 711 height 1066
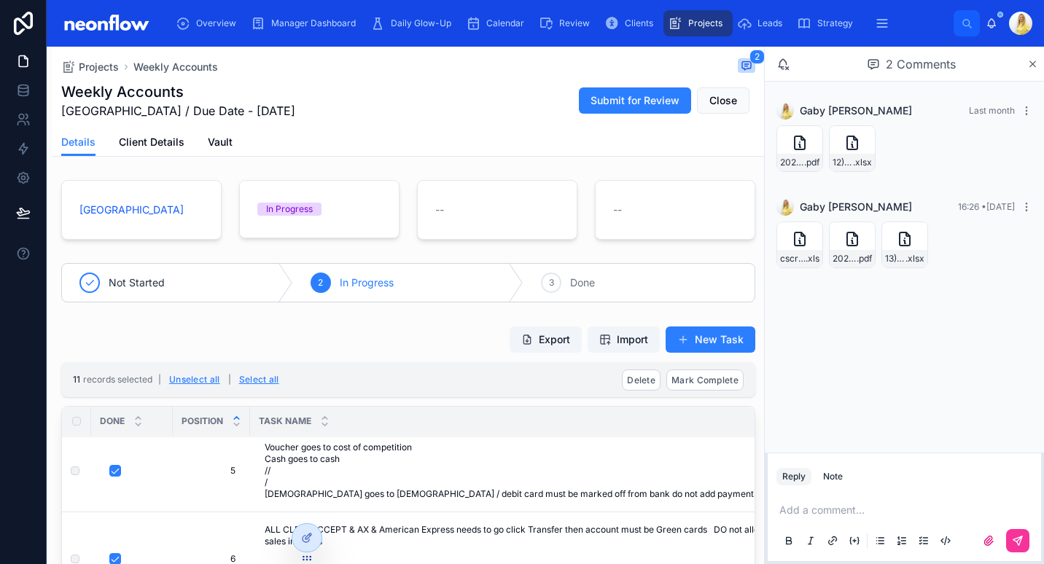
click at [265, 379] on button "Select all" at bounding box center [259, 379] width 50 height 23
click at [701, 382] on span "Mark Complete" at bounding box center [704, 380] width 67 height 11
click at [768, 351] on icon at bounding box center [765, 352] width 7 height 5
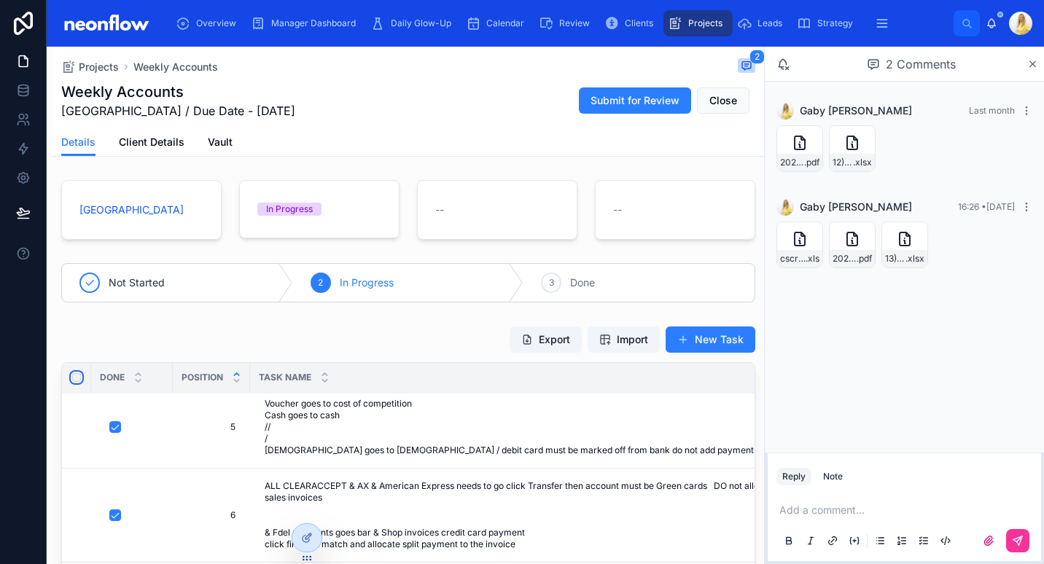
type input "**********"
click at [722, 104] on span "Close" at bounding box center [723, 100] width 28 height 15
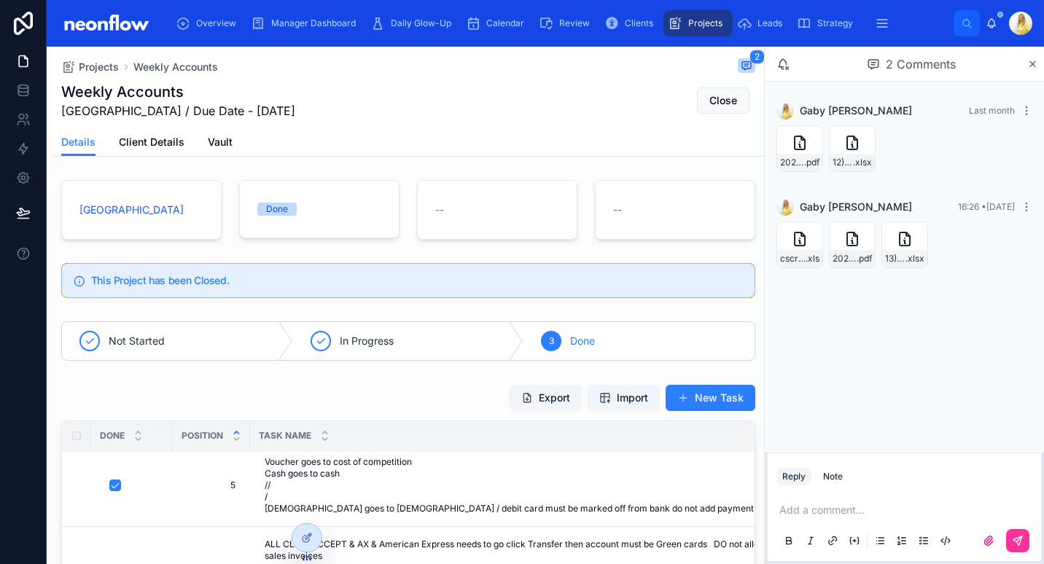
click at [183, 216] on span "Stinchcombe Hill Golf Club" at bounding box center [131, 210] width 104 height 15
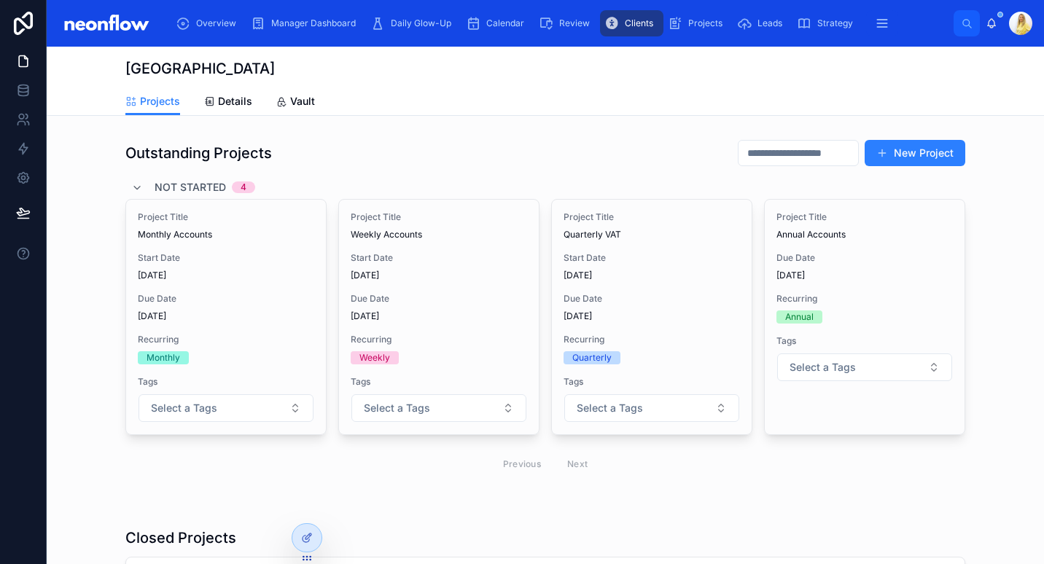
click at [487, 343] on span "Recurring" at bounding box center [439, 340] width 176 height 12
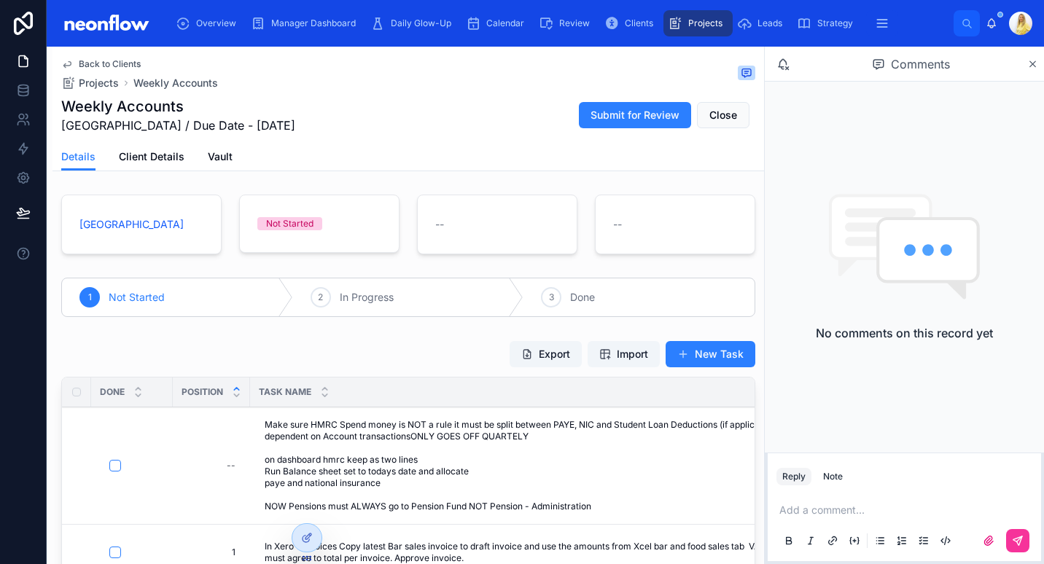
click at [990, 537] on icon at bounding box center [988, 541] width 12 height 12
click at [0, 0] on input "file" at bounding box center [0, 0] width 0 height 0
click at [990, 540] on icon at bounding box center [988, 540] width 9 height 9
click at [0, 0] on input "file" at bounding box center [0, 0] width 0 height 0
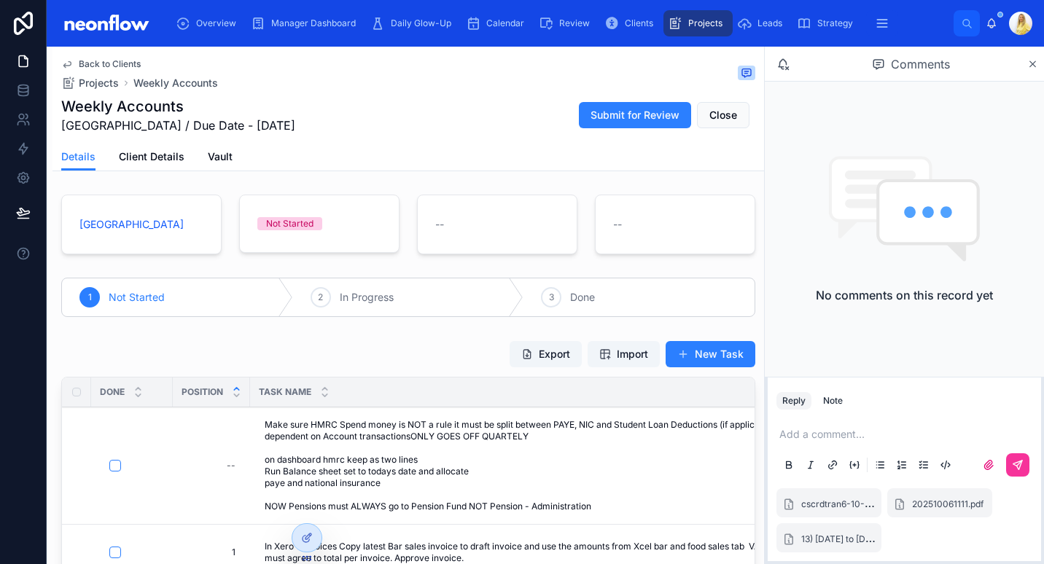
click at [1017, 465] on icon at bounding box center [1019, 463] width 5 height 5
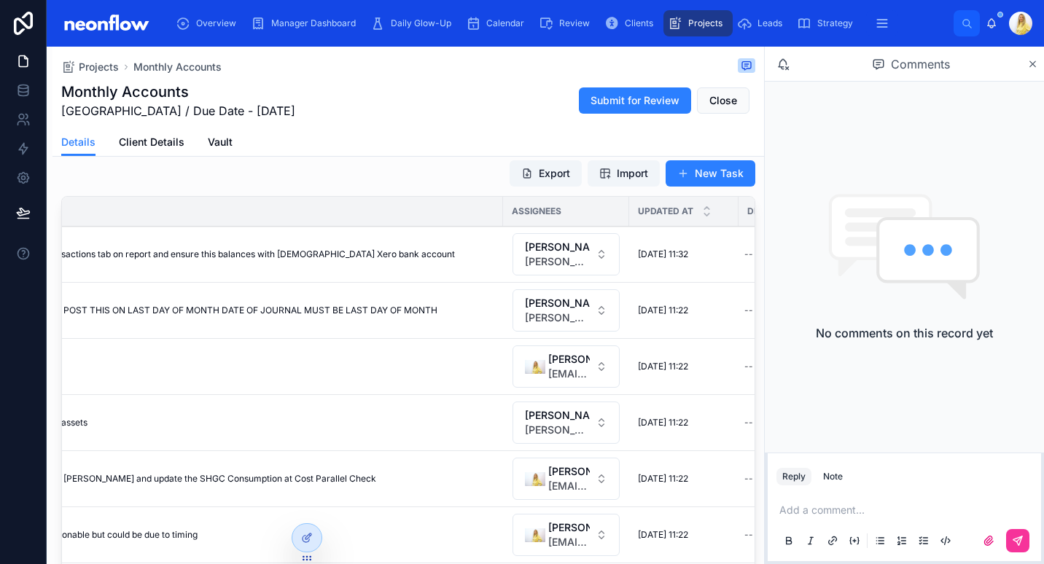
scroll to position [0, 350]
click at [558, 386] on button "Gaby Nivison gaby@neonaccounting.com" at bounding box center [565, 366] width 107 height 42
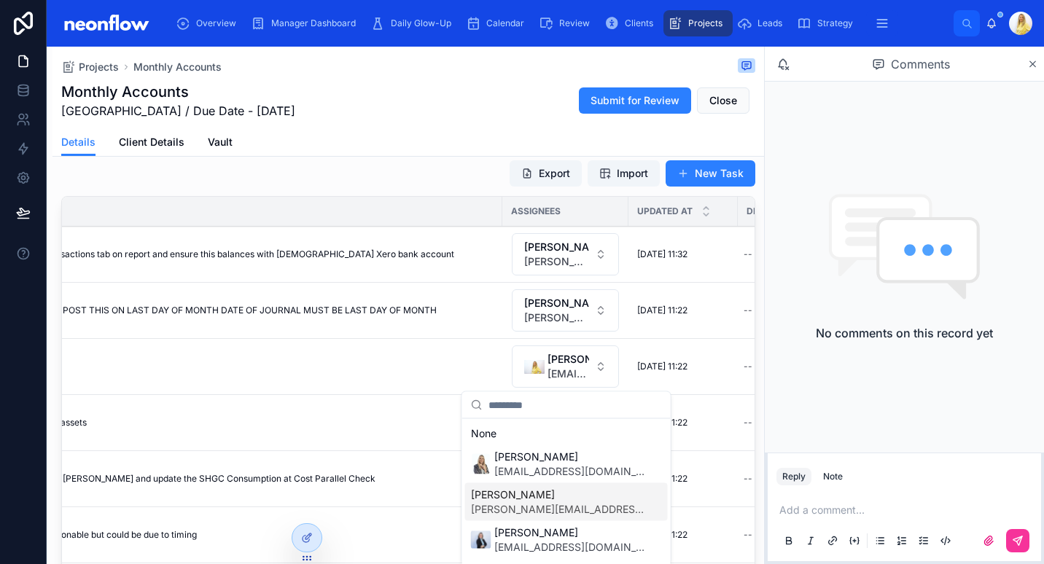
click at [550, 501] on span "Kyle Nivison" at bounding box center [557, 495] width 173 height 15
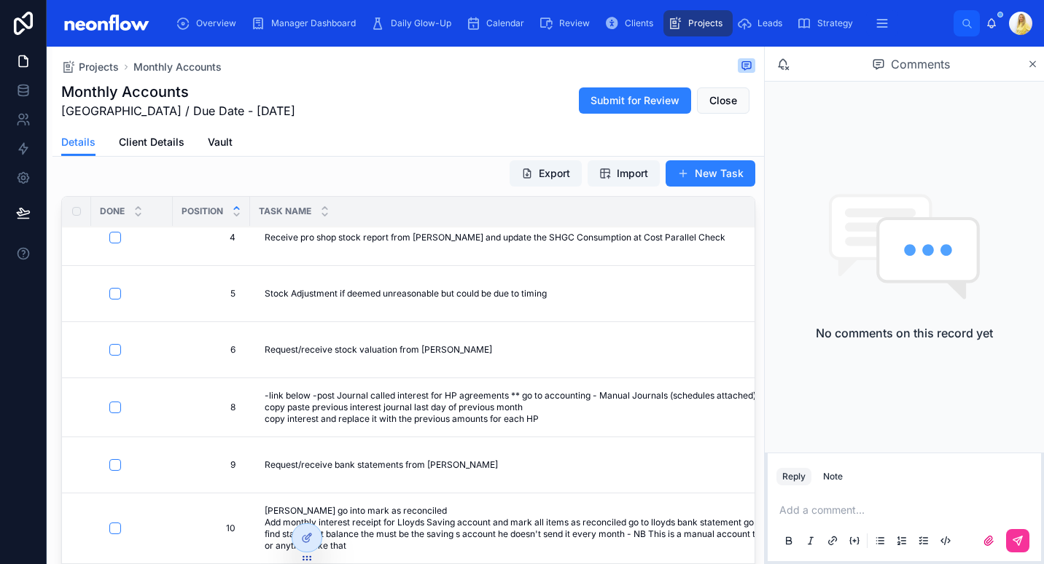
scroll to position [375, 0]
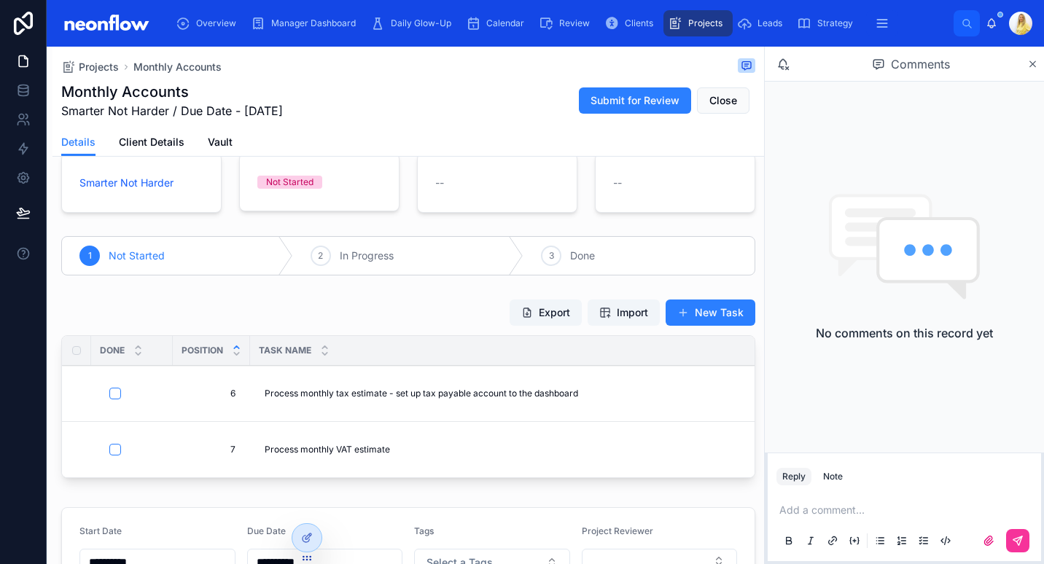
scroll to position [83, 0]
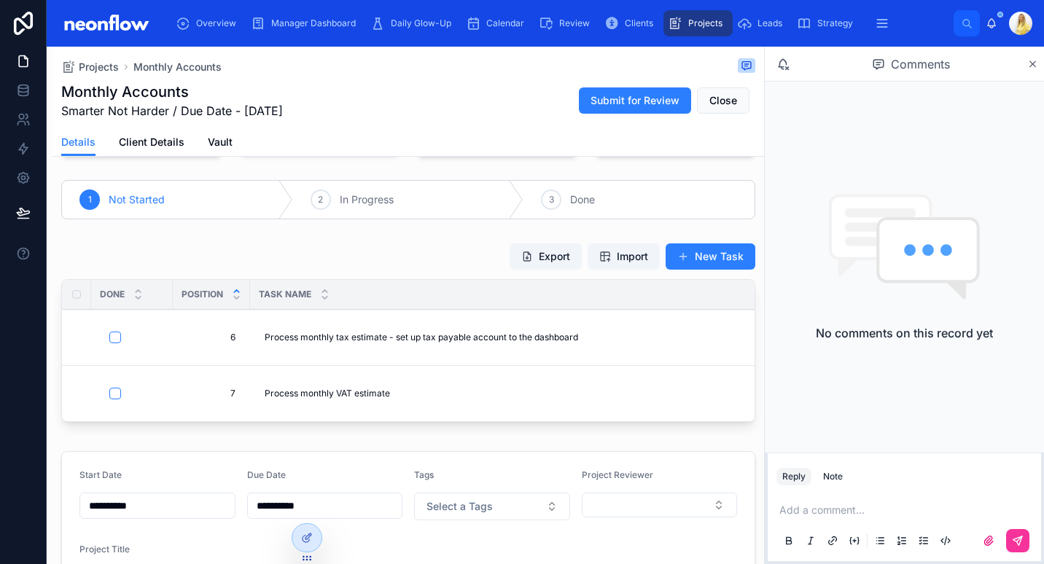
click at [585, 337] on div "Process monthly tax estimate - set up tax payable account to the dashboard Proc…" at bounding box center [545, 337] width 573 height 23
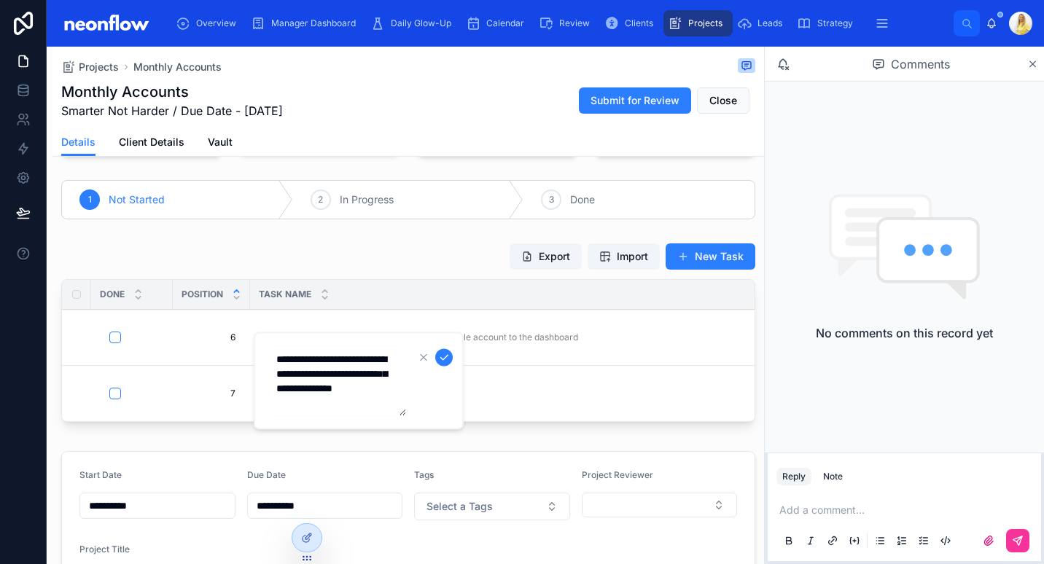
drag, startPoint x: 355, startPoint y: 404, endPoint x: 251, endPoint y: 342, distance: 121.6
click at [251, 342] on div "**********" at bounding box center [545, 282] width 997 height 564
click at [274, 354] on textarea "**********" at bounding box center [336, 381] width 138 height 70
type textarea "**********"
click at [440, 266] on div "Export Import New Task" at bounding box center [408, 257] width 694 height 28
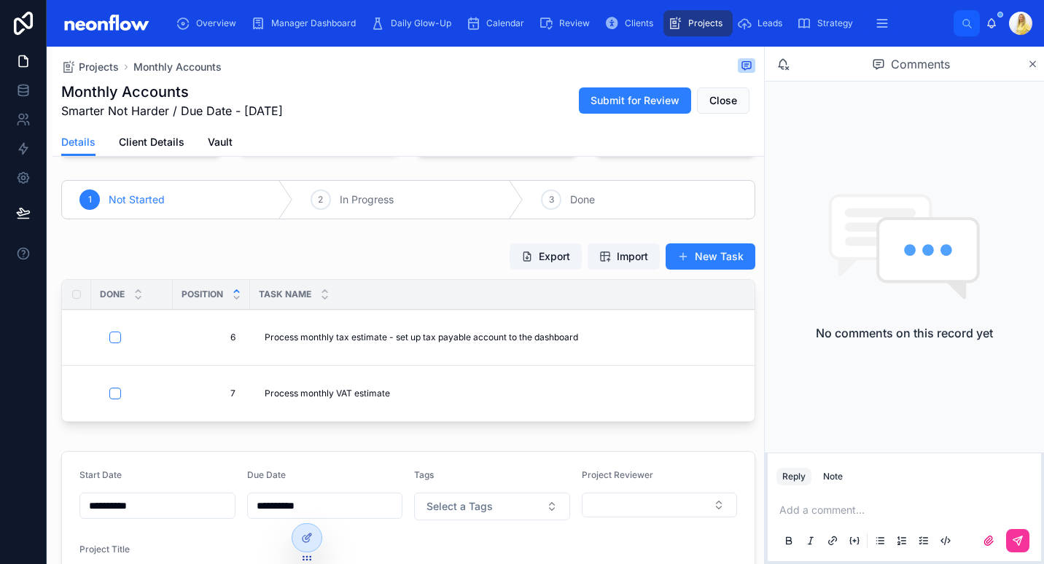
click at [449, 340] on span "Process monthly tax estimate - set up tax payable account to the dashboard" at bounding box center [421, 338] width 313 height 12
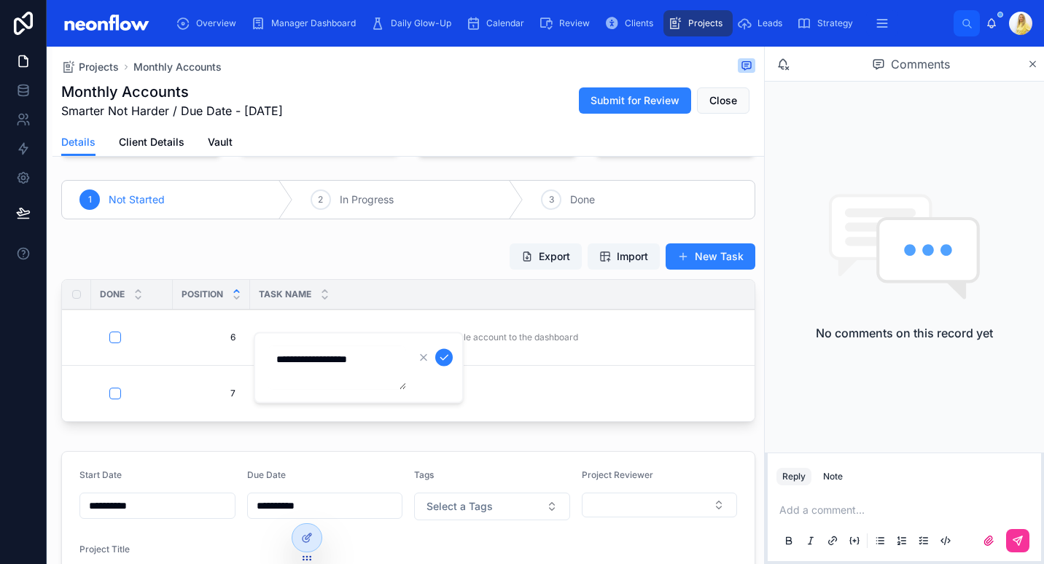
click at [448, 357] on icon "submit" at bounding box center [444, 358] width 12 height 12
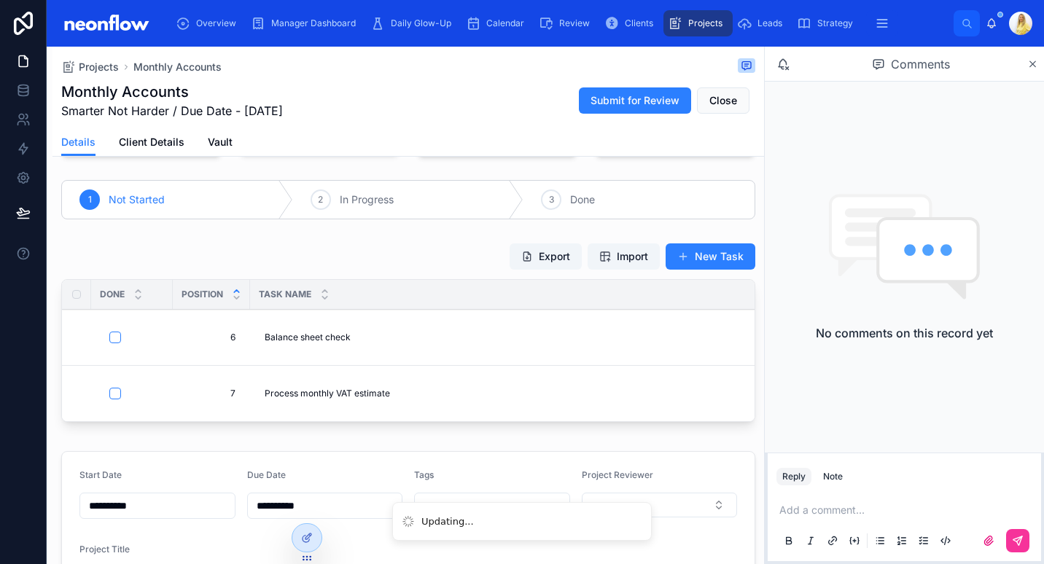
click at [230, 345] on div "6 6" at bounding box center [211, 337] width 60 height 23
click at [225, 337] on span "6" at bounding box center [211, 338] width 48 height 12
type input "*"
click at [367, 359] on icon "submit" at bounding box center [366, 358] width 12 height 12
click at [0, 0] on span "Delete" at bounding box center [0, 0] width 0 height 0
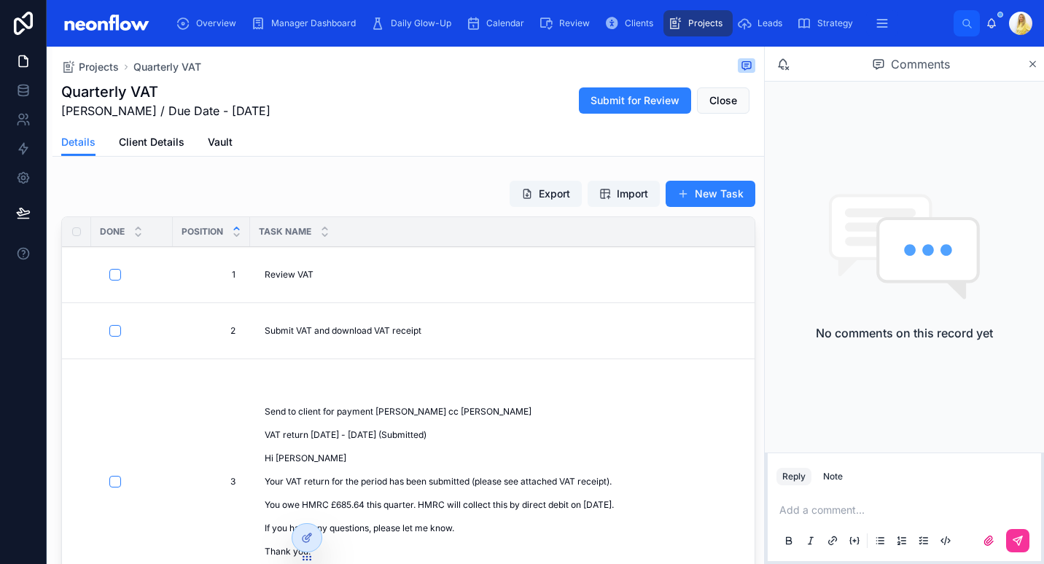
scroll to position [208, 0]
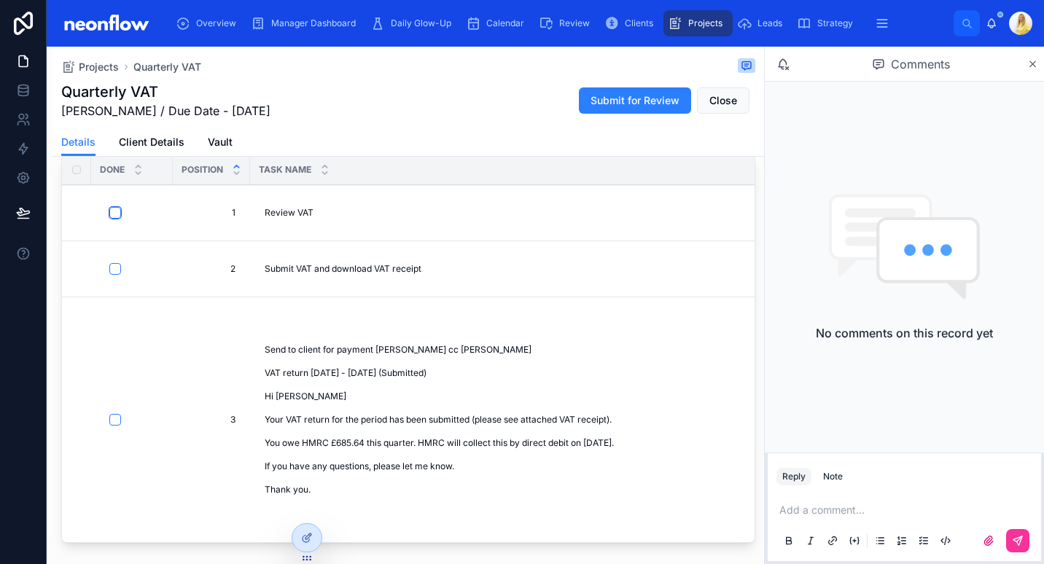
click at [119, 214] on button "button" at bounding box center [115, 213] width 12 height 12
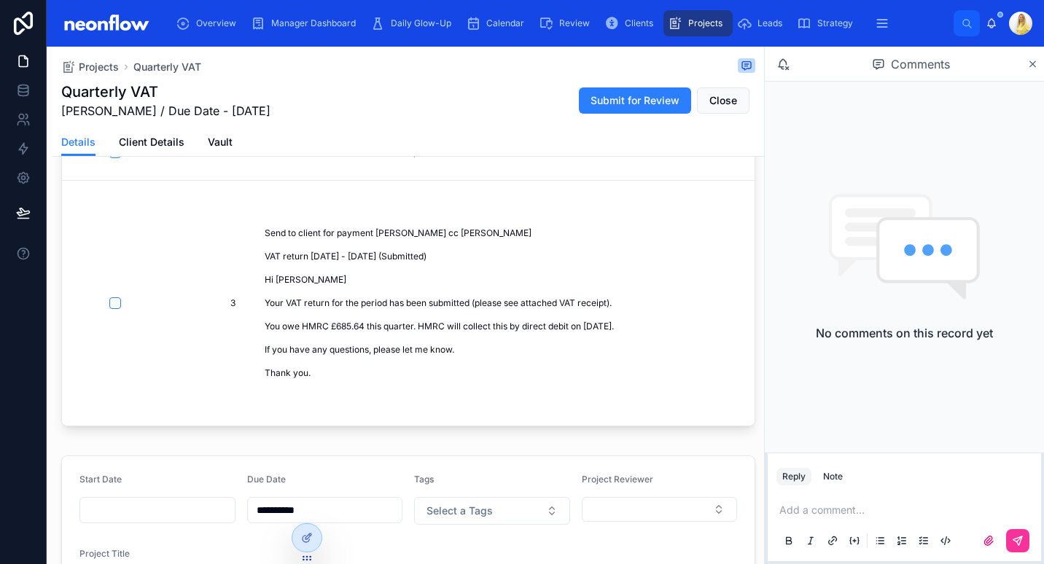
scroll to position [327, 0]
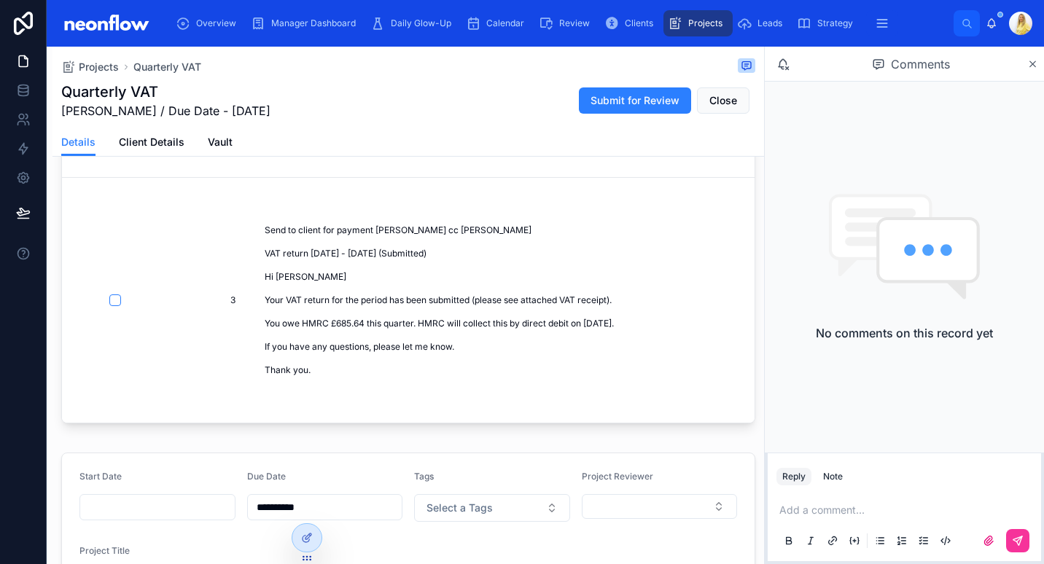
click at [339, 316] on span "Send to client for payment [PERSON_NAME] cc [PERSON_NAME] VAT return [DATE] - […" at bounding box center [551, 300] width 573 height 152
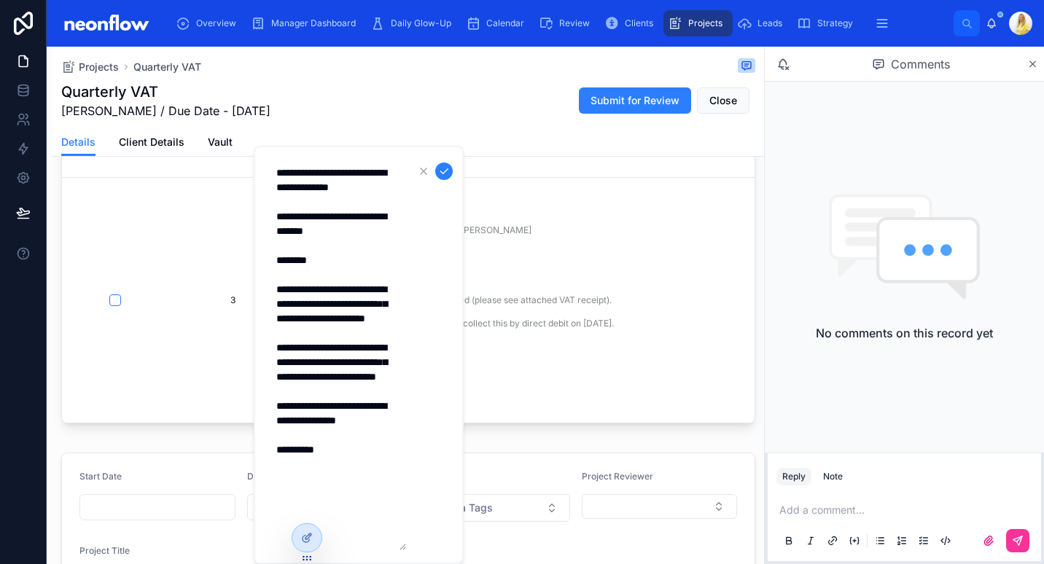
click at [337, 231] on textarea "**********" at bounding box center [336, 355] width 138 height 391
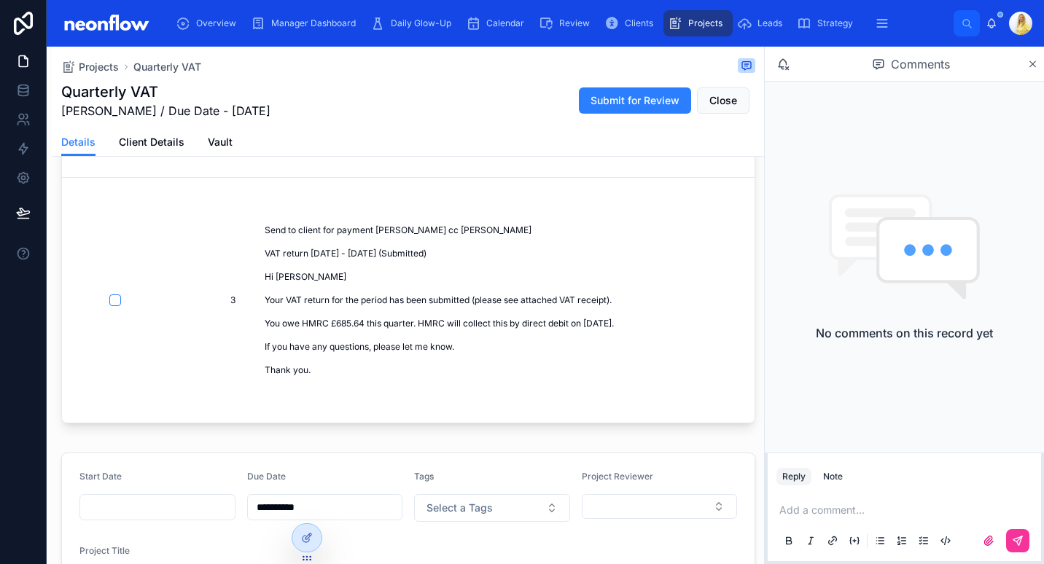
type input "**********"
click at [342, 247] on span "Send to client for payment Peter cc Michelle VAT return Apr - Jul 2025 (Submitt…" at bounding box center [551, 300] width 573 height 152
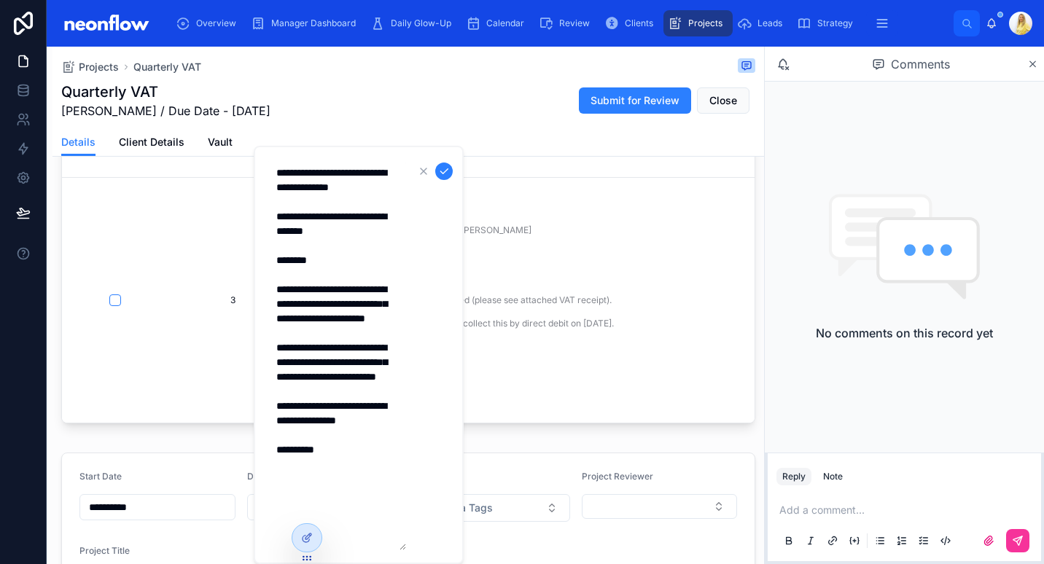
click at [350, 229] on textarea "**********" at bounding box center [336, 355] width 138 height 391
click at [336, 236] on textarea "**********" at bounding box center [336, 355] width 138 height 391
drag, startPoint x: 362, startPoint y: 377, endPoint x: 394, endPoint y: 376, distance: 31.3
click at [394, 376] on textarea "**********" at bounding box center [336, 355] width 138 height 391
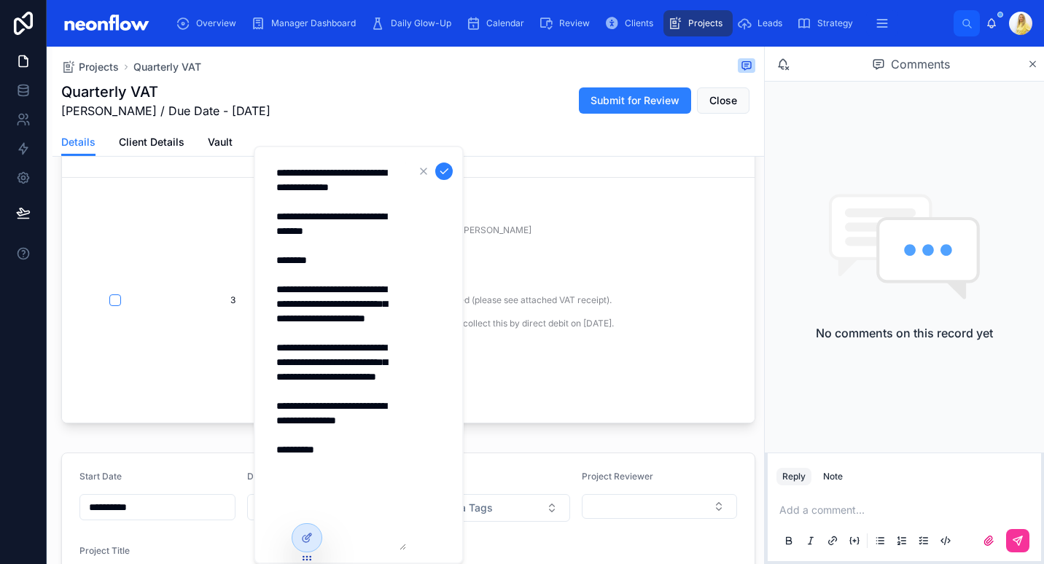
paste textarea "**"
click at [358, 419] on textarea "**********" at bounding box center [336, 355] width 138 height 391
type textarea "**********"
click at [444, 172] on icon "submit" at bounding box center [443, 171] width 7 height 5
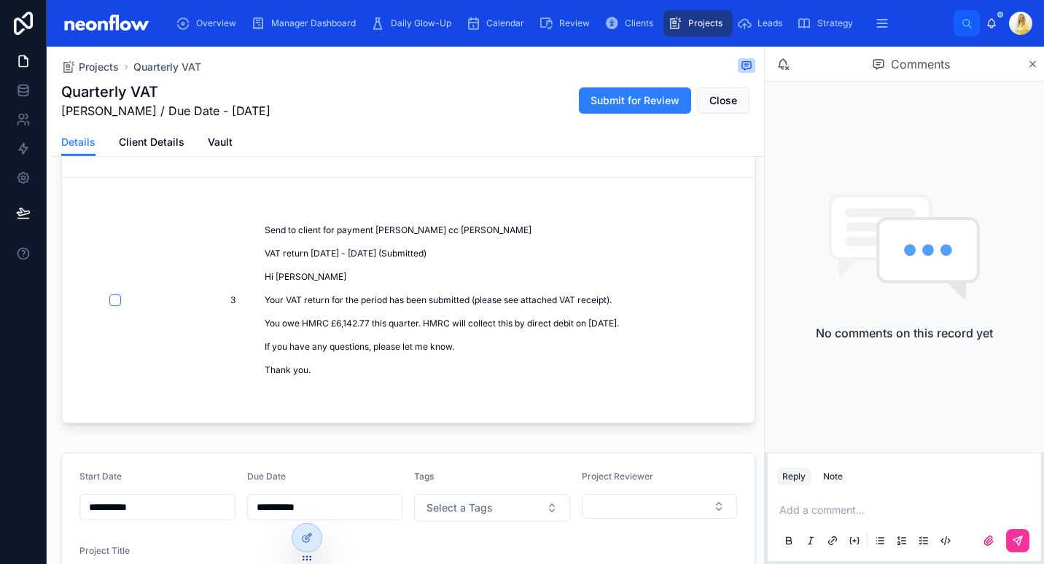
click at [378, 339] on span "Send to client for payment Peter cc Michelle VAT return Jul - Sep 2025 (Submitt…" at bounding box center [551, 300] width 573 height 152
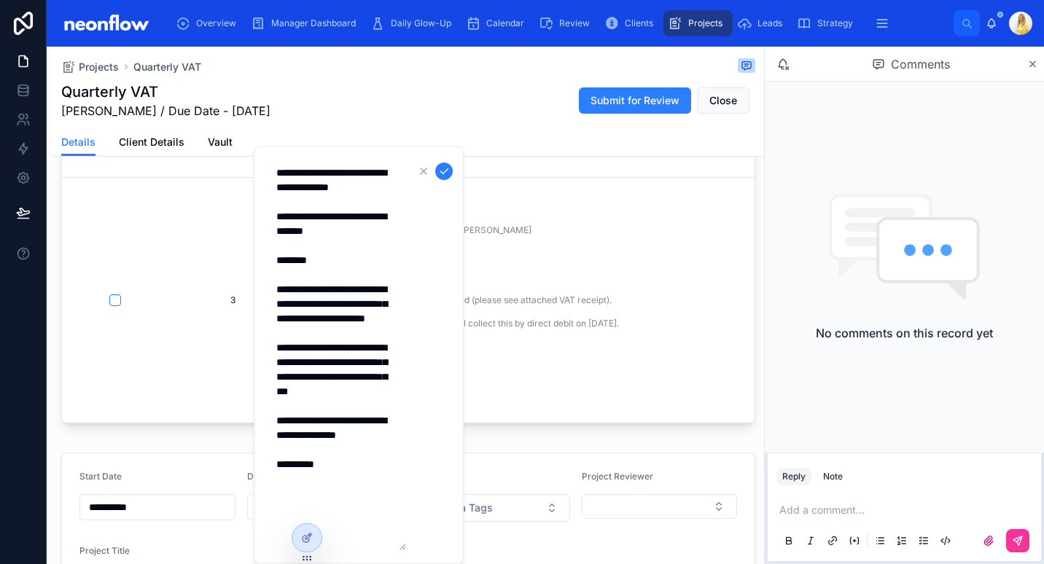
click at [357, 418] on textarea "**********" at bounding box center [336, 355] width 138 height 391
type textarea "**********"
click at [448, 167] on icon "submit" at bounding box center [444, 171] width 12 height 12
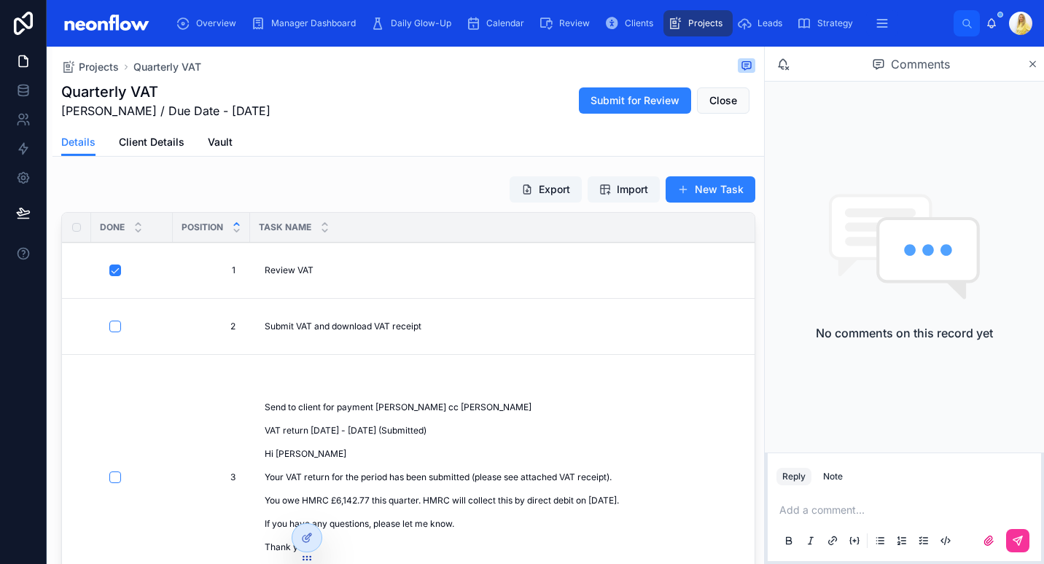
scroll to position [166, 0]
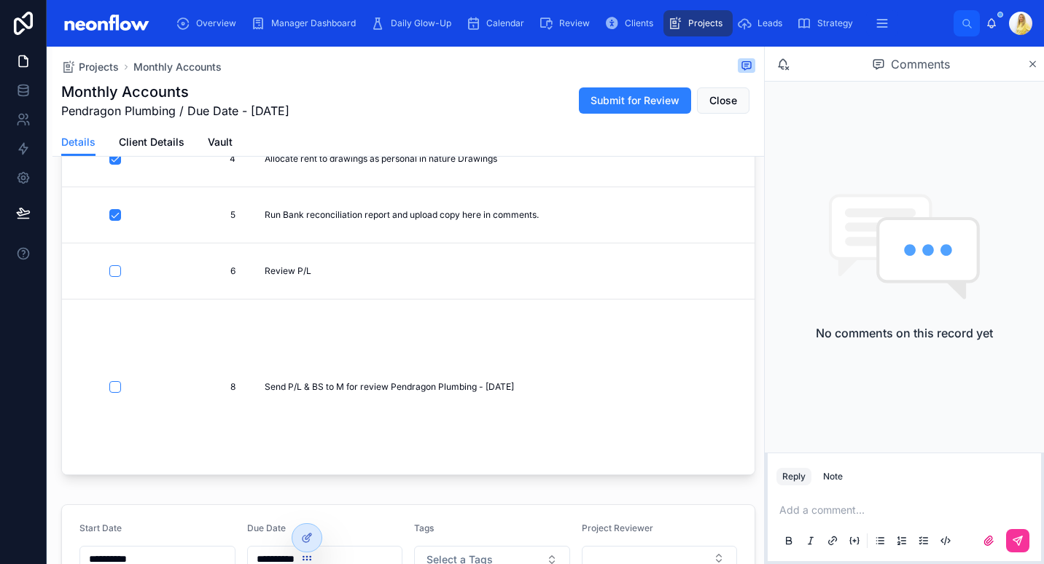
scroll to position [331, 0]
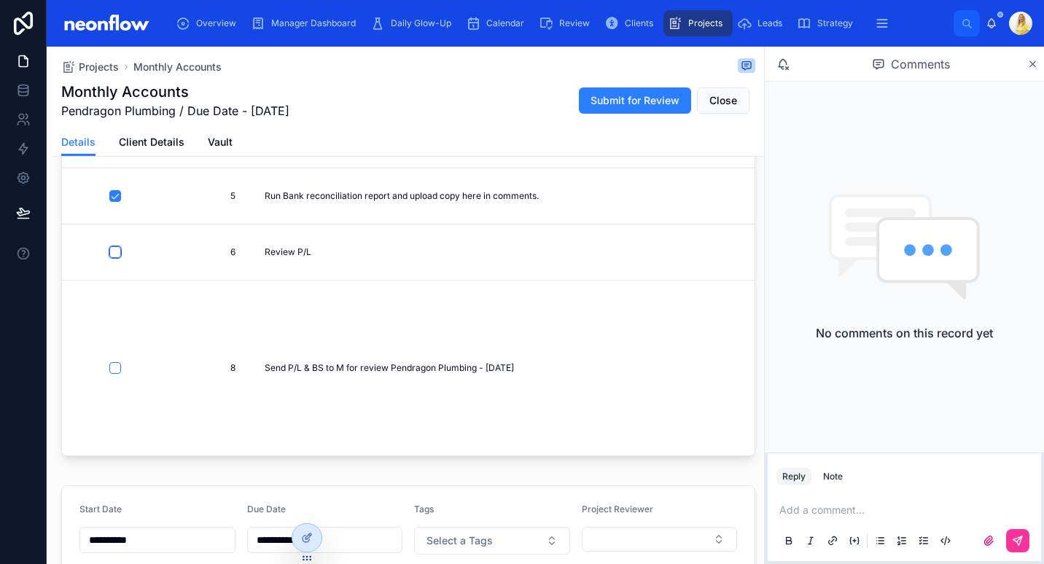
click at [110, 246] on button "button" at bounding box center [115, 252] width 12 height 12
click at [113, 362] on button "button" at bounding box center [115, 368] width 12 height 12
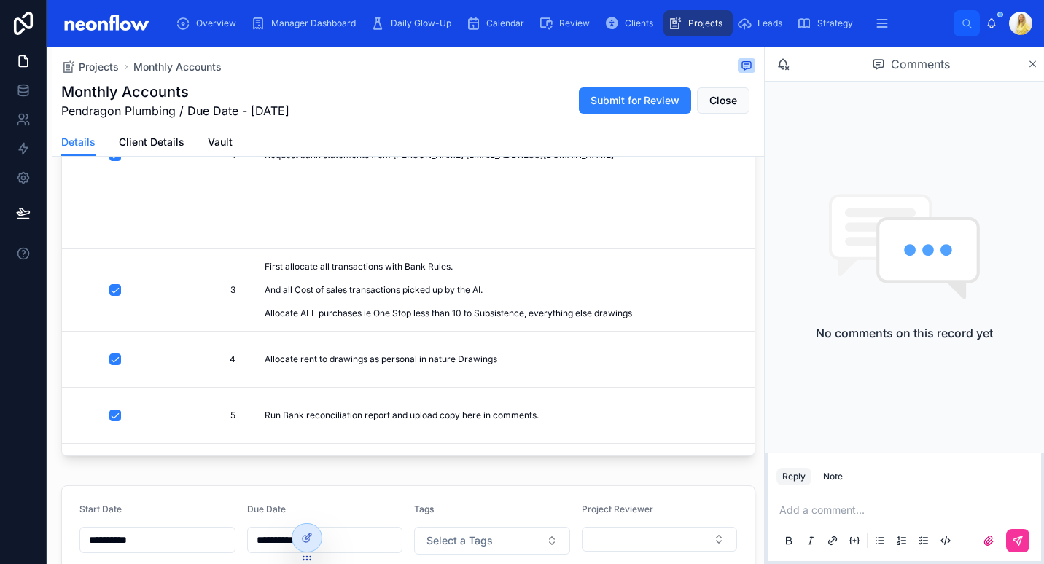
scroll to position [0, 0]
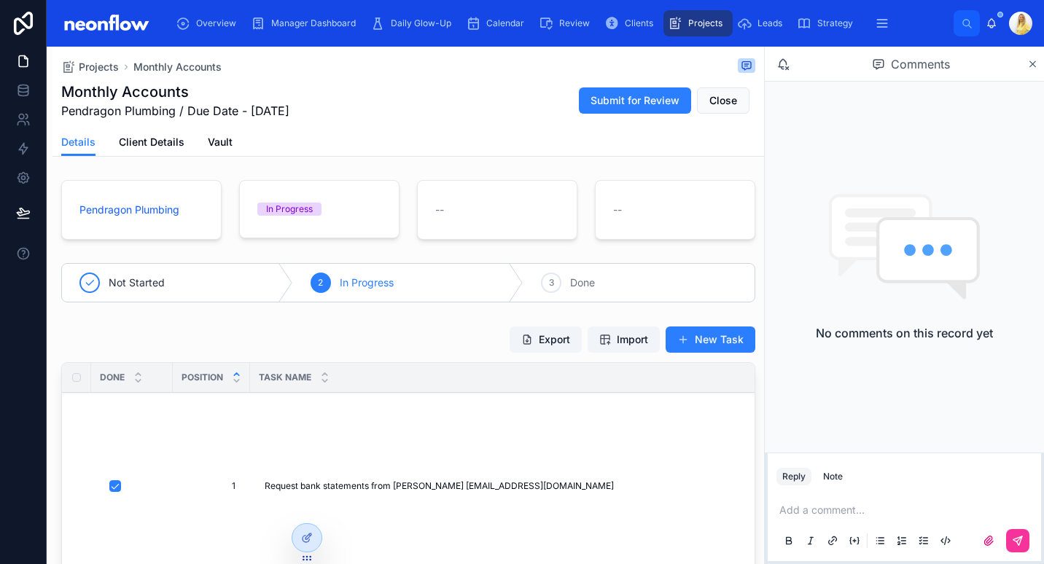
click at [718, 99] on span "Close" at bounding box center [723, 100] width 28 height 15
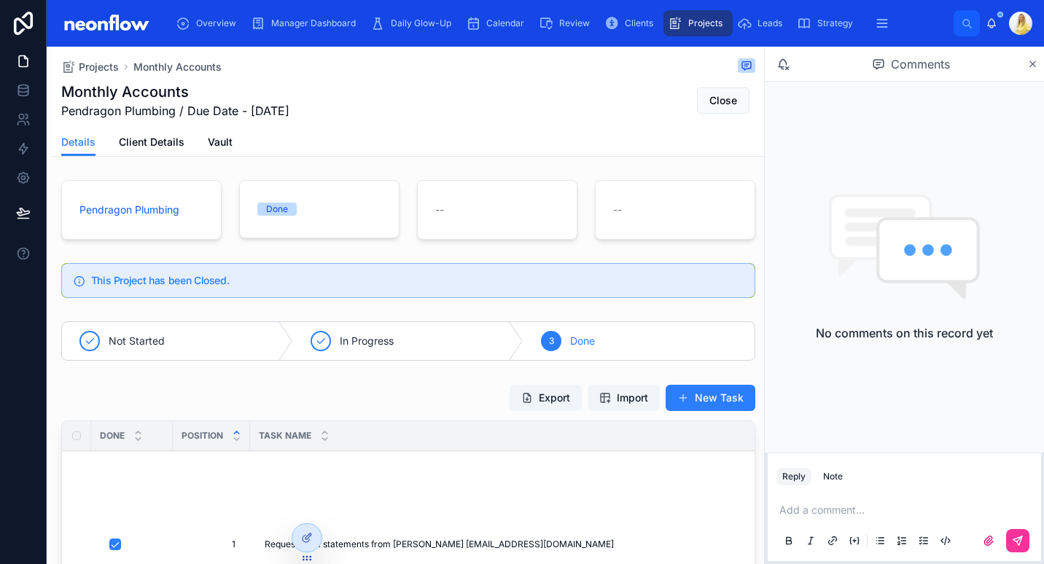
click at [144, 212] on span "Pendragon Plumbing" at bounding box center [129, 210] width 100 height 15
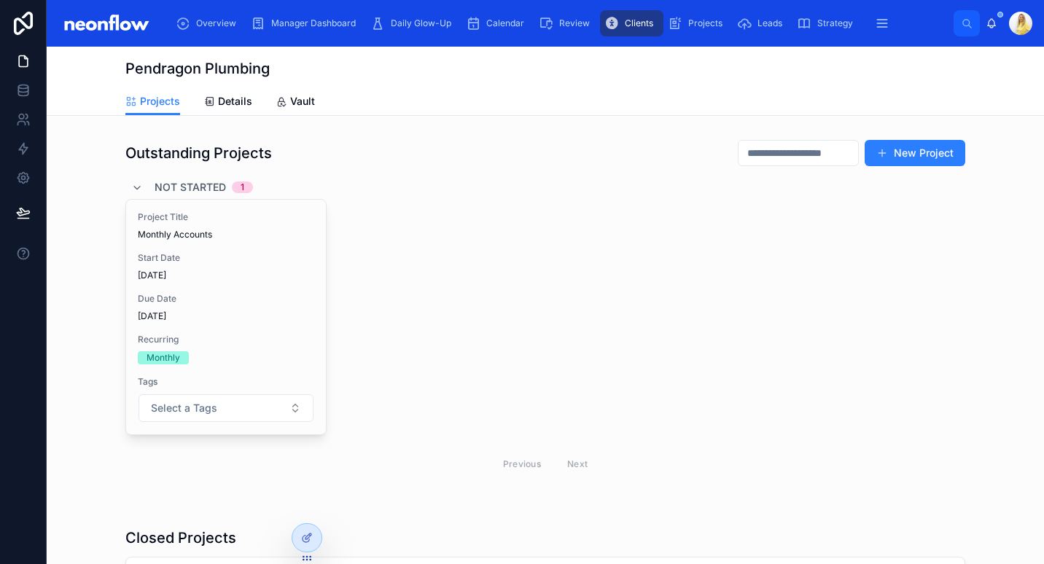
click at [233, 284] on div "Project Title Monthly Accounts Start Date [DATE] Due Date [DATE] Recurring Mont…" at bounding box center [226, 317] width 200 height 235
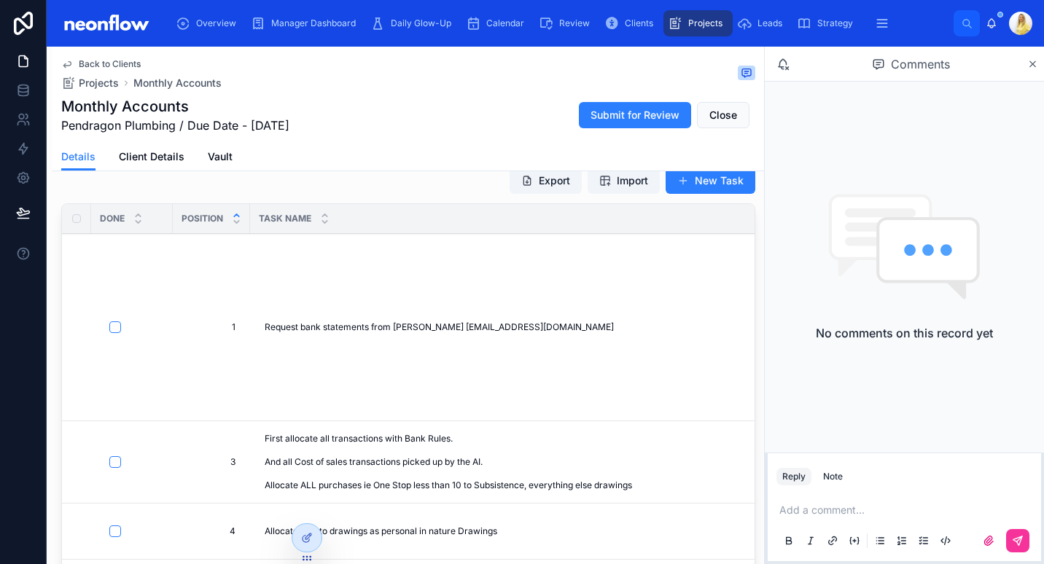
scroll to position [173, 0]
click at [475, 329] on span "Request bank statements from [PERSON_NAME] [EMAIL_ADDRESS][DOMAIN_NAME]" at bounding box center [439, 328] width 349 height 12
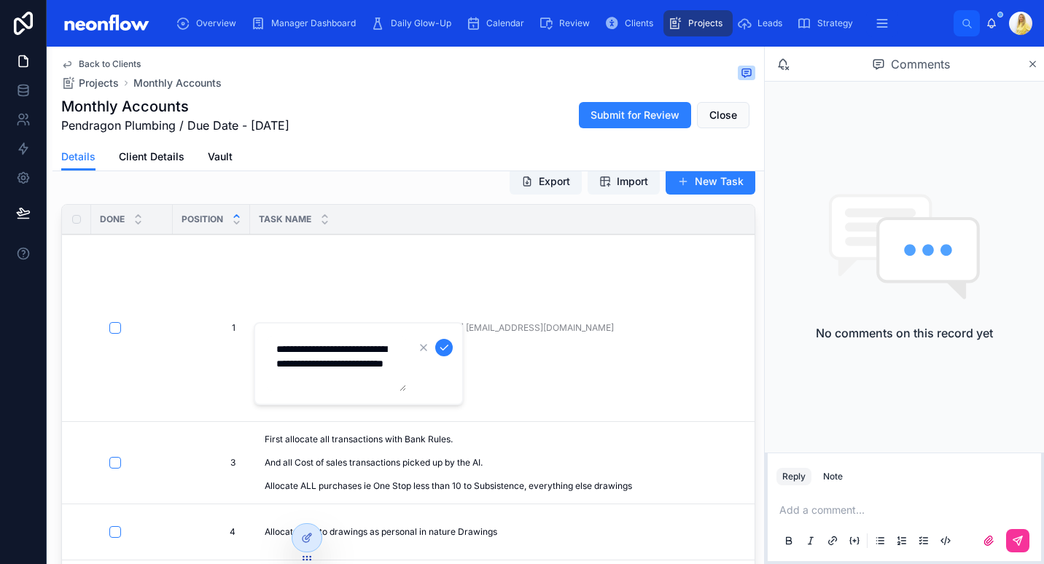
scroll to position [29, 0]
drag, startPoint x: 287, startPoint y: 348, endPoint x: 410, endPoint y: 483, distance: 182.1
click at [410, 483] on div "Overview Manager Dashboard Daily Glow-Up Calendar Review Clients Projects Leads…" at bounding box center [545, 282] width 997 height 564
type textarea "**********"
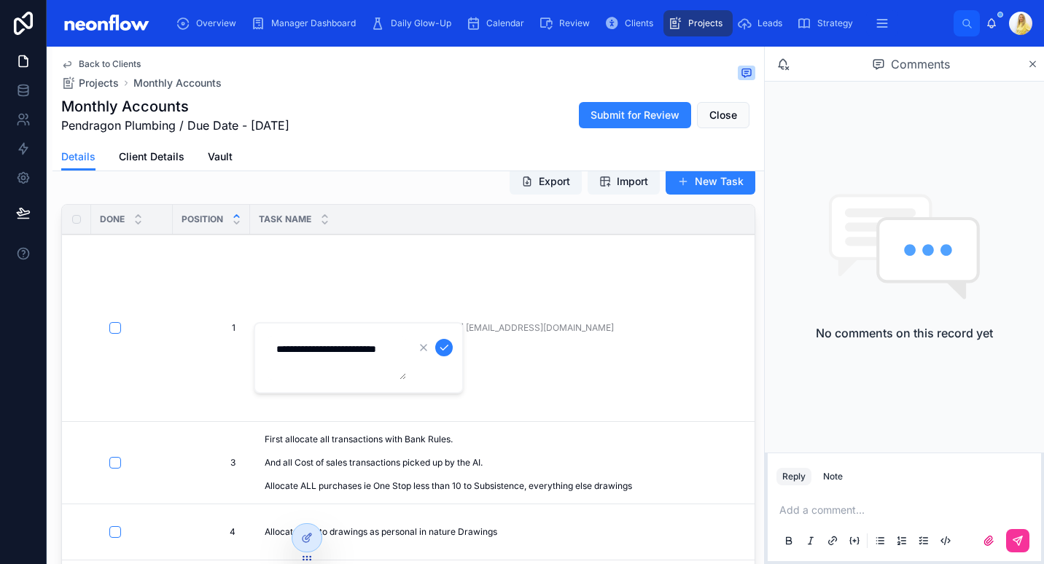
click at [446, 377] on form "**********" at bounding box center [360, 357] width 187 height 45
click at [440, 351] on icon "submit" at bounding box center [444, 348] width 12 height 12
click at [116, 327] on button "button" at bounding box center [115, 328] width 12 height 12
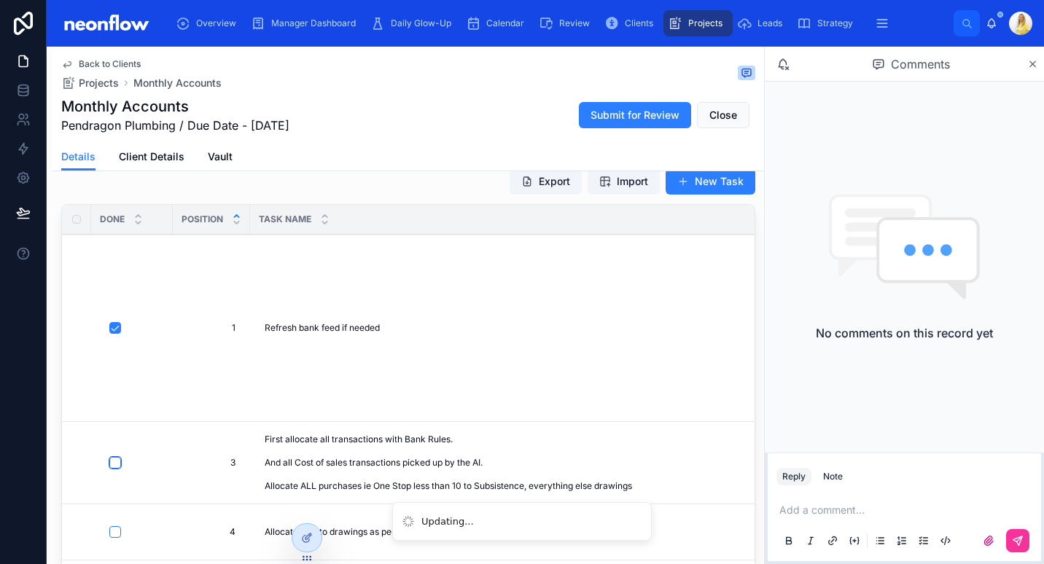
click at [116, 465] on button "button" at bounding box center [115, 463] width 12 height 12
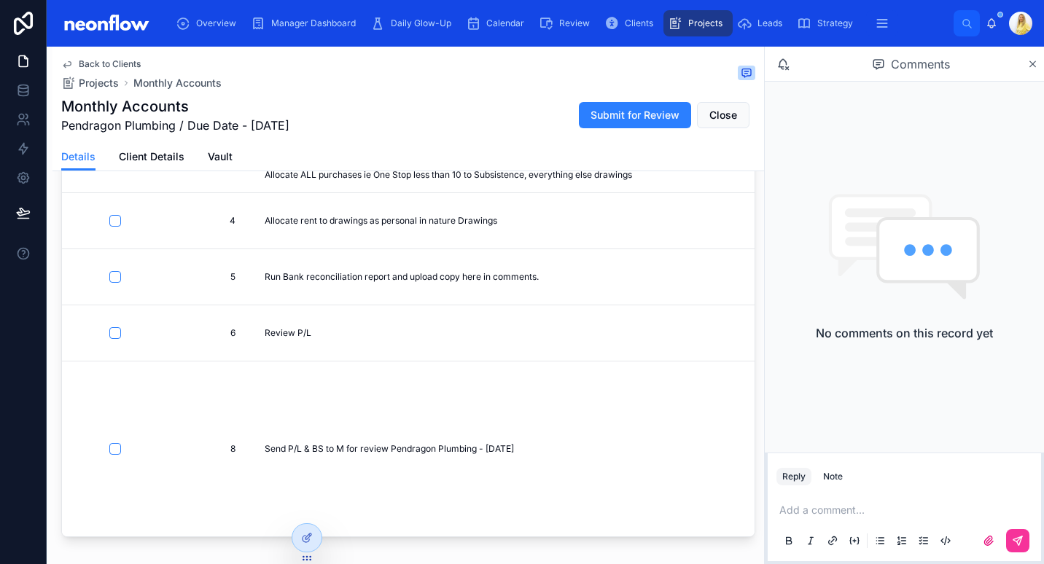
scroll to position [266, 0]
click at [112, 214] on button "button" at bounding box center [115, 220] width 12 height 12
type input "**********"
click at [113, 326] on button "button" at bounding box center [115, 332] width 12 height 12
click at [114, 442] on button "button" at bounding box center [115, 448] width 12 height 12
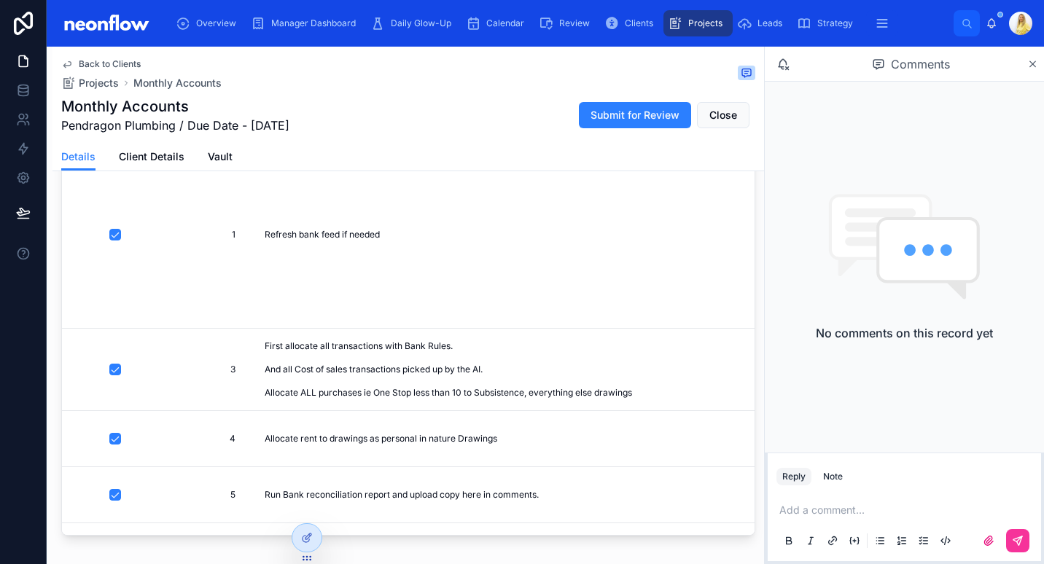
scroll to position [0, 0]
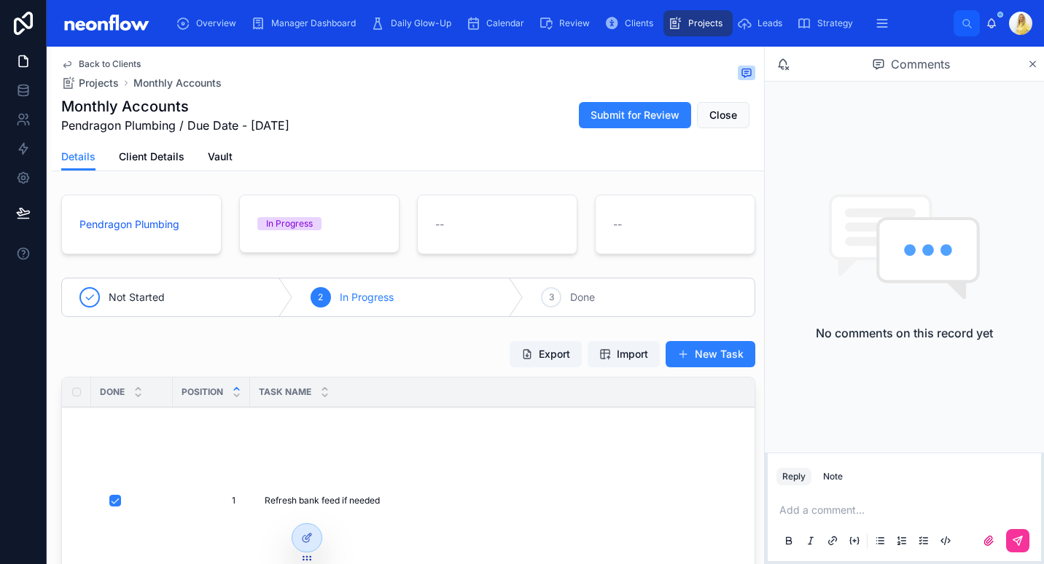
click at [715, 116] on span "Close" at bounding box center [723, 115] width 28 height 15
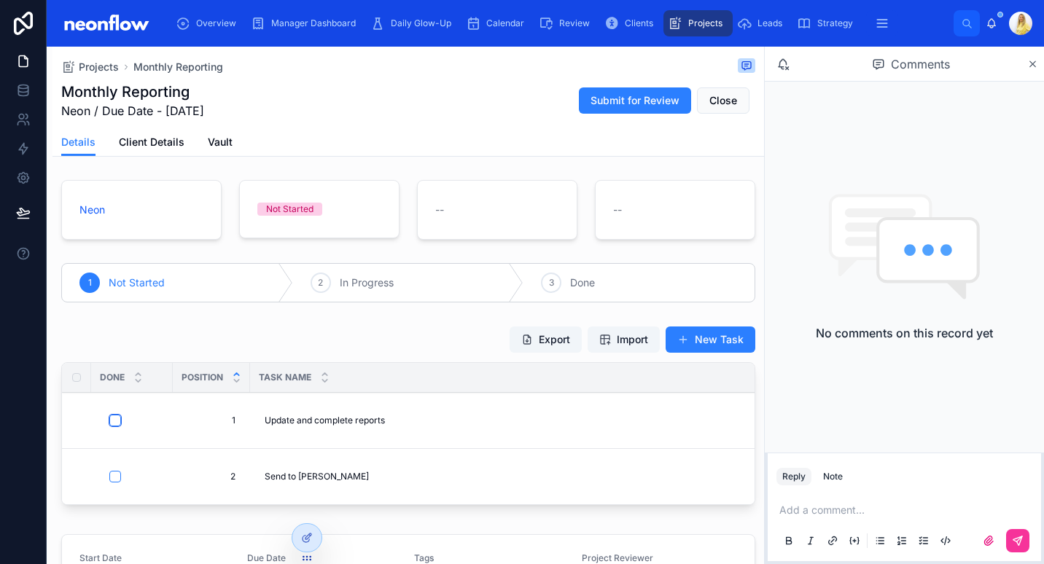
click at [114, 423] on button "button" at bounding box center [115, 421] width 12 height 12
click at [116, 478] on button "button" at bounding box center [115, 477] width 12 height 12
click at [350, 292] on div "2 In Progress" at bounding box center [408, 283] width 231 height 38
type input "**********"
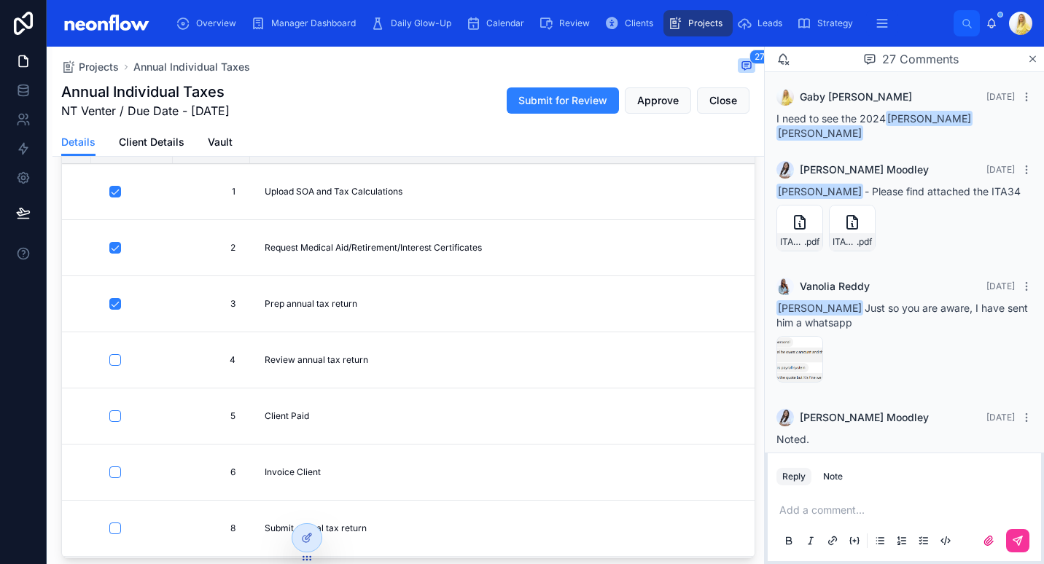
scroll to position [66, 0]
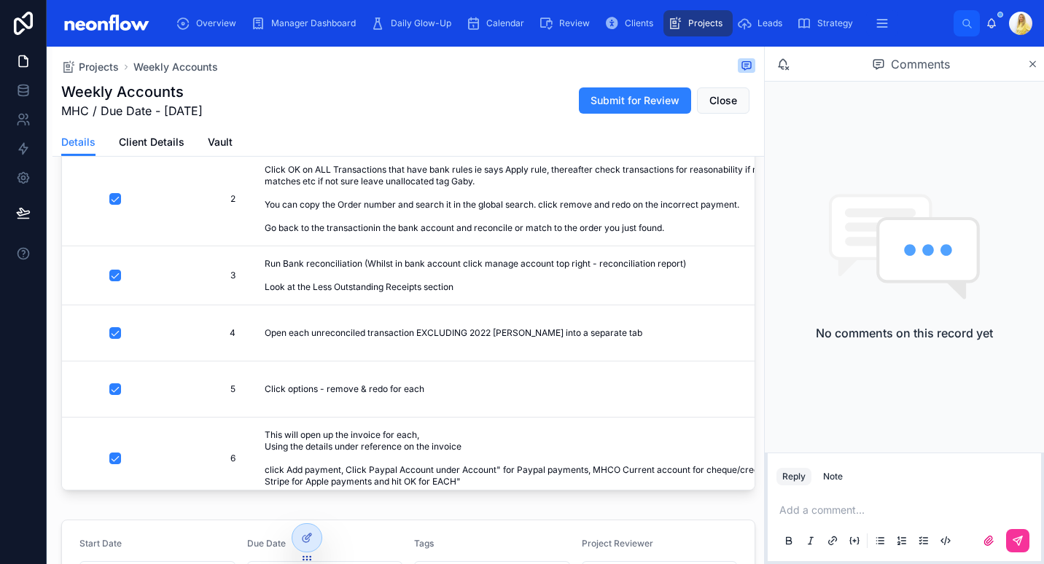
scroll to position [133, 0]
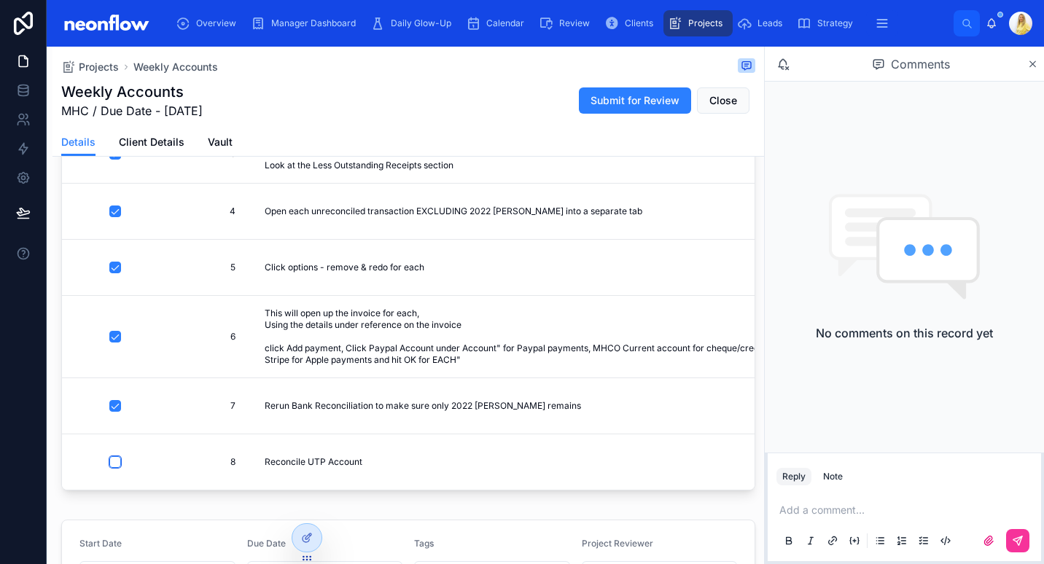
click at [114, 456] on button "button" at bounding box center [115, 462] width 12 height 12
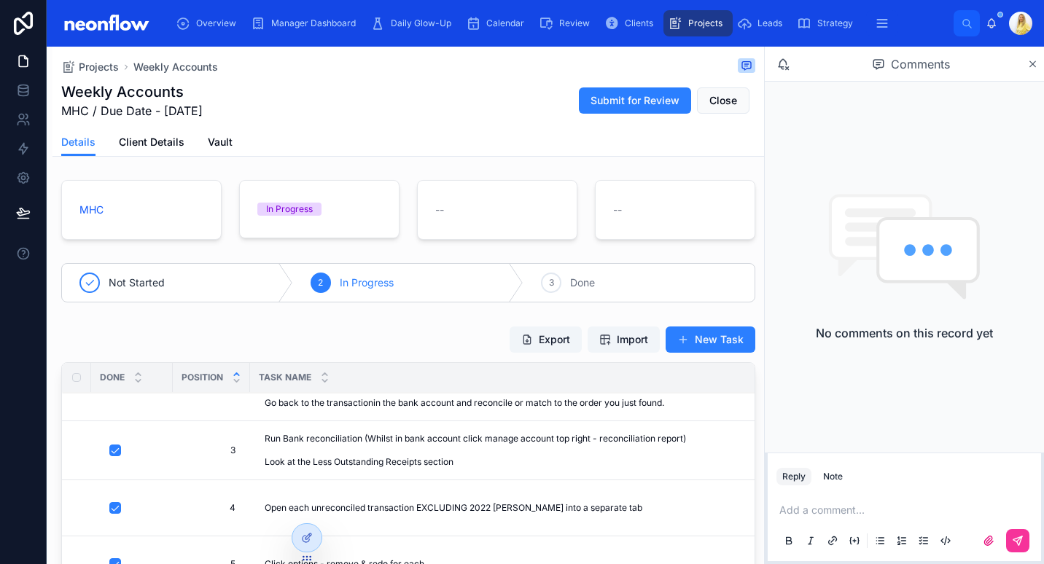
click at [723, 105] on span "Close" at bounding box center [723, 100] width 28 height 15
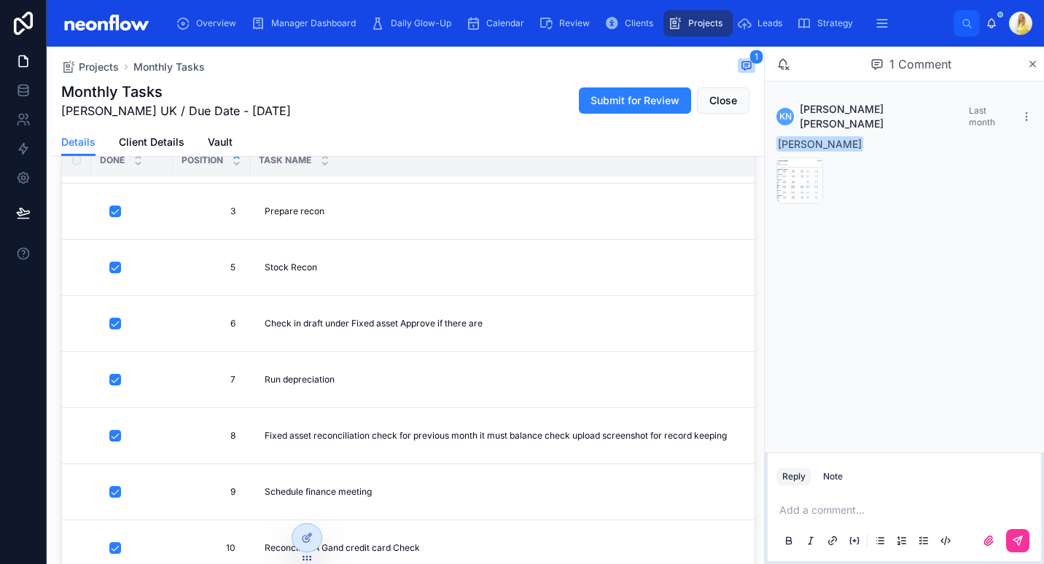
scroll to position [346, 0]
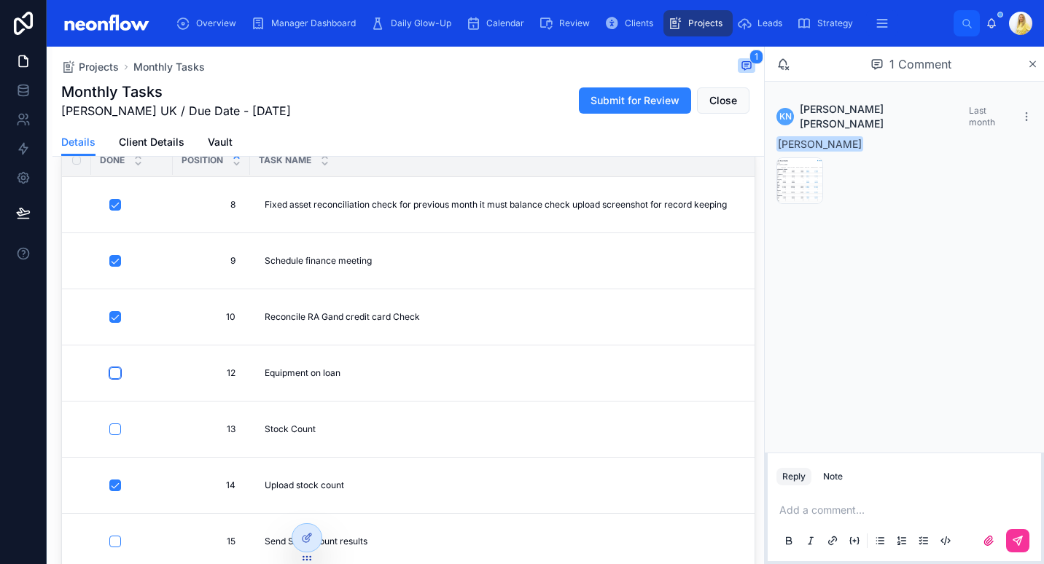
click at [117, 367] on button "button" at bounding box center [115, 373] width 12 height 12
click at [116, 536] on button "button" at bounding box center [115, 542] width 12 height 12
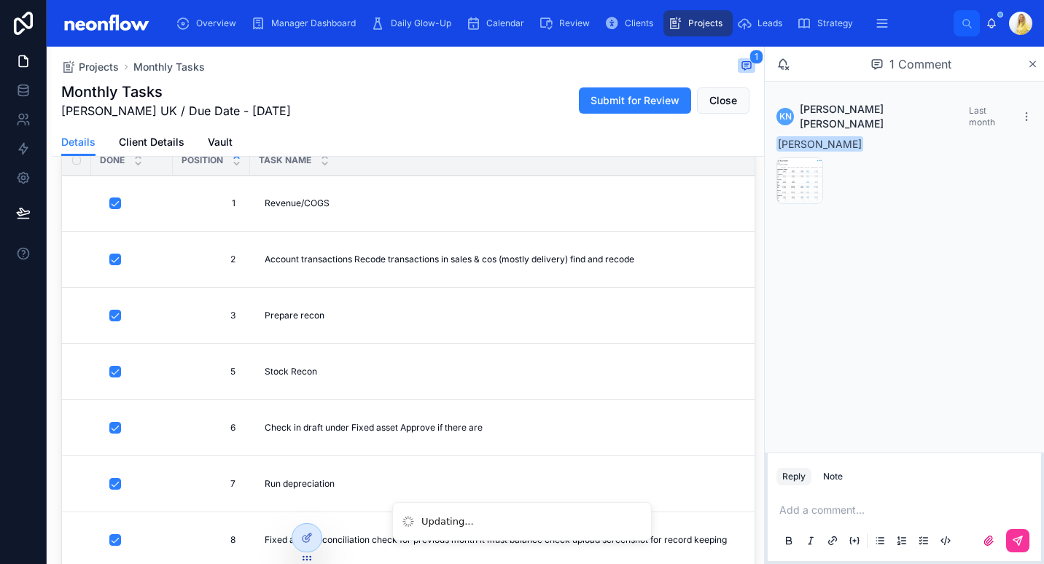
scroll to position [0, 0]
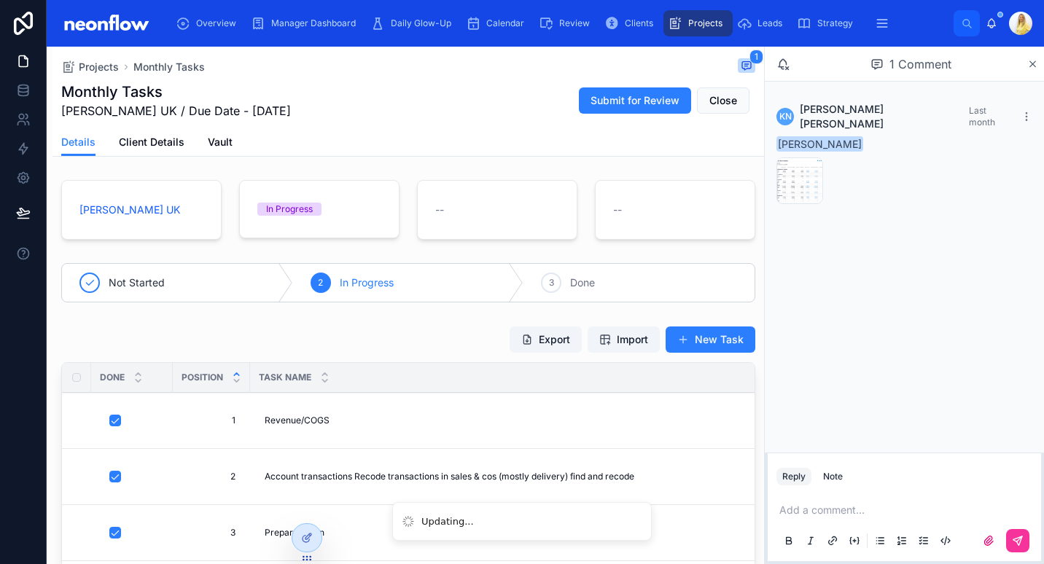
click at [721, 105] on span "Close" at bounding box center [723, 100] width 28 height 15
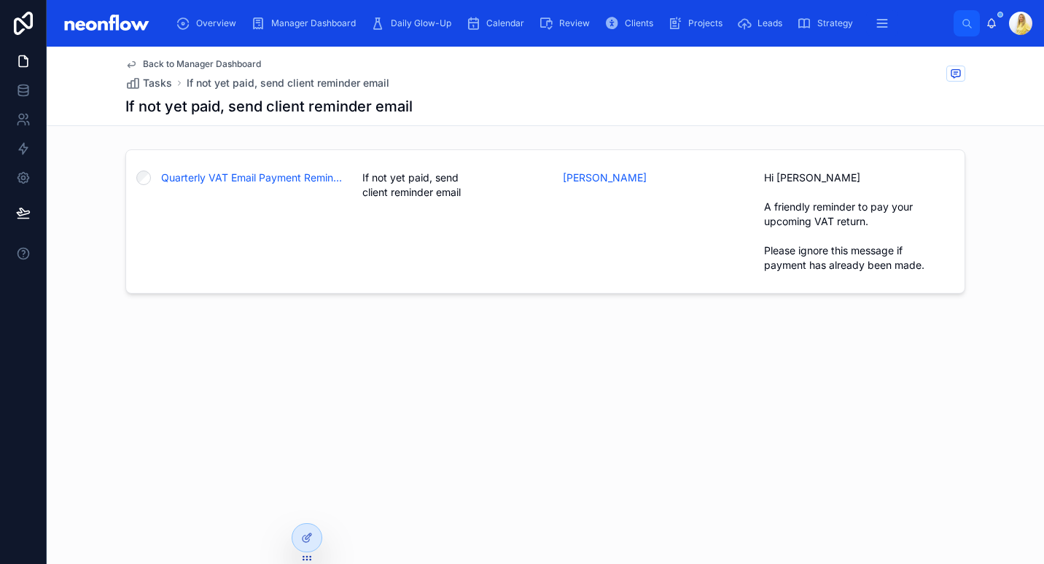
click at [241, 181] on span "Quarterly VAT Email Payment Reminder - MUST BE PAID BY 7TH - [PERSON_NAME] t/a …" at bounding box center [253, 178] width 184 height 15
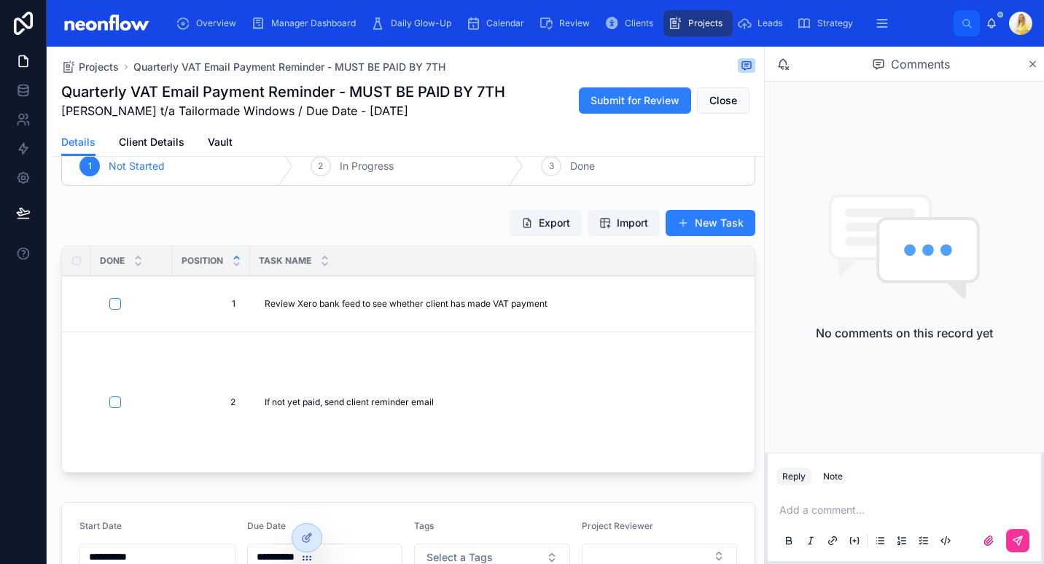
scroll to position [117, 0]
click at [112, 302] on button "button" at bounding box center [115, 303] width 12 height 12
type input "**********"
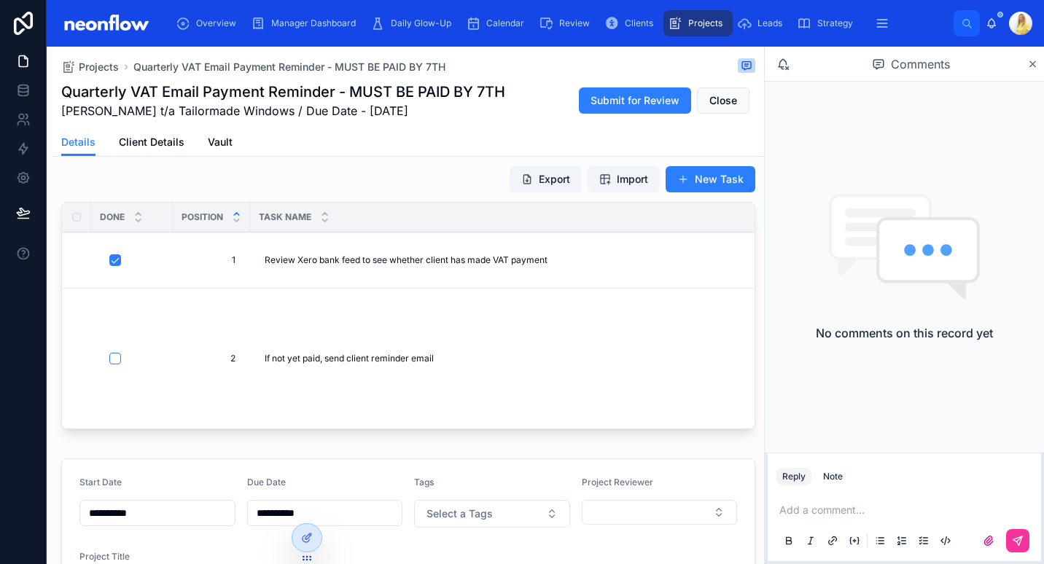
scroll to position [161, 0]
click at [112, 259] on button "button" at bounding box center [115, 260] width 12 height 12
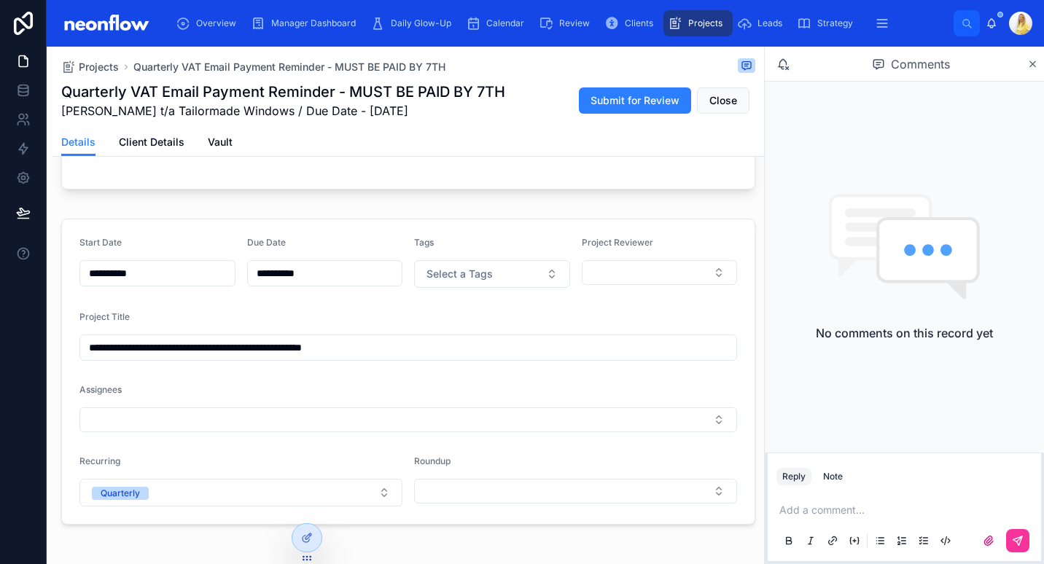
scroll to position [407, 0]
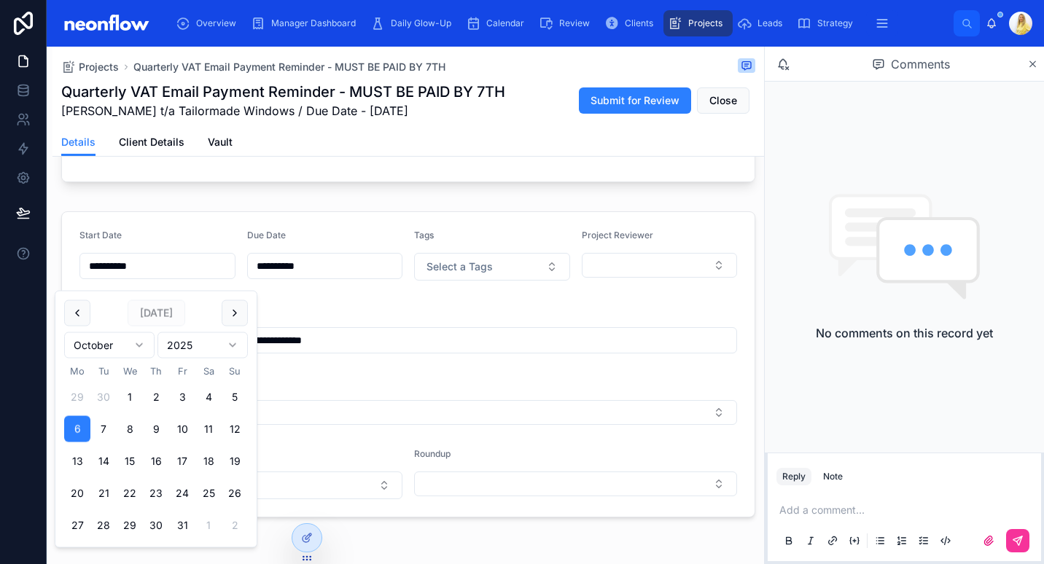
drag, startPoint x: 166, startPoint y: 276, endPoint x: 71, endPoint y: 269, distance: 95.8
click at [71, 269] on form "**********" at bounding box center [408, 364] width 692 height 305
click at [289, 272] on input "**********" at bounding box center [325, 266] width 155 height 20
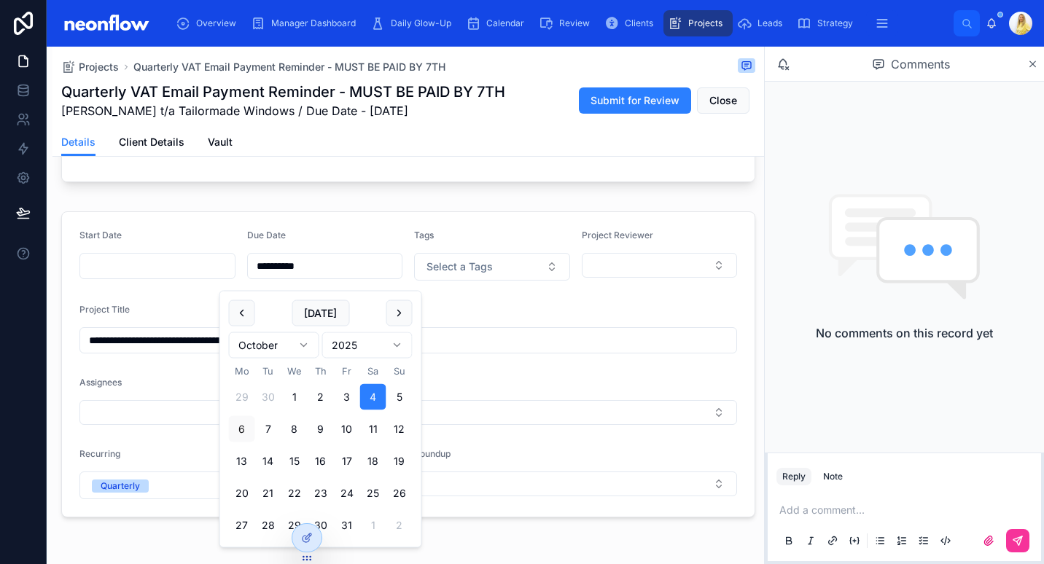
click at [404, 310] on button at bounding box center [399, 313] width 26 height 26
click at [270, 425] on button "4" at bounding box center [268, 429] width 26 height 26
type input "**********"
click at [438, 211] on div "**********" at bounding box center [407, 157] width 711 height 780
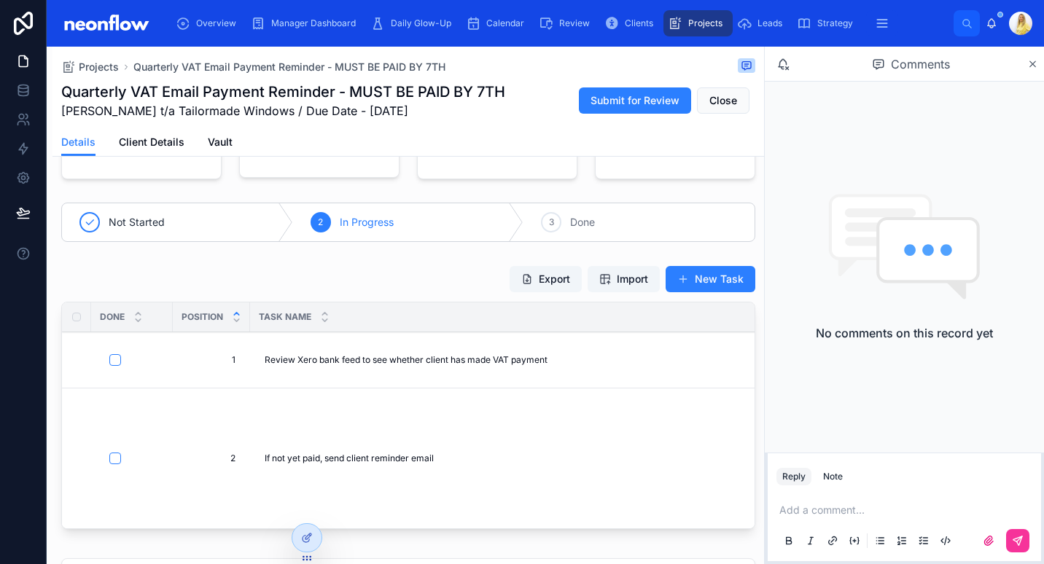
scroll to position [0, 0]
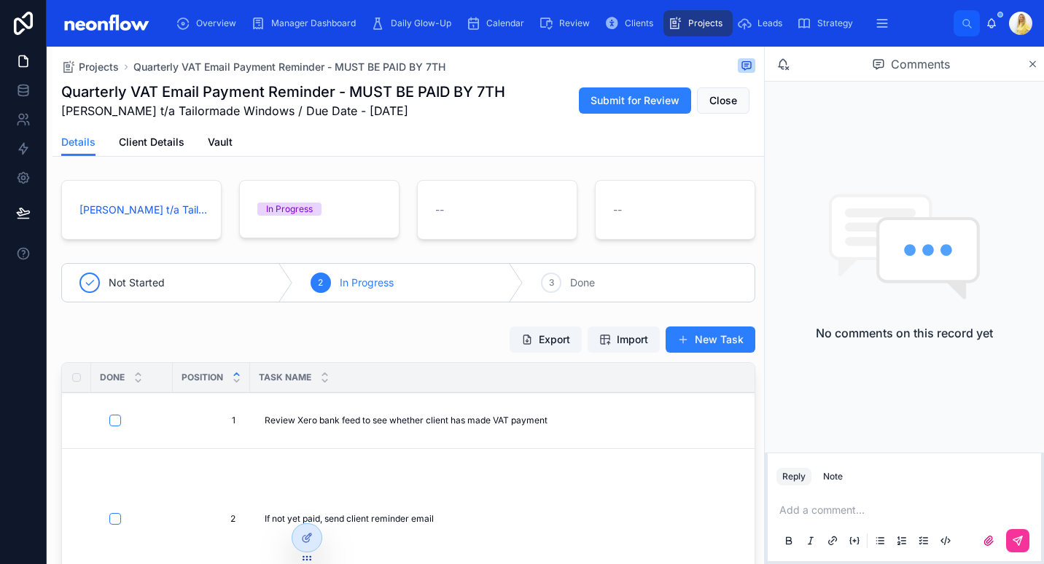
type input "**********"
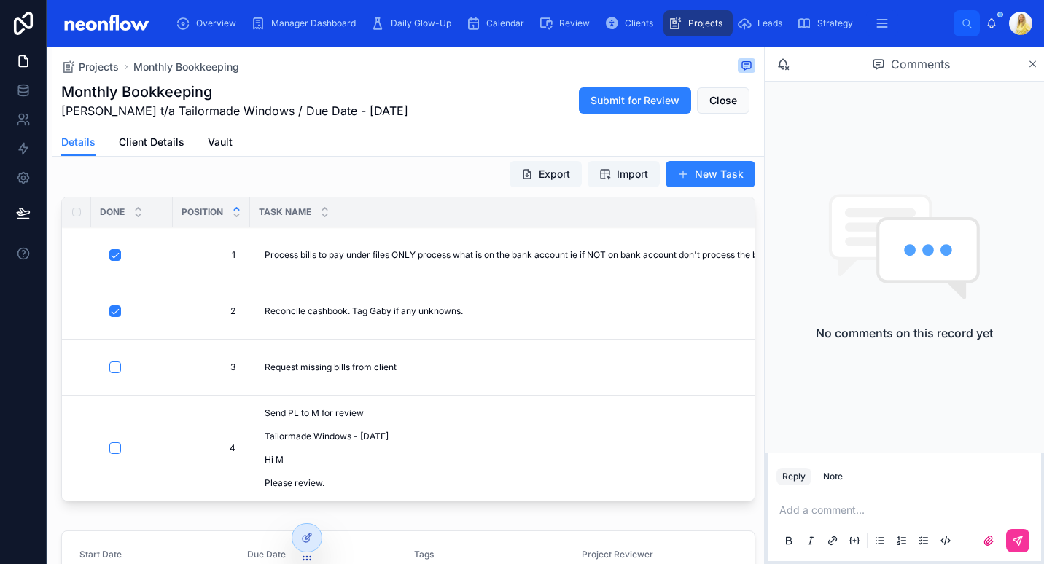
scroll to position [166, 0]
click at [331, 448] on span "Send PL to M for review Tailormade Windows - Feb25 Hi M Please review." at bounding box center [419, 448] width 308 height 82
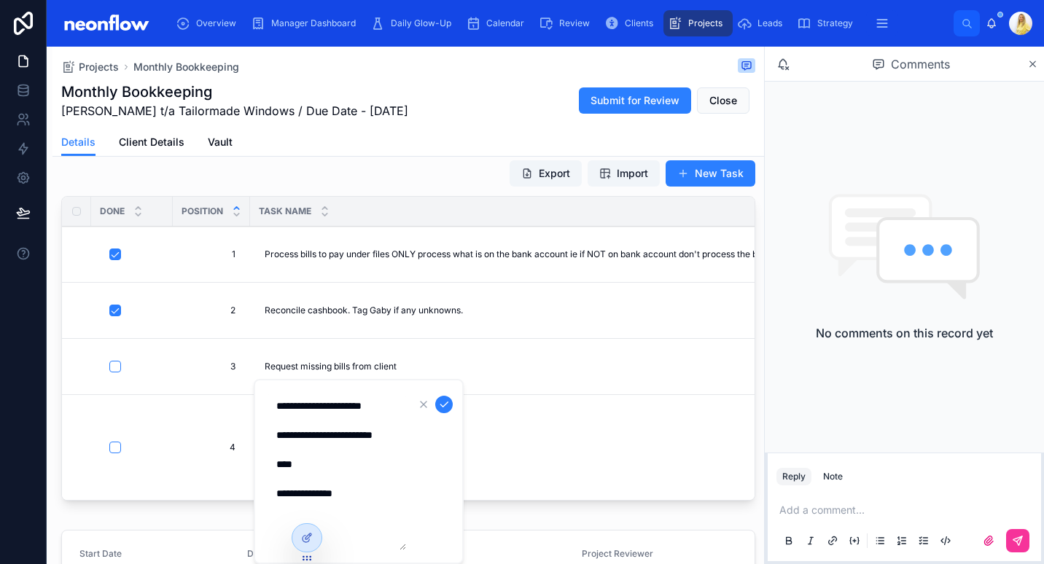
drag, startPoint x: 294, startPoint y: 446, endPoint x: 278, endPoint y: 439, distance: 17.6
click at [278, 439] on textarea "**********" at bounding box center [336, 471] width 138 height 157
click at [315, 449] on textarea "**********" at bounding box center [336, 471] width 138 height 157
click at [277, 435] on textarea "**********" at bounding box center [336, 471] width 138 height 157
click at [448, 404] on icon "submit" at bounding box center [444, 405] width 12 height 12
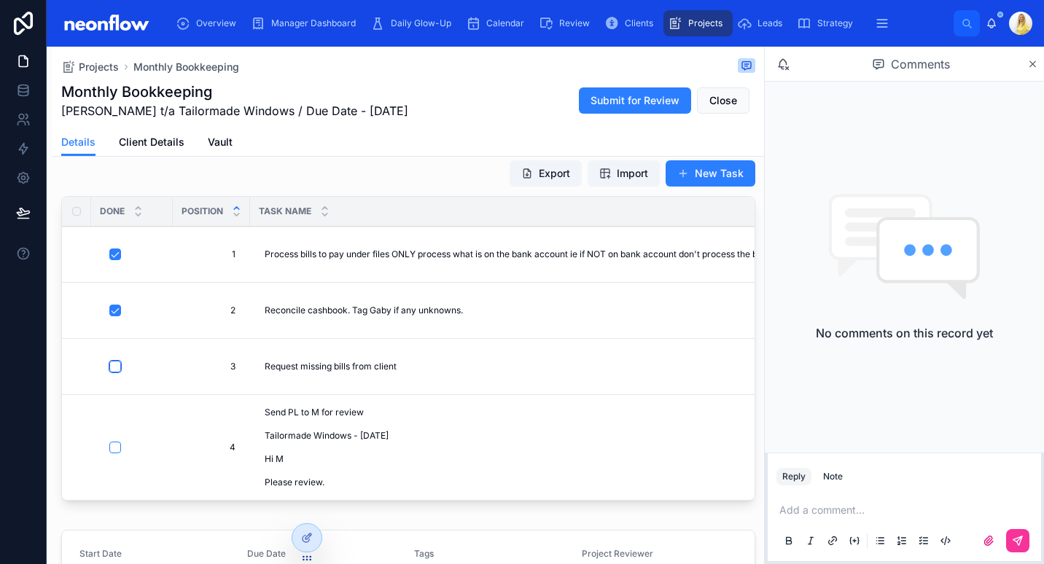
click at [116, 367] on button "button" at bounding box center [115, 367] width 12 height 12
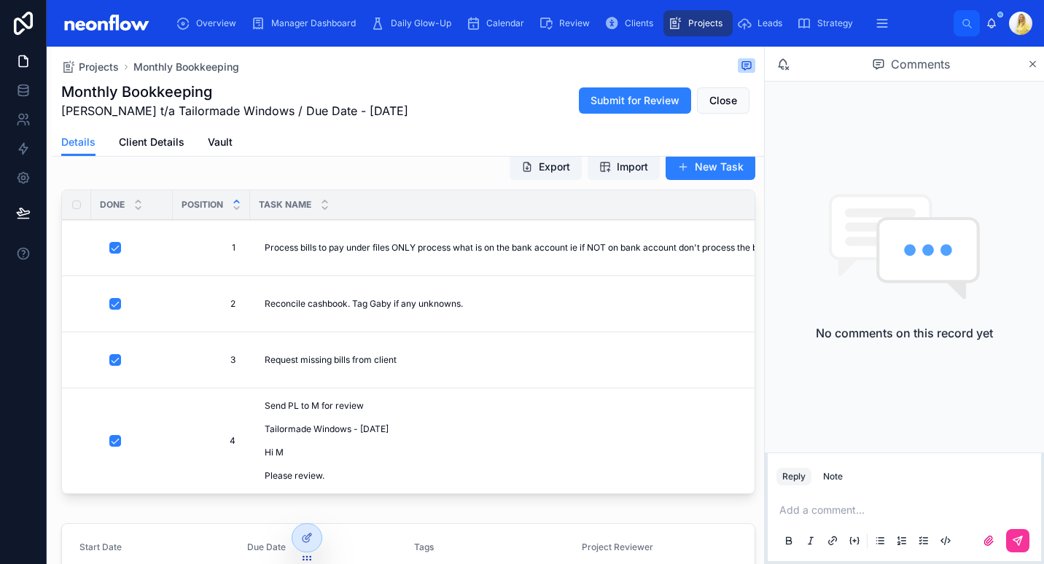
scroll to position [0, 0]
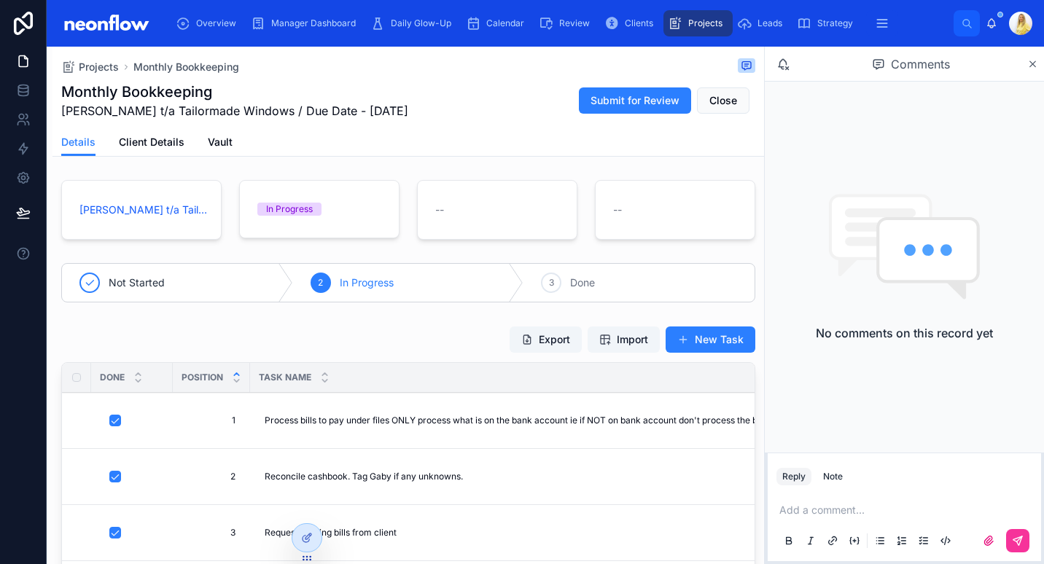
click at [722, 105] on span "Close" at bounding box center [723, 100] width 28 height 15
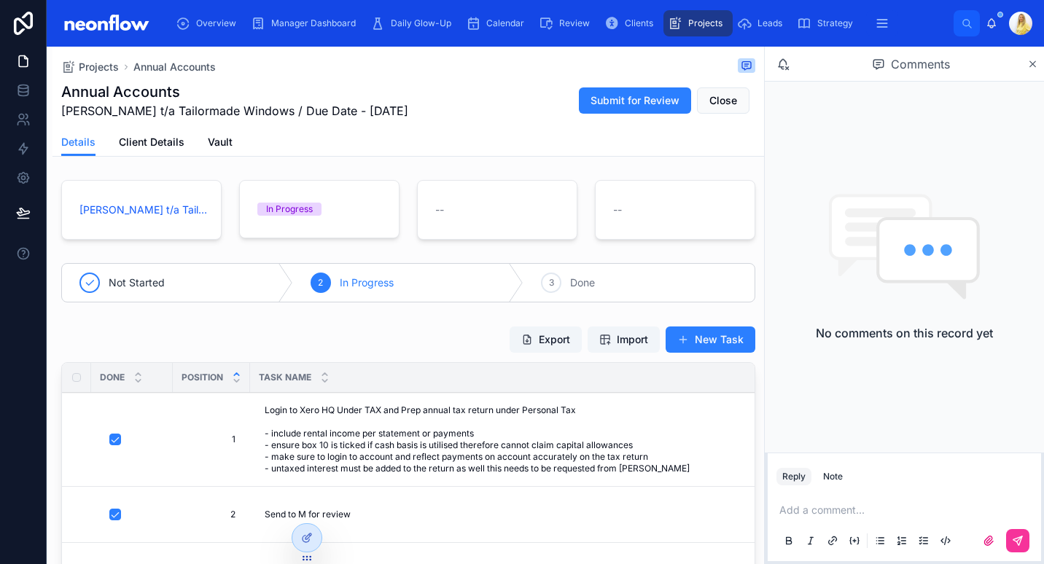
click at [714, 101] on span "Close" at bounding box center [723, 100] width 28 height 15
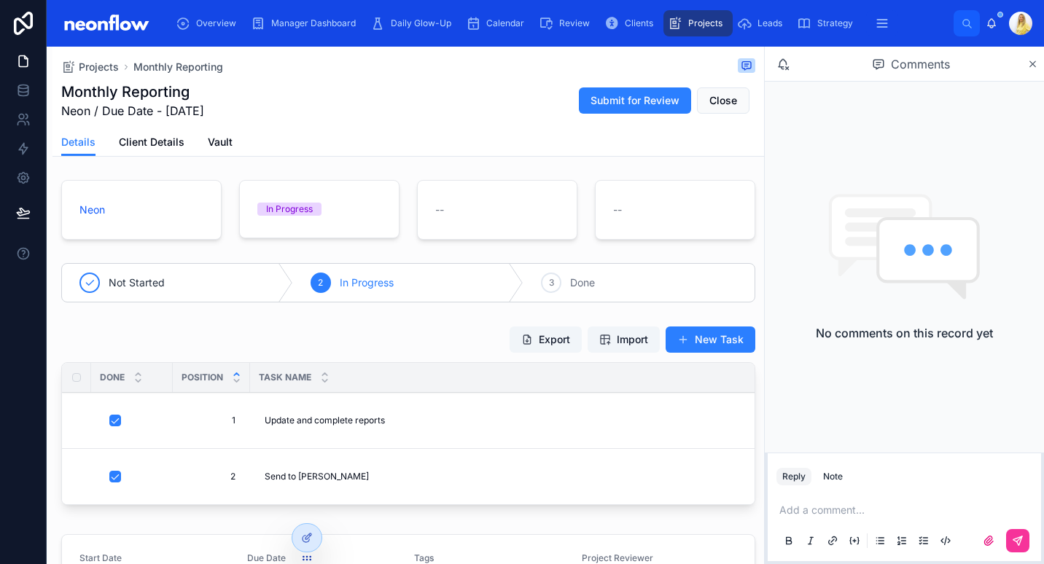
click at [710, 100] on span "Close" at bounding box center [723, 100] width 28 height 15
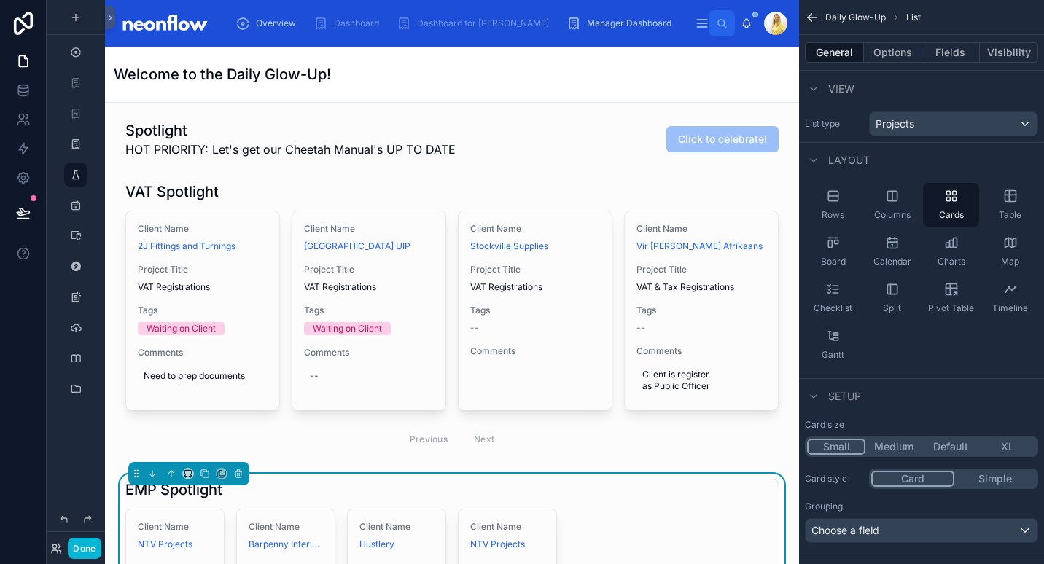
scroll to position [171, 0]
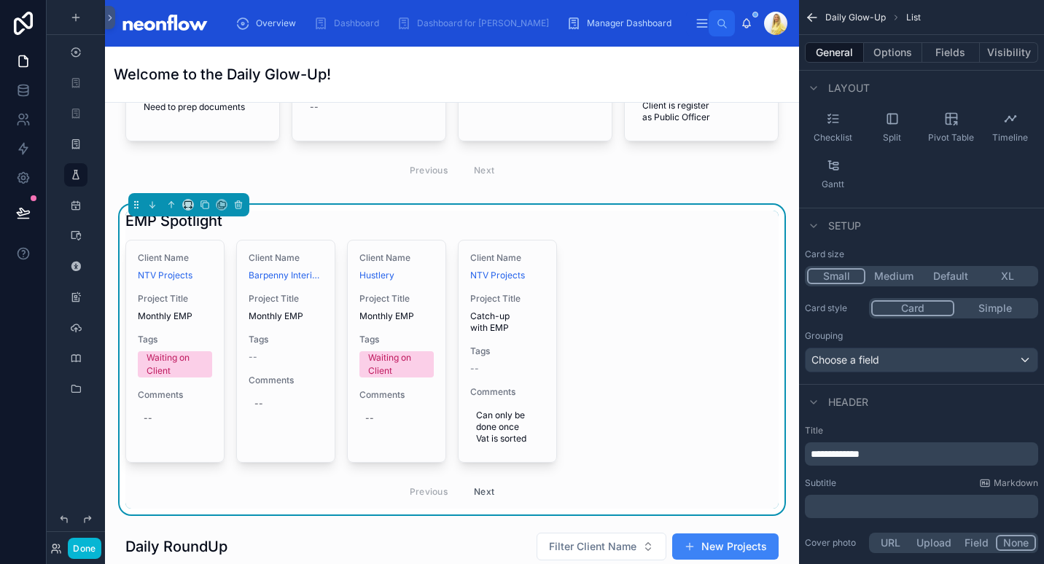
click at [892, 279] on button "Medium" at bounding box center [893, 276] width 57 height 16
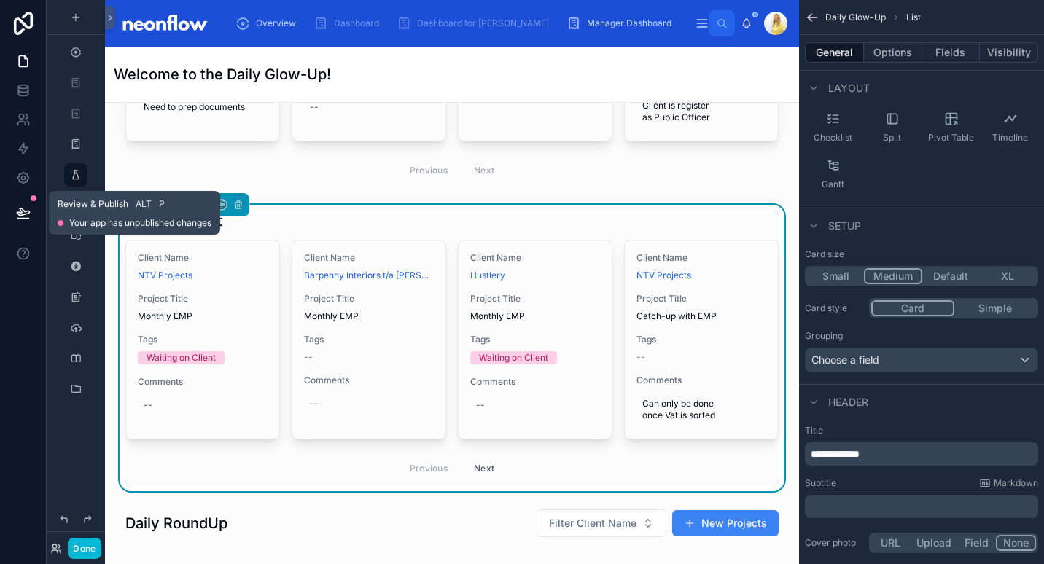
click at [17, 214] on icon at bounding box center [23, 213] width 15 height 15
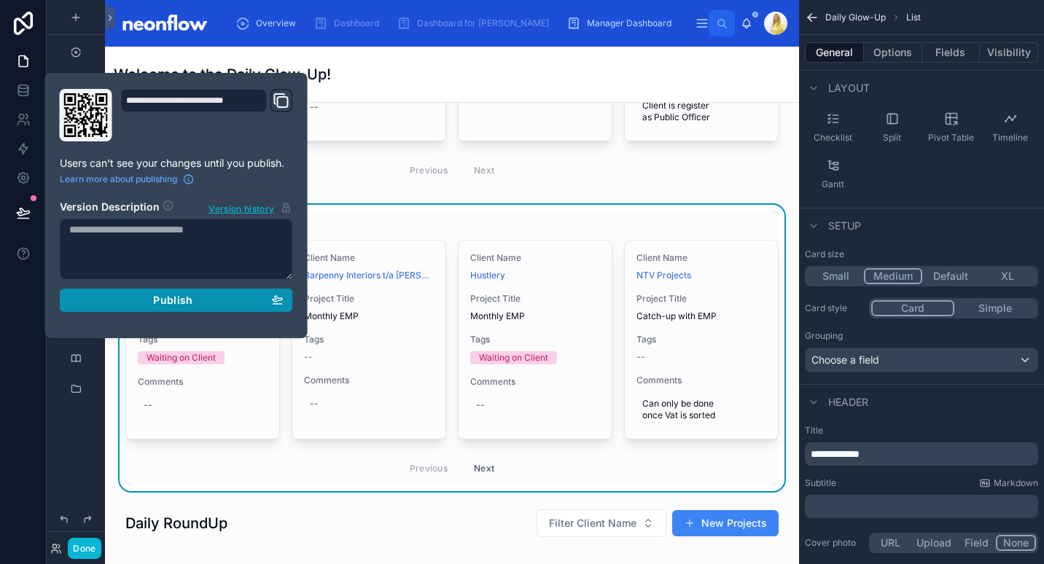
click at [211, 306] on button "Publish" at bounding box center [176, 300] width 233 height 23
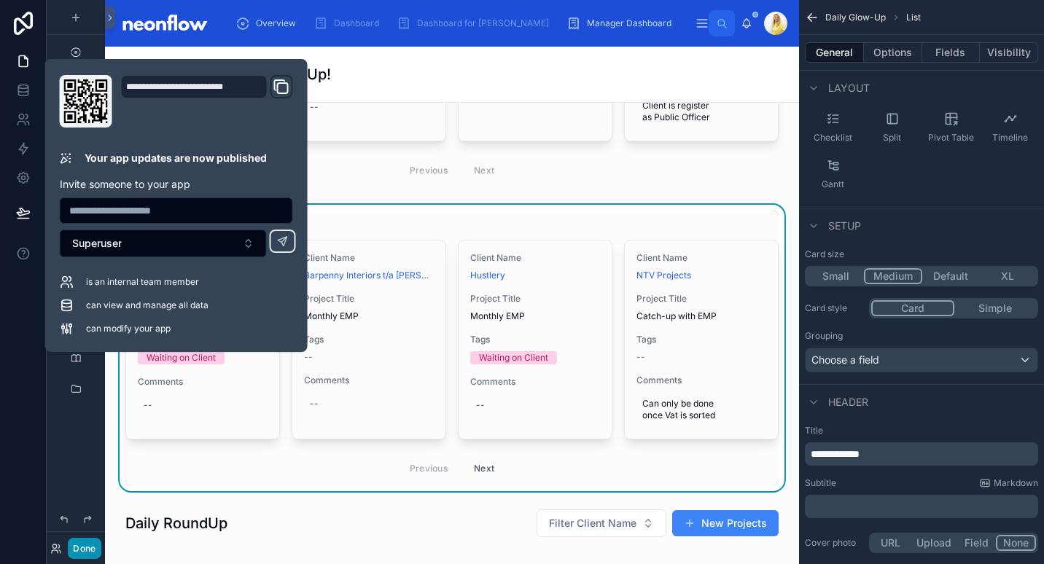
click at [82, 547] on button "Done" at bounding box center [84, 548] width 33 height 21
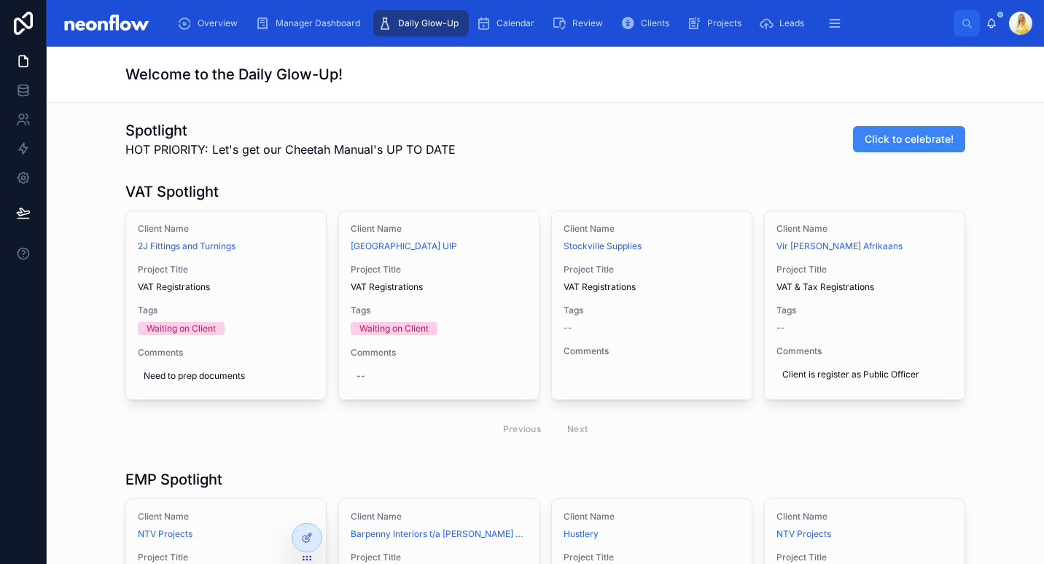
click at [567, 430] on div "Previous Next" at bounding box center [546, 429] width 106 height 23
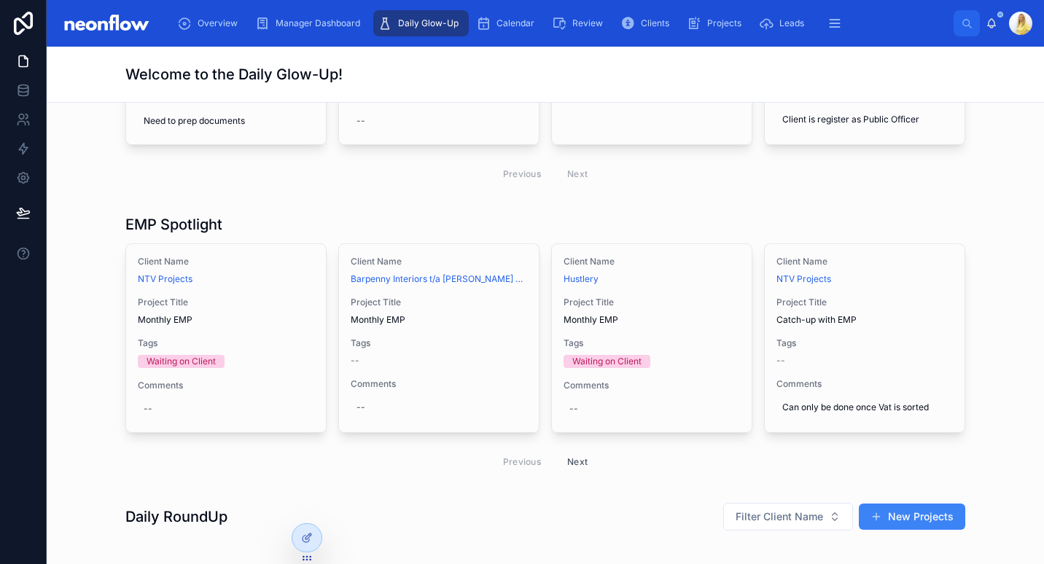
scroll to position [254, 0]
click at [574, 470] on button "Next" at bounding box center [577, 463] width 41 height 23
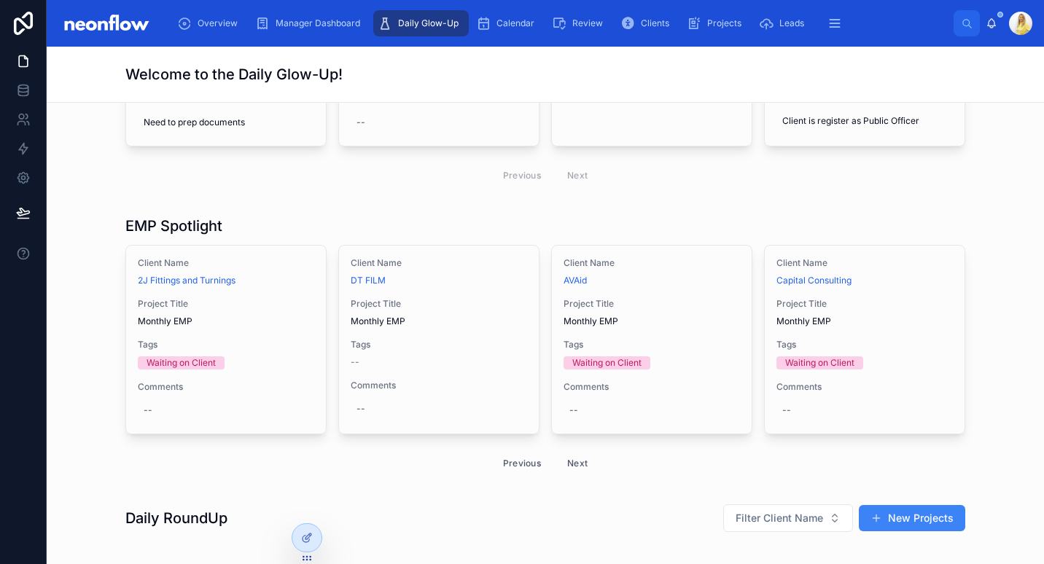
click at [513, 461] on button "Previous" at bounding box center [522, 463] width 58 height 23
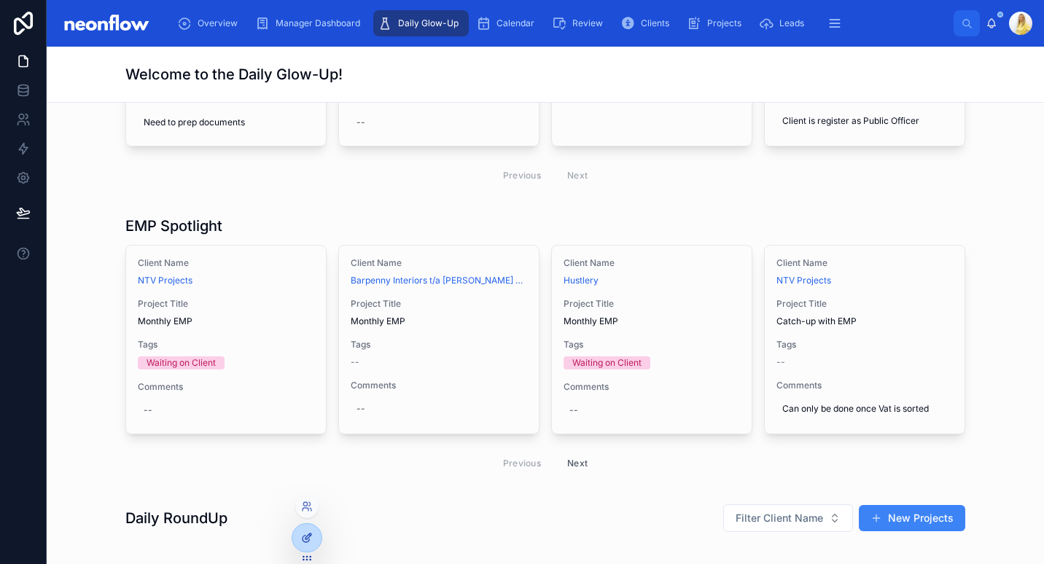
click at [302, 531] on div at bounding box center [306, 538] width 29 height 28
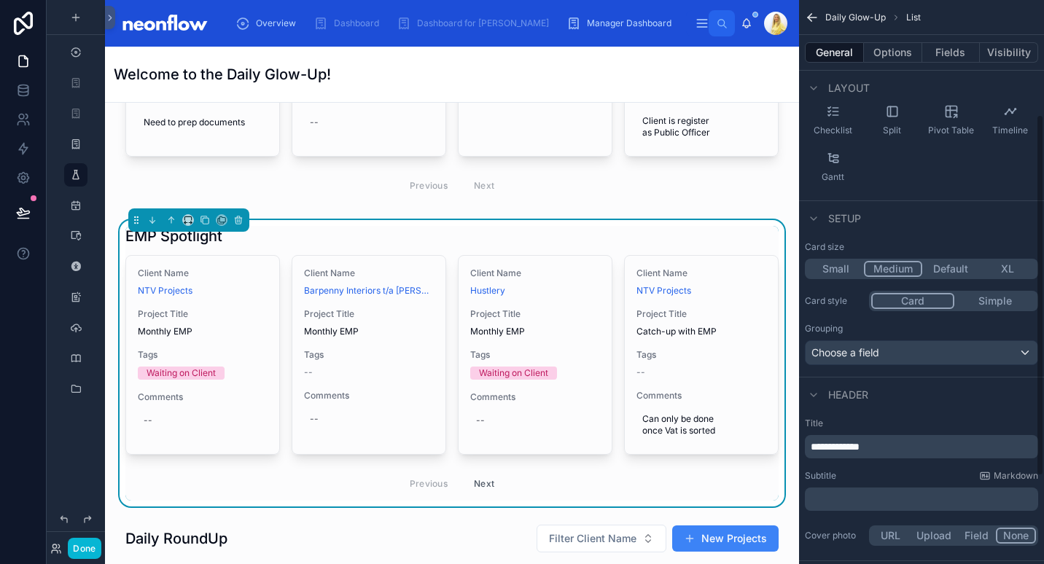
scroll to position [179, 0]
click at [899, 128] on span "Split" at bounding box center [892, 130] width 18 height 12
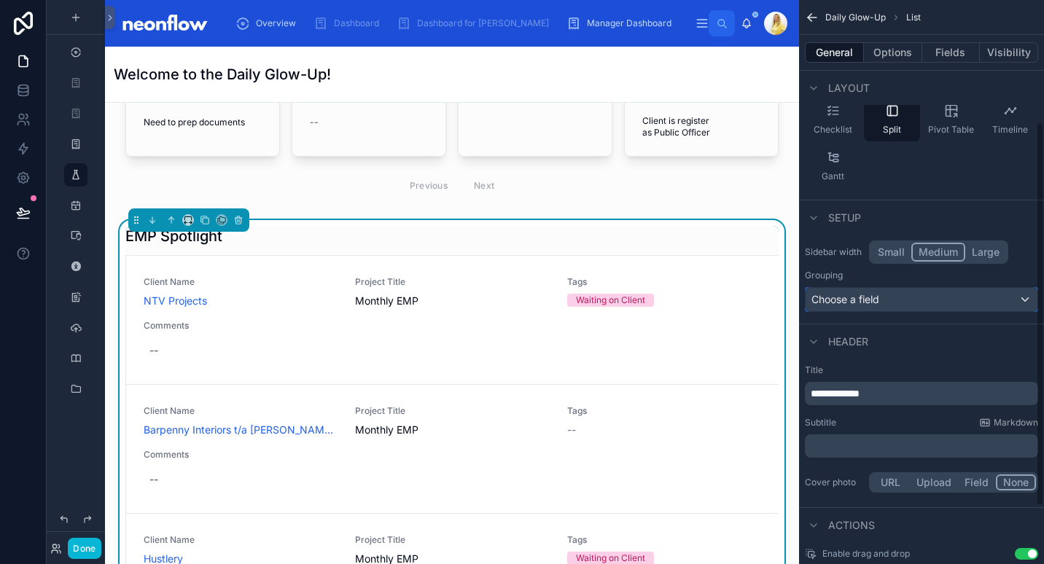
click at [869, 288] on div "Choose a field" at bounding box center [921, 299] width 232 height 23
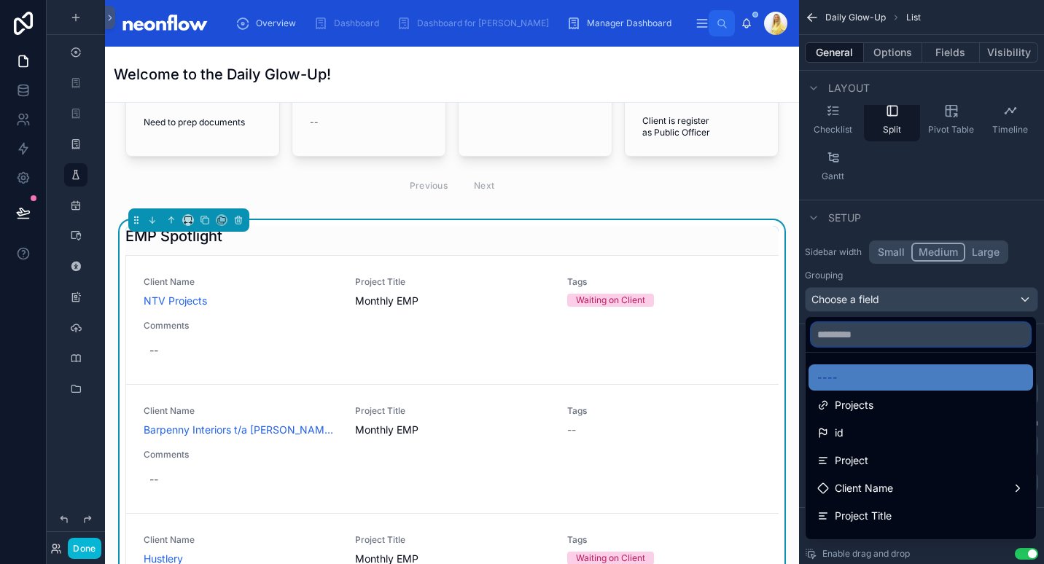
click at [877, 335] on input "text" at bounding box center [920, 334] width 219 height 23
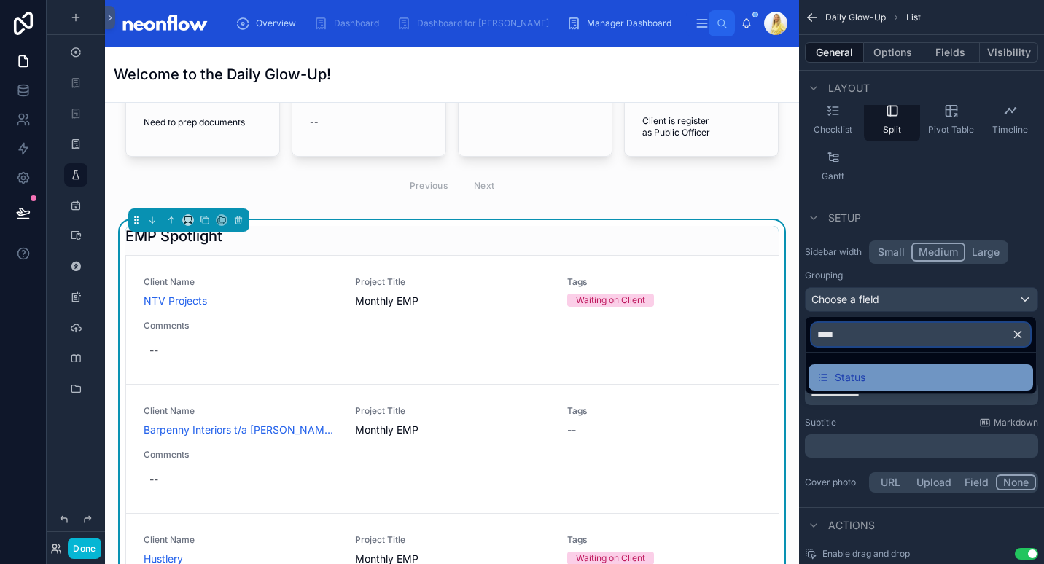
type input "****"
click at [861, 371] on span "Status" at bounding box center [849, 377] width 31 height 17
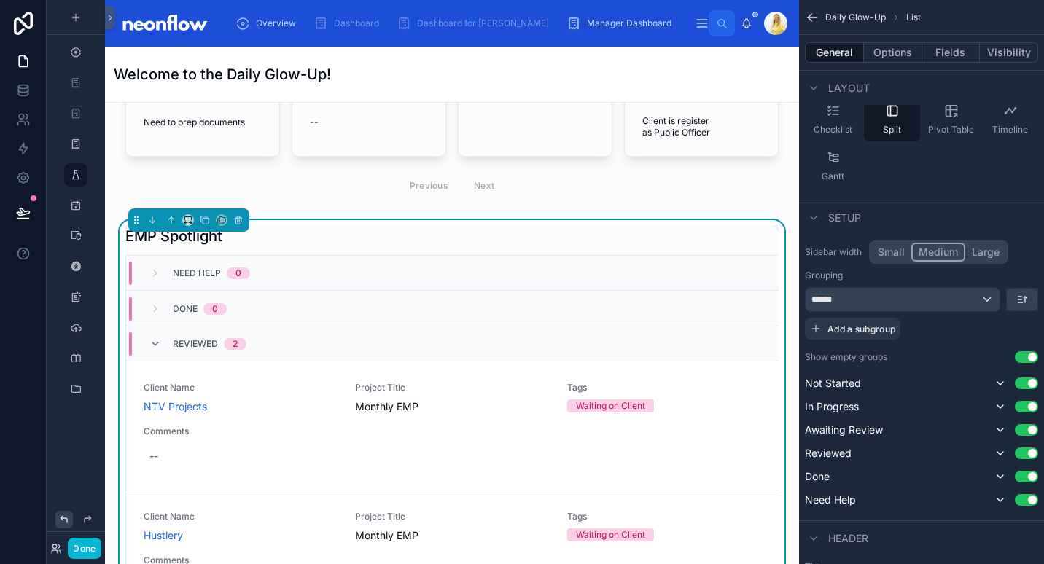
click at [60, 515] on icon at bounding box center [64, 520] width 12 height 12
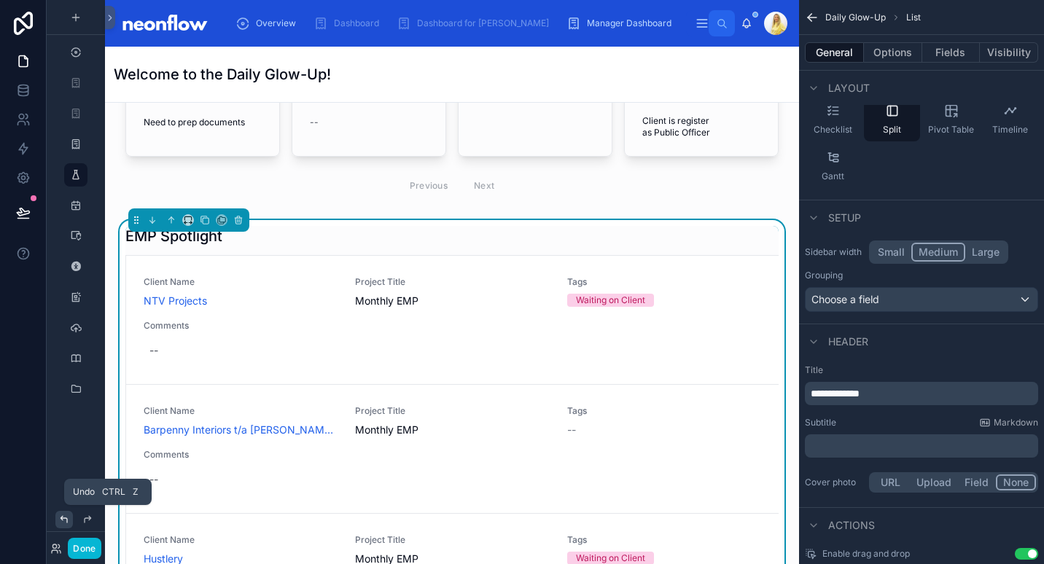
click at [61, 518] on icon at bounding box center [63, 519] width 7 height 7
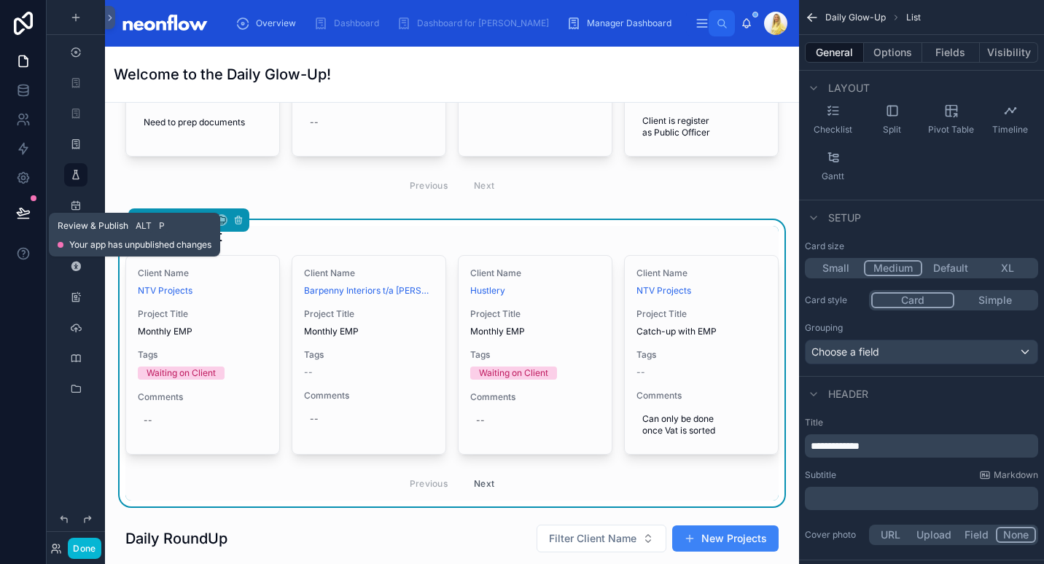
click at [24, 210] on icon at bounding box center [23, 213] width 15 height 15
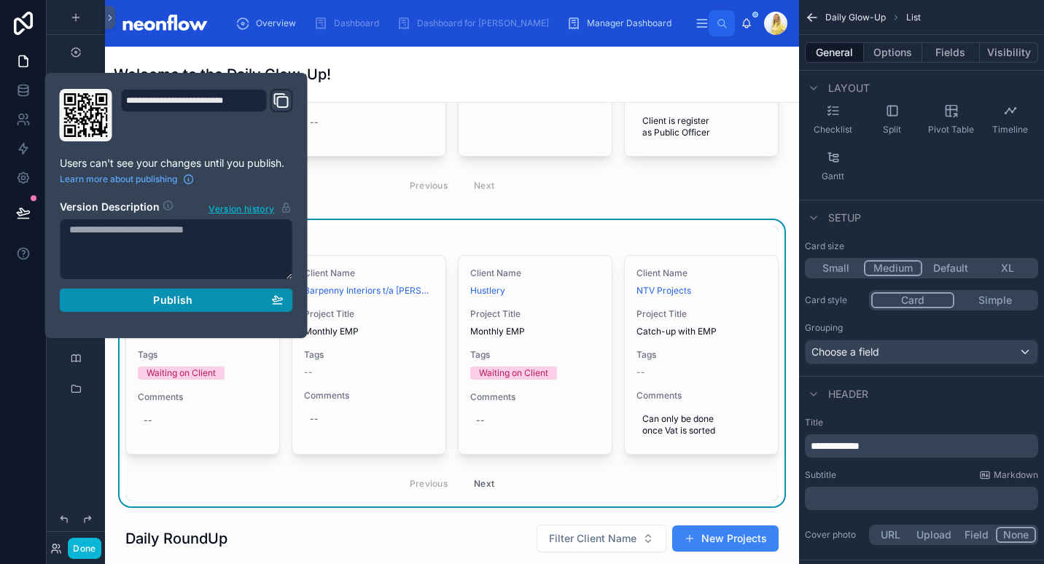
click at [189, 302] on span "Publish" at bounding box center [172, 300] width 39 height 13
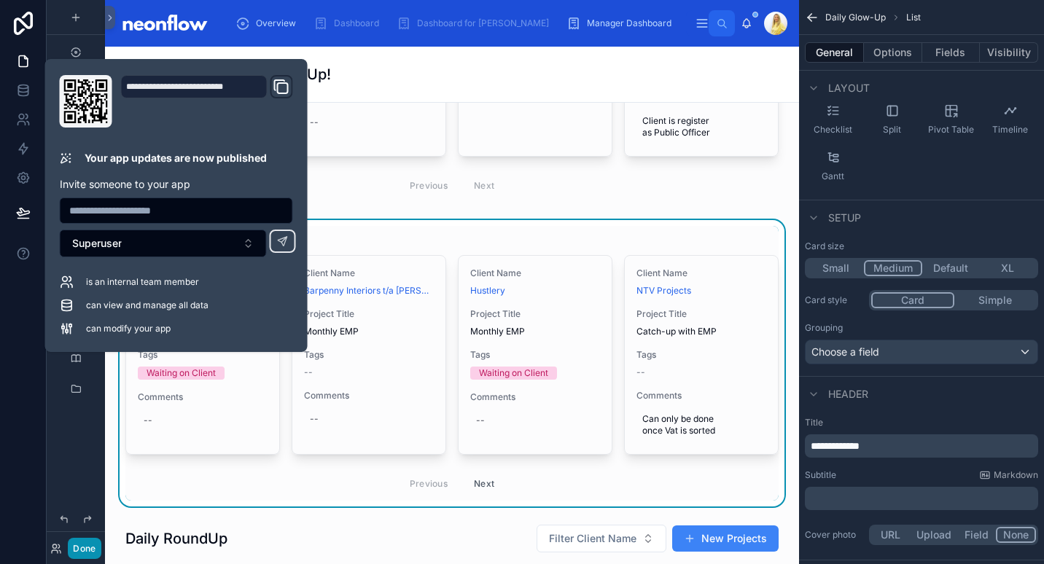
click at [84, 546] on button "Done" at bounding box center [84, 548] width 33 height 21
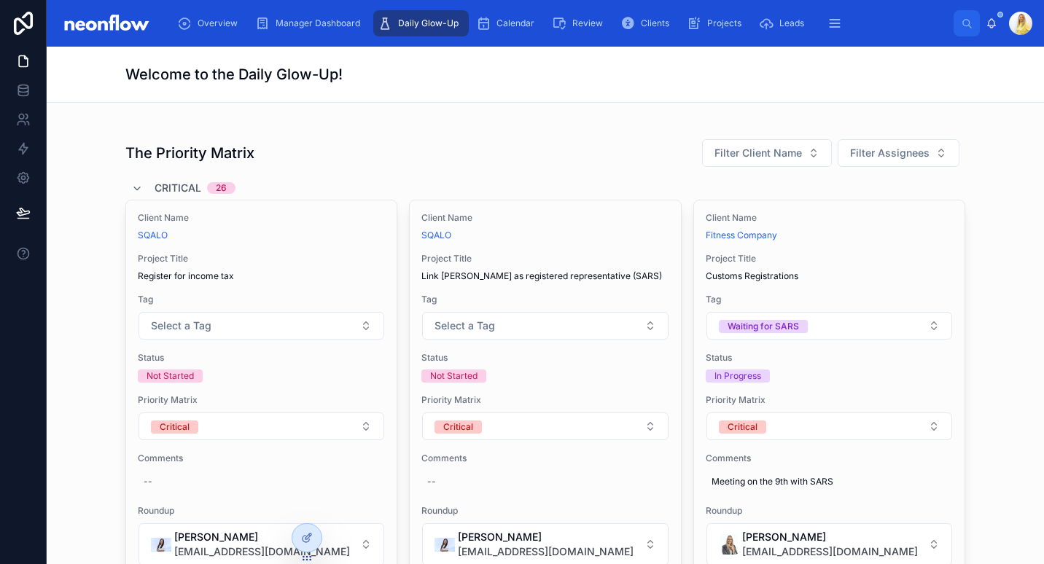
scroll to position [828, 0]
